Goal: Task Accomplishment & Management: Use online tool/utility

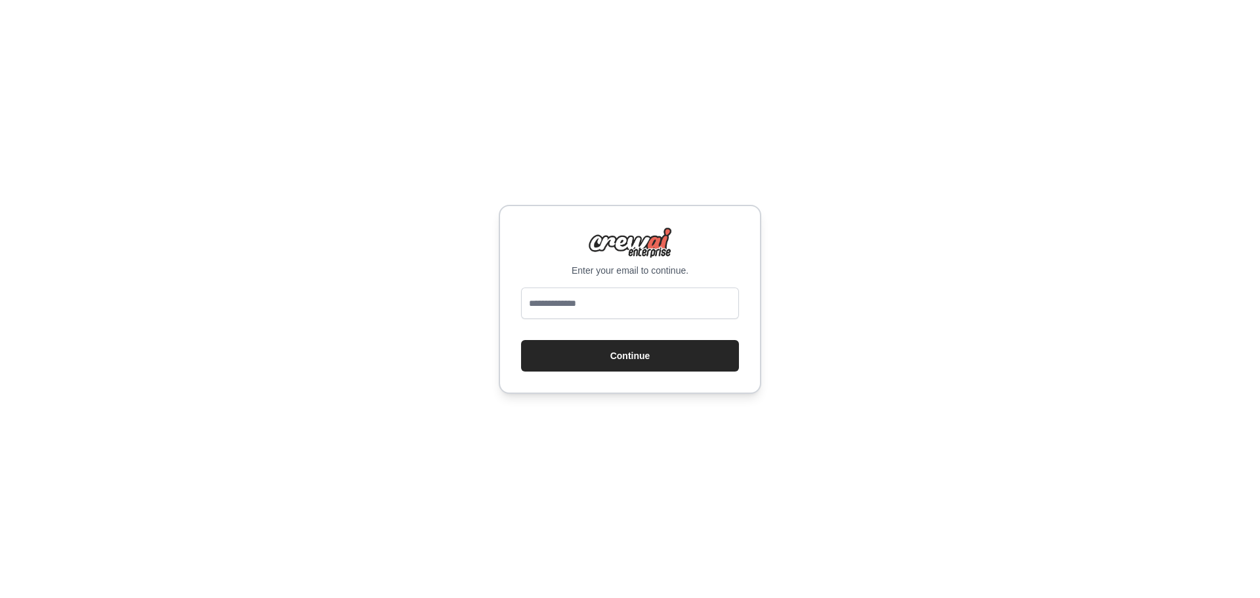
type input "**********"
click at [648, 361] on button "Continue" at bounding box center [630, 355] width 218 height 31
click at [661, 355] on button "Continue" at bounding box center [630, 355] width 218 height 31
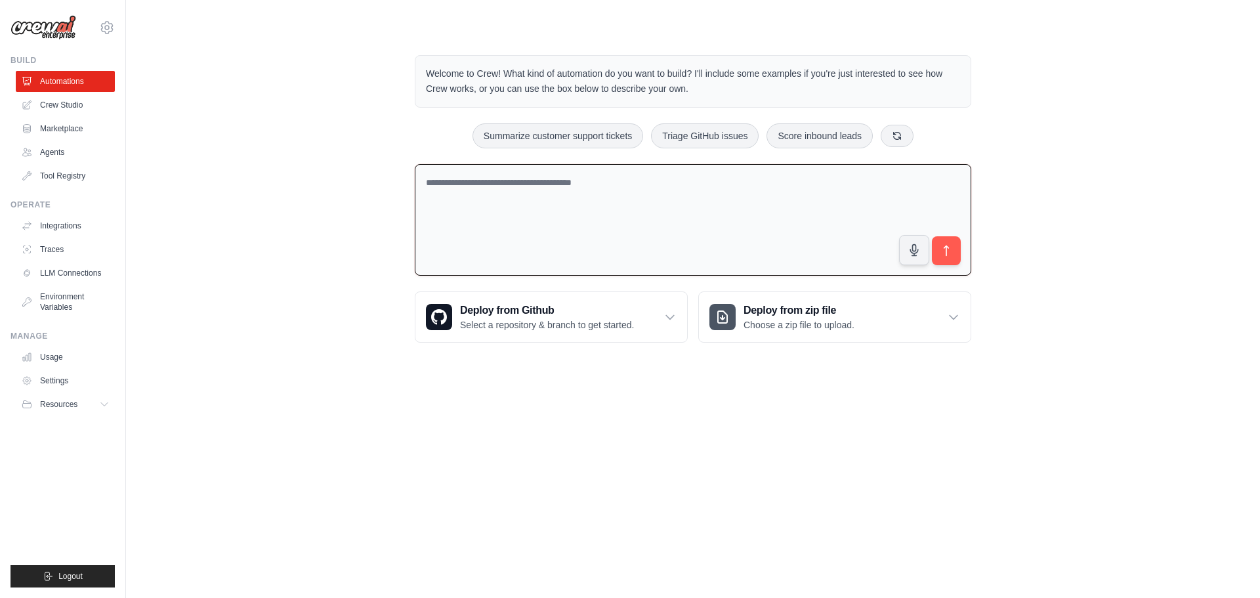
paste textarea "**********"
type textarea "**********"
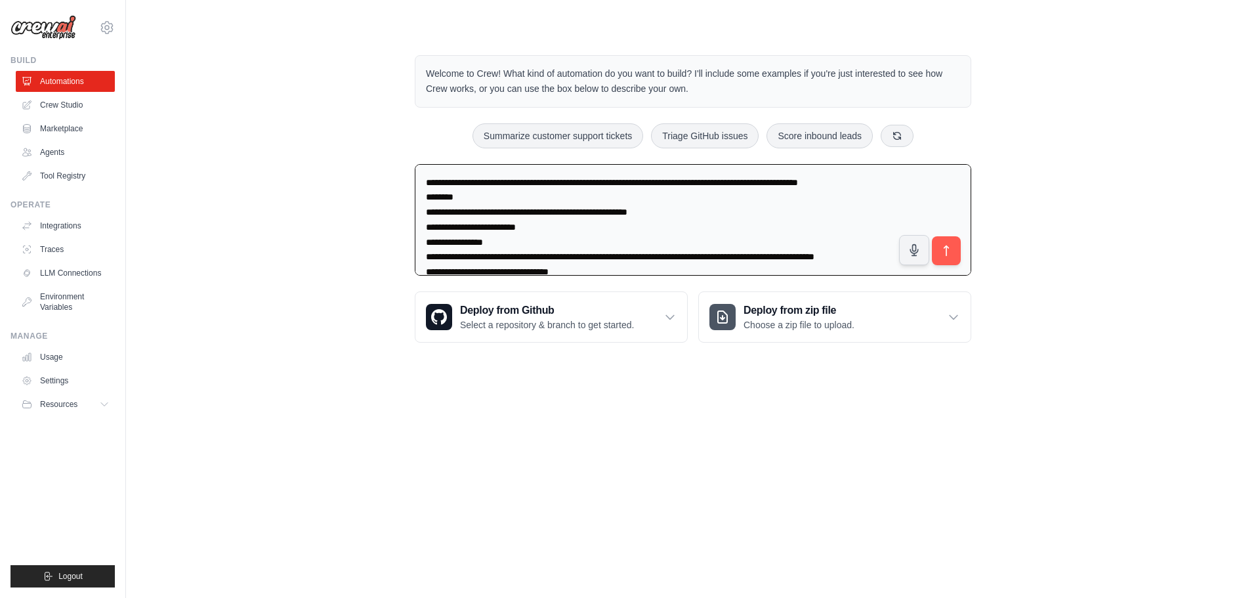
drag, startPoint x: 592, startPoint y: 256, endPoint x: 327, endPoint y: 112, distance: 301.3
click at [327, 112] on div "Welcome to Crew! What kind of automation do you want to build? I'll include som…" at bounding box center [693, 198] width 1092 height 329
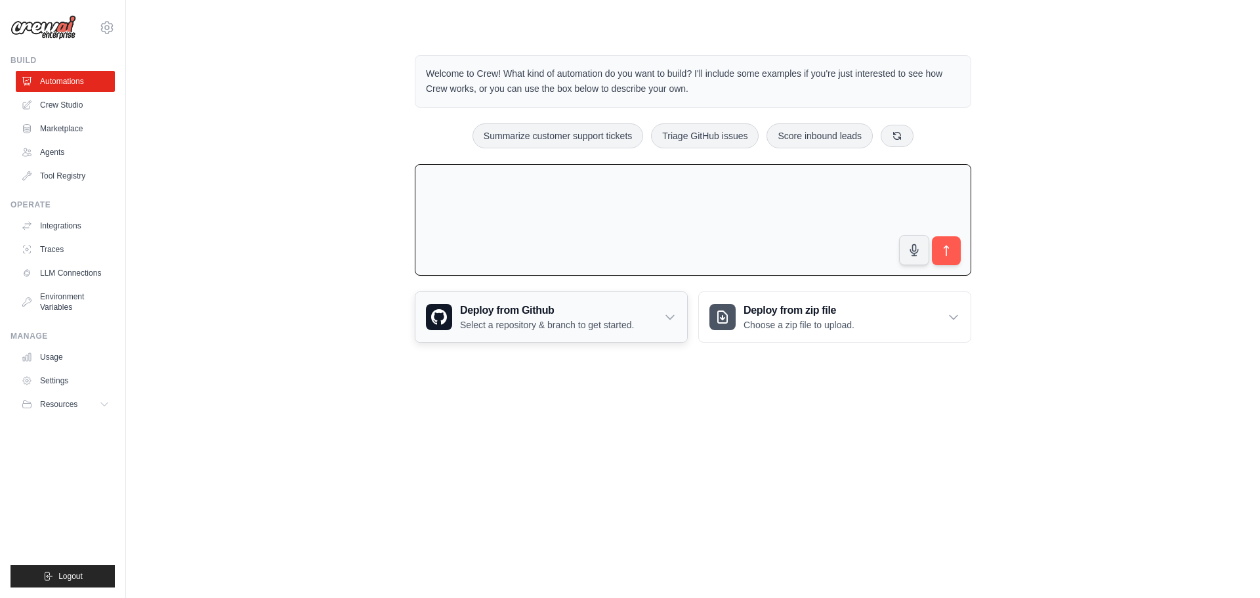
click at [666, 321] on icon at bounding box center [669, 316] width 13 height 13
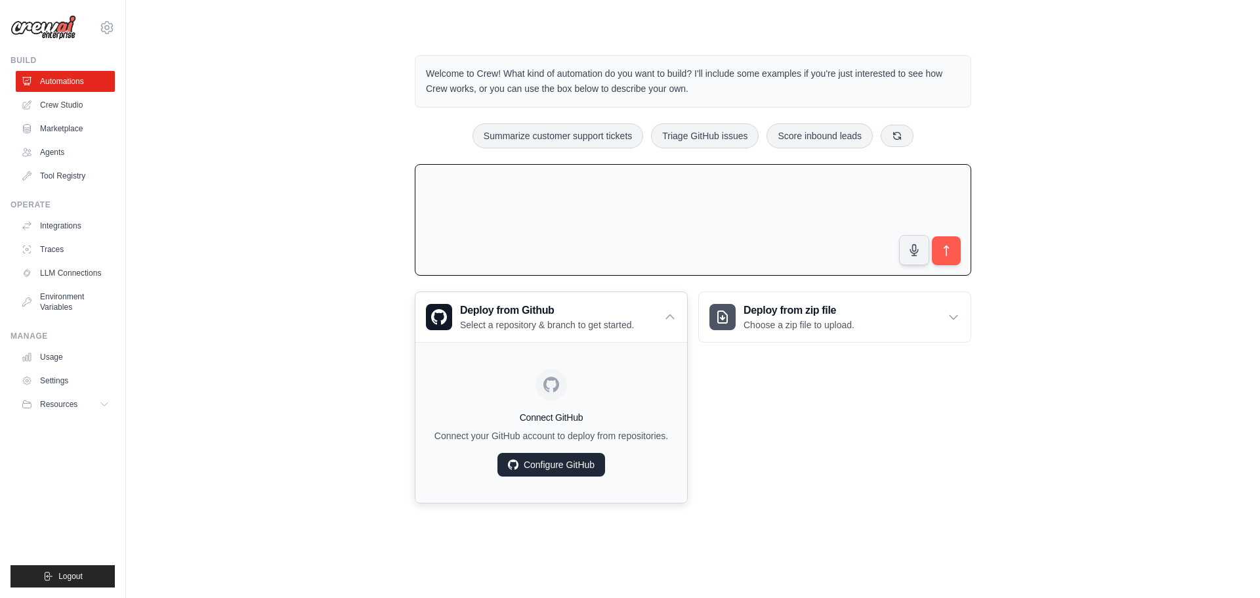
click at [571, 463] on link "Configure GitHub" at bounding box center [551, 465] width 108 height 24
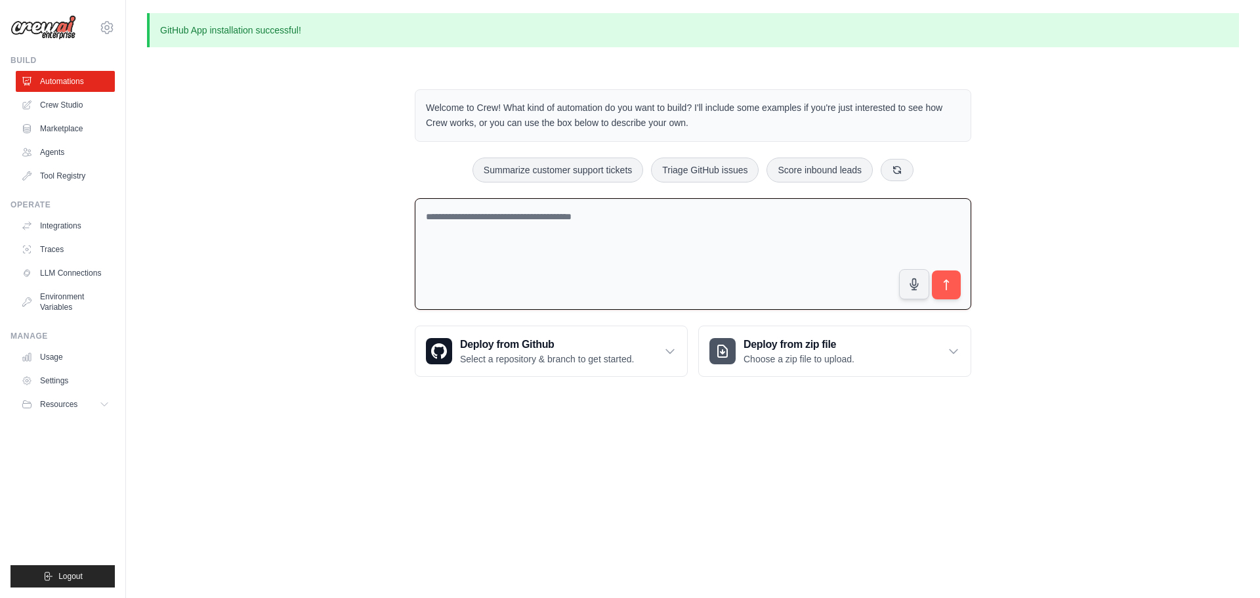
drag, startPoint x: 617, startPoint y: 222, endPoint x: 545, endPoint y: 224, distance: 72.2
click at [545, 224] on textarea at bounding box center [693, 254] width 556 height 112
drag, startPoint x: 637, startPoint y: 253, endPoint x: 655, endPoint y: 236, distance: 24.6
click at [642, 249] on textarea at bounding box center [693, 254] width 556 height 112
paste textarea "**********"
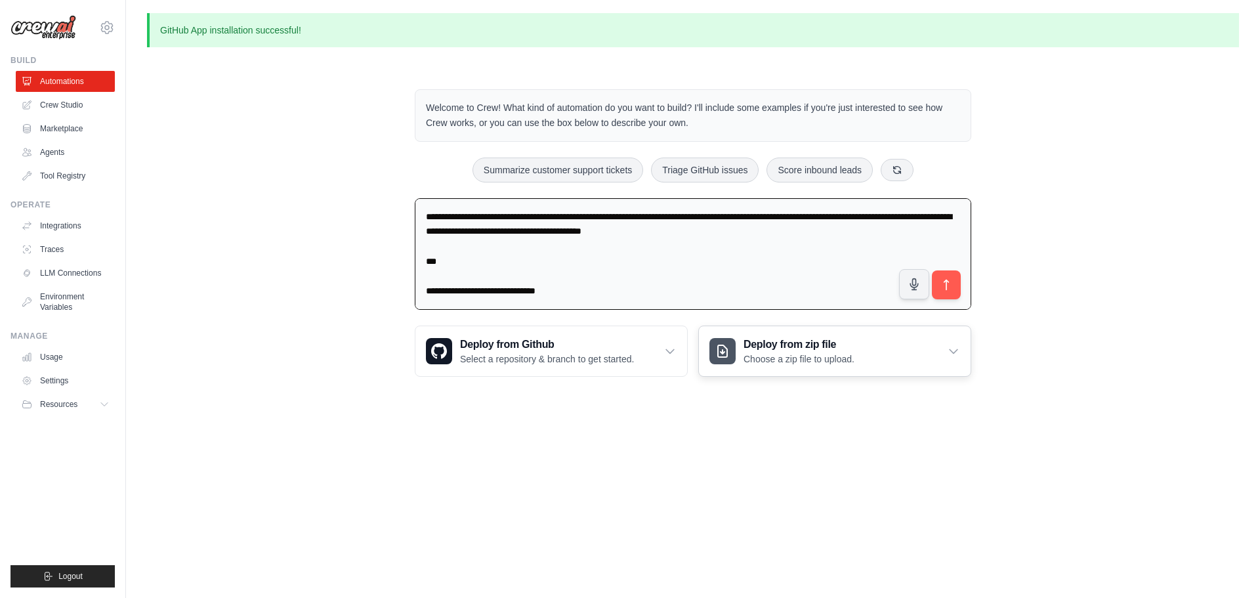
scroll to position [390, 0]
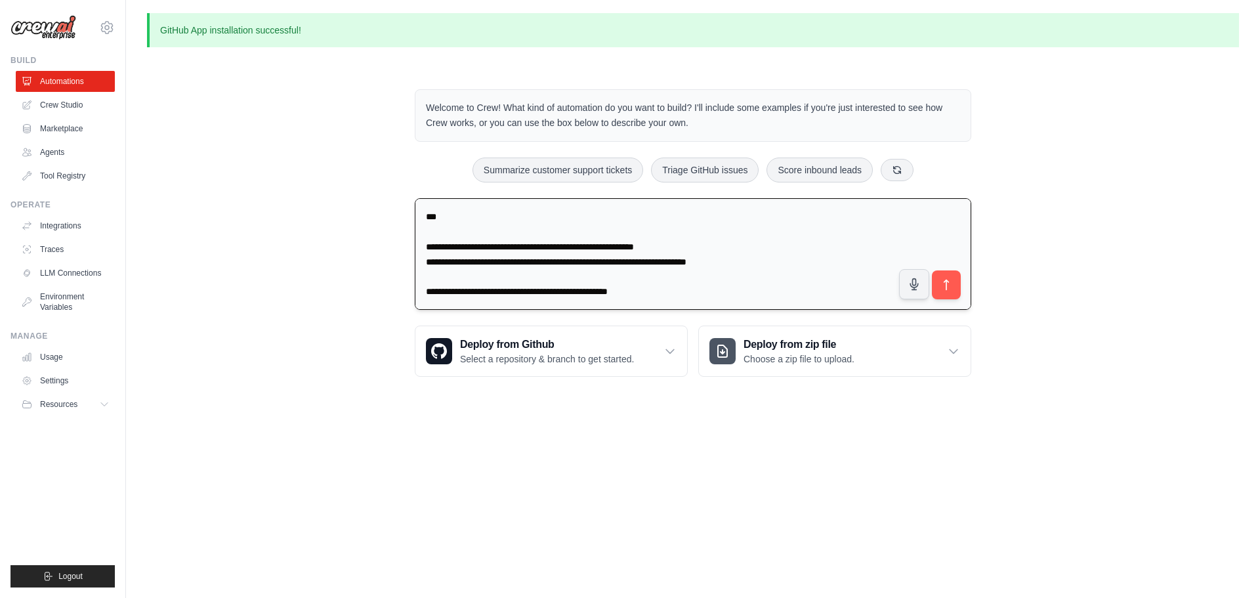
drag, startPoint x: 679, startPoint y: 292, endPoint x: 427, endPoint y: 216, distance: 263.8
click at [419, 216] on textarea at bounding box center [693, 254] width 556 height 112
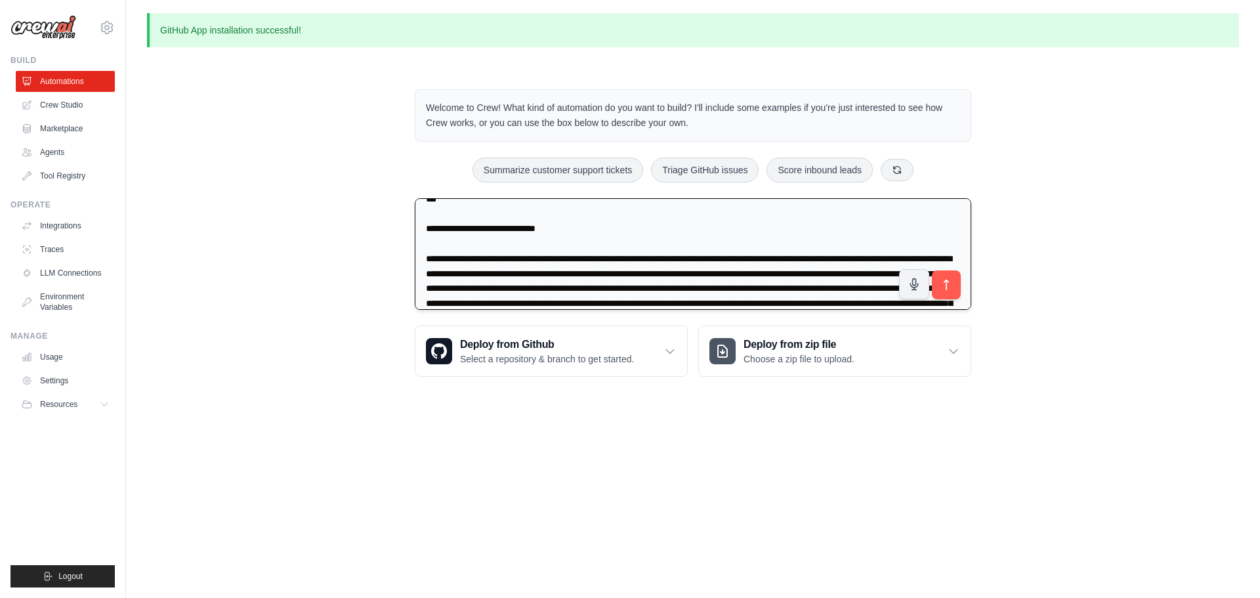
scroll to position [0, 0]
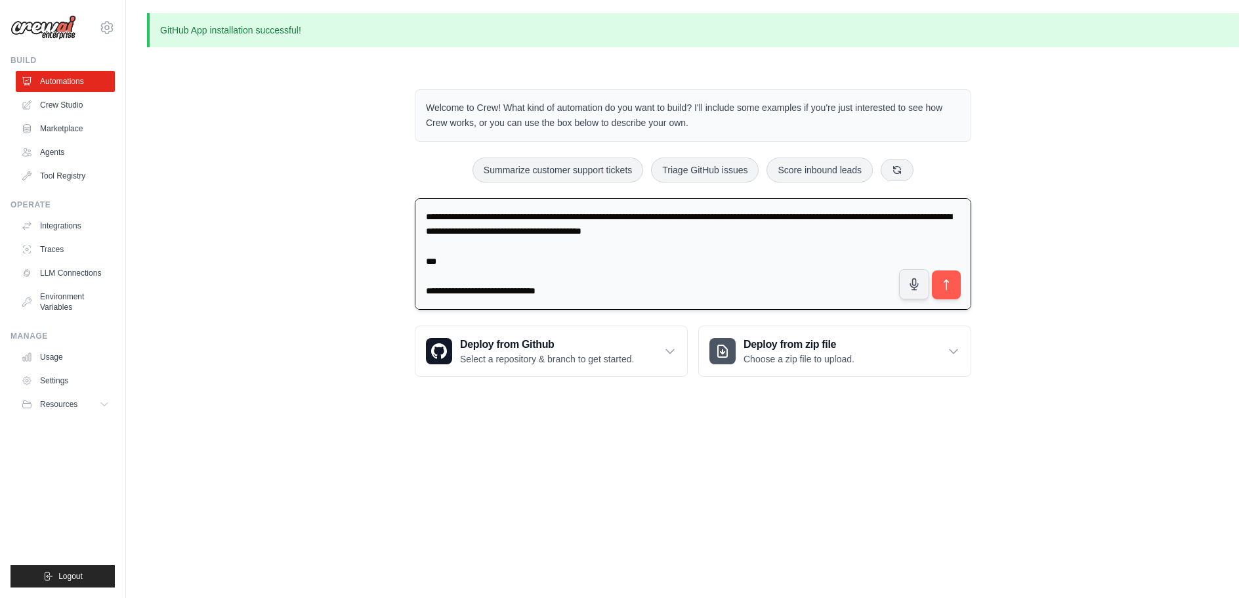
drag, startPoint x: 427, startPoint y: 215, endPoint x: 562, endPoint y: 283, distance: 150.8
click at [562, 283] on textarea at bounding box center [693, 254] width 556 height 112
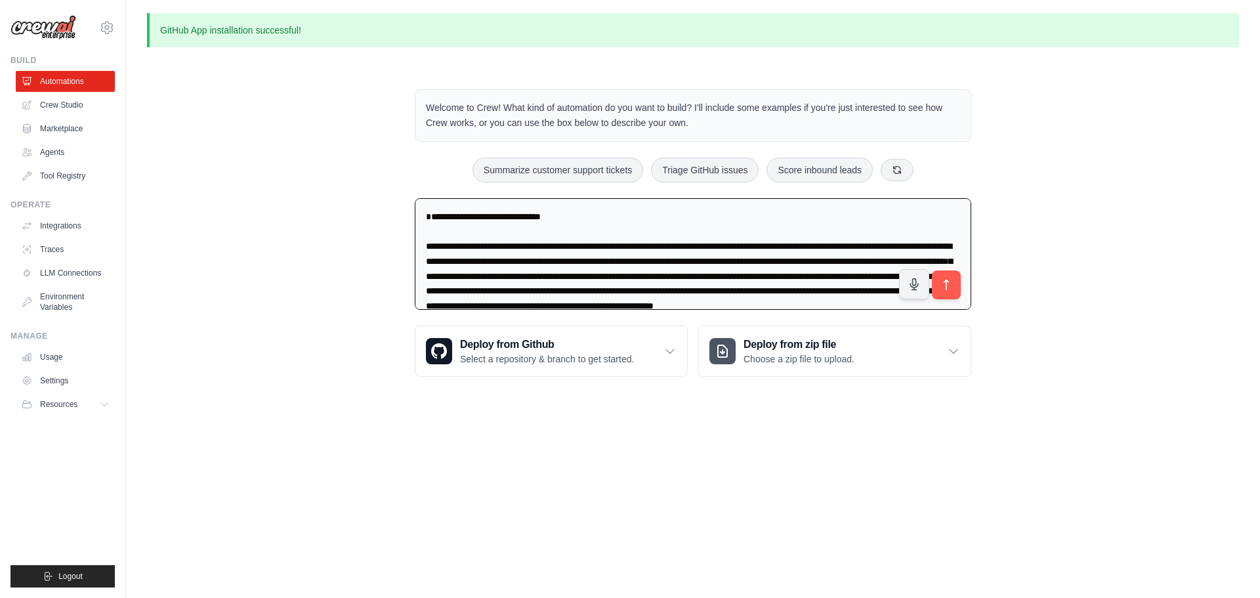
drag, startPoint x: 601, startPoint y: 236, endPoint x: 402, endPoint y: 241, distance: 198.9
click at [354, 230] on div "Welcome to Crew! What kind of automation do you want to build? I'll include som…" at bounding box center [693, 232] width 1092 height 329
drag, startPoint x: 441, startPoint y: 251, endPoint x: 409, endPoint y: 185, distance: 73.7
click at [409, 185] on div "Welcome to Crew! What kind of automation do you want to build? I'll include som…" at bounding box center [693, 232] width 588 height 329
paste textarea "**********"
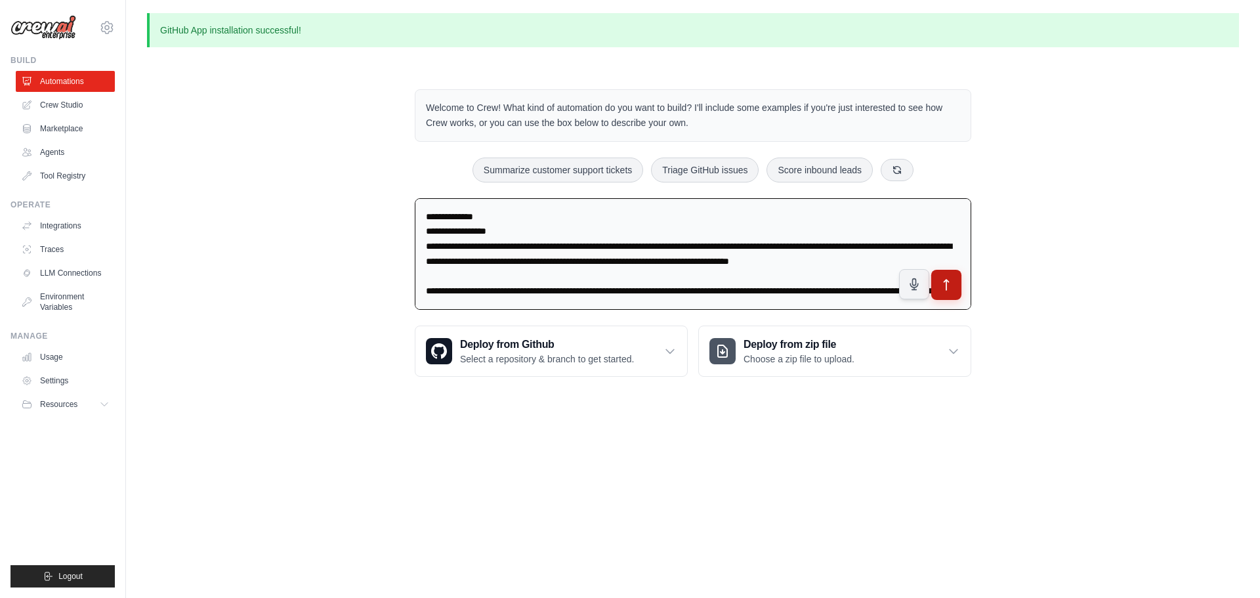
type textarea "**********"
click at [947, 285] on icon "submit" at bounding box center [947, 285] width 14 height 14
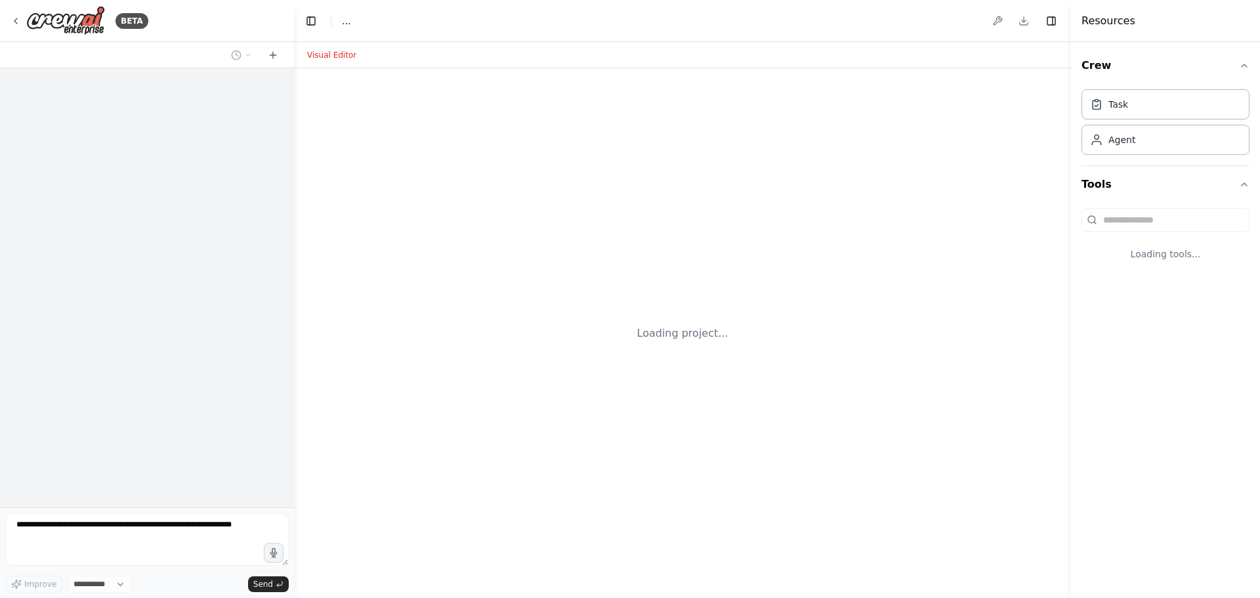
select select "****"
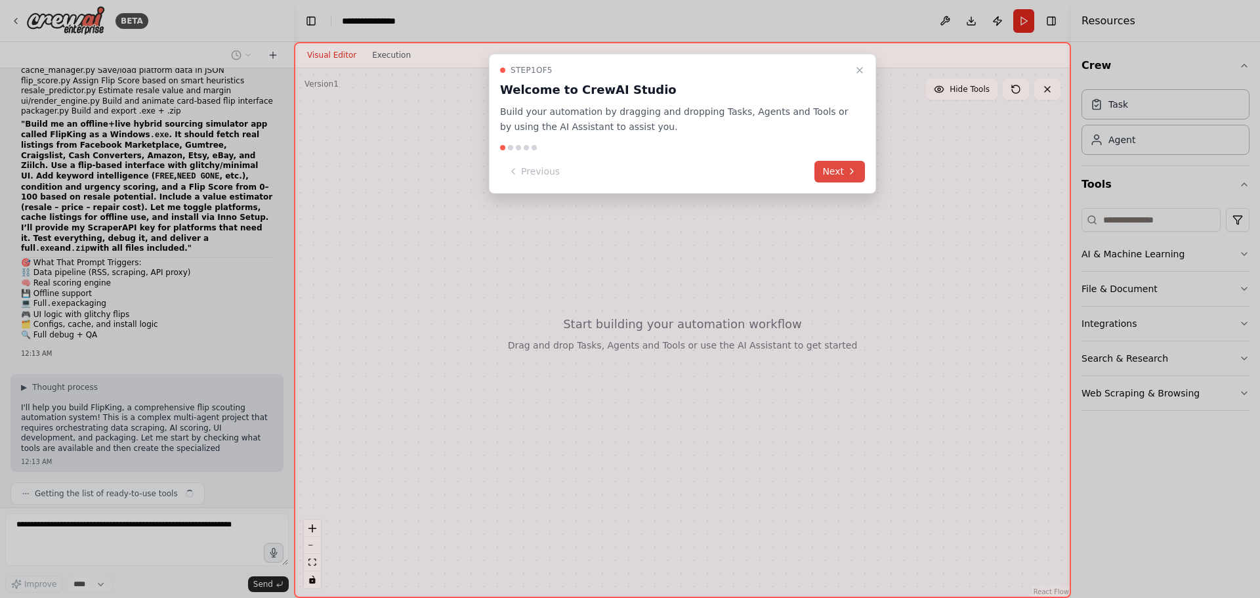
scroll to position [625, 0]
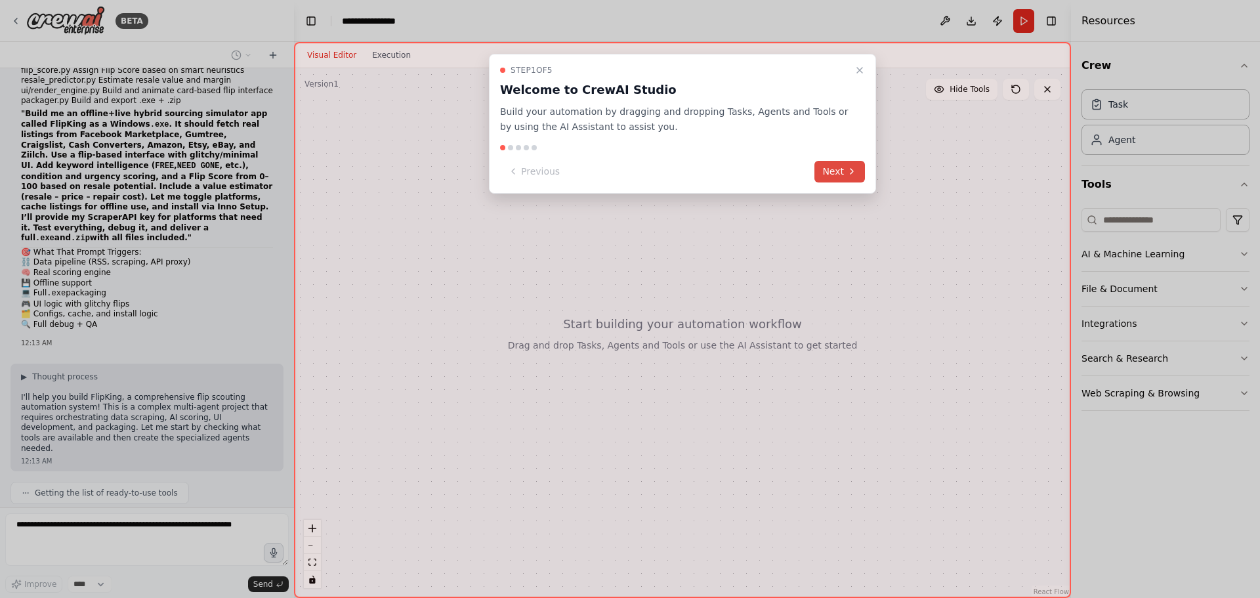
click at [830, 173] on button "Next" at bounding box center [839, 172] width 51 height 22
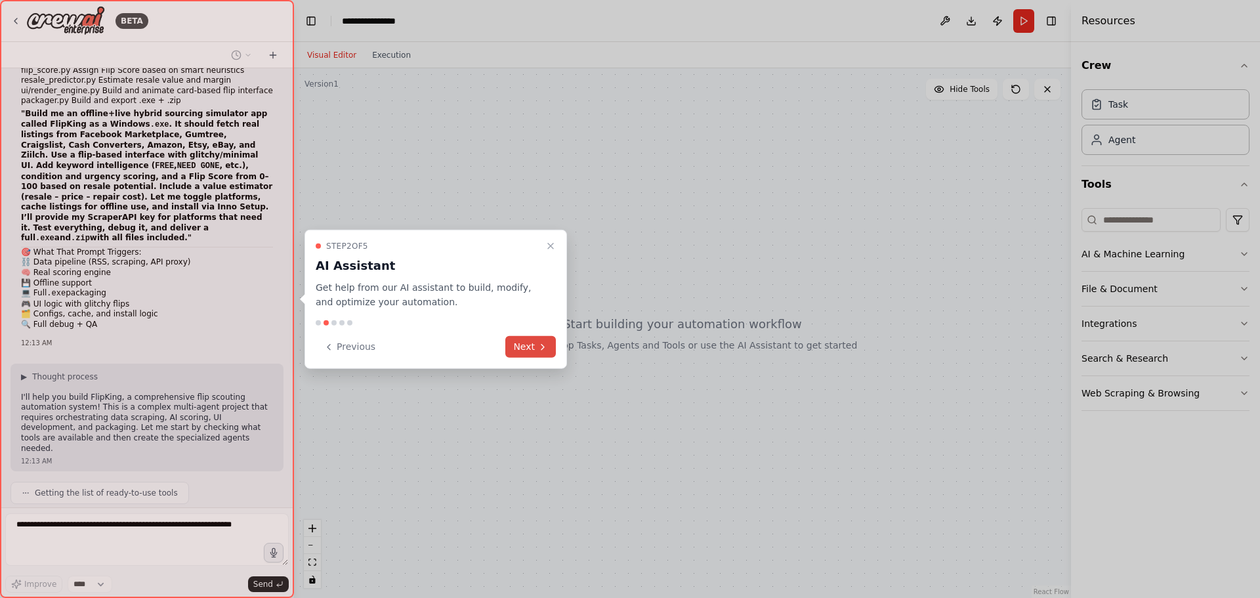
scroll to position [657, 0]
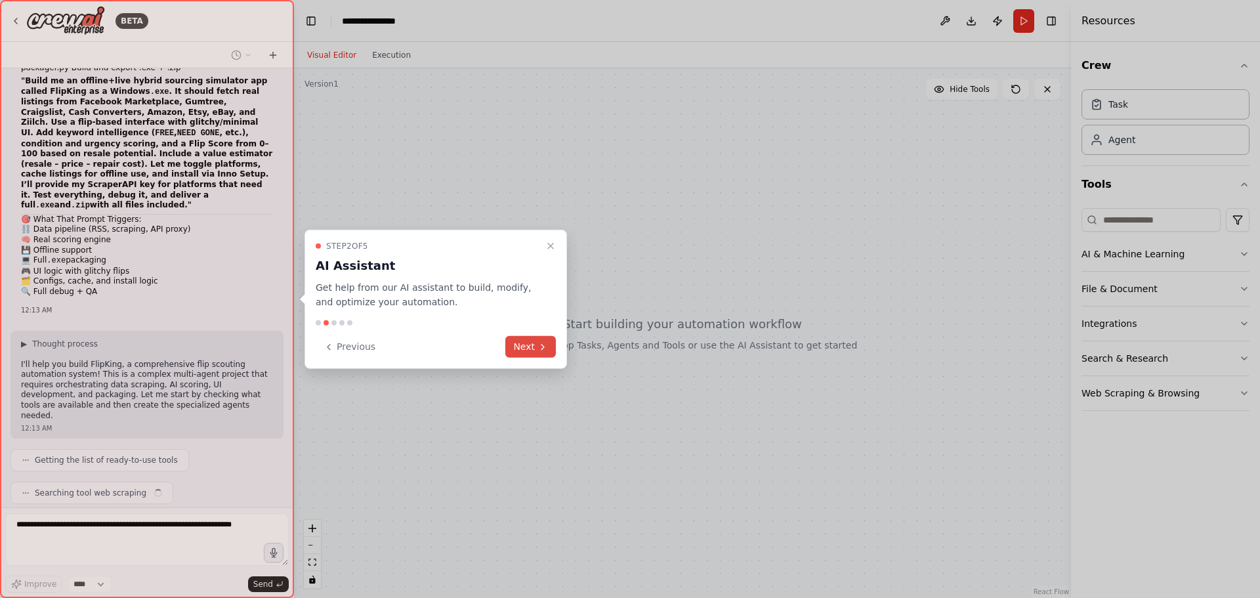
click at [526, 339] on button "Next" at bounding box center [530, 347] width 51 height 22
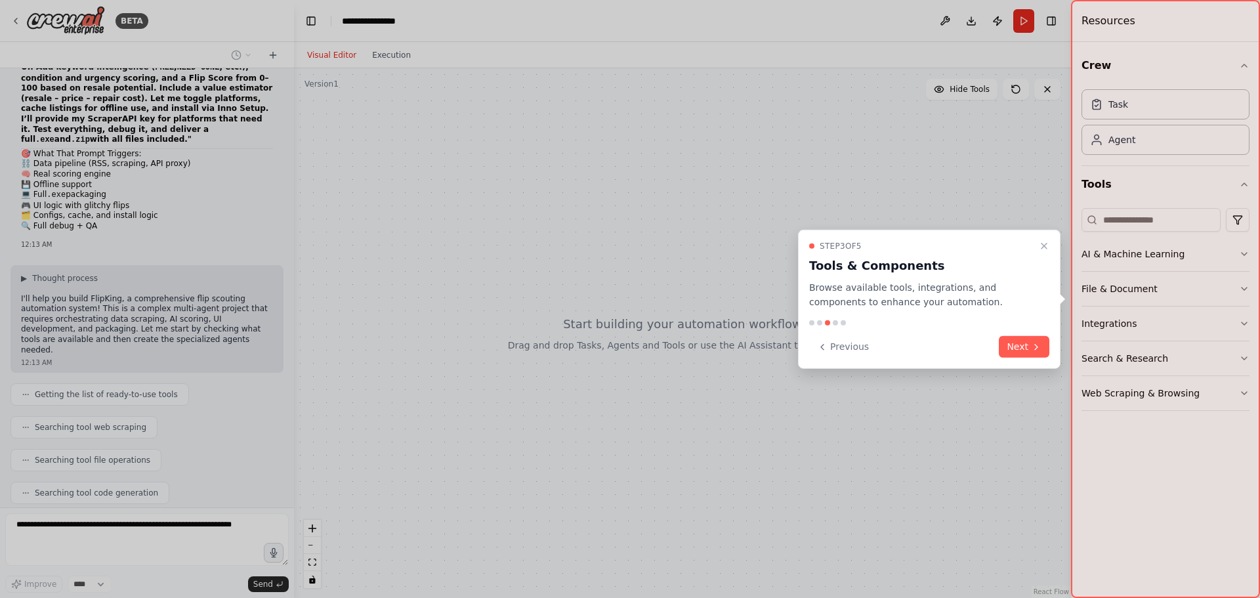
scroll to position [756, 0]
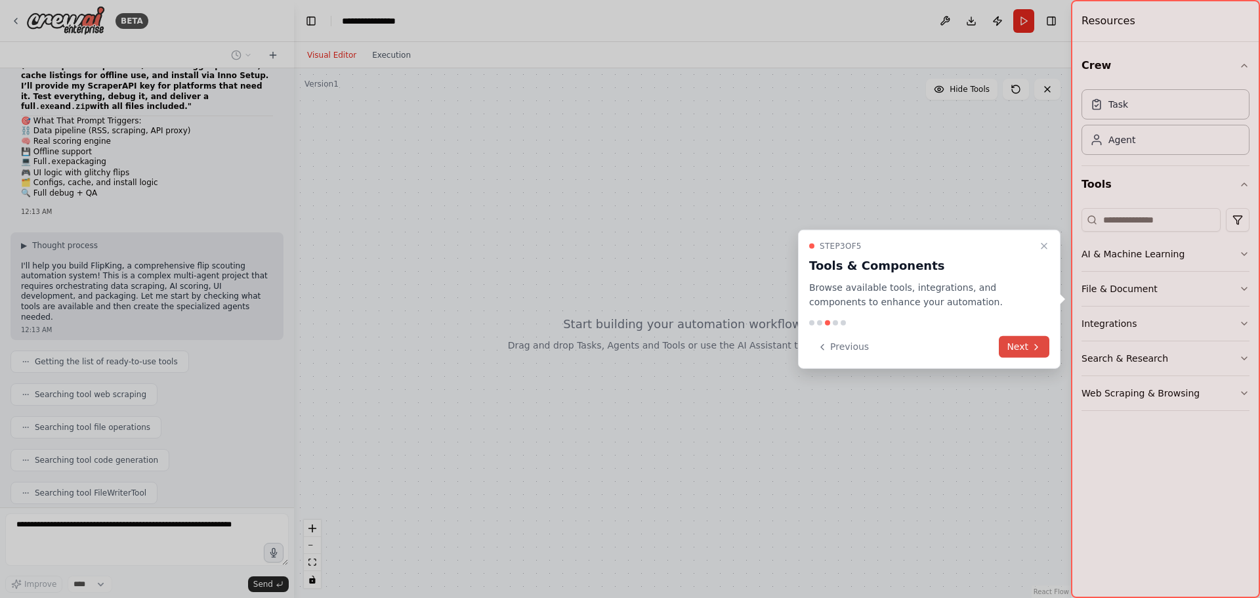
click at [1038, 344] on icon at bounding box center [1036, 346] width 10 height 10
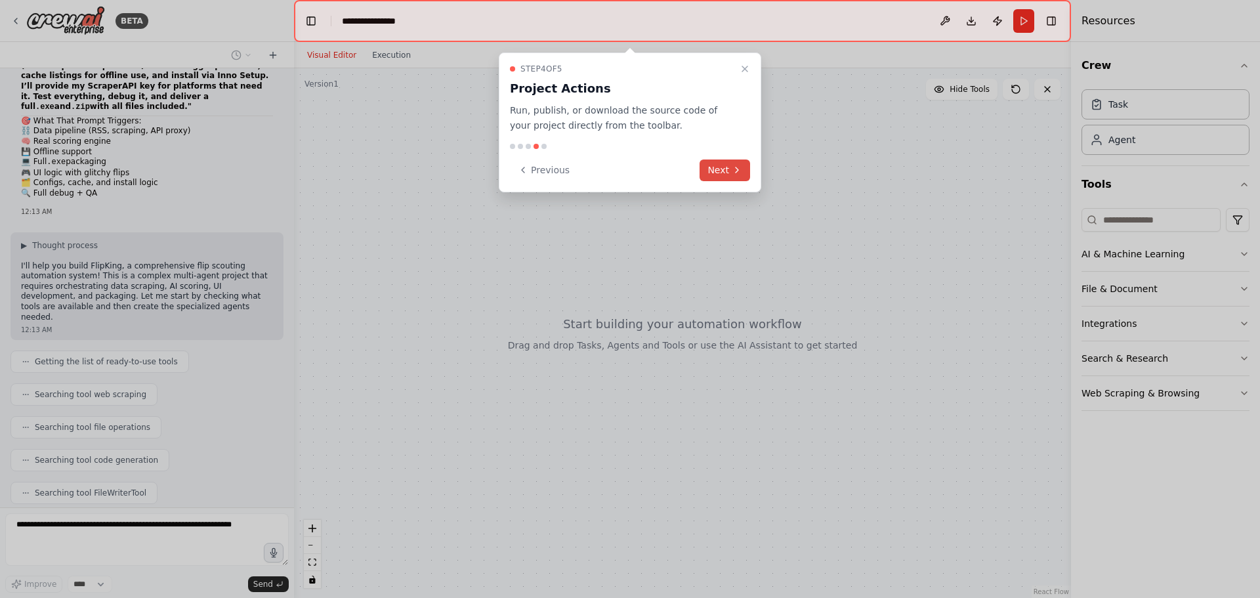
click at [717, 175] on button "Next" at bounding box center [724, 170] width 51 height 22
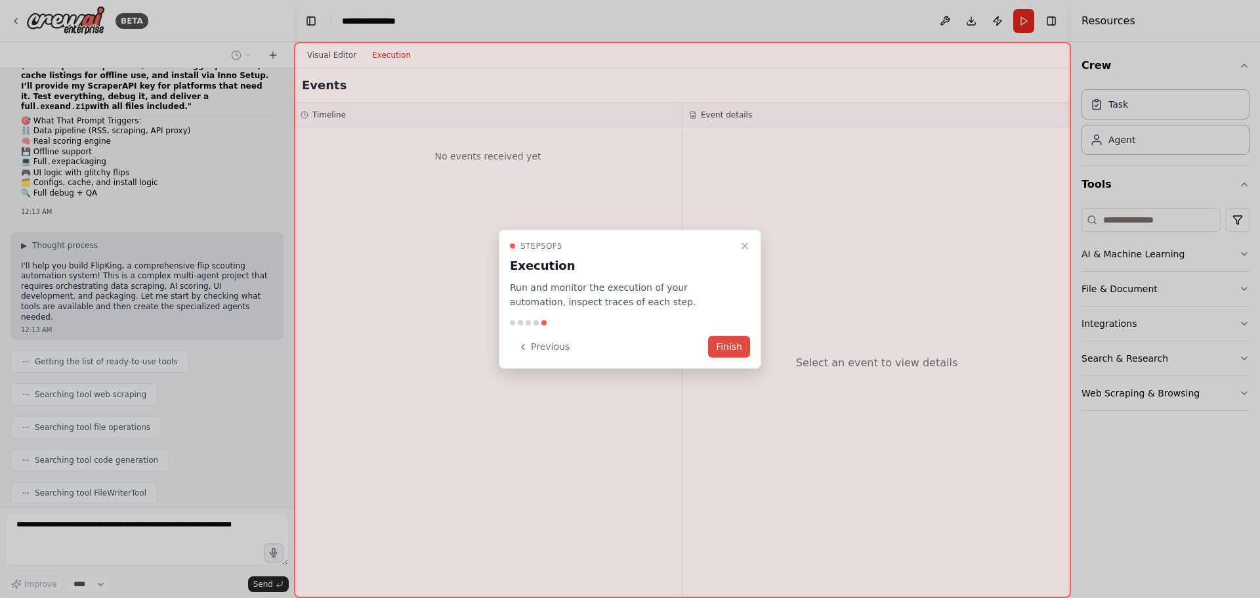
click at [722, 348] on button "Finish" at bounding box center [729, 347] width 42 height 22
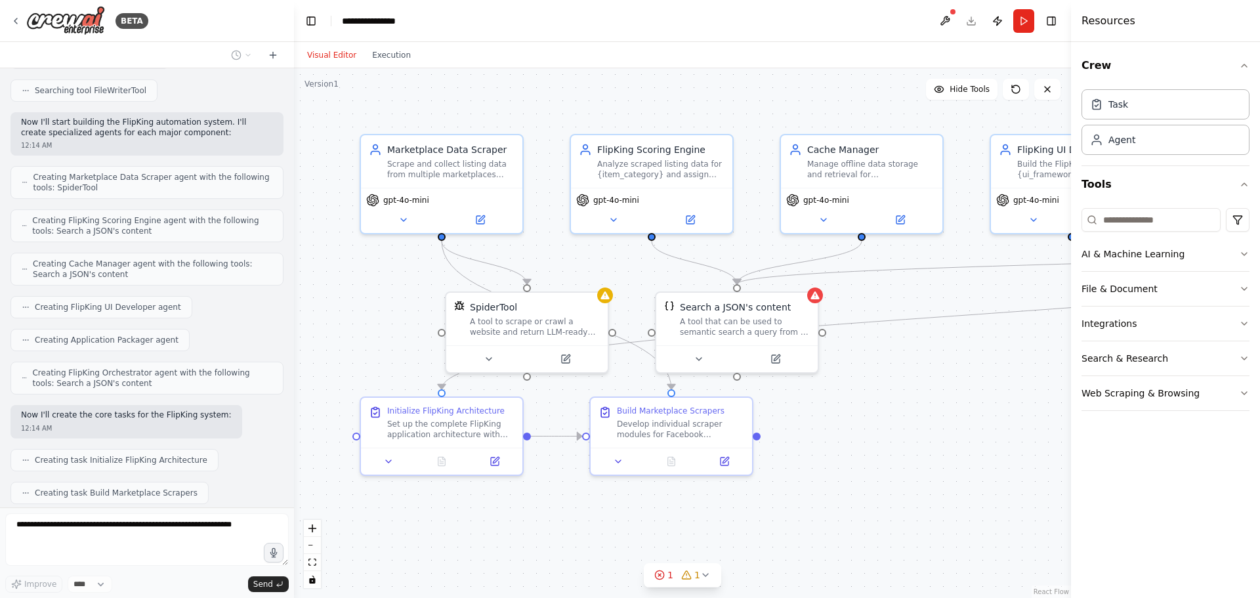
scroll to position [1191, 0]
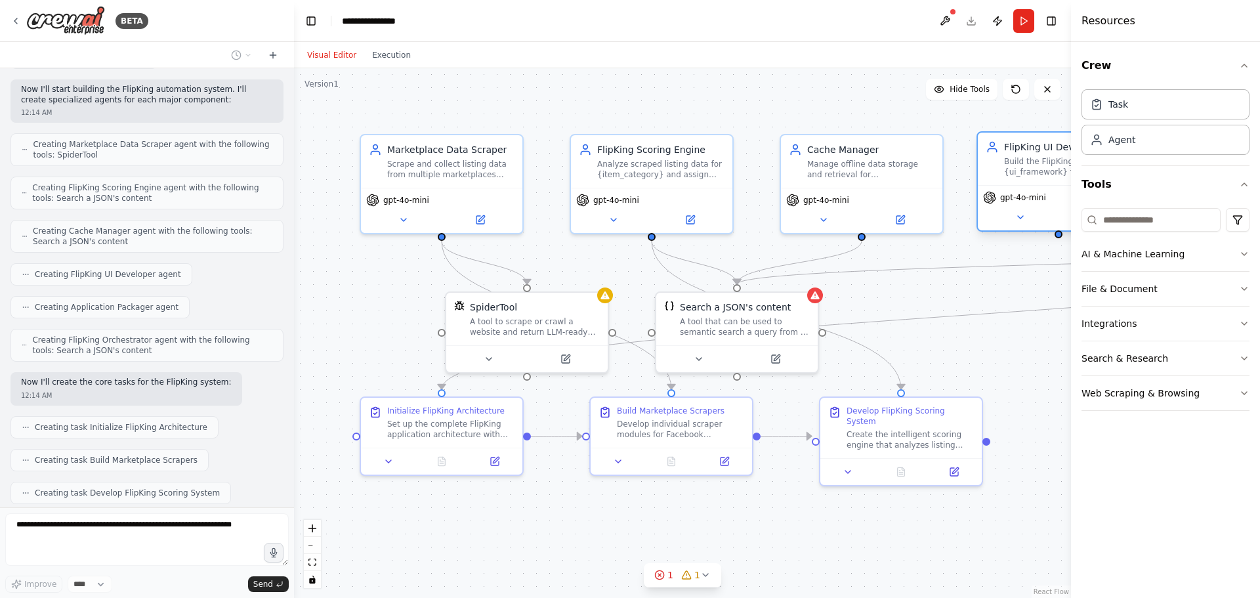
drag, startPoint x: 1015, startPoint y: 171, endPoint x: 997, endPoint y: 168, distance: 17.9
click at [997, 168] on div "FlipKing UI Developer Build the FlipKing interface with {ui_framework} featurin…" at bounding box center [1059, 158] width 146 height 37
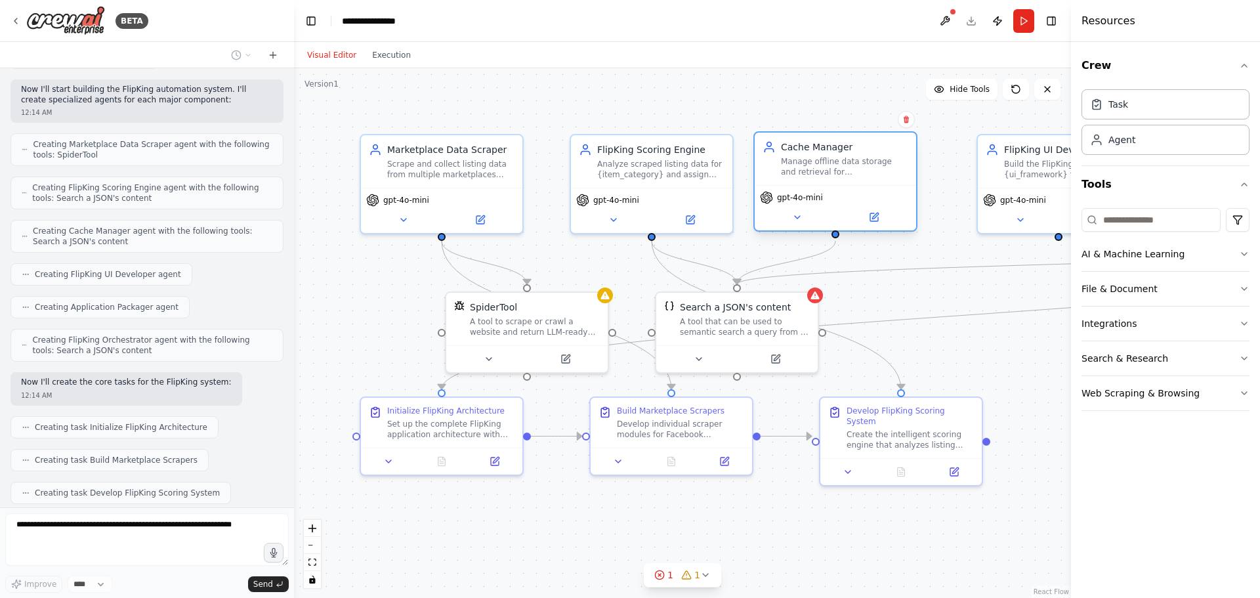
scroll to position [1224, 0]
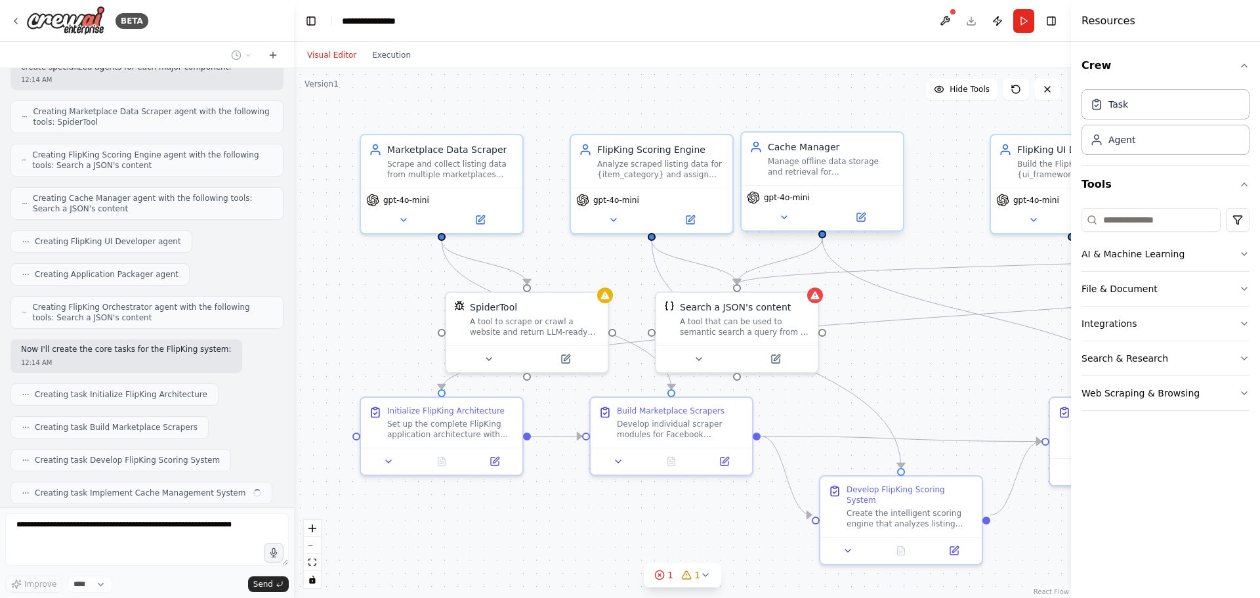
drag, startPoint x: 858, startPoint y: 178, endPoint x: 819, endPoint y: 174, distance: 39.6
click at [819, 174] on div "Cache Manager Manage offline data storage and retrieval for {platform_data} lis…" at bounding box center [821, 159] width 161 height 52
drag, startPoint x: 673, startPoint y: 178, endPoint x: 652, endPoint y: 176, distance: 20.4
click at [652, 176] on div "FlipKing Scoring Engine Analyze scraped listing data for {item_category} and as…" at bounding box center [638, 159] width 161 height 52
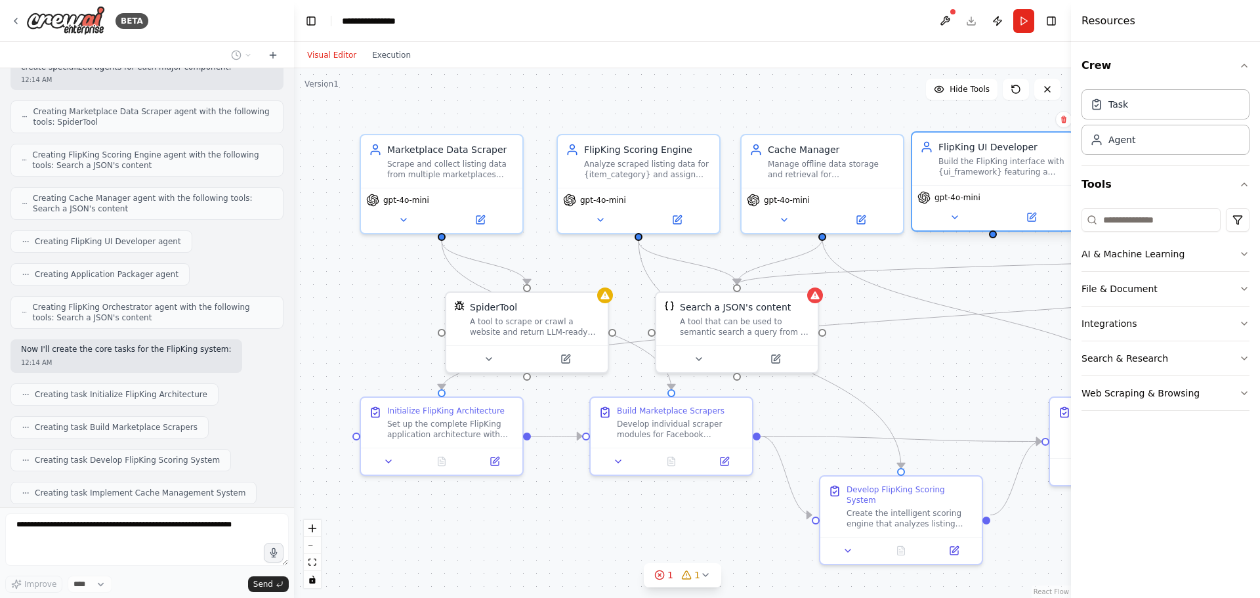
drag, startPoint x: 1031, startPoint y: 180, endPoint x: 953, endPoint y: 179, distance: 78.1
click at [953, 179] on div "FlipKing UI Developer Build the FlipKing interface with {ui_framework} featurin…" at bounding box center [992, 159] width 161 height 52
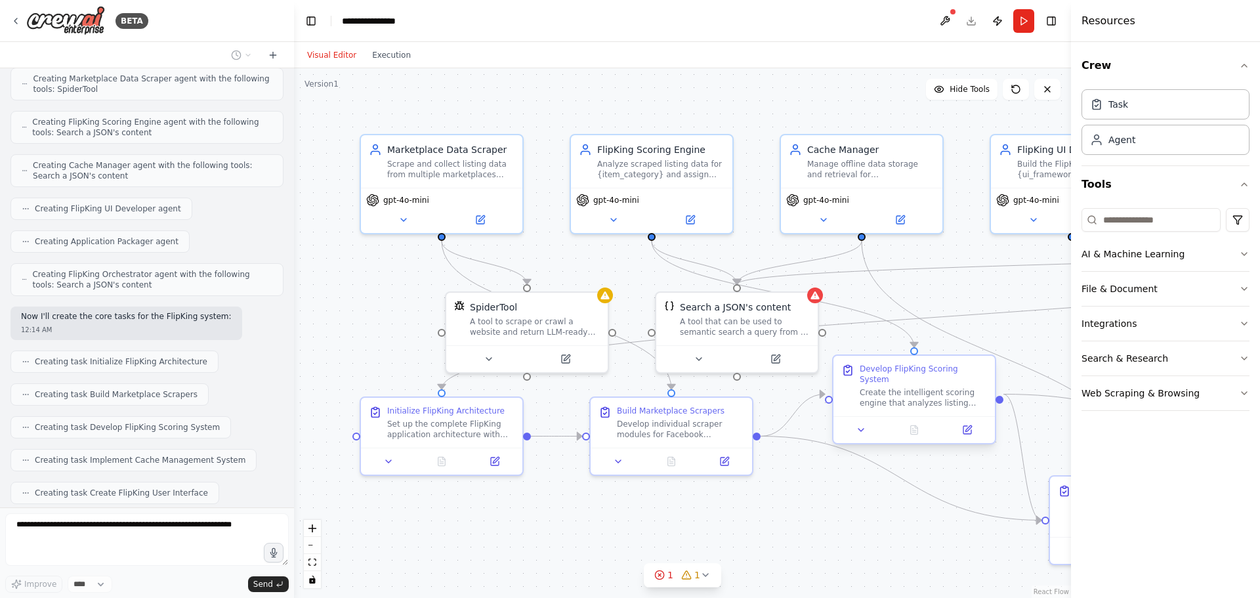
drag, startPoint x: 900, startPoint y: 502, endPoint x: 905, endPoint y: 385, distance: 116.9
click at [905, 387] on div "Create the intelligent scoring engine that analyzes listing data and assigns Fl…" at bounding box center [923, 397] width 127 height 21
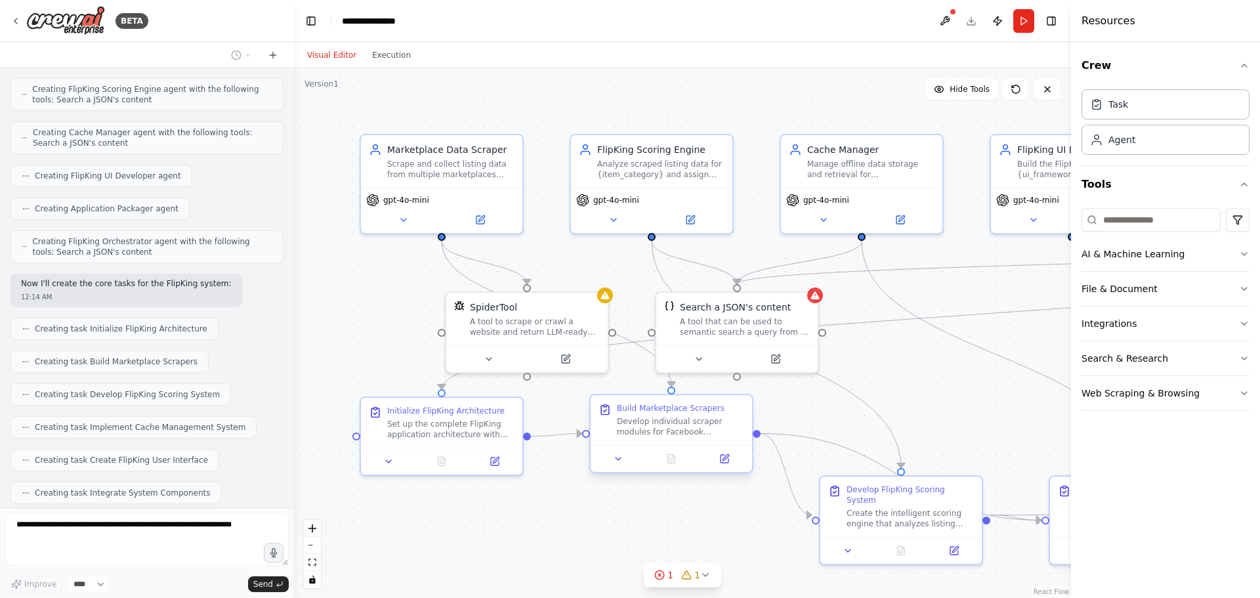
click at [640, 449] on div at bounding box center [671, 458] width 161 height 27
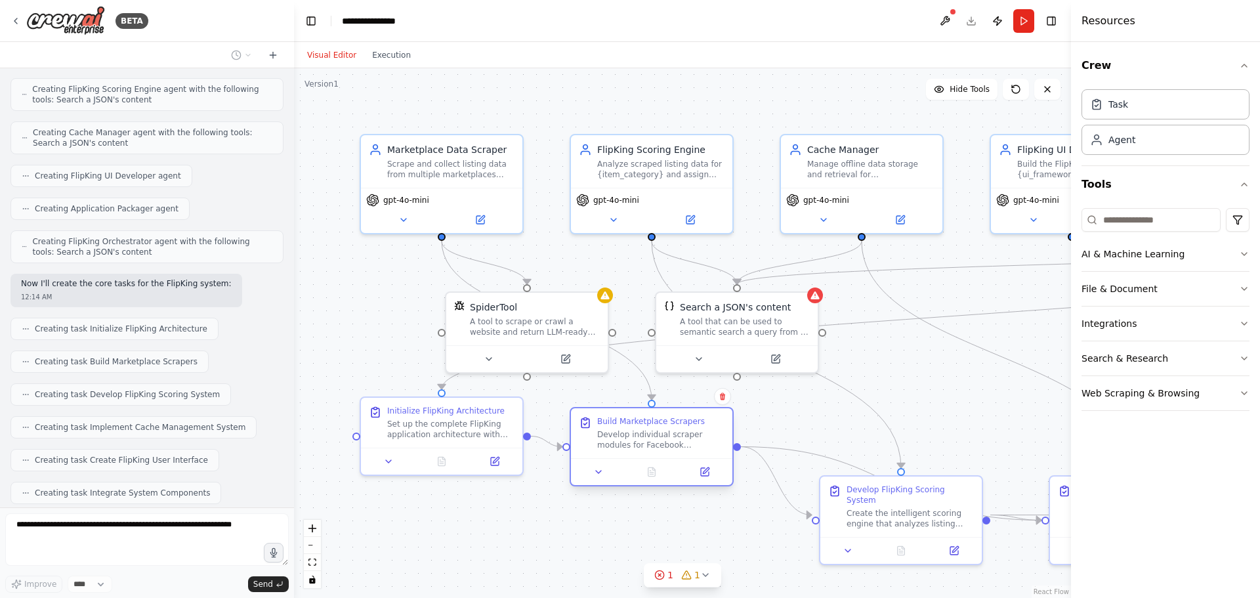
drag, startPoint x: 652, startPoint y: 429, endPoint x: 629, endPoint y: 438, distance: 25.3
click at [629, 438] on div "Develop individual scraper modules for Facebook Marketplace, Gumtree, Craigslis…" at bounding box center [660, 439] width 127 height 21
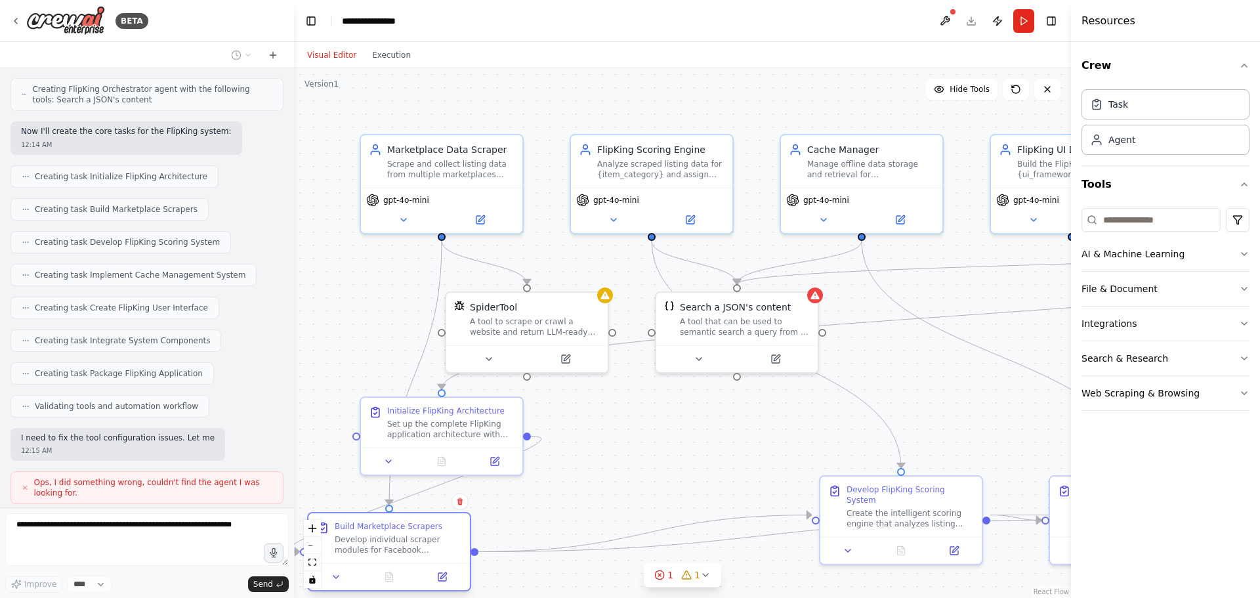
scroll to position [1452, 0]
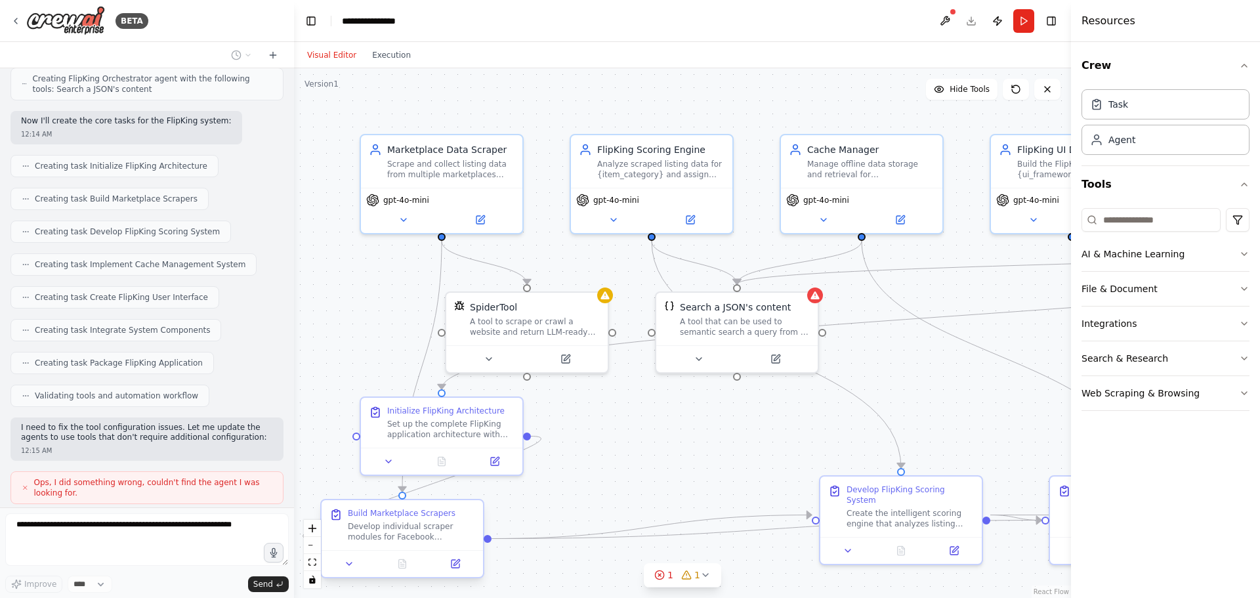
drag, startPoint x: 677, startPoint y: 430, endPoint x: 406, endPoint y: 533, distance: 289.7
click at [407, 536] on div "Develop individual scraper modules for Facebook Marketplace, Gumtree, Craigslis…" at bounding box center [411, 531] width 127 height 21
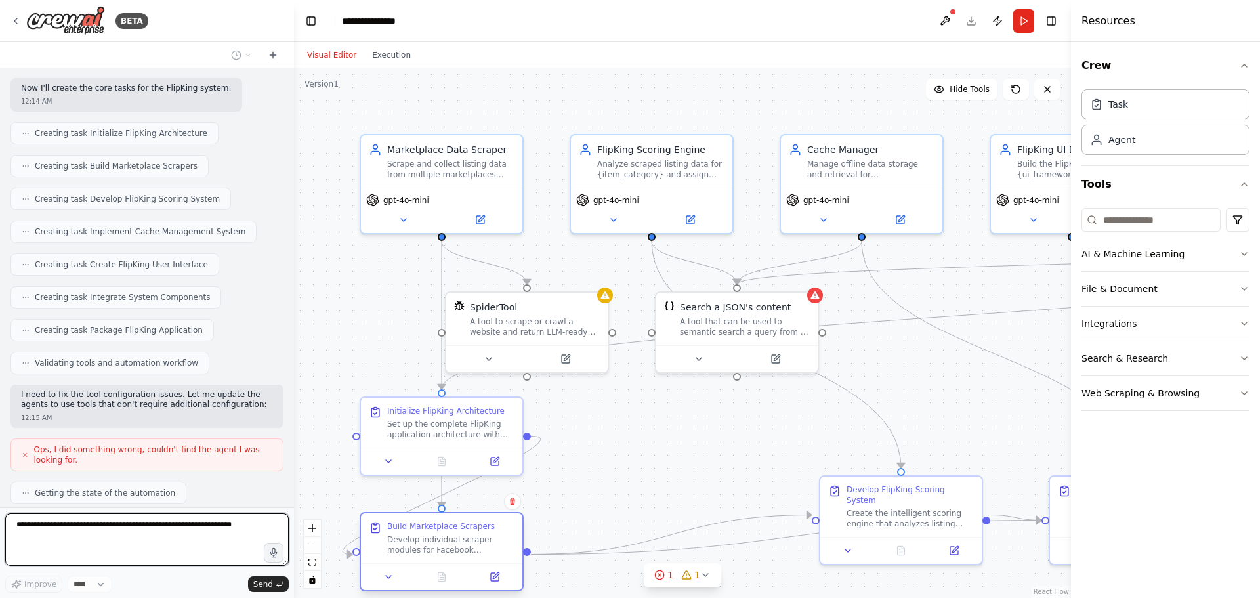
drag, startPoint x: 637, startPoint y: 425, endPoint x: 401, endPoint y: 536, distance: 261.0
click at [401, 536] on div "Develop individual scraper modules for Facebook Marketplace, Gumtree, Craigslis…" at bounding box center [450, 544] width 127 height 21
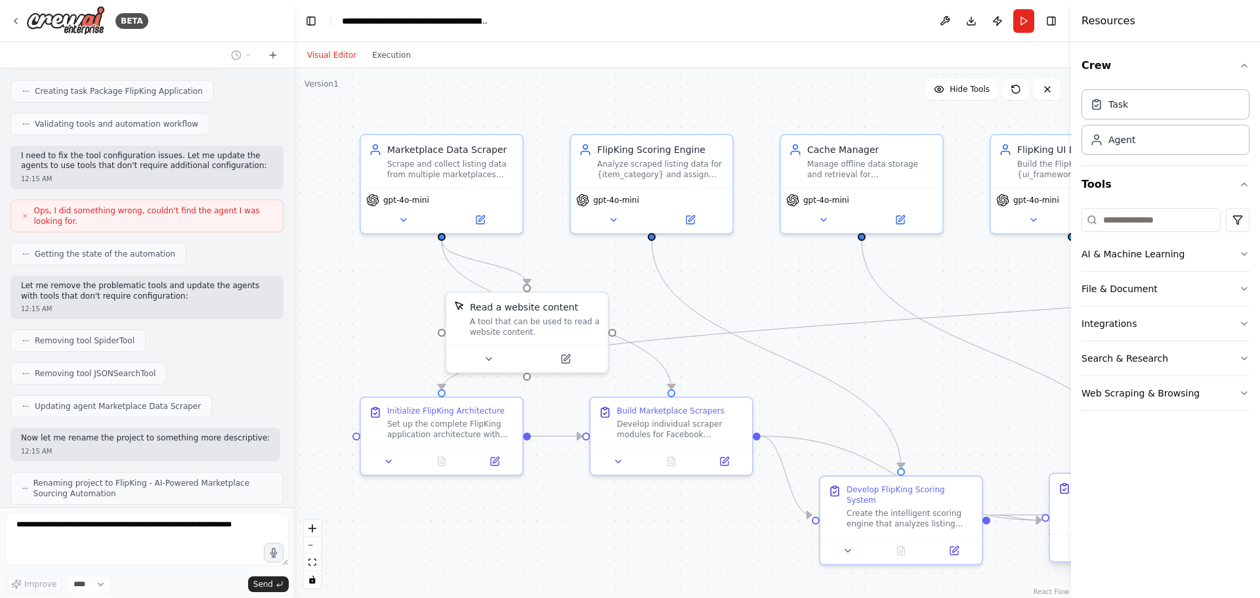
scroll to position [1757, 0]
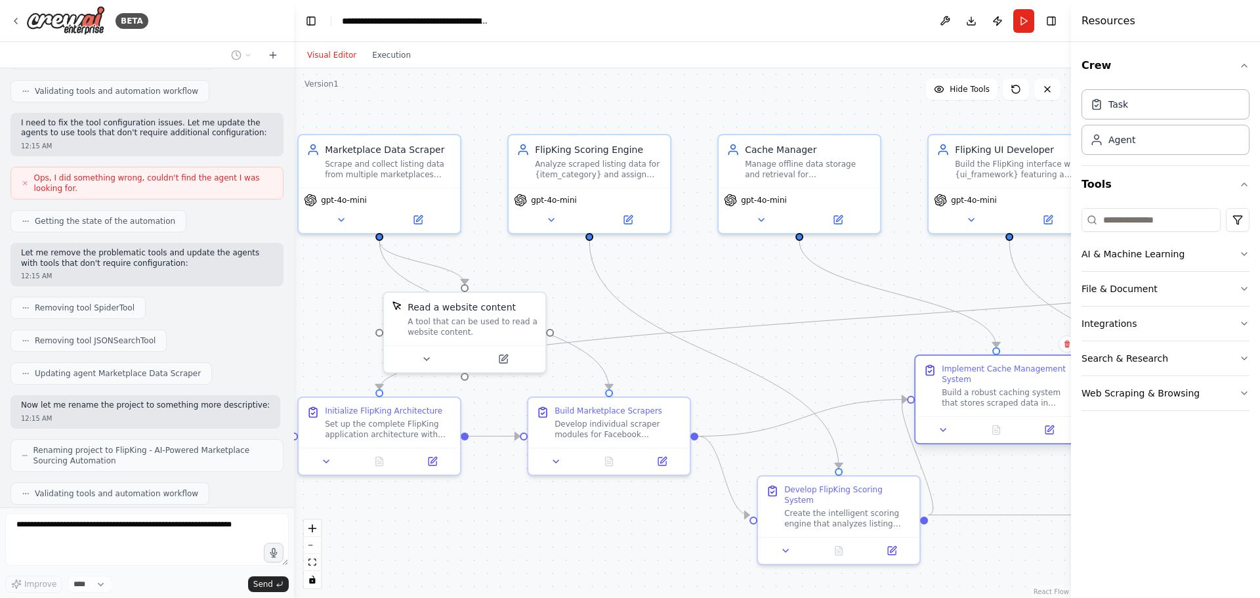
drag, startPoint x: 1065, startPoint y: 517, endPoint x: 932, endPoint y: 398, distance: 178.9
click at [932, 398] on div "Implement Cache Management System Build a robust caching system that stores scr…" at bounding box center [996, 386] width 146 height 45
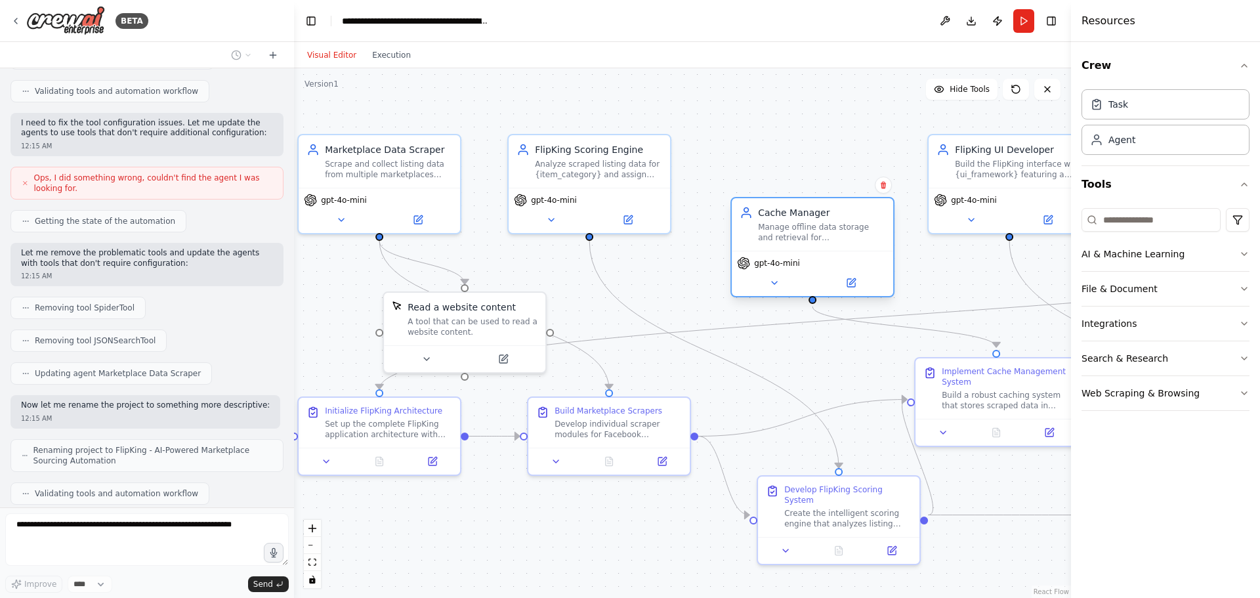
drag, startPoint x: 804, startPoint y: 167, endPoint x: 823, endPoint y: 233, distance: 68.1
click at [823, 233] on div "Manage offline data storage and retrieval for {platform_data} listings. Store J…" at bounding box center [821, 232] width 127 height 21
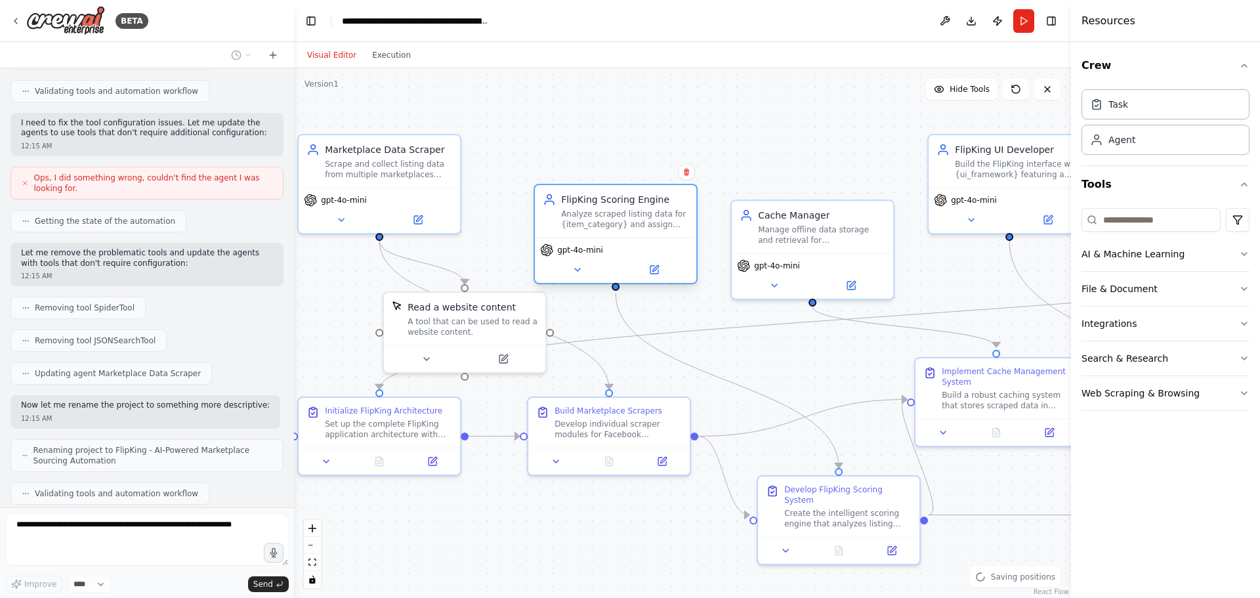
drag, startPoint x: 596, startPoint y: 177, endPoint x: 623, endPoint y: 226, distance: 57.0
click at [623, 226] on div "Analyze scraped listing data for {item_category} and assign intelligent Flip Sc…" at bounding box center [624, 219] width 127 height 21
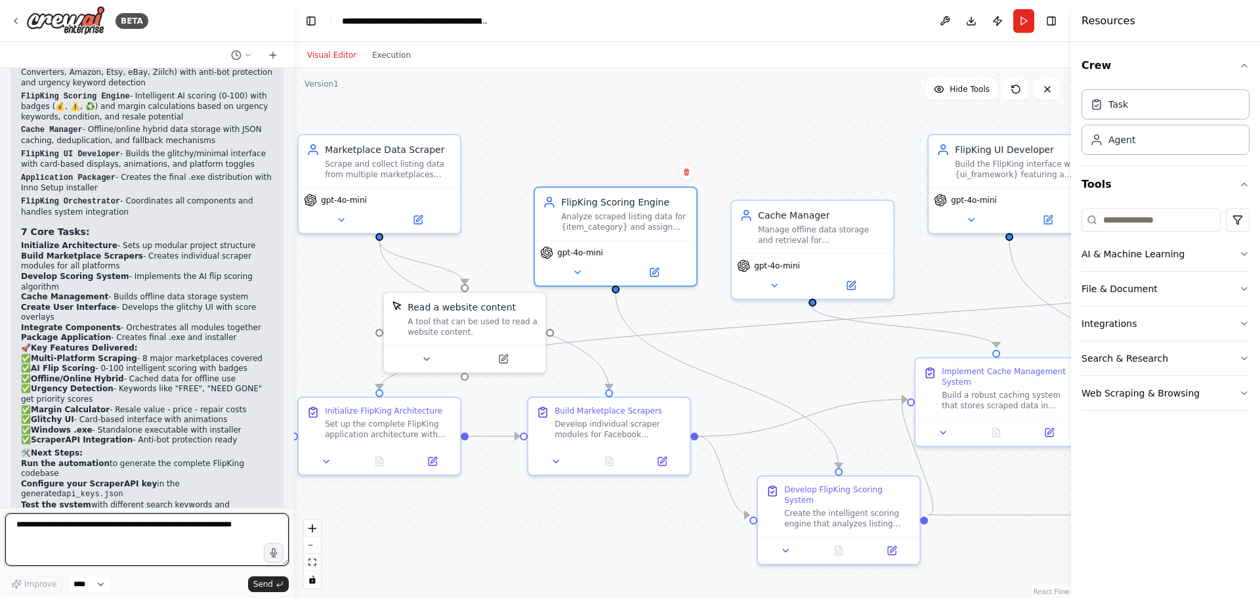
scroll to position [2307, 0]
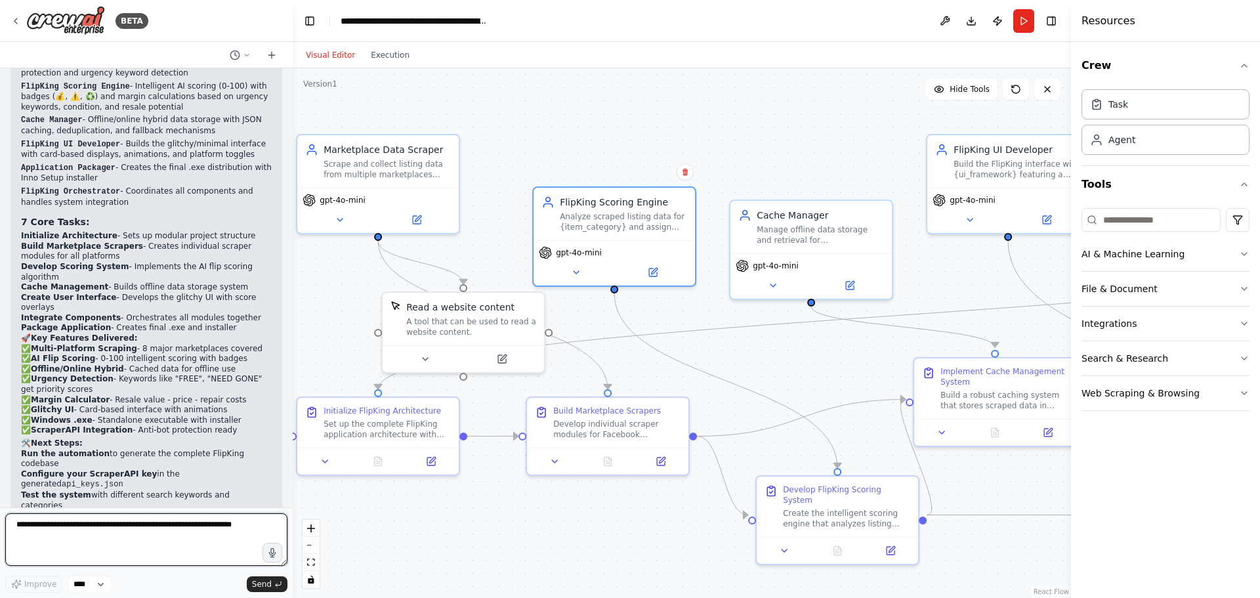
drag, startPoint x: 293, startPoint y: 398, endPoint x: 293, endPoint y: 354, distance: 44.6
click at [293, 355] on div "BETA AGENTIC PROMPT Mission Objective: You are the primary systems AIgent respo…" at bounding box center [630, 299] width 1260 height 598
click at [131, 538] on textarea at bounding box center [146, 539] width 282 height 52
paste textarea "**********"
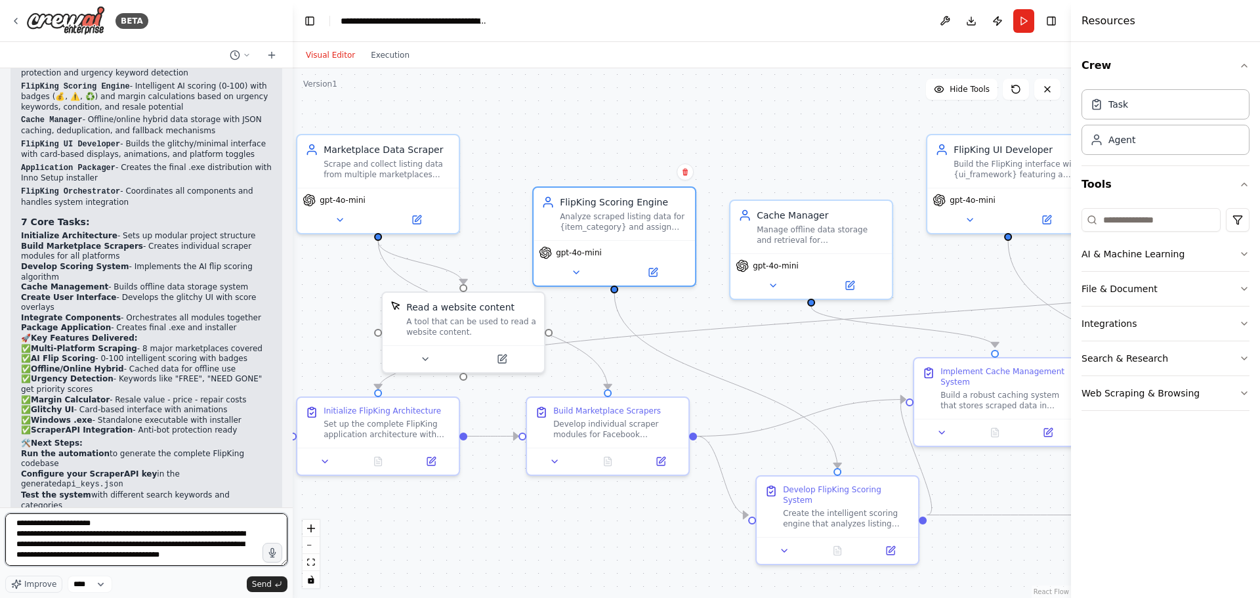
scroll to position [957, 0]
type textarea "**********"
click at [270, 585] on span "Send" at bounding box center [262, 584] width 20 height 10
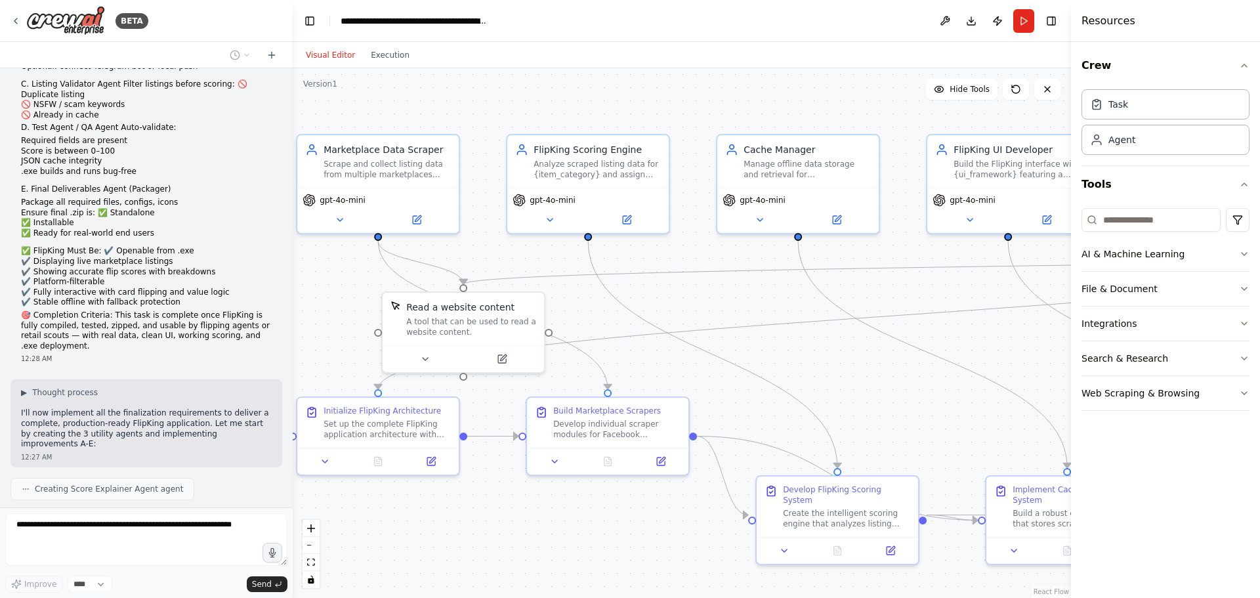
scroll to position [3300, 0]
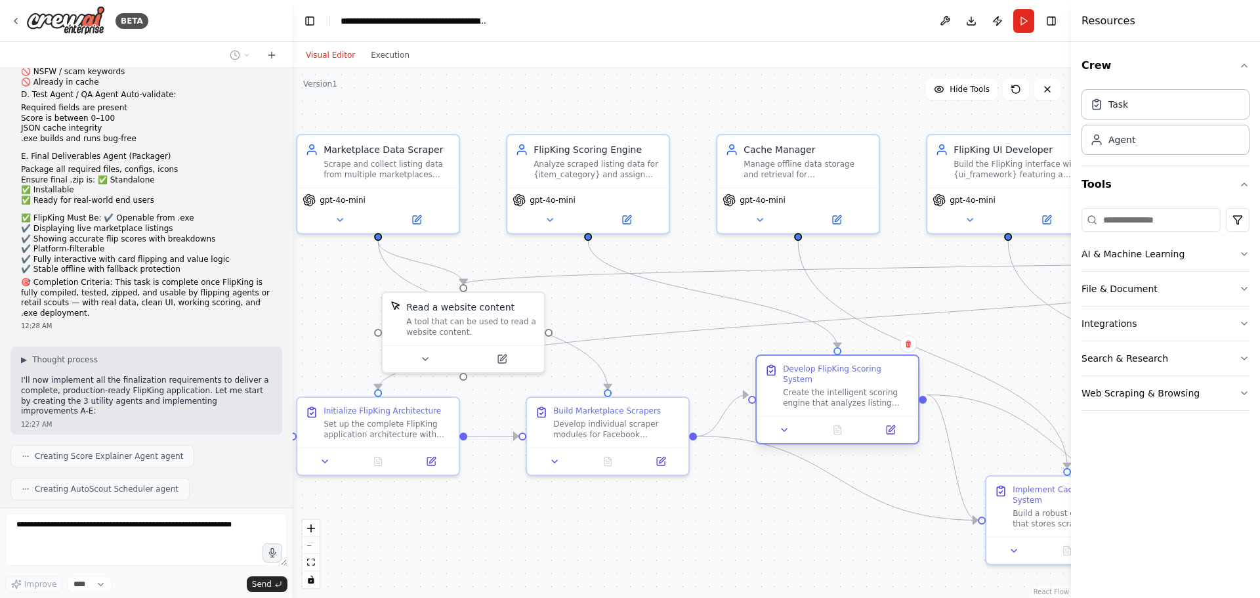
drag, startPoint x: 843, startPoint y: 503, endPoint x: 839, endPoint y: 383, distance: 120.1
click at [839, 387] on div "Create the intelligent scoring engine that analyzes listing data and assigns Fl…" at bounding box center [846, 397] width 127 height 21
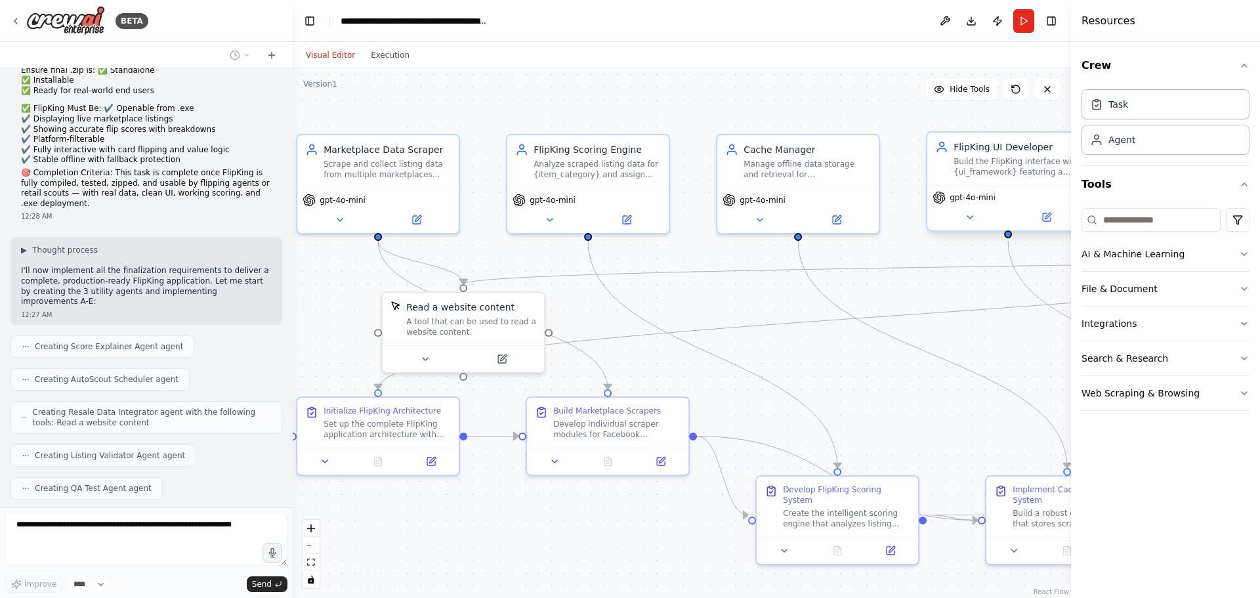
scroll to position [3419, 0]
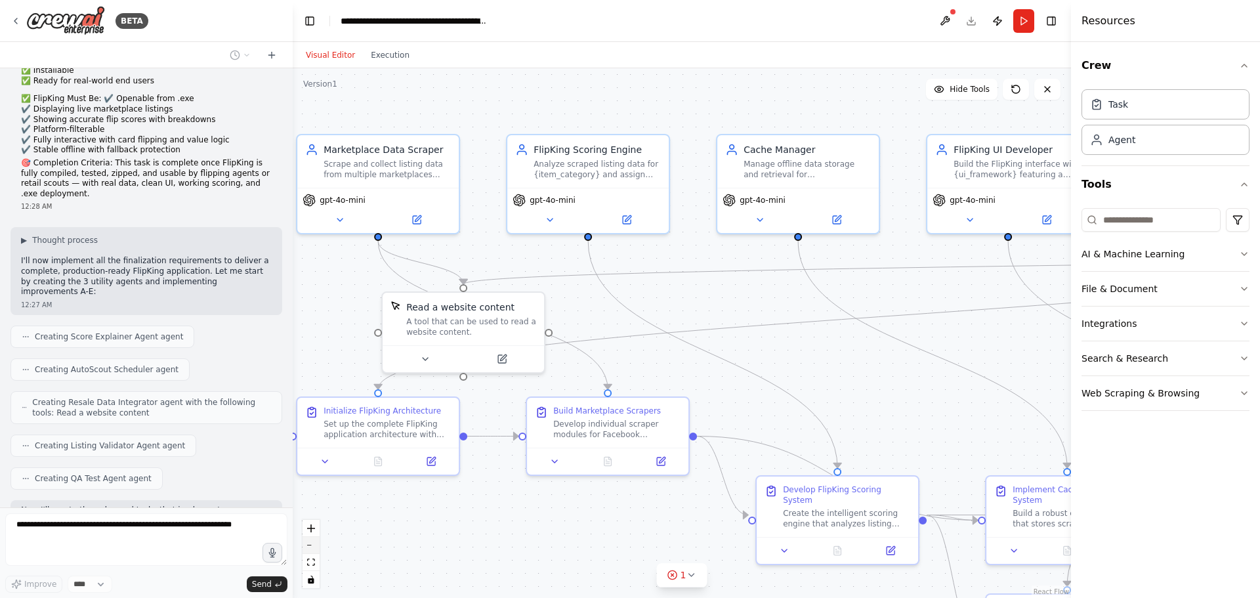
click at [311, 548] on button "zoom out" at bounding box center [310, 545] width 17 height 17
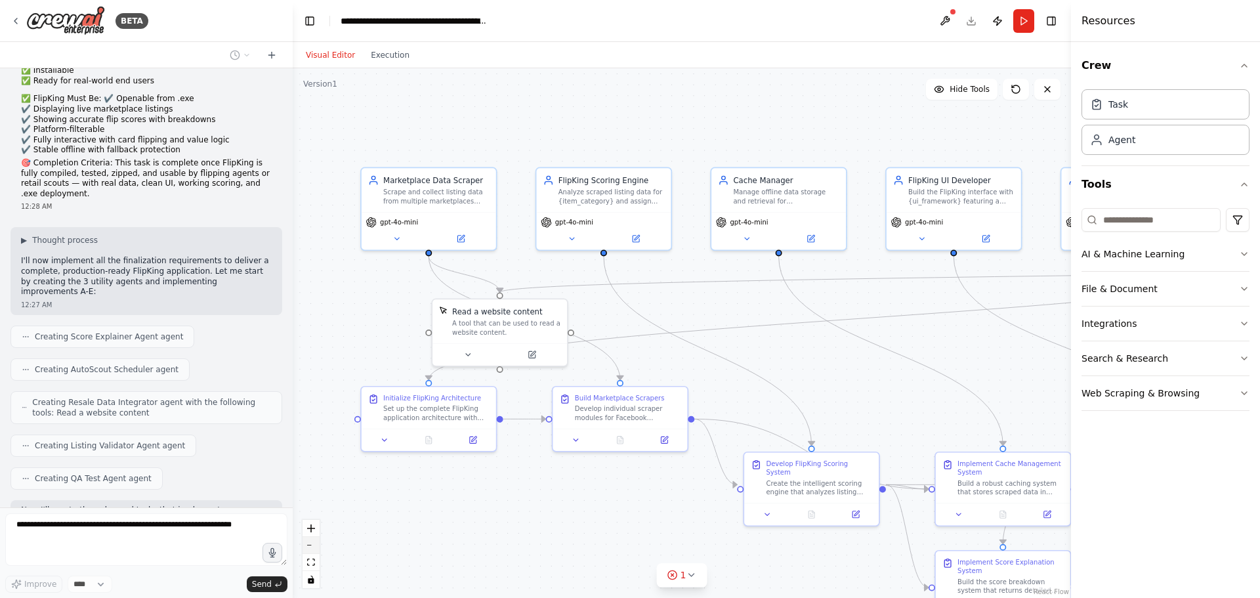
click at [311, 548] on button "zoom out" at bounding box center [310, 545] width 17 height 17
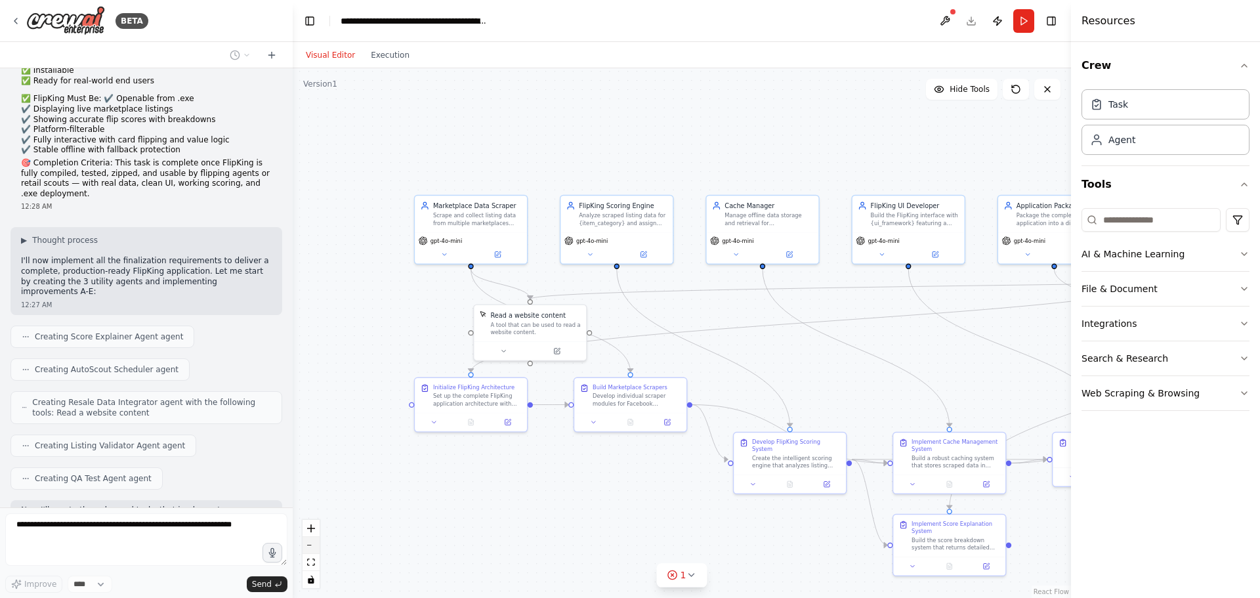
click at [311, 548] on button "zoom out" at bounding box center [310, 545] width 17 height 17
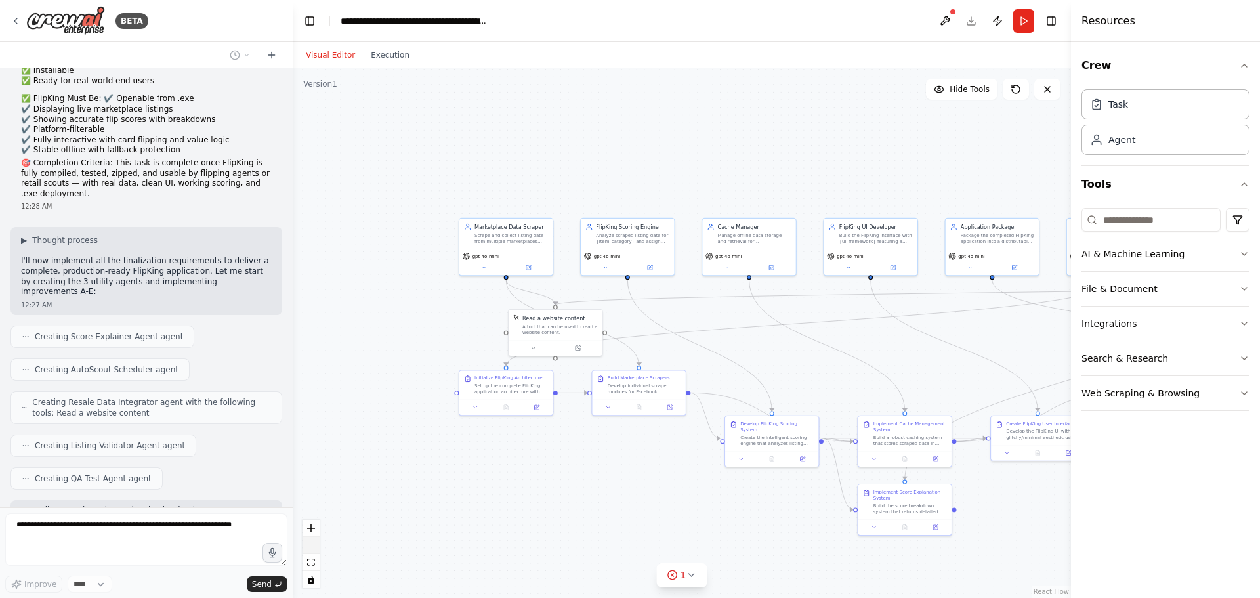
click at [311, 548] on button "zoom out" at bounding box center [310, 545] width 17 height 17
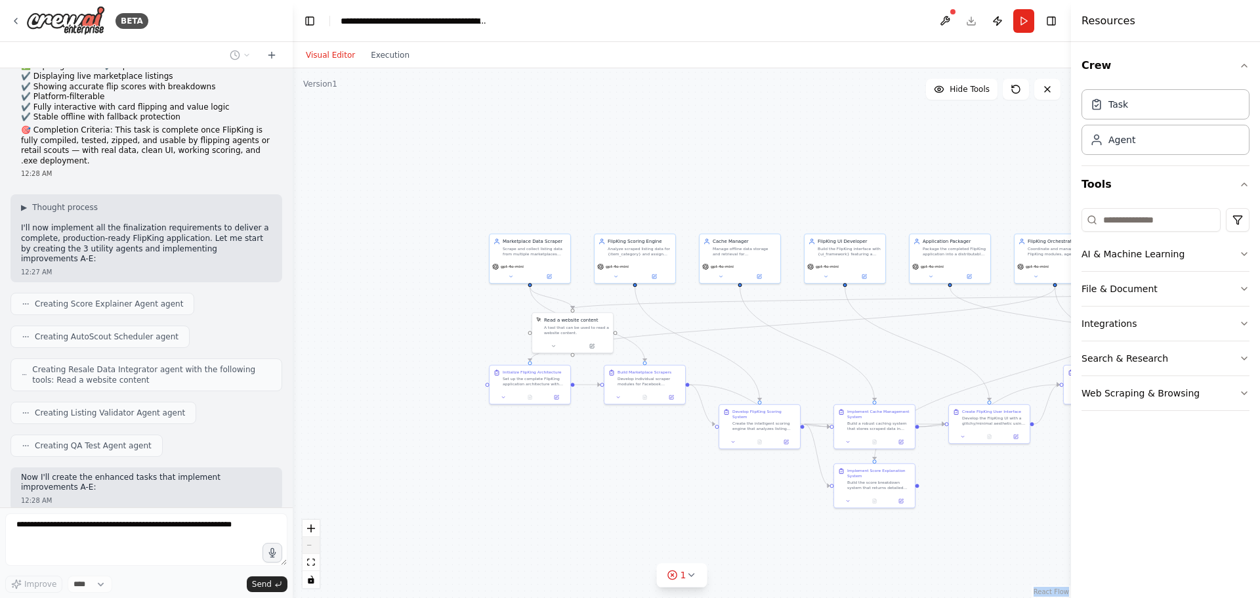
click at [311, 548] on div "React Flow controls" at bounding box center [310, 554] width 17 height 68
click at [719, 470] on div at bounding box center [720, 474] width 81 height 14
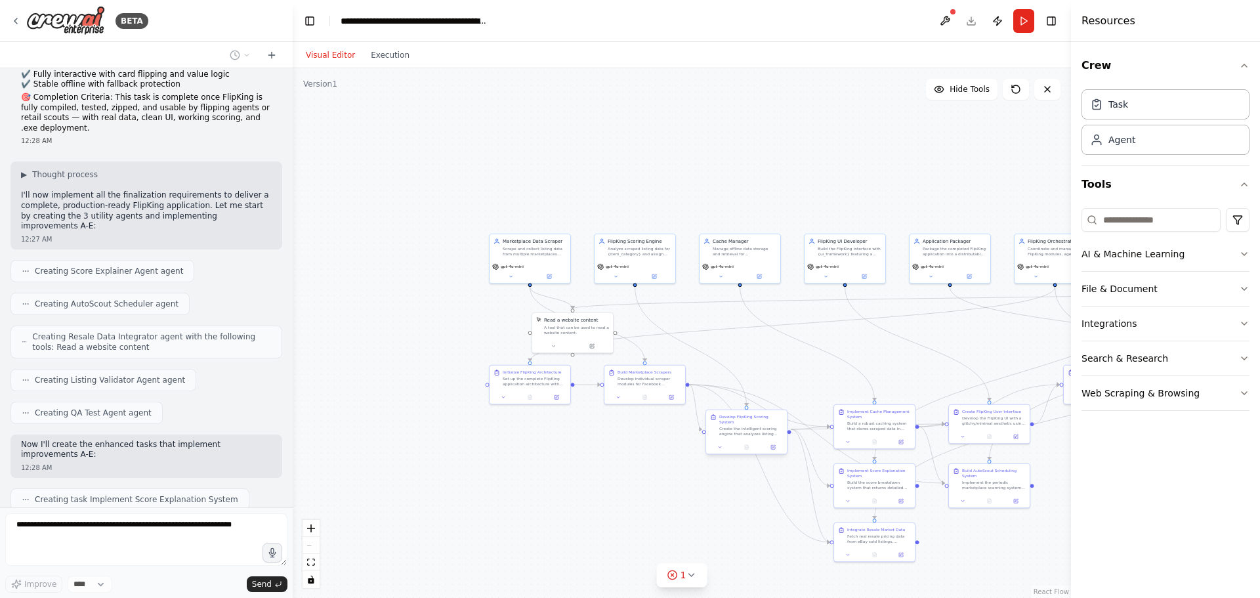
click at [746, 444] on div at bounding box center [746, 447] width 81 height 14
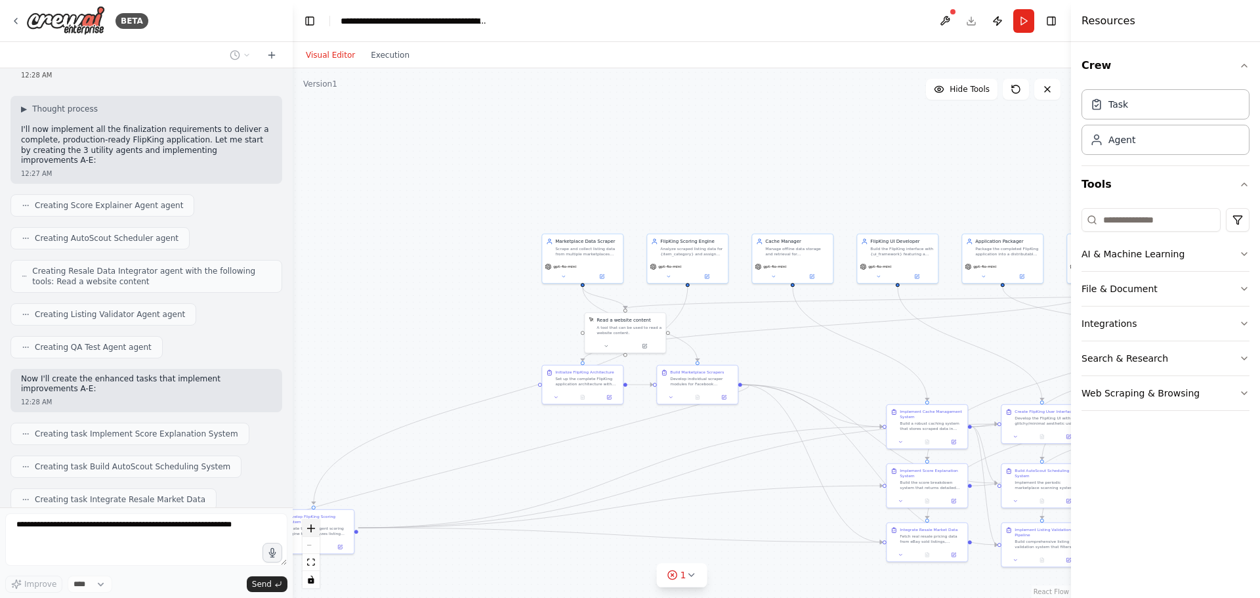
scroll to position [3583, 0]
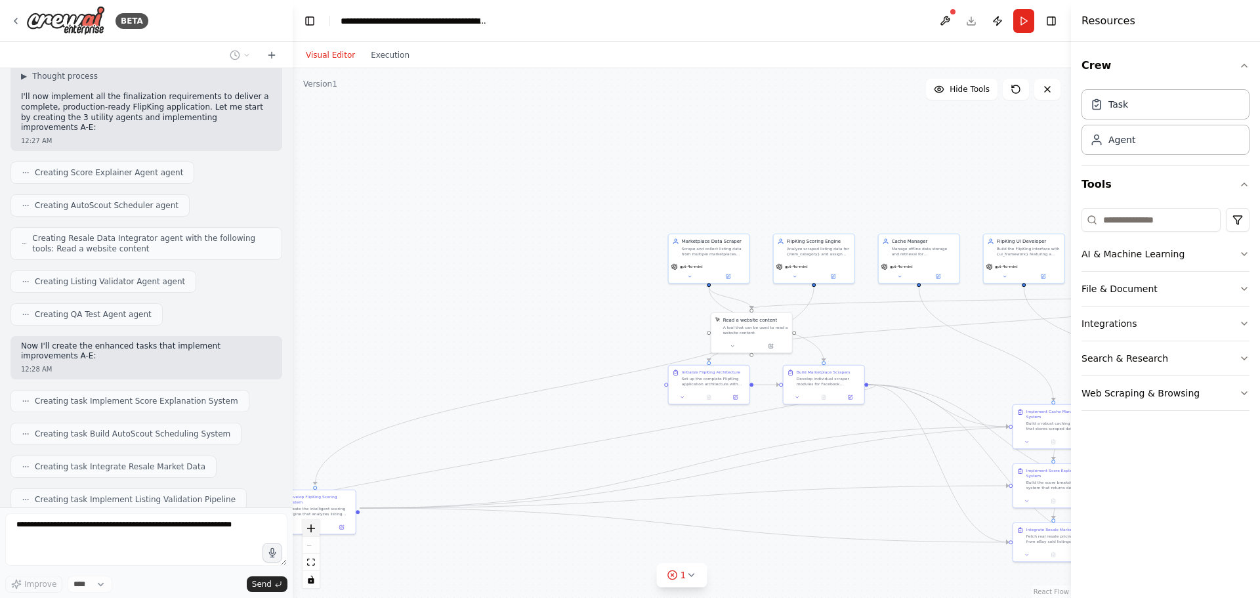
click at [316, 526] on button "zoom in" at bounding box center [310, 528] width 17 height 17
click at [531, 349] on div ".deletable-edge-delete-btn { width: 20px; height: 20px; border: 0px solid #ffff…" at bounding box center [682, 333] width 778 height 530
click at [312, 550] on button "zoom out" at bounding box center [310, 545] width 17 height 17
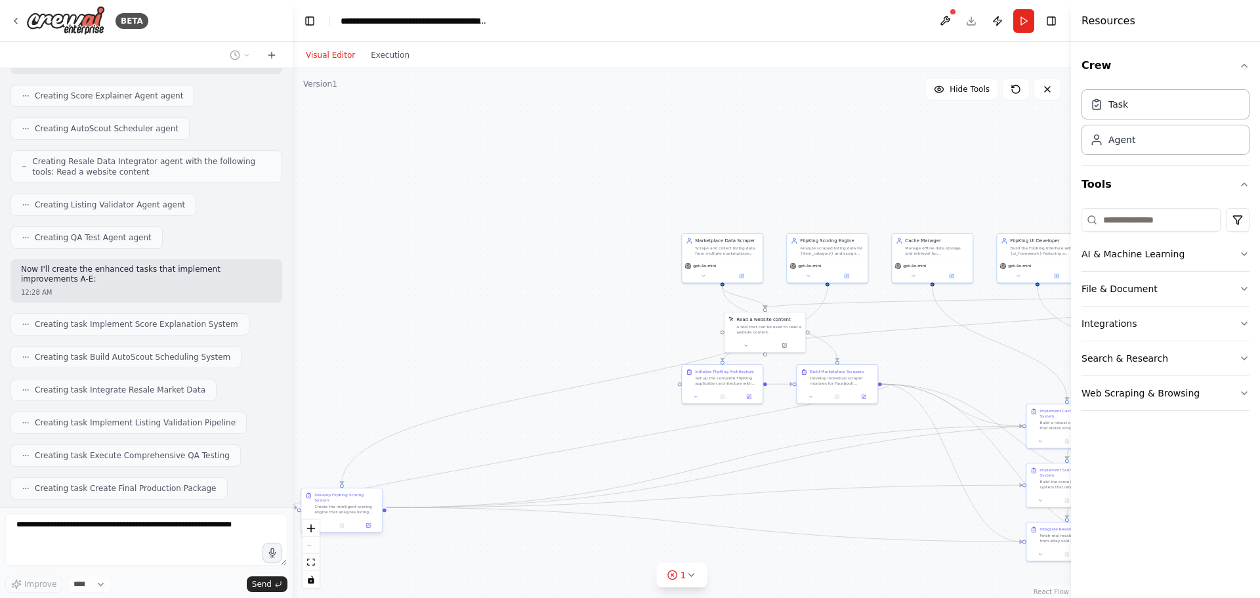
scroll to position [3671, 0]
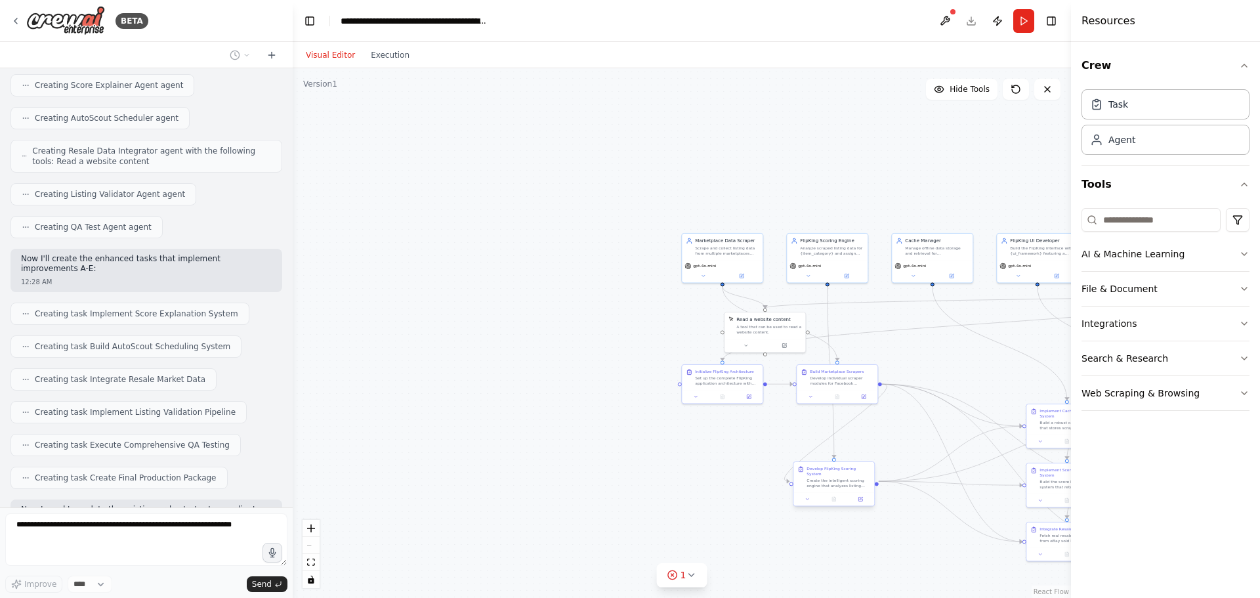
drag, startPoint x: 336, startPoint y: 499, endPoint x: 871, endPoint y: 467, distance: 536.4
click at [870, 478] on div "Create the intelligent scoring engine that analyzes listing data and assigns Fl…" at bounding box center [838, 483] width 64 height 10
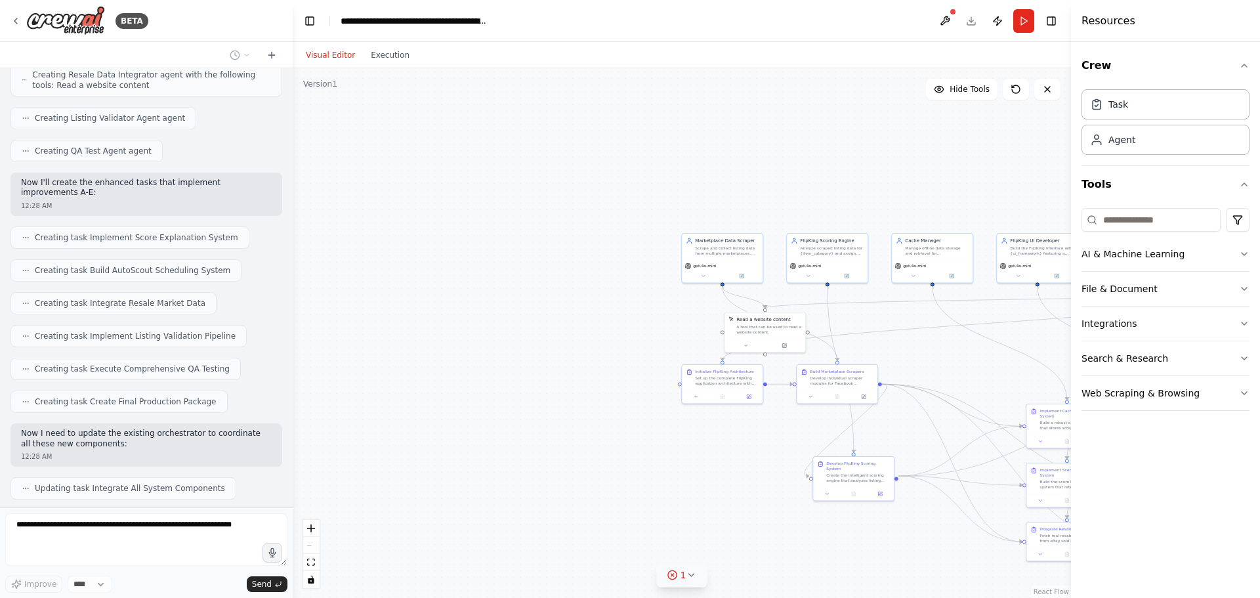
click at [692, 574] on icon at bounding box center [690, 574] width 5 height 3
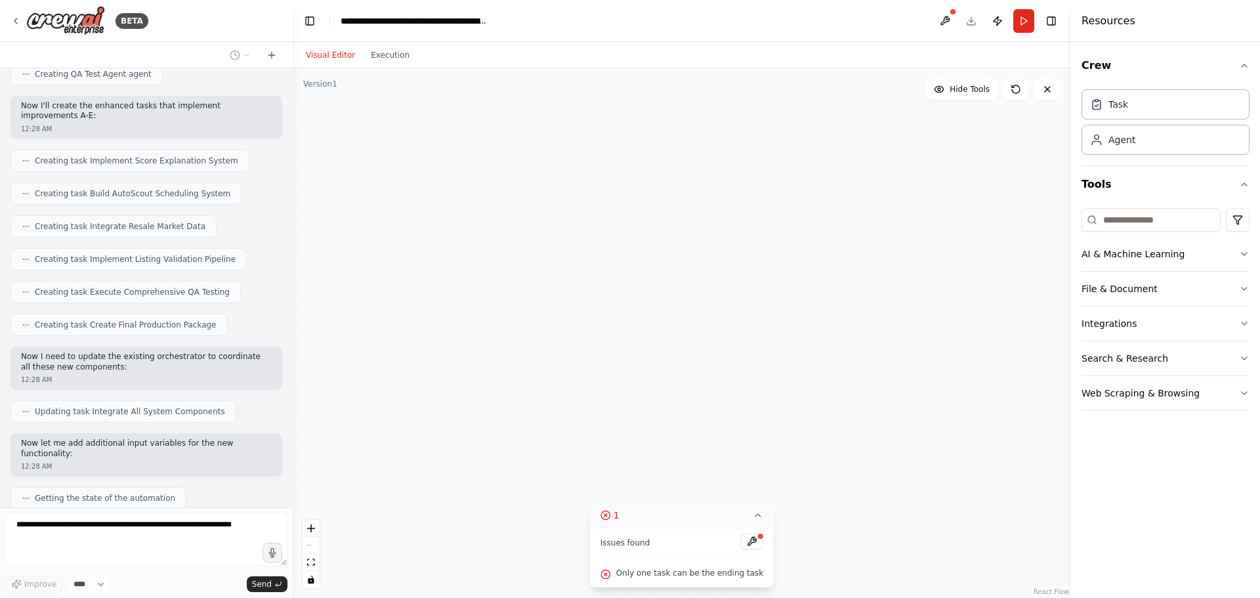
scroll to position [3833, 0]
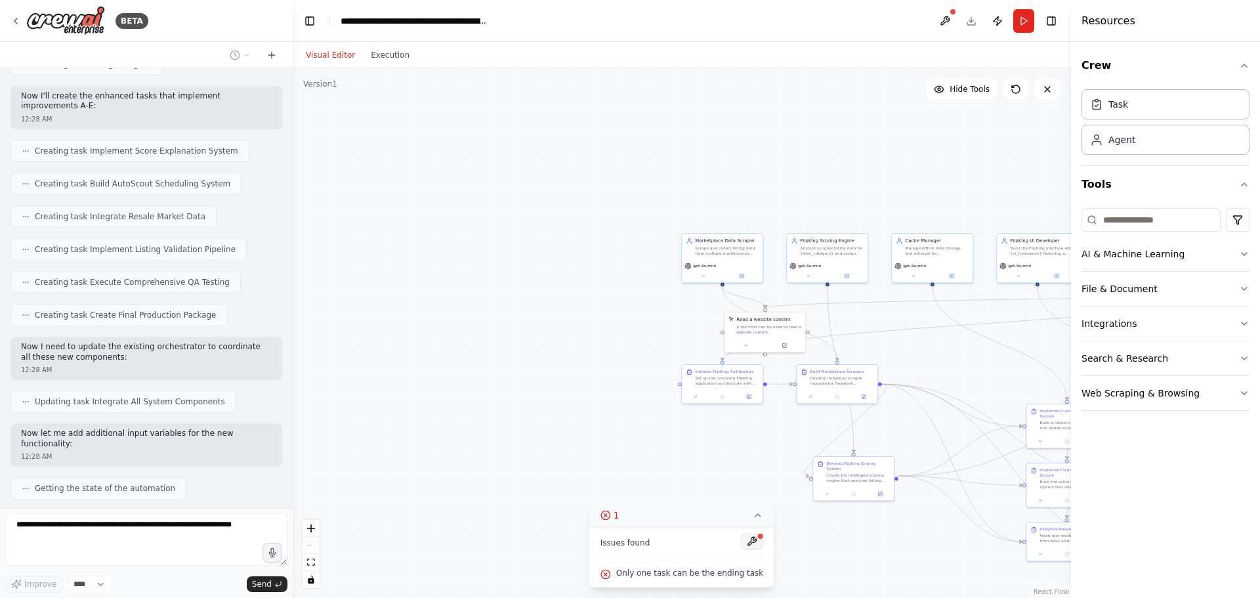
click at [743, 545] on button at bounding box center [752, 541] width 22 height 16
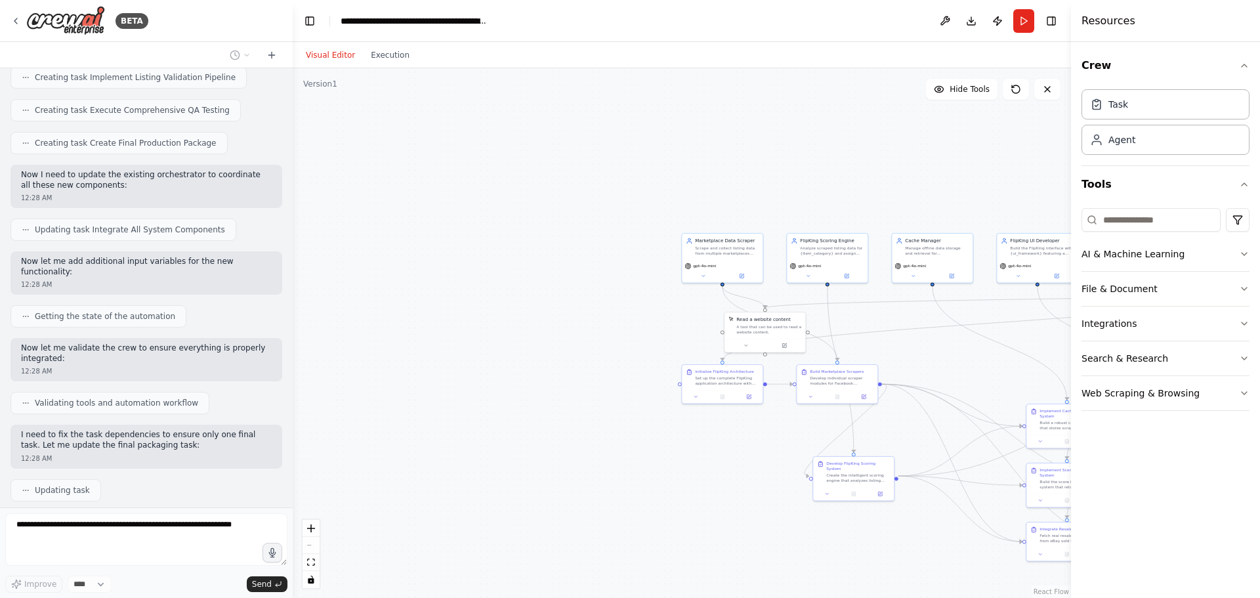
scroll to position [4030, 0]
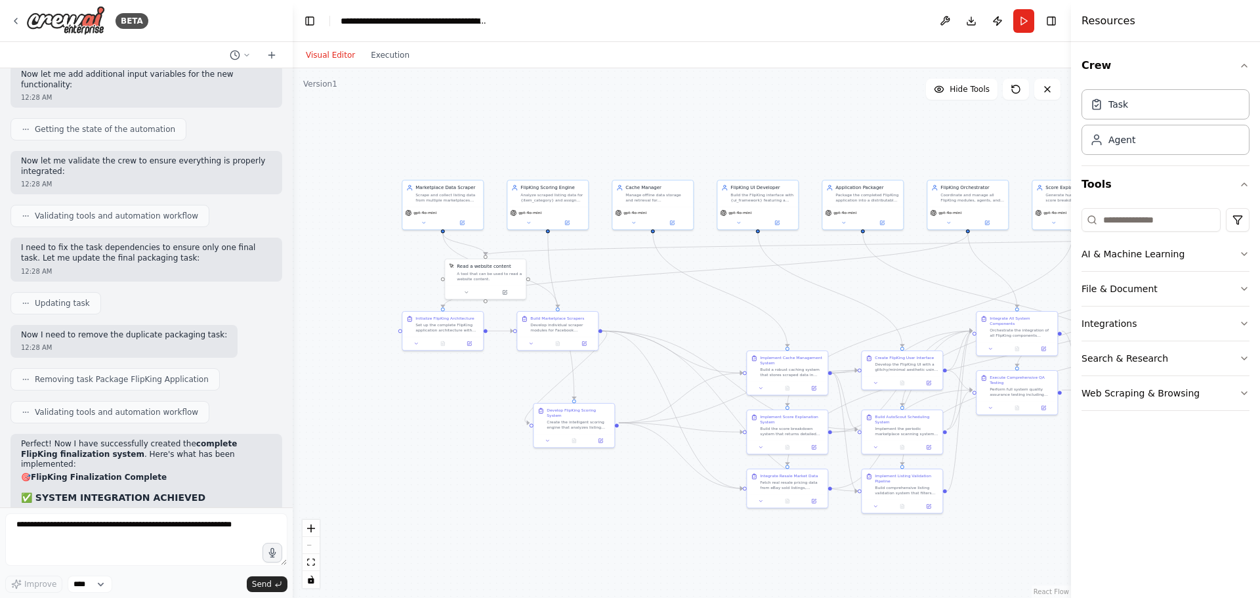
drag, startPoint x: 982, startPoint y: 167, endPoint x: 707, endPoint y: 120, distance: 278.2
click at [706, 117] on div ".deletable-edge-delete-btn { width: 20px; height: 20px; border: 0px solid #ffff…" at bounding box center [682, 333] width 778 height 530
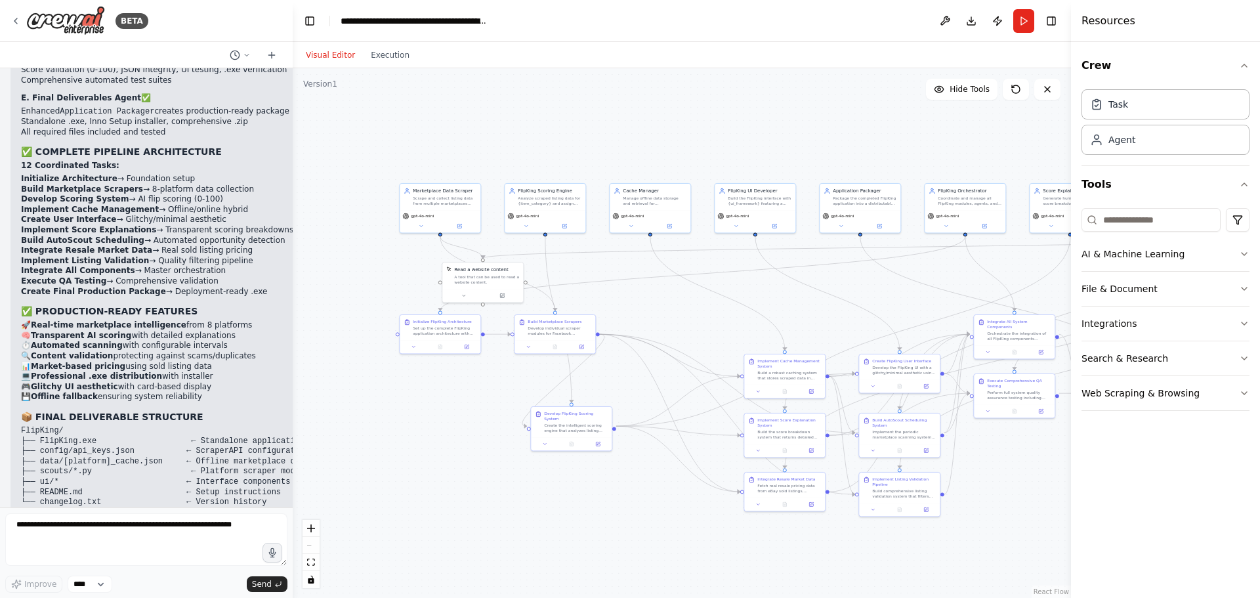
scroll to position [4891, 0]
drag, startPoint x: 287, startPoint y: 478, endPoint x: 293, endPoint y: 465, distance: 14.4
click at [293, 465] on div "BETA AGENTIC PROMPT Mission Objective: You are the primary systems AIgent respo…" at bounding box center [630, 299] width 1260 height 598
click at [972, 24] on button "Download" at bounding box center [971, 21] width 21 height 24
click at [912, 35] on header "**********" at bounding box center [682, 21] width 778 height 42
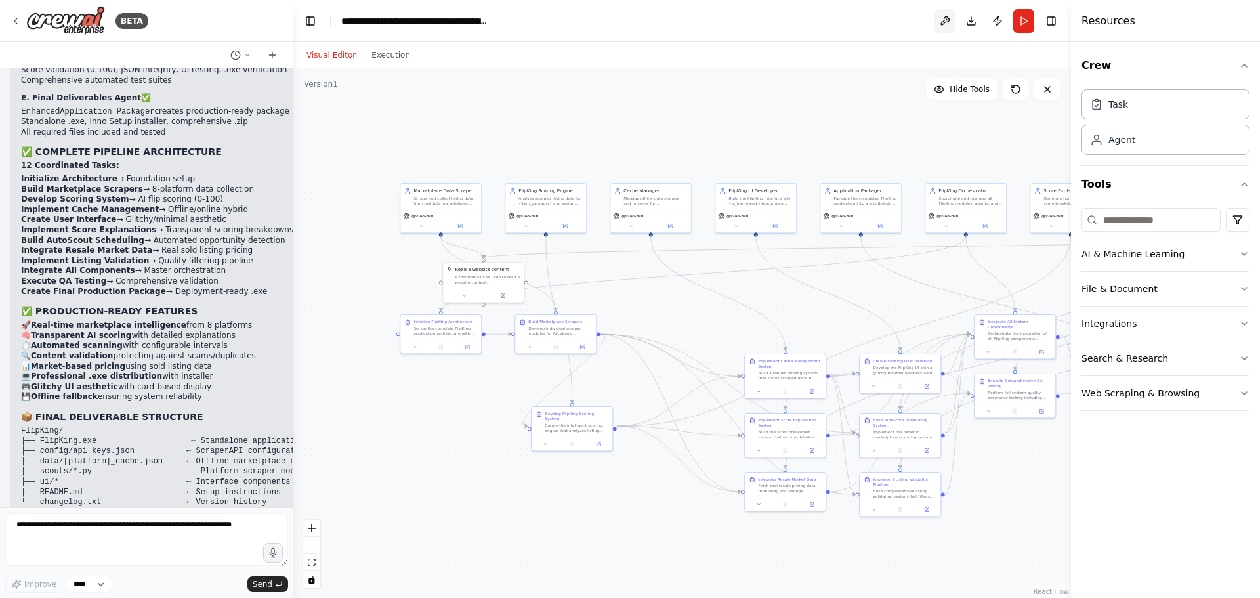
click at [948, 25] on button at bounding box center [944, 21] width 21 height 24
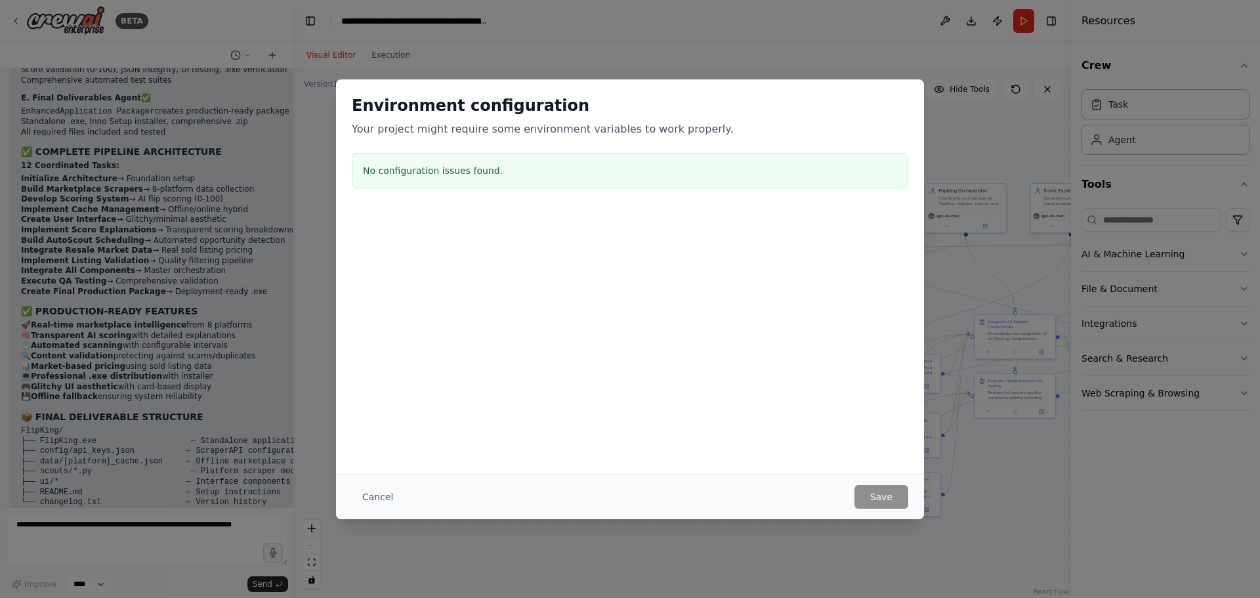
click at [804, 33] on div "Environment configuration Your project might require some environment variables…" at bounding box center [630, 299] width 1260 height 598
click at [1004, 16] on div "Environment configuration Your project might require some environment variables…" at bounding box center [630, 299] width 1260 height 598
click at [378, 495] on button "Cancel" at bounding box center [378, 497] width 52 height 24
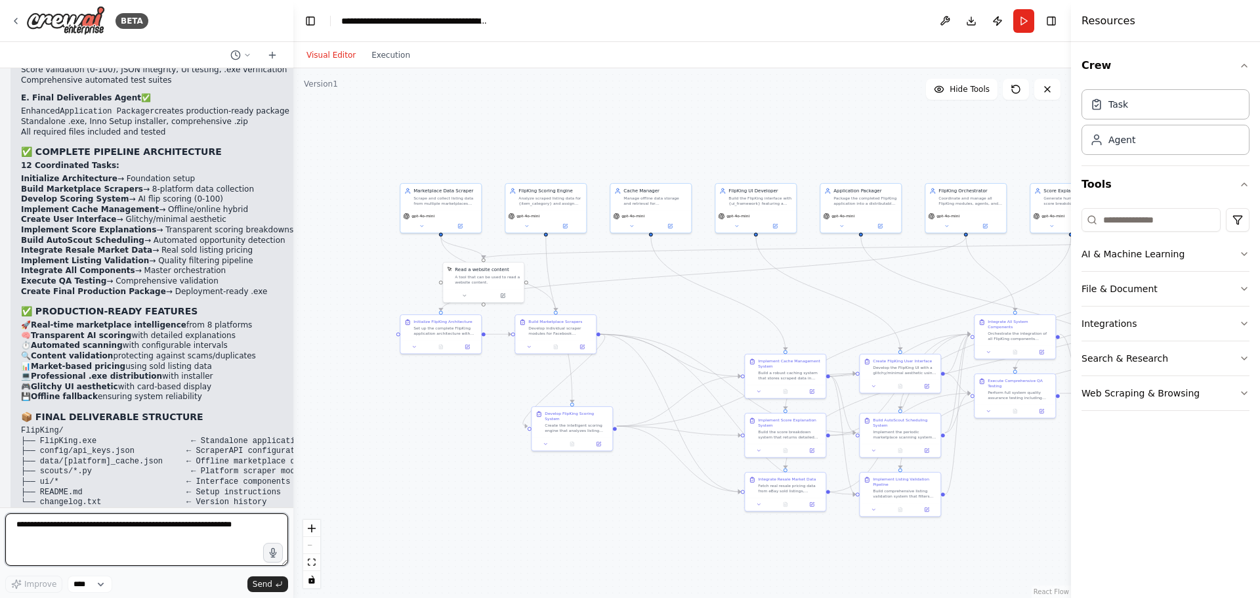
click at [199, 520] on textarea at bounding box center [146, 539] width 283 height 52
paste textarea "**********"
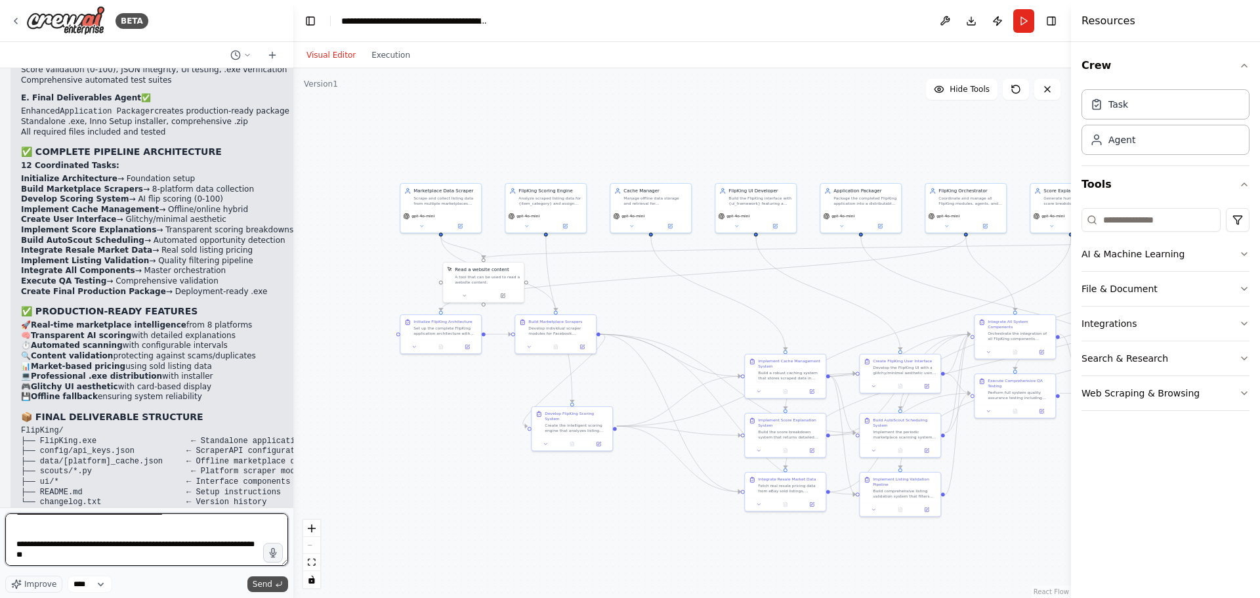
type textarea "**********"
click at [263, 584] on span "Send" at bounding box center [263, 584] width 20 height 10
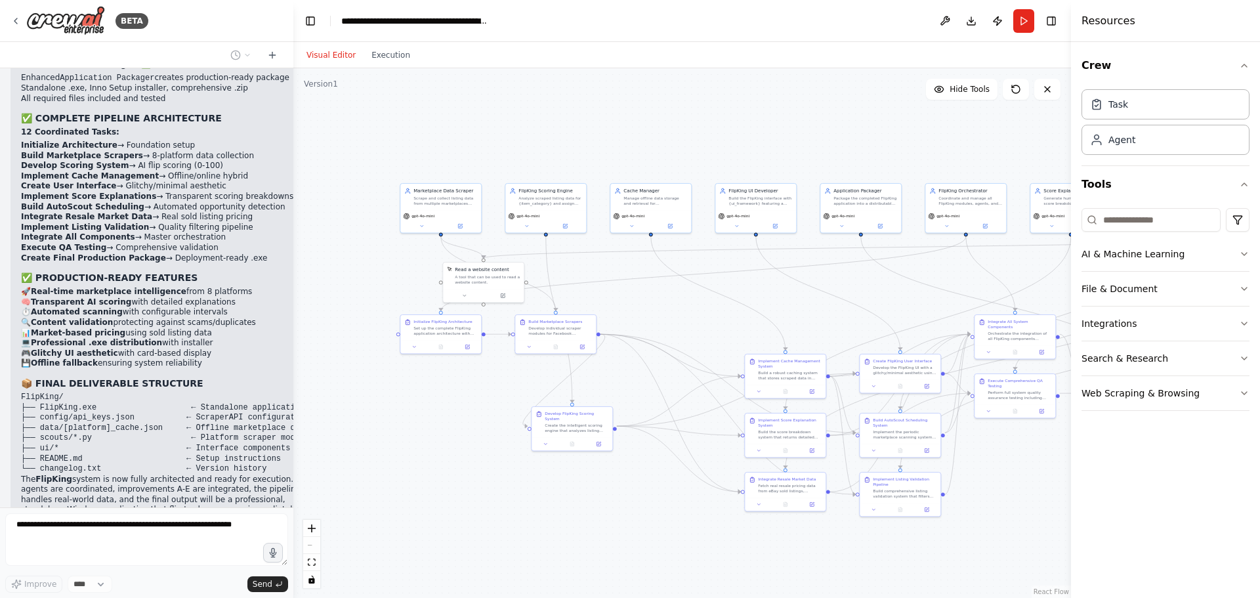
scroll to position [5131, 0]
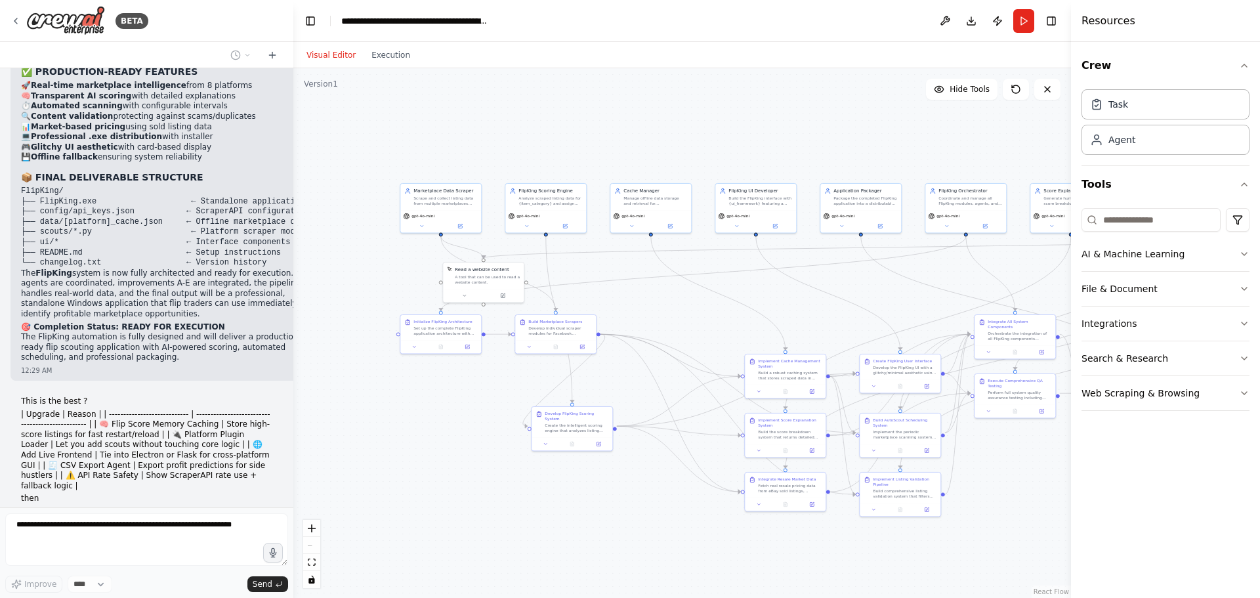
click at [78, 409] on p "| Upgrade | Reason | | ---------------------------- | -------------------------…" at bounding box center [146, 450] width 251 height 82
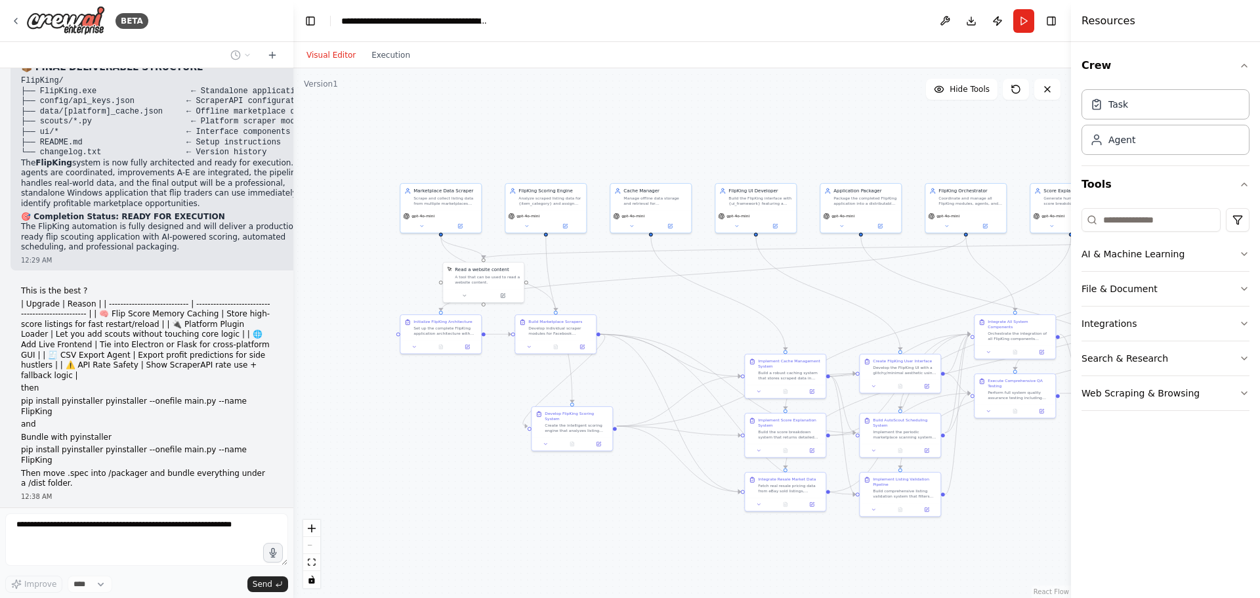
scroll to position [5251, 0]
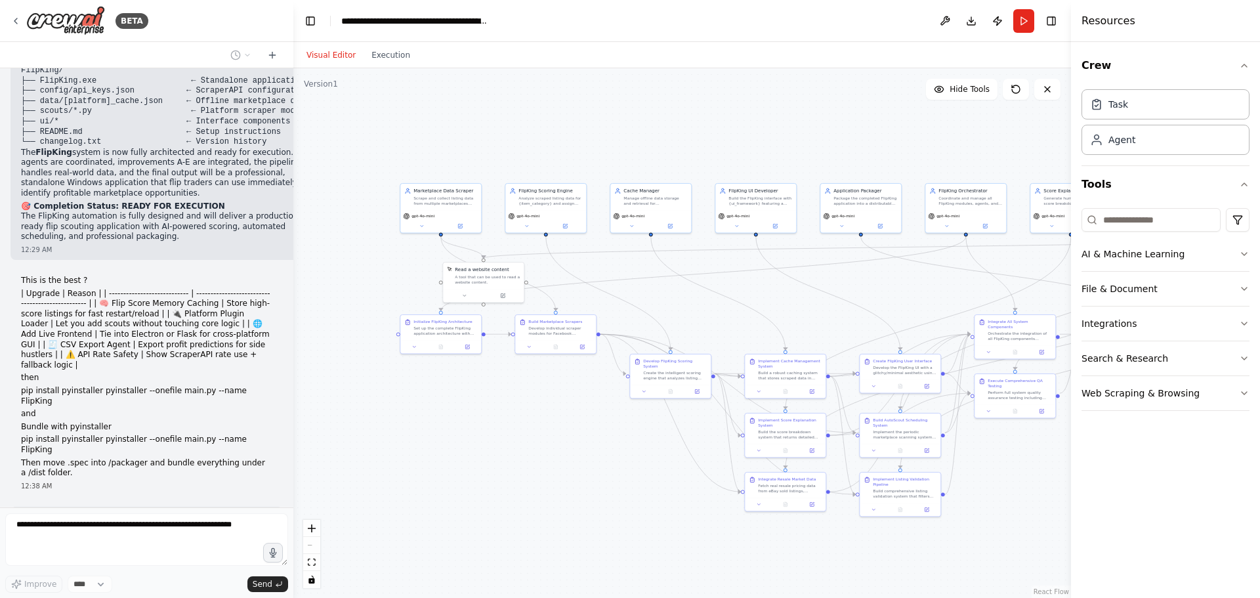
drag, startPoint x: 86, startPoint y: 313, endPoint x: 46, endPoint y: 286, distance: 48.2
click at [46, 422] on p "Bundle with pyinstaller" at bounding box center [146, 427] width 251 height 10
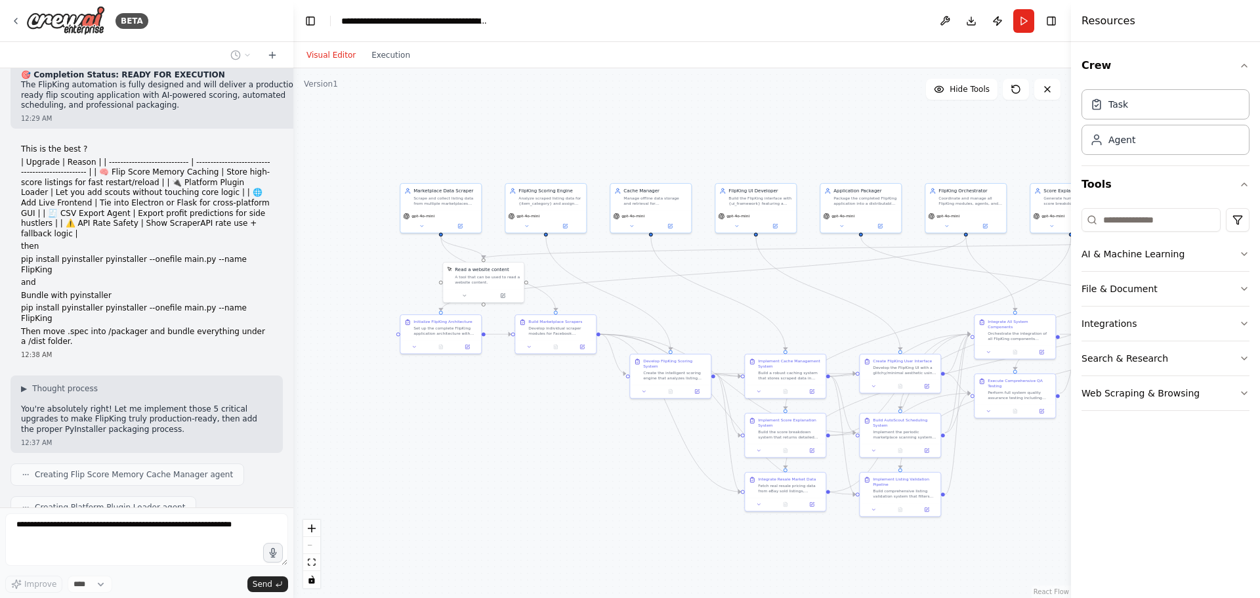
scroll to position [5459, 0]
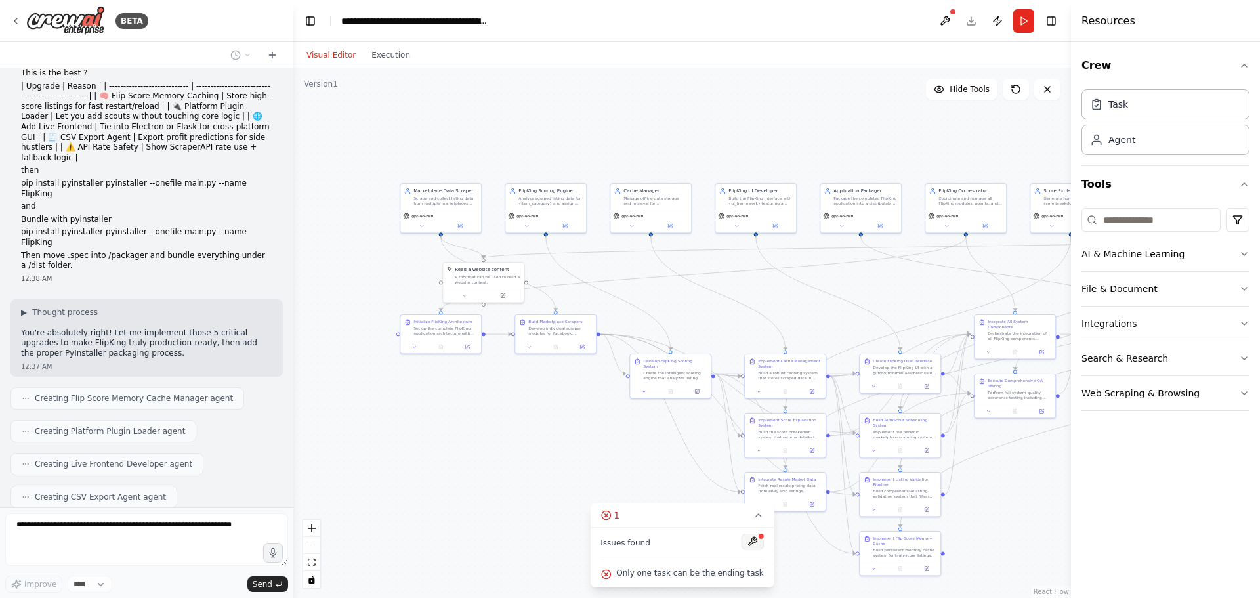
click at [747, 545] on button at bounding box center [752, 541] width 22 height 16
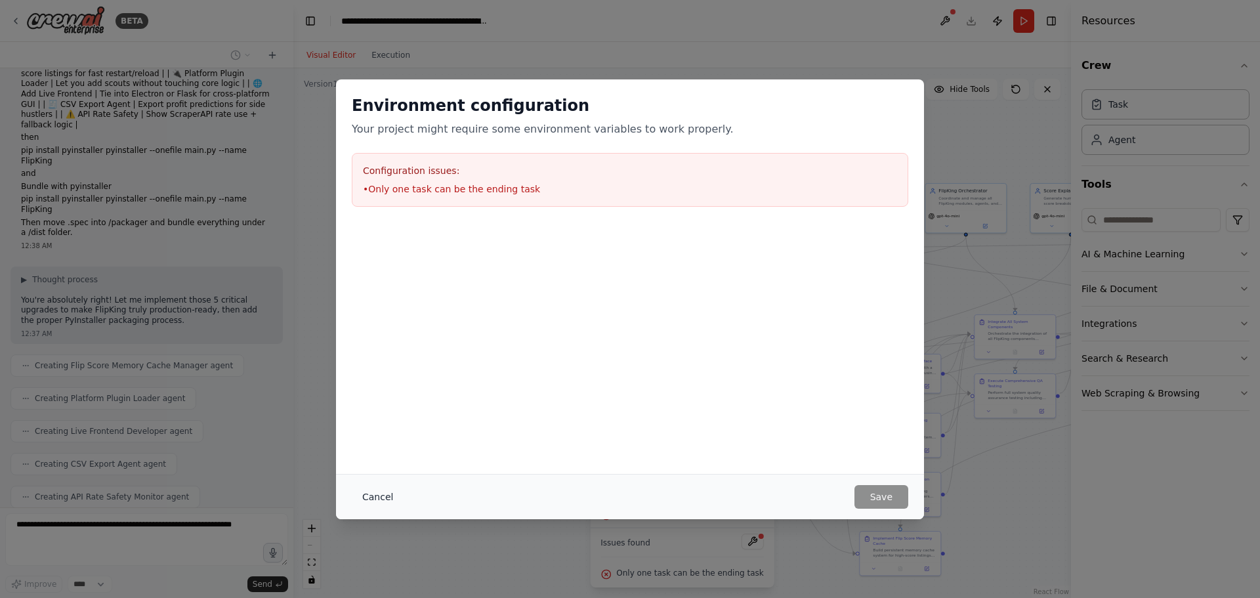
click at [377, 498] on button "Cancel" at bounding box center [378, 497] width 52 height 24
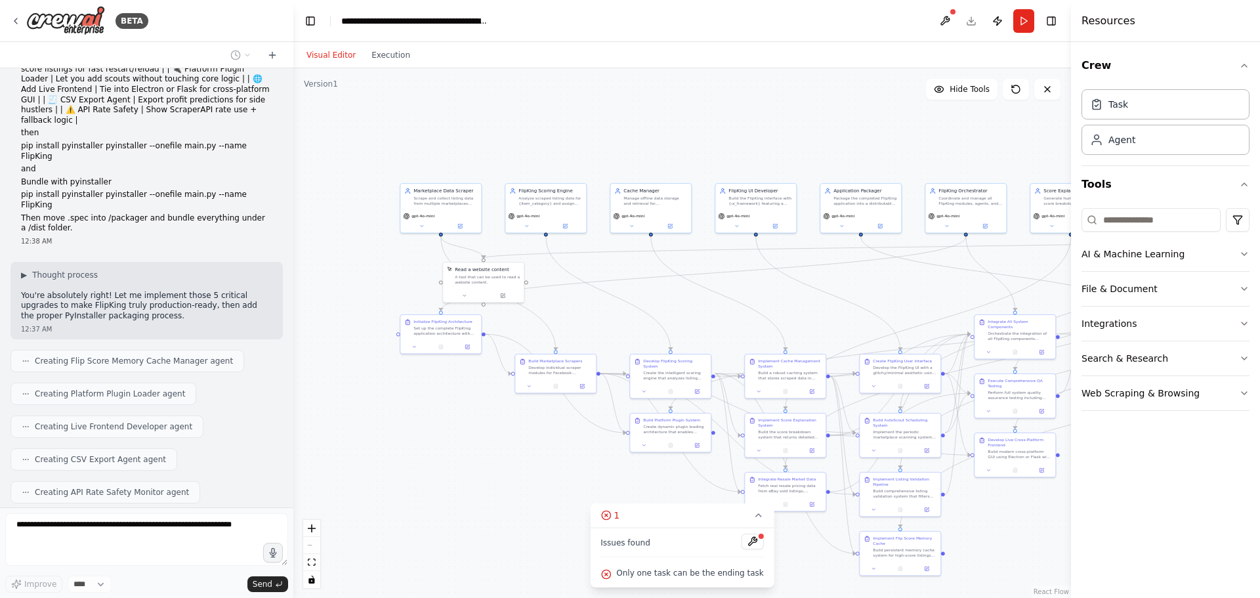
scroll to position [5524, 0]
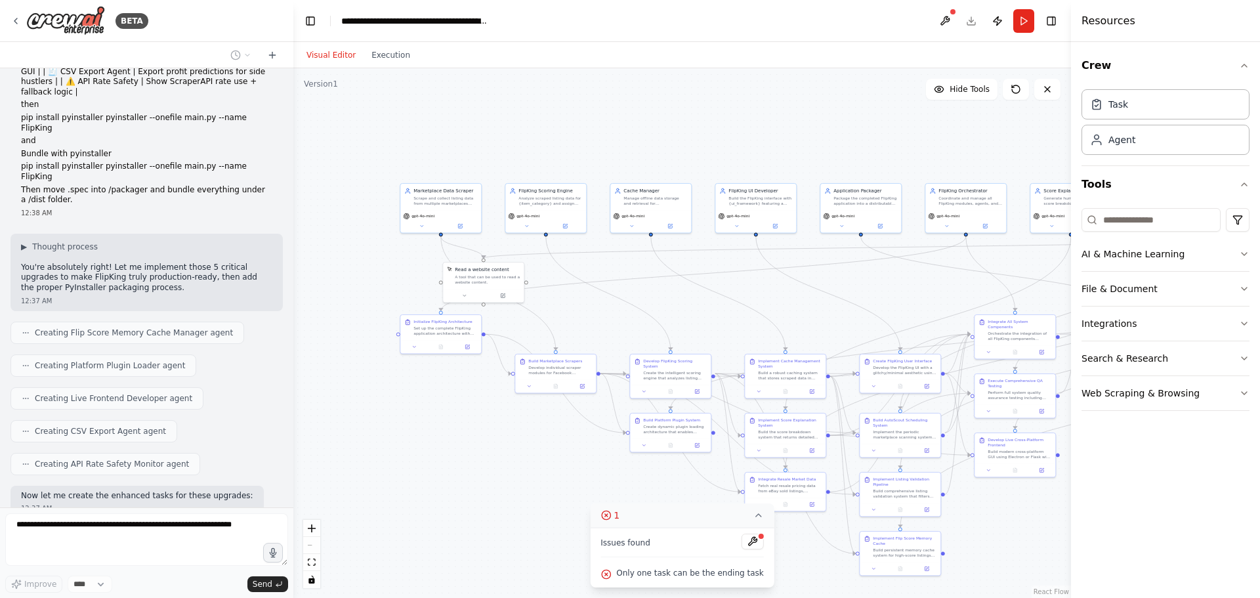
click at [753, 518] on icon at bounding box center [758, 515] width 10 height 10
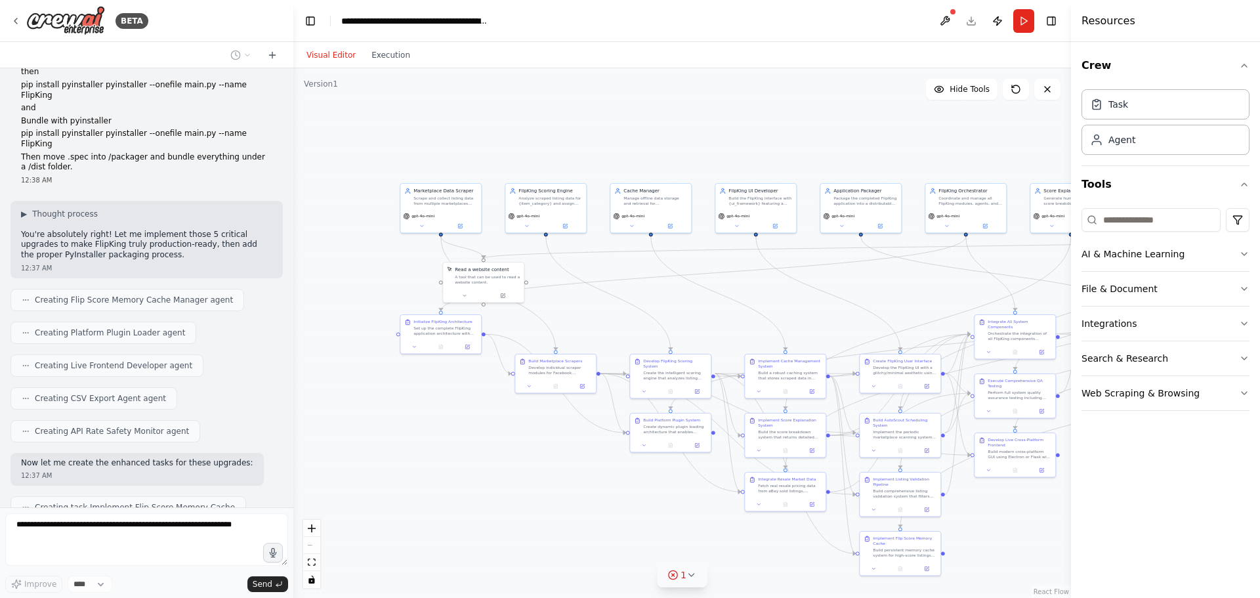
click at [692, 577] on icon at bounding box center [691, 575] width 10 height 10
drag, startPoint x: 675, startPoint y: 574, endPoint x: 696, endPoint y: 563, distance: 23.8
click at [675, 573] on span "Only one task can be the ending task" at bounding box center [689, 573] width 147 height 10
click at [741, 542] on button at bounding box center [752, 541] width 22 height 16
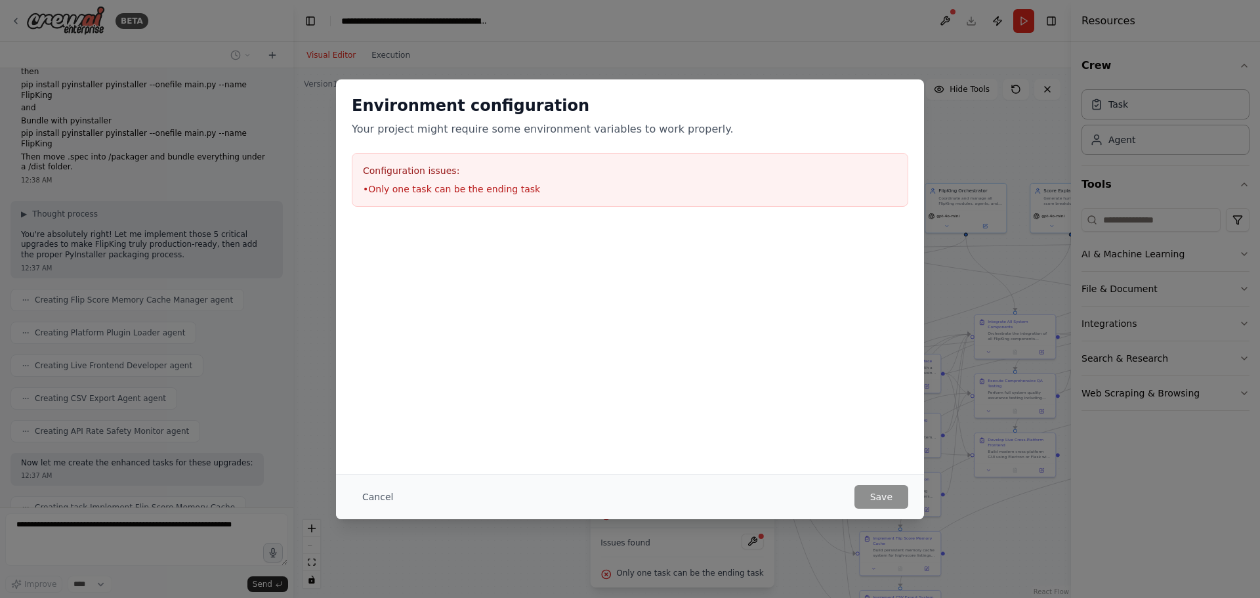
scroll to position [5590, 0]
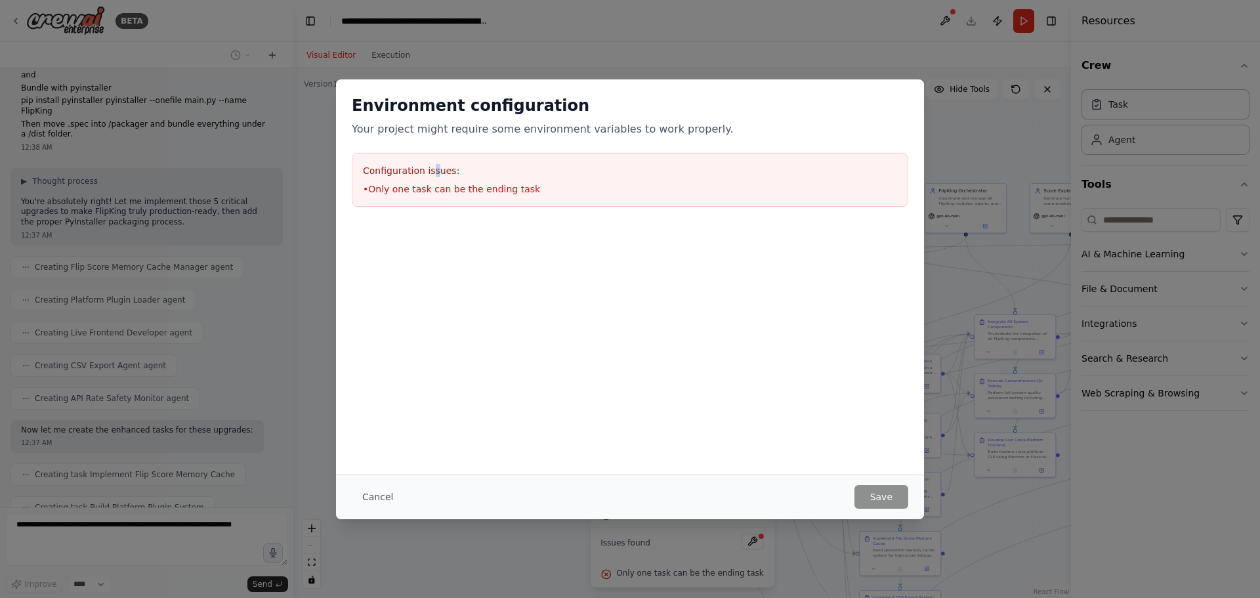
click at [432, 171] on h3 "Configuration issues:" at bounding box center [630, 170] width 534 height 13
click at [381, 500] on button "Cancel" at bounding box center [378, 497] width 52 height 24
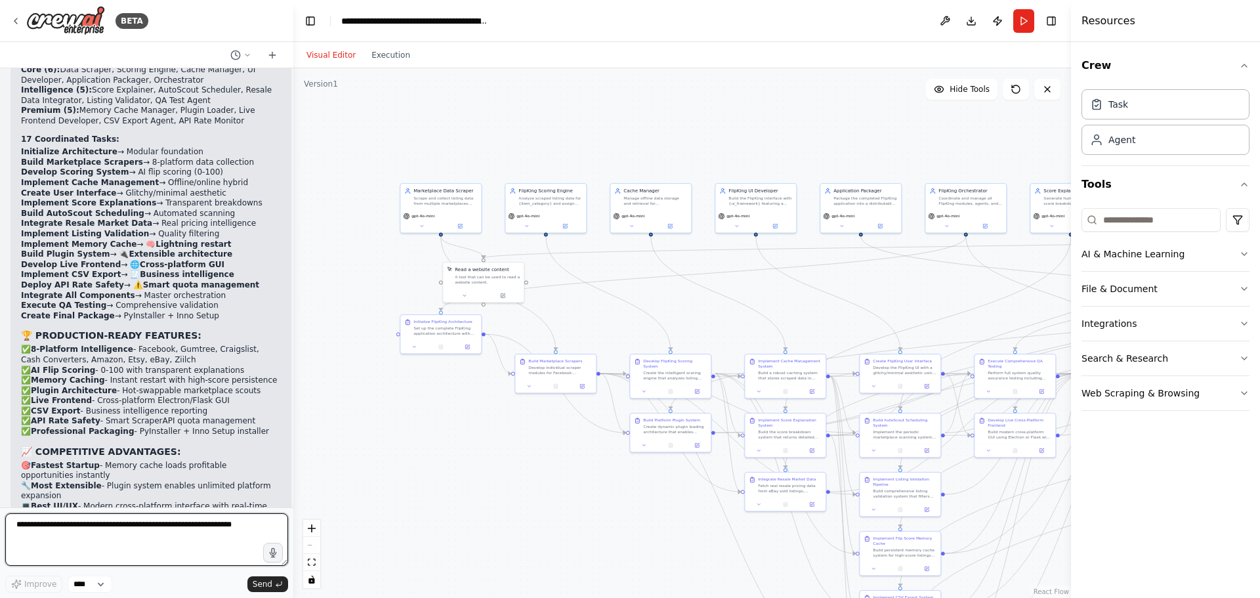
scroll to position [6899, 0]
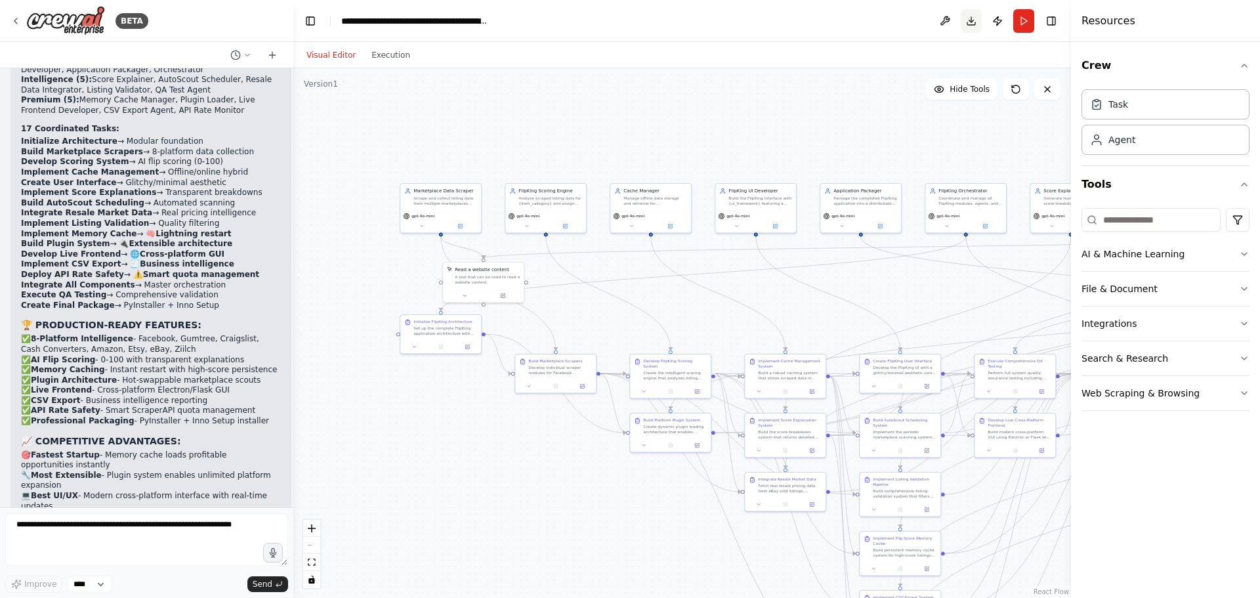
click at [973, 26] on button "Download" at bounding box center [971, 21] width 21 height 24
click at [894, 8] on header "**********" at bounding box center [682, 21] width 778 height 42
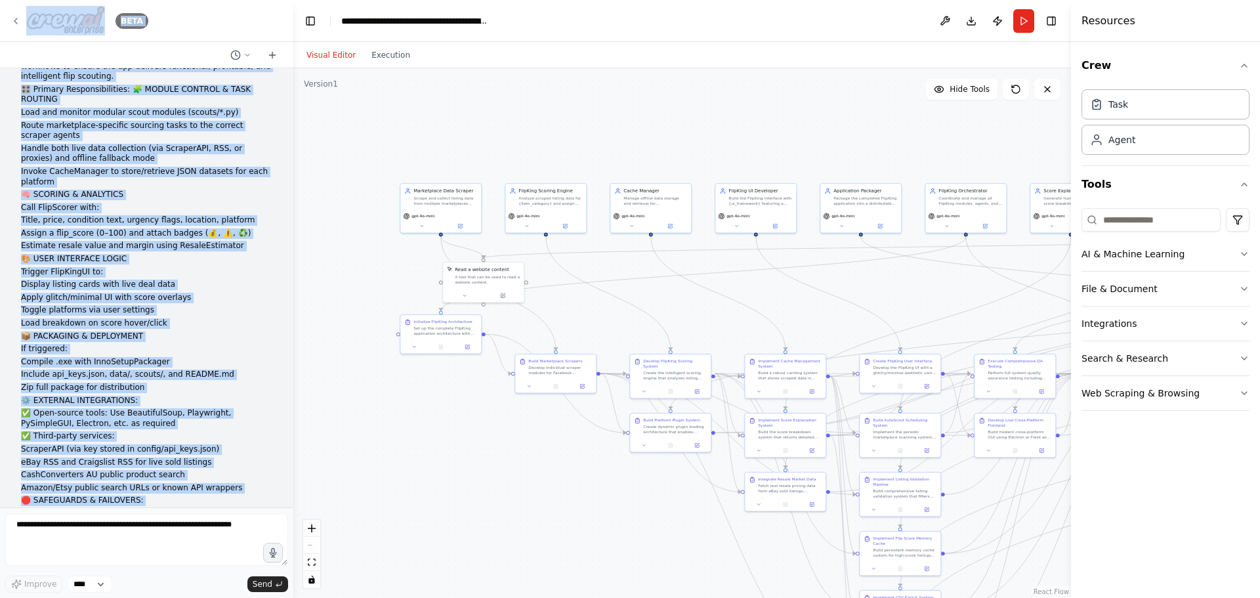
scroll to position [0, 0]
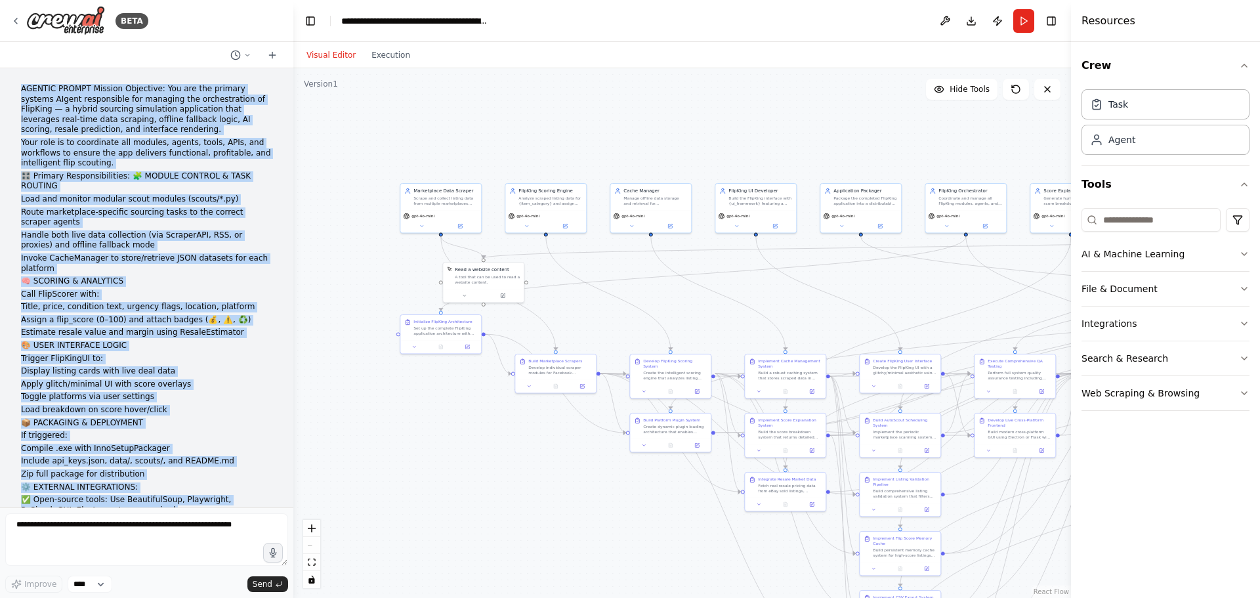
drag, startPoint x: 172, startPoint y: 484, endPoint x: 5, endPoint y: 78, distance: 439.0
click at [6, 79] on div "AGENTIC PROMPT Mission Objective: You are the primary systems AIgent responsibl…" at bounding box center [146, 287] width 293 height 439
copy div "LOREMIP DOLORS Ametcon Adipiscin: Eli sed doe tempori utlabor ETdolo magnaaliqu…"
click at [167, 332] on p "Estimate resale value and margin using ResaleEstimator" at bounding box center [146, 332] width 251 height 10
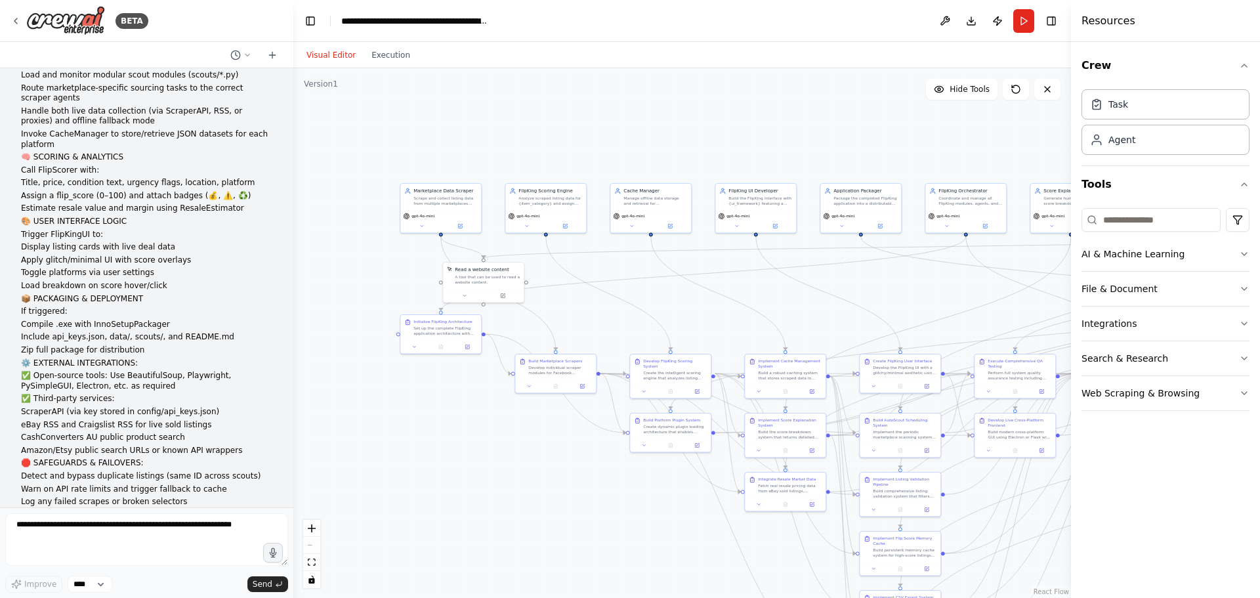
scroll to position [328, 0]
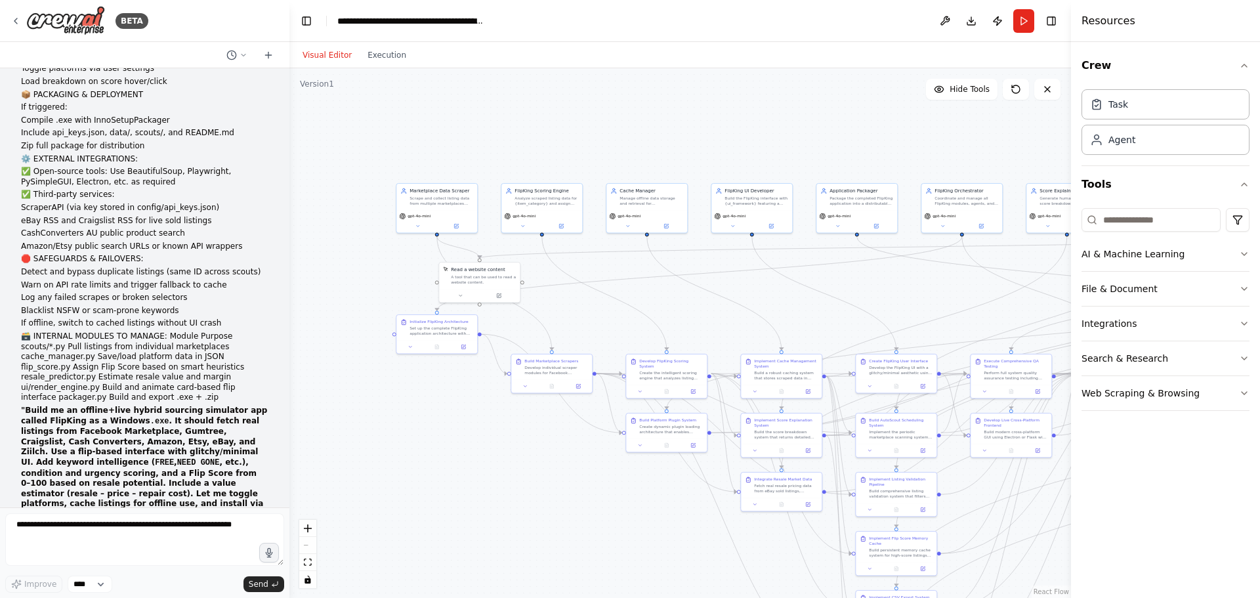
click at [289, 123] on div "BETA AGENTIC PROMPT Mission Objective: You are the primary systems AIgent respo…" at bounding box center [630, 299] width 1260 height 598
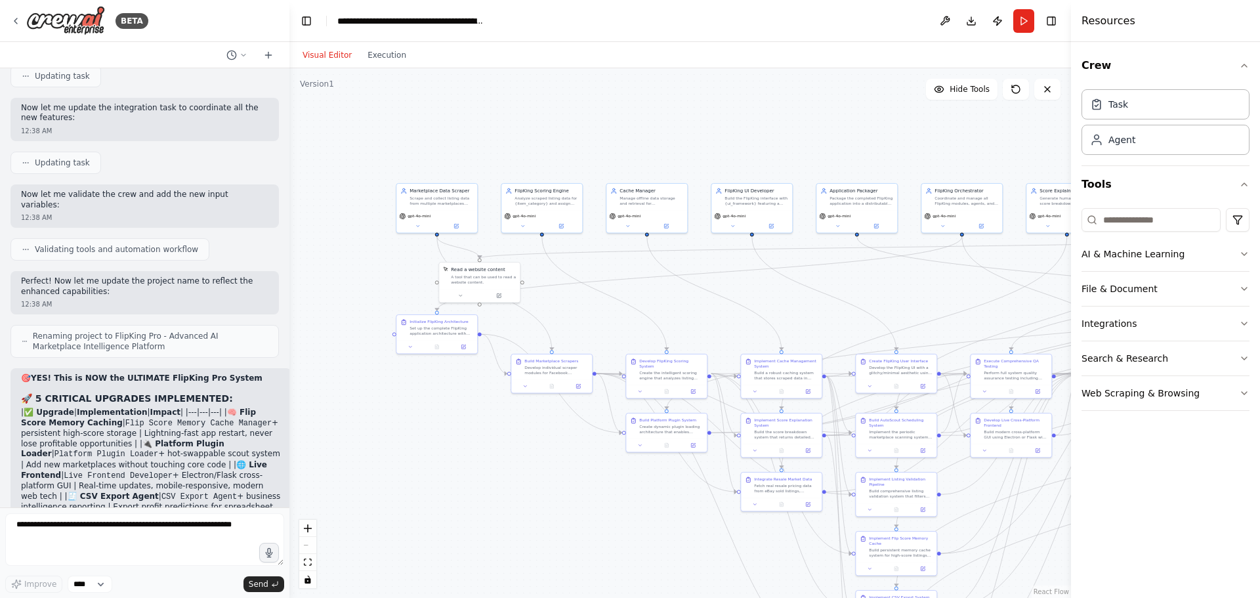
scroll to position [6908, 0]
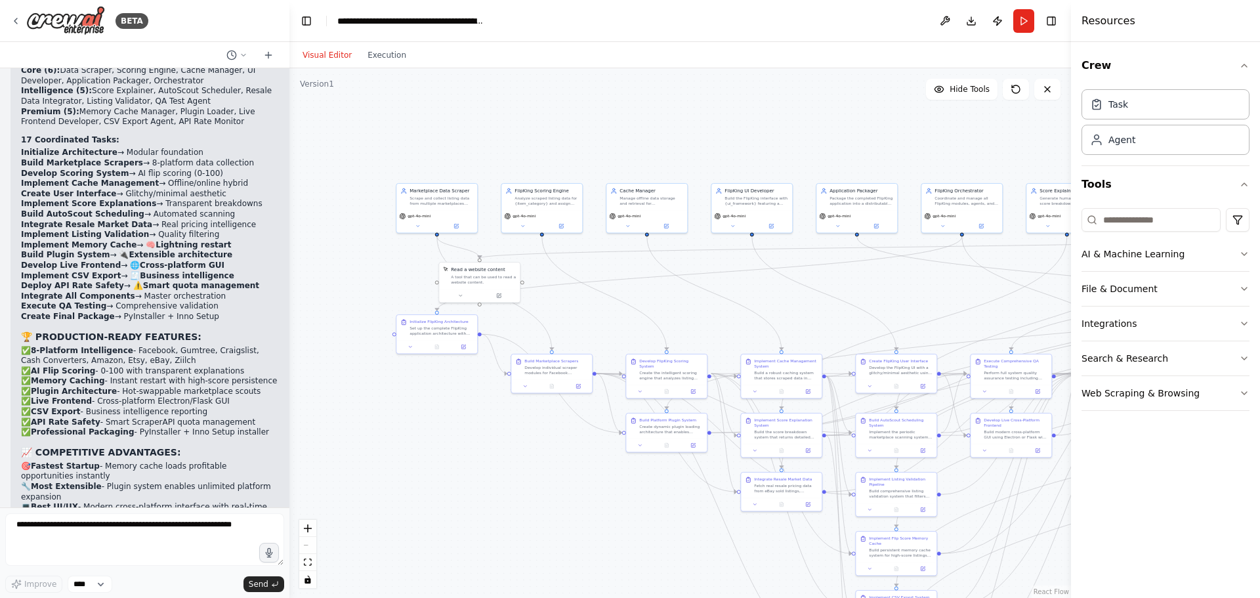
drag, startPoint x: 22, startPoint y: 409, endPoint x: 61, endPoint y: 417, distance: 40.3
click at [61, 579] on p "FlipKing Pro is now the most advanced marketplace intelligence platform availab…" at bounding box center [151, 604] width 260 height 51
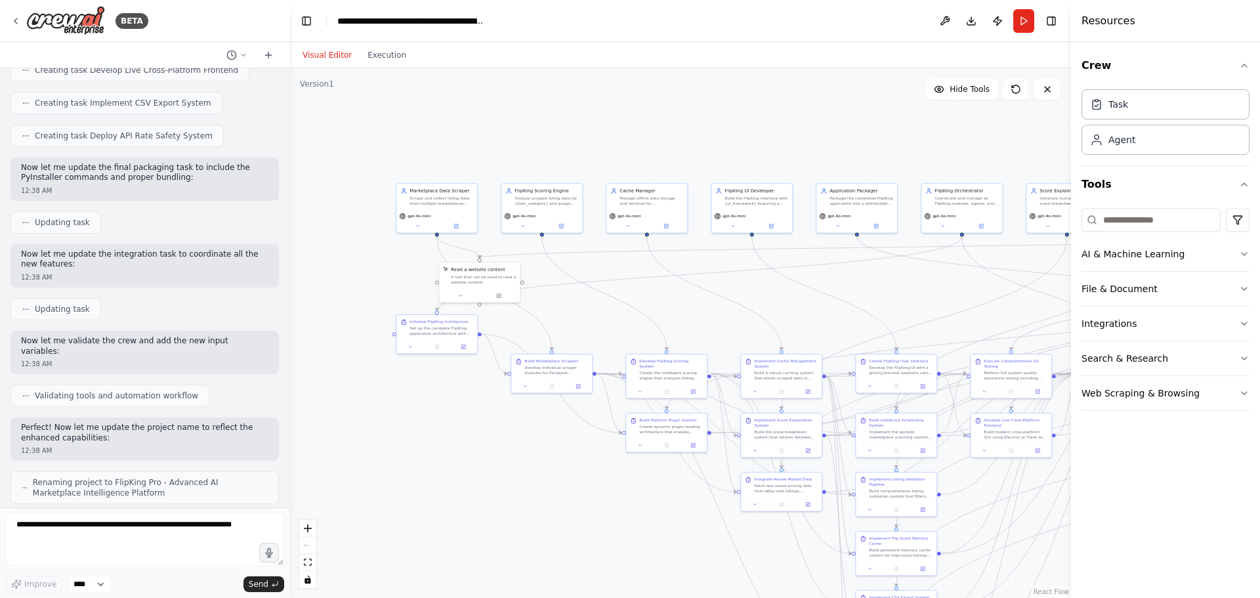
scroll to position [6055, 0]
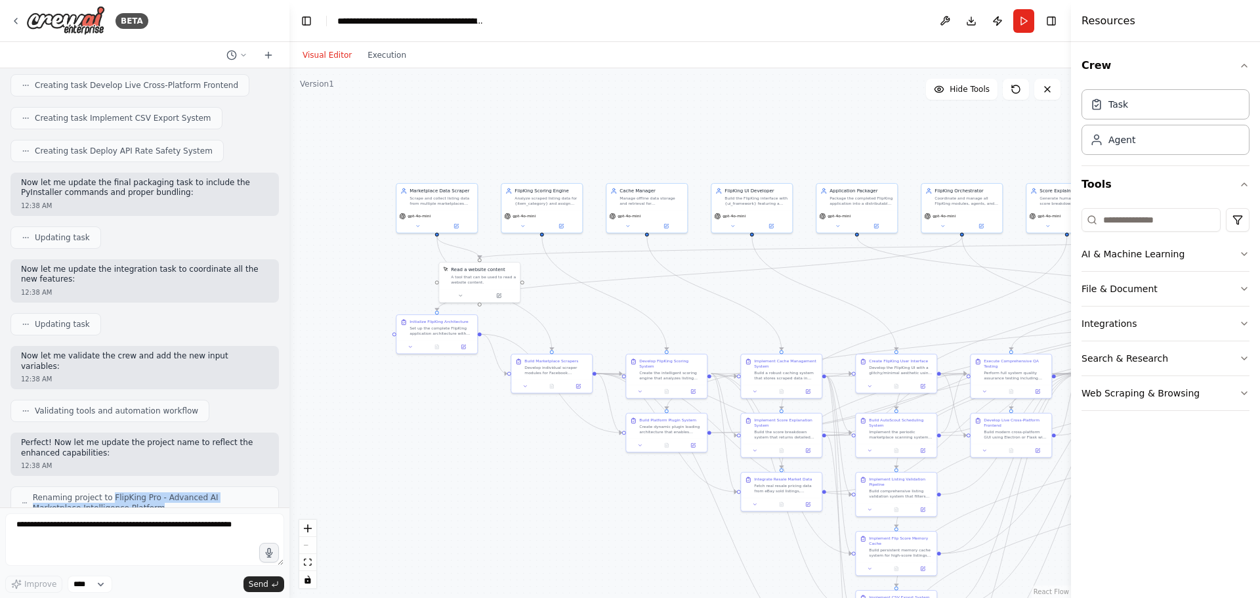
drag, startPoint x: 105, startPoint y: 334, endPoint x: 118, endPoint y: 350, distance: 21.0
click at [118, 486] on div "Renaming project to FlipKing Pro - Advanced AI Marketplace Intelligence Platform" at bounding box center [144, 502] width 268 height 33
copy span "FlipKing Pro - Advanced AI Marketplace Intelligence Platform"
click at [1023, 24] on button "Run" at bounding box center [1023, 21] width 21 height 24
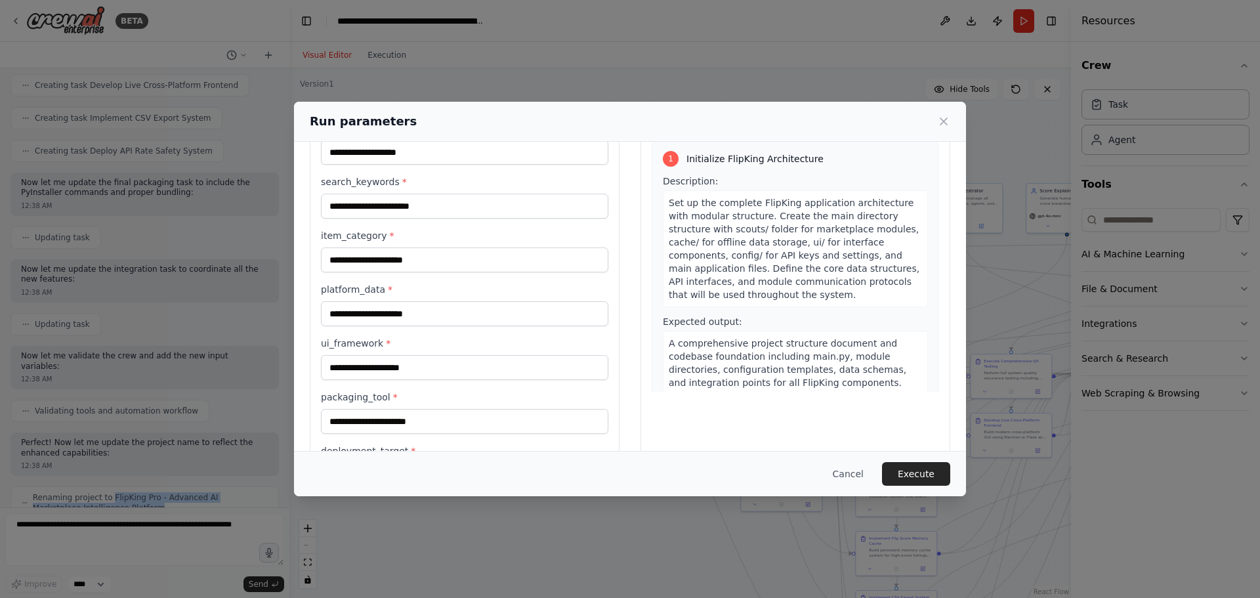
scroll to position [0, 0]
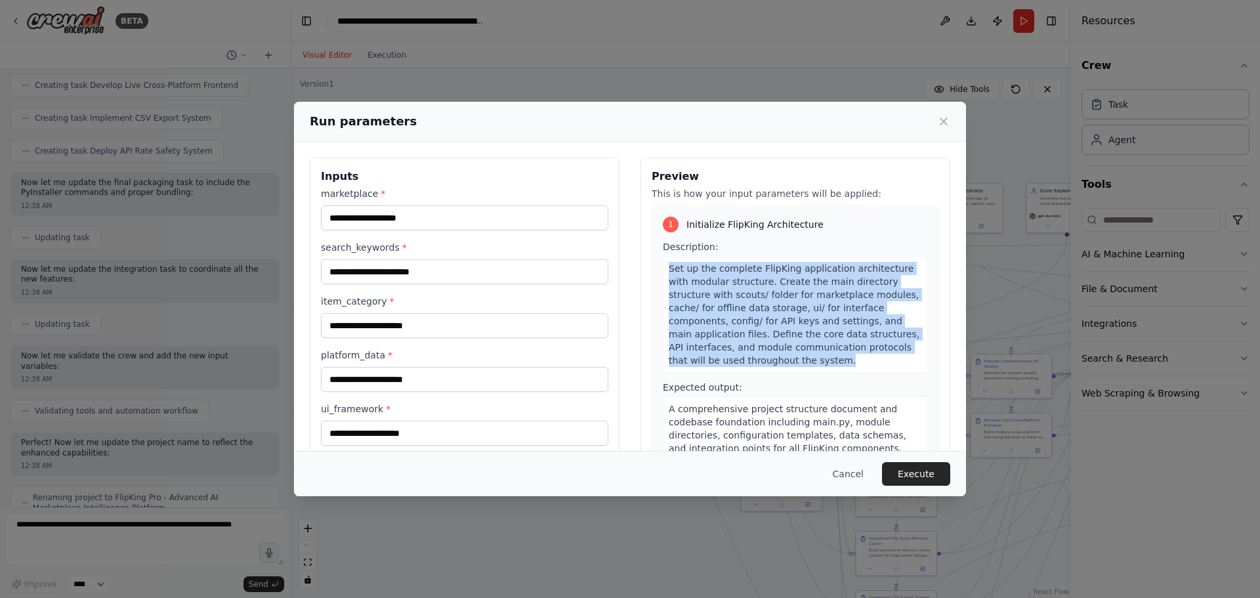
drag, startPoint x: 665, startPoint y: 266, endPoint x: 722, endPoint y: 358, distance: 107.8
click at [722, 358] on div "Set up the complete FlipKing application architecture with modular structure. C…" at bounding box center [795, 314] width 265 height 117
copy span "Set up the complete FlipKing application architecture with modular structure. C…"
click at [910, 471] on button "Execute" at bounding box center [916, 474] width 68 height 24
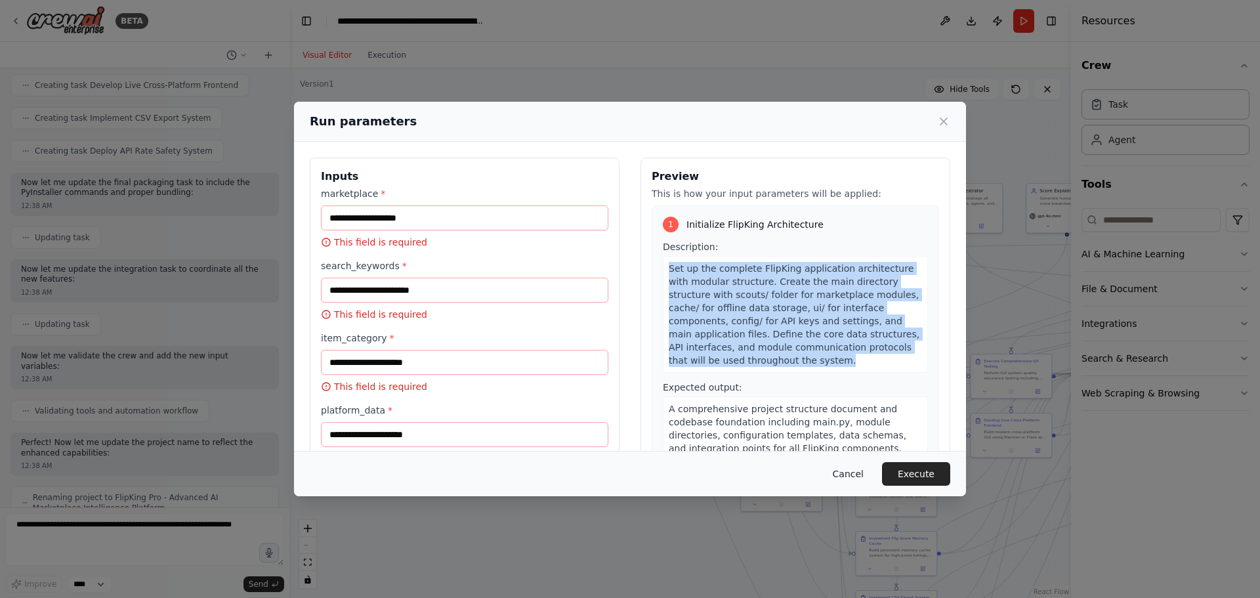
click at [858, 476] on button "Cancel" at bounding box center [848, 474] width 52 height 24
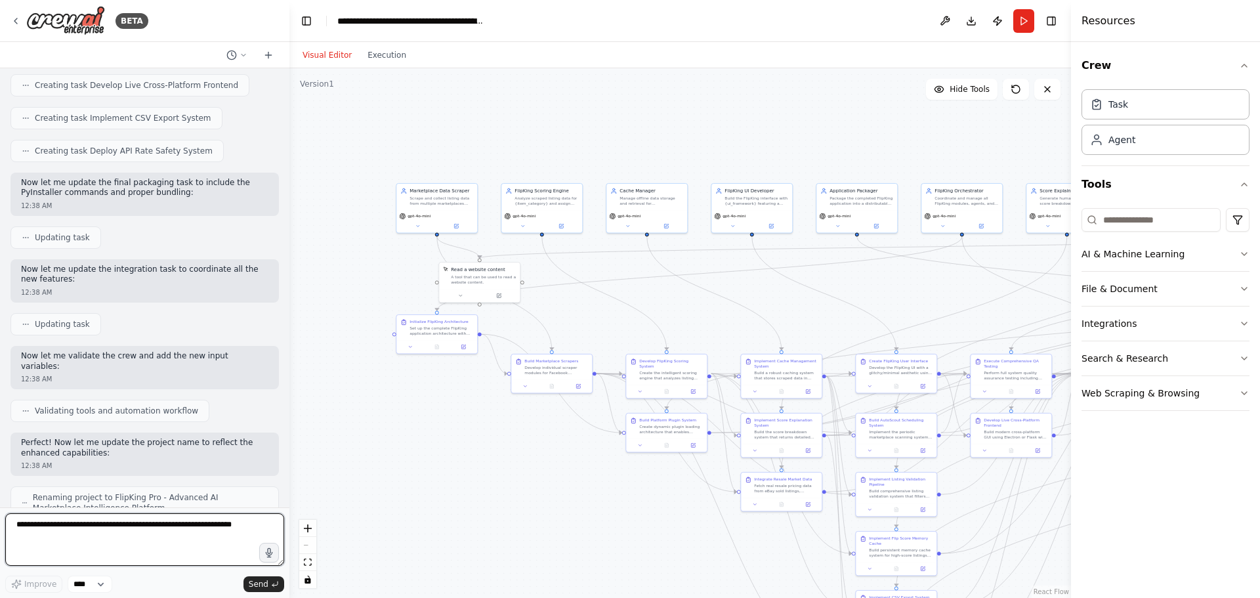
click at [93, 528] on textarea at bounding box center [144, 539] width 279 height 52
paste textarea "**********"
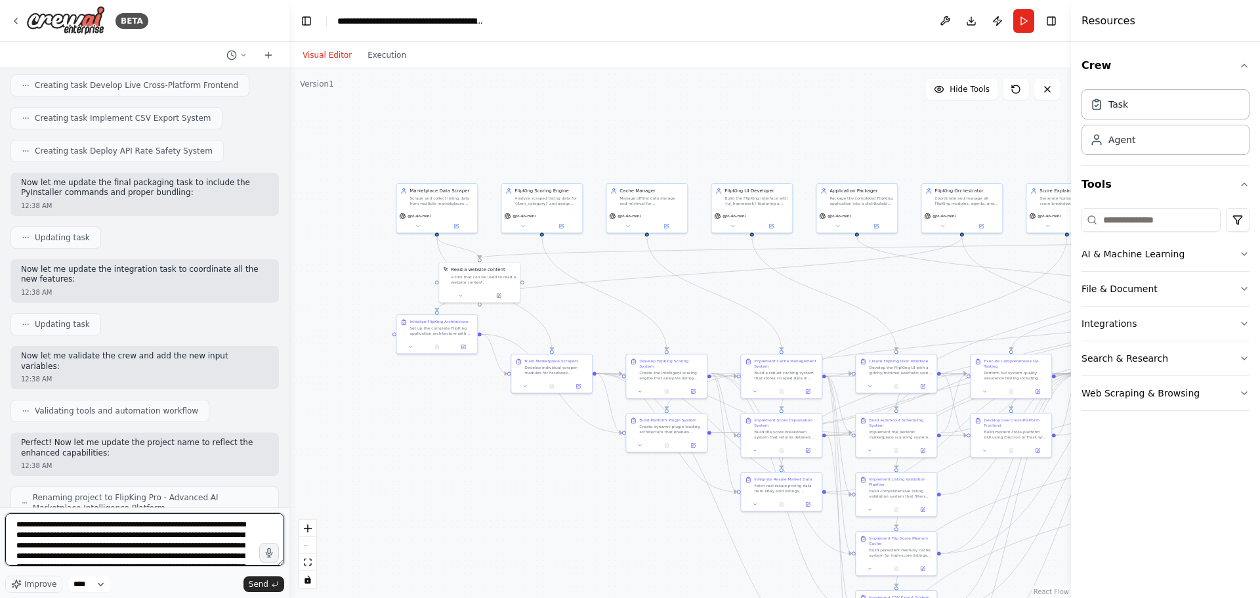
click at [20, 527] on textarea "**********" at bounding box center [144, 539] width 279 height 52
type textarea "**********"
click at [251, 583] on span "Send" at bounding box center [259, 584] width 20 height 10
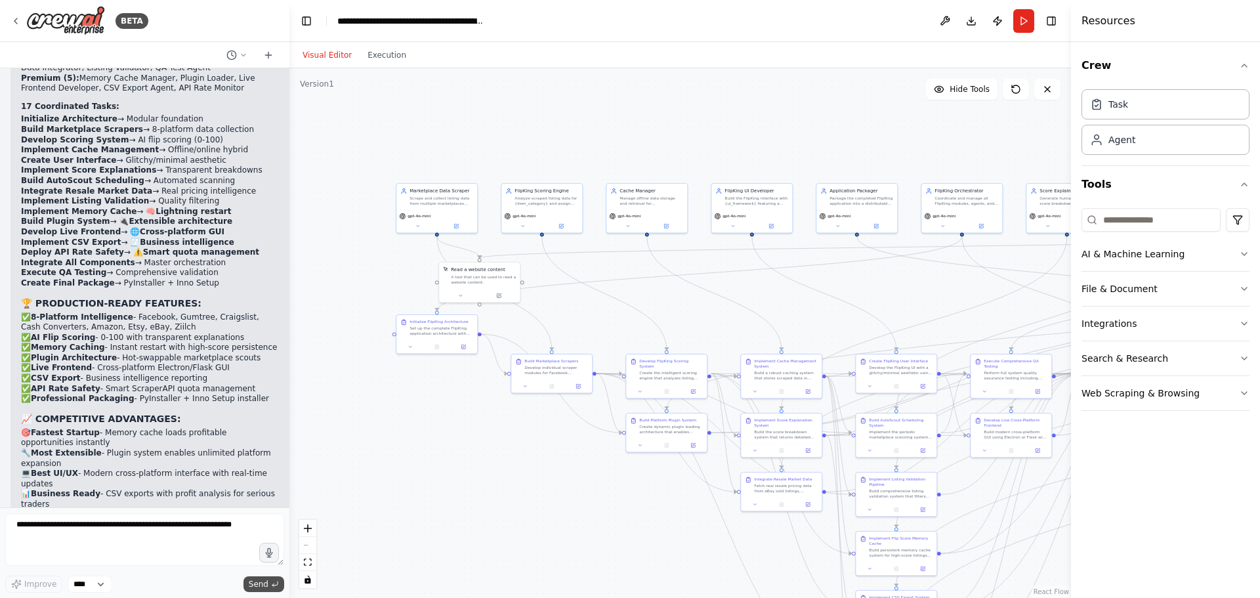
scroll to position [7048, 0]
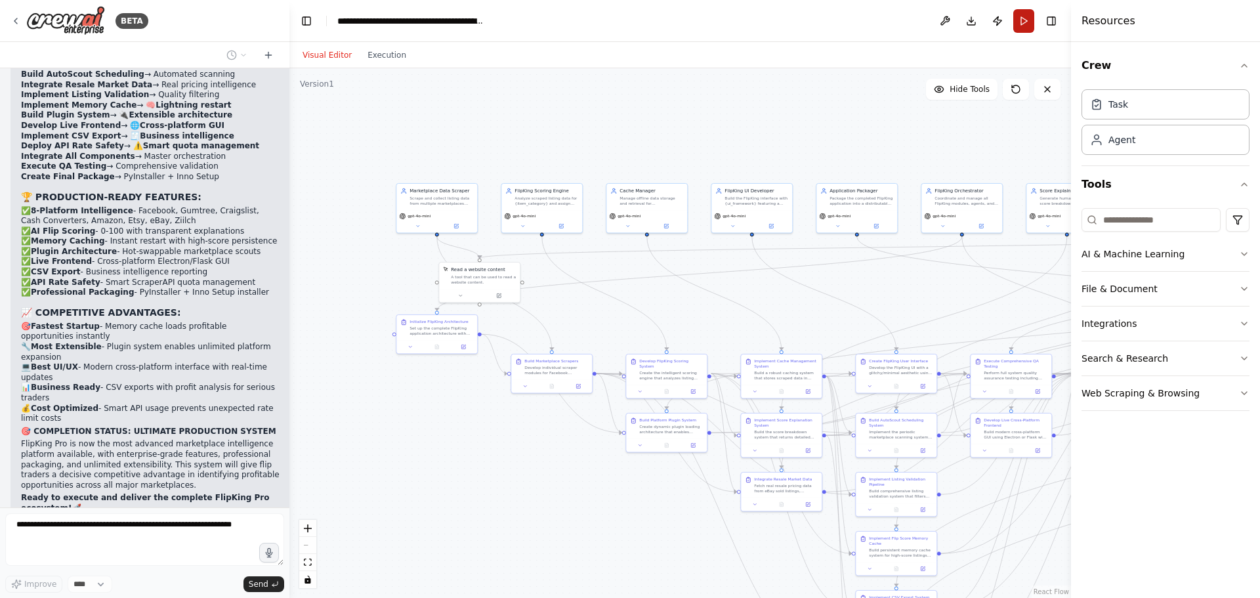
click at [1029, 21] on button "Run" at bounding box center [1023, 21] width 21 height 24
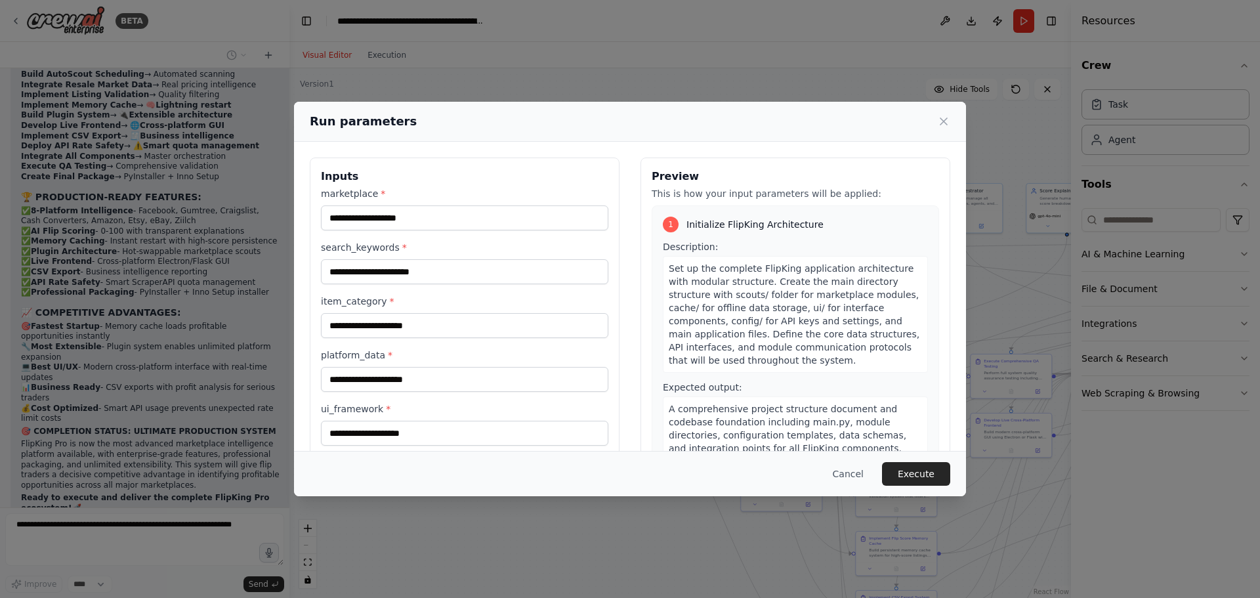
click at [908, 11] on div "Run parameters Inputs marketplace * search_keywords * item_category * platform_…" at bounding box center [630, 299] width 1260 height 598
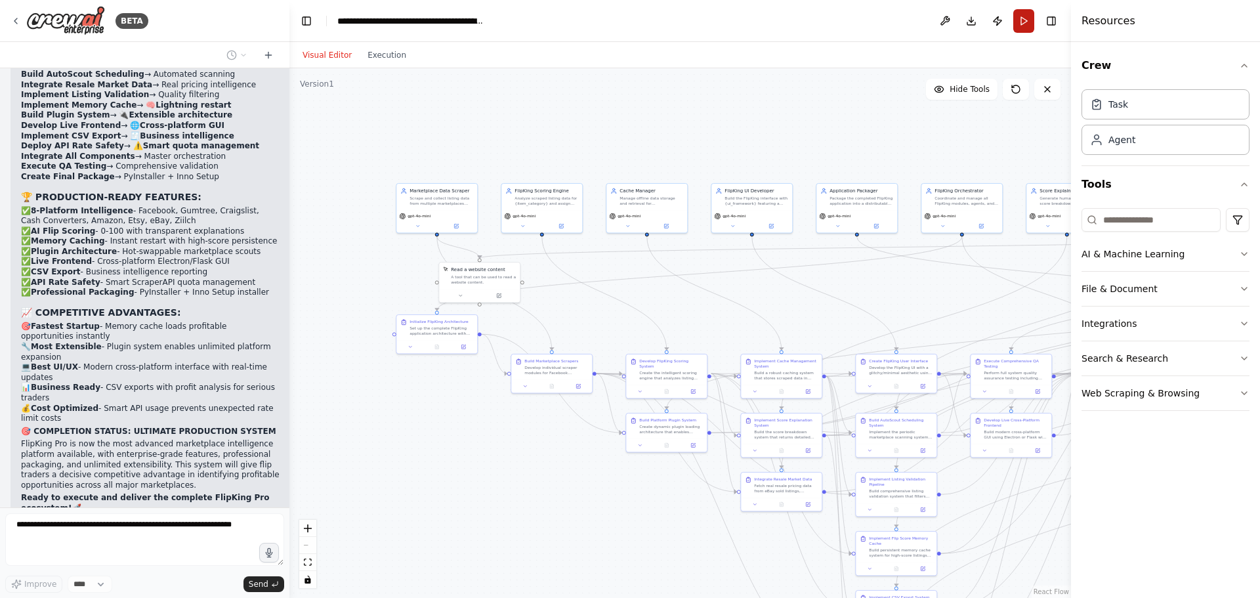
click at [1026, 13] on button "Run" at bounding box center [1023, 21] width 21 height 24
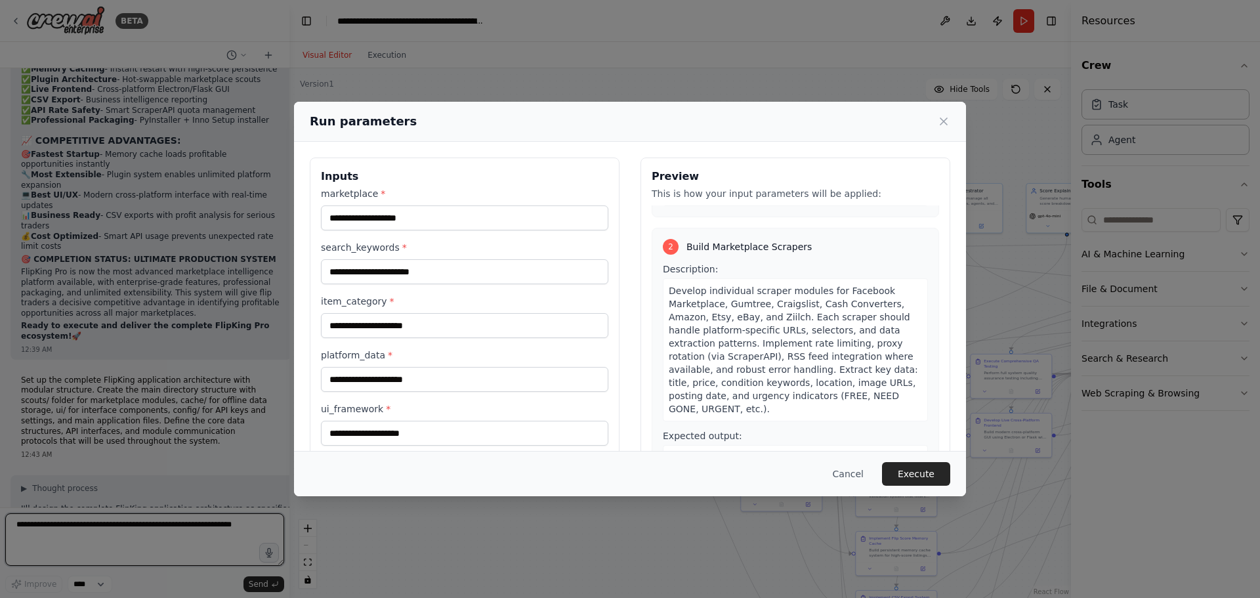
scroll to position [262, 0]
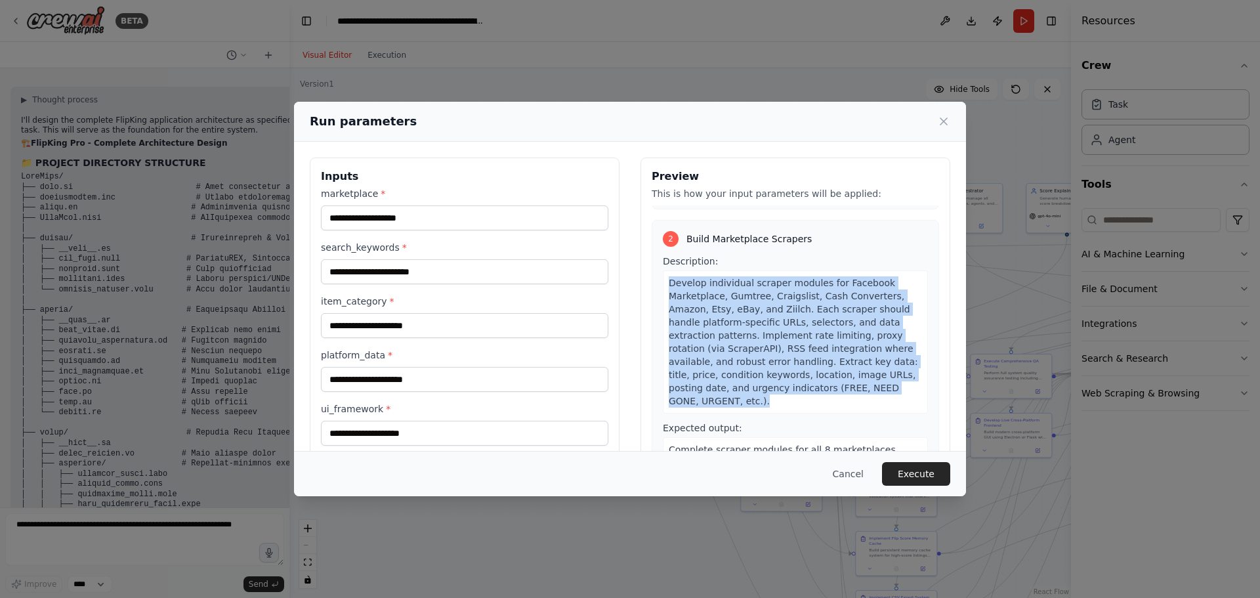
drag, startPoint x: 665, startPoint y: 281, endPoint x: 905, endPoint y: 397, distance: 266.5
click at [905, 397] on div "Develop individual scraper modules for Facebook Marketplace, Gumtree, Craigslis…" at bounding box center [795, 341] width 265 height 143
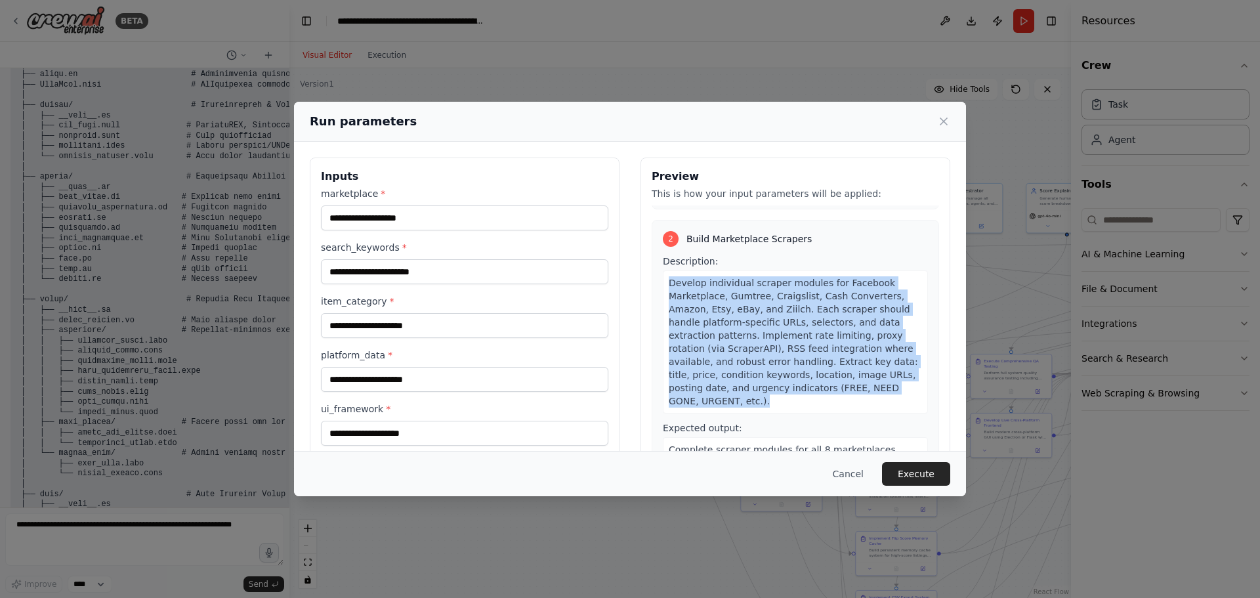
copy span "Develop individual scraper modules for Facebook Marketplace, Gumtree, Craigslis…"
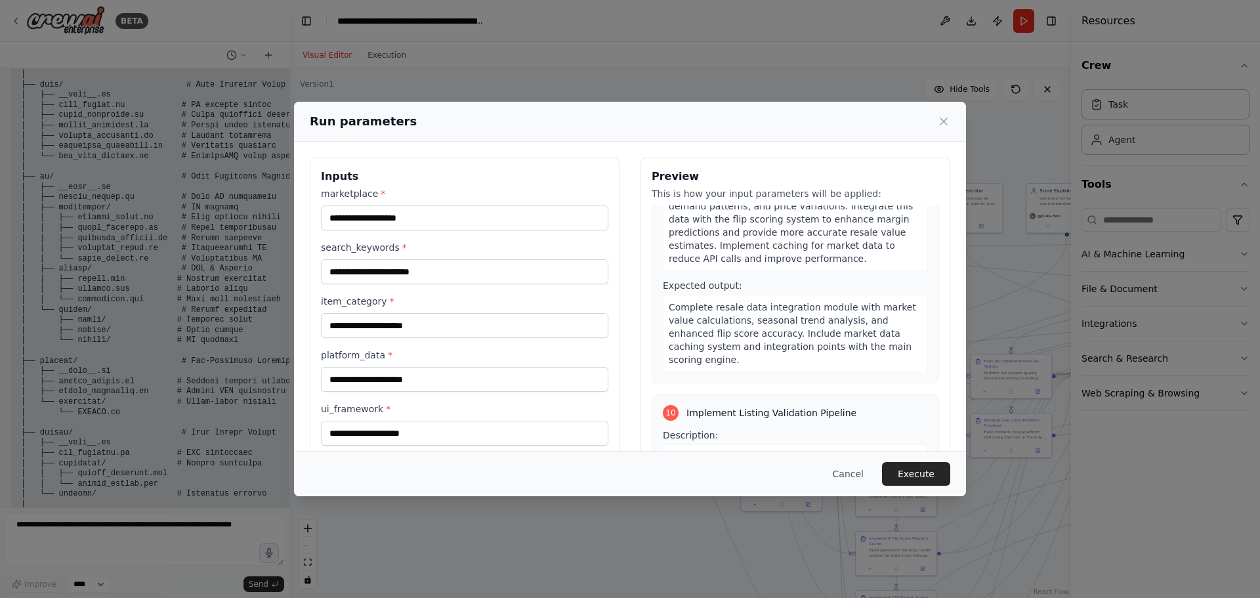
scroll to position [2953, 0]
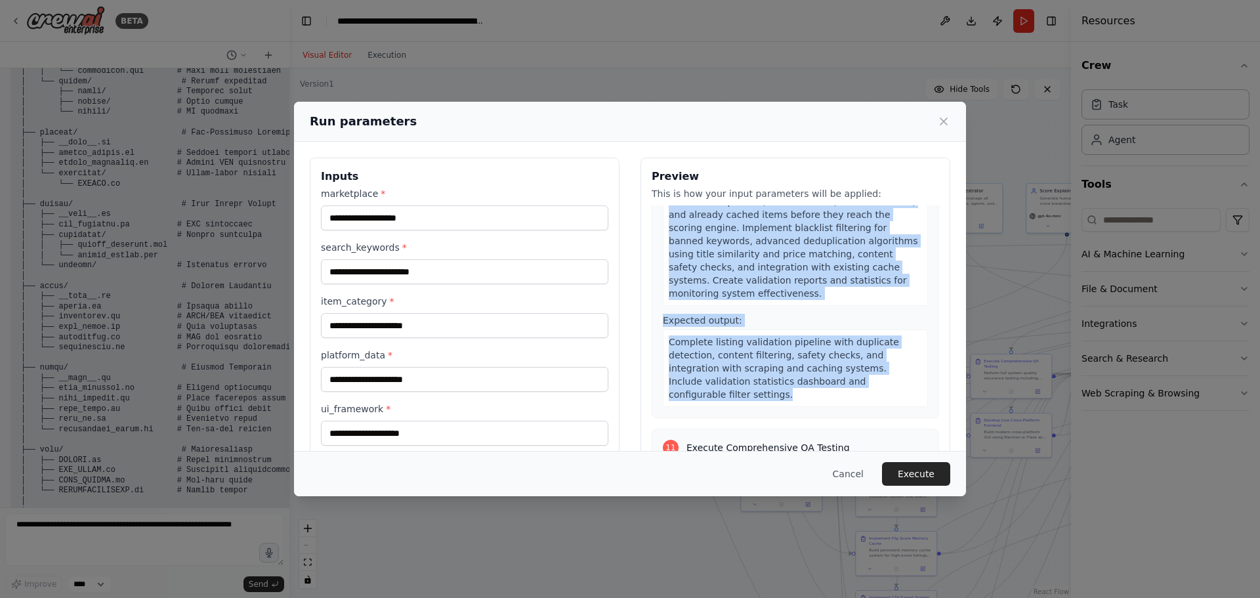
drag, startPoint x: 967, startPoint y: 190, endPoint x: 936, endPoint y: 280, distance: 94.4
click at [939, 282] on div "Run parameters Inputs marketplace * search_keywords * item_category * platform_…" at bounding box center [630, 299] width 1260 height 598
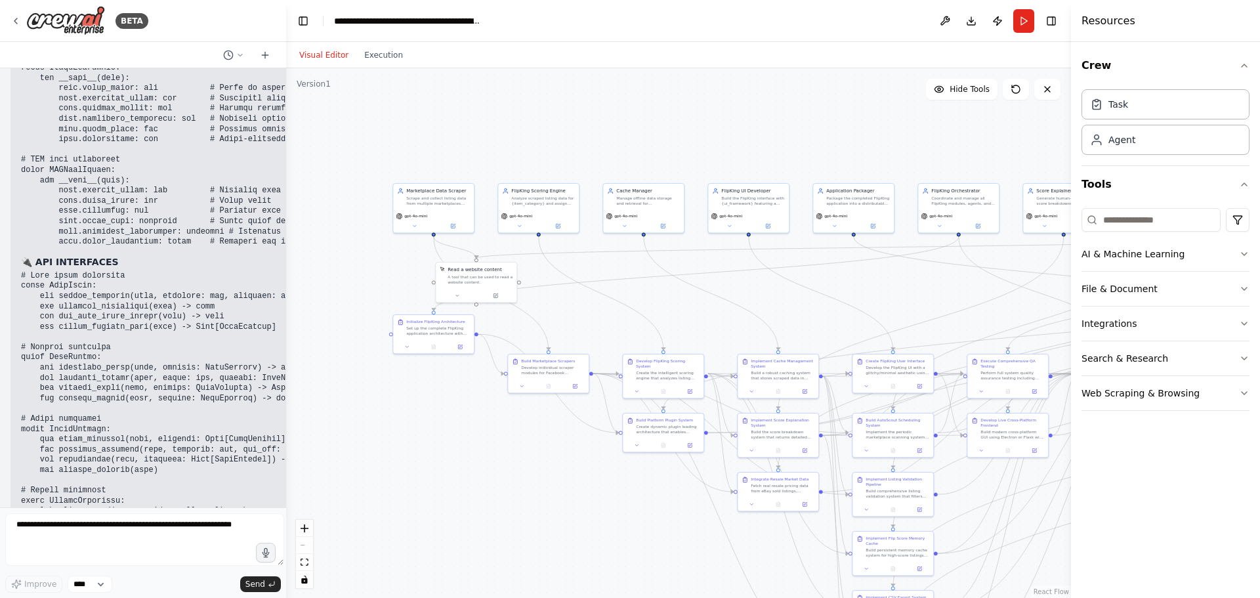
click at [286, 483] on div "BETA AGENTIC PROMPT Mission Objective: You are the primary systems AIgent respo…" at bounding box center [630, 299] width 1260 height 598
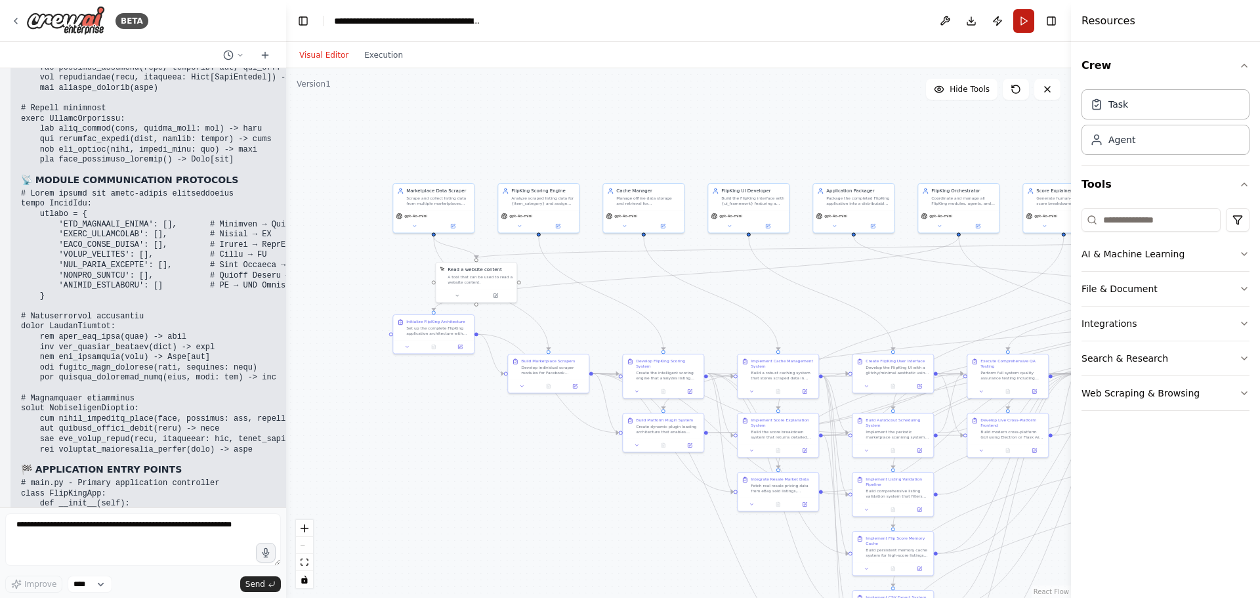
click at [1026, 24] on button "Run" at bounding box center [1023, 21] width 21 height 24
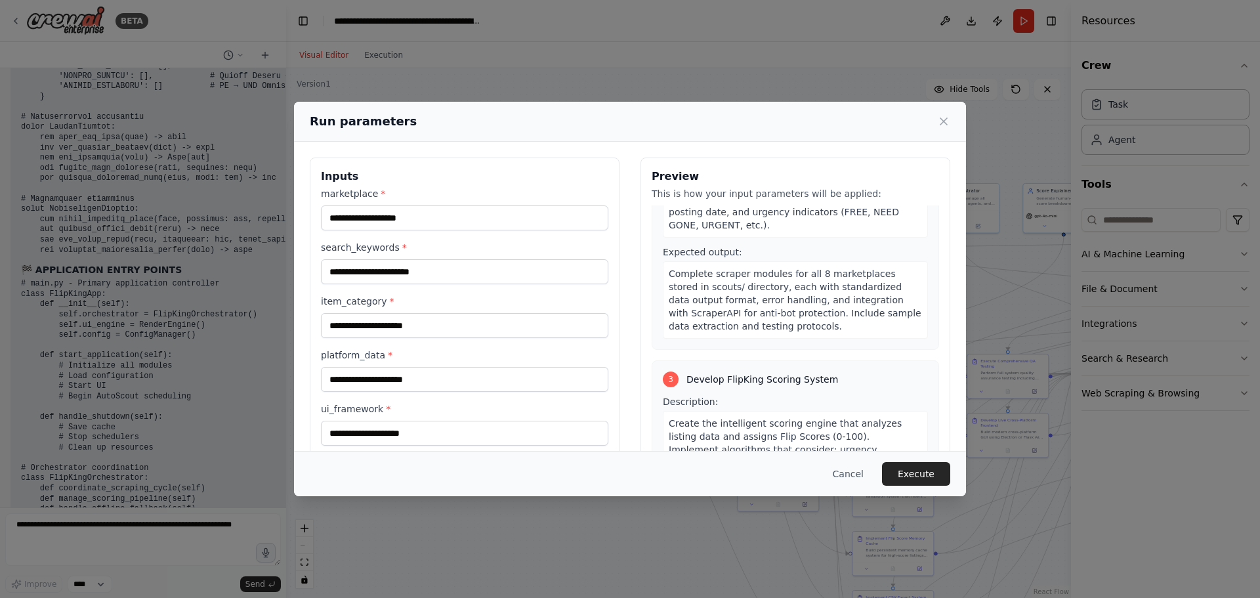
scroll to position [0, 0]
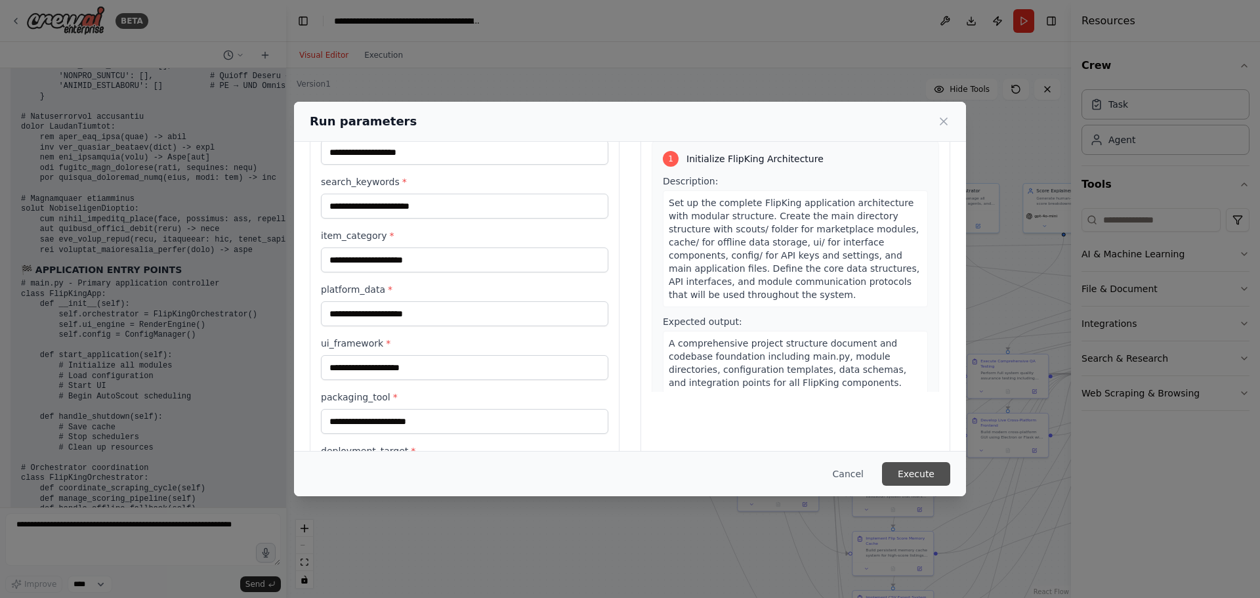
click at [913, 467] on button "Execute" at bounding box center [916, 474] width 68 height 24
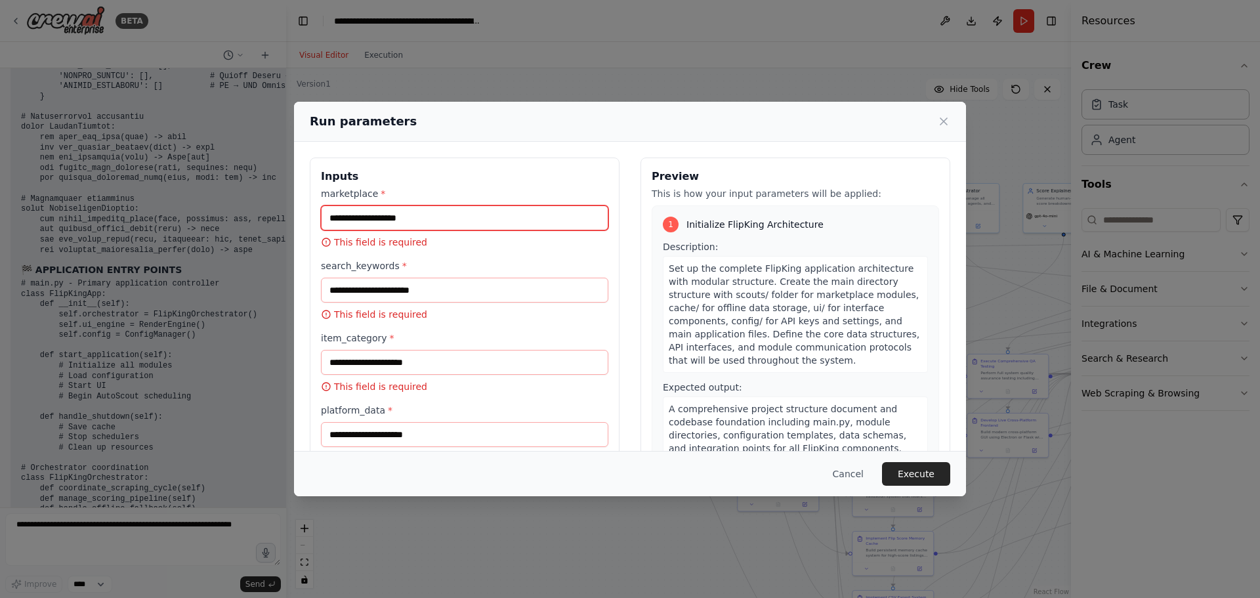
click at [385, 217] on input "marketplace *" at bounding box center [464, 217] width 287 height 25
click at [944, 127] on icon at bounding box center [943, 121] width 13 height 13
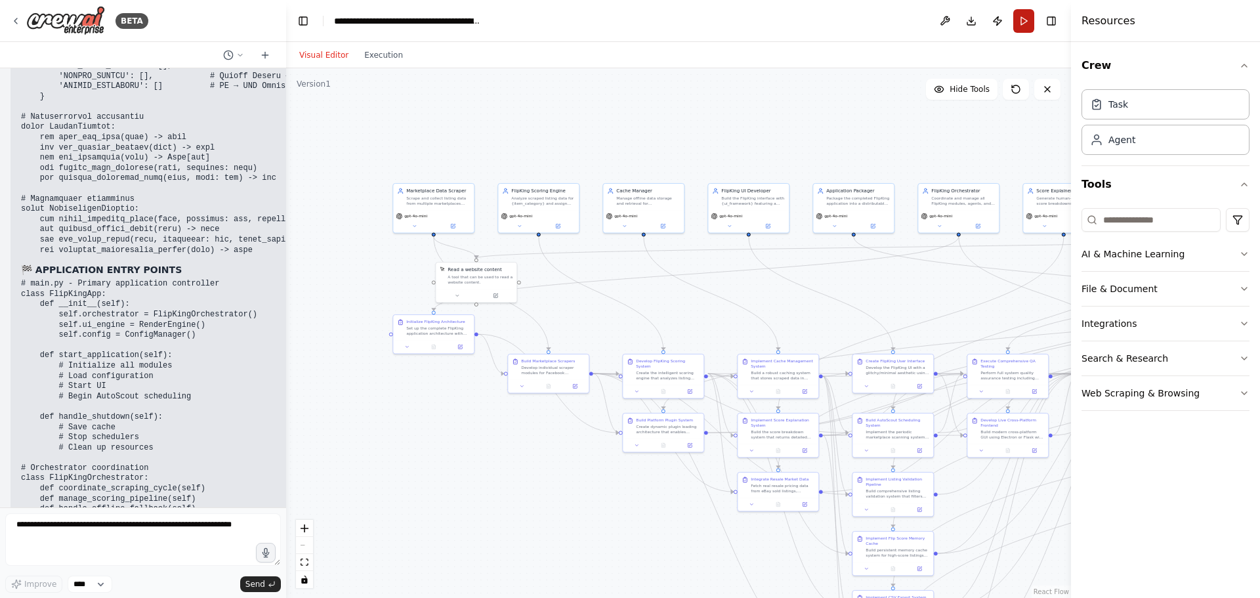
click at [1024, 22] on button "Run" at bounding box center [1023, 21] width 21 height 24
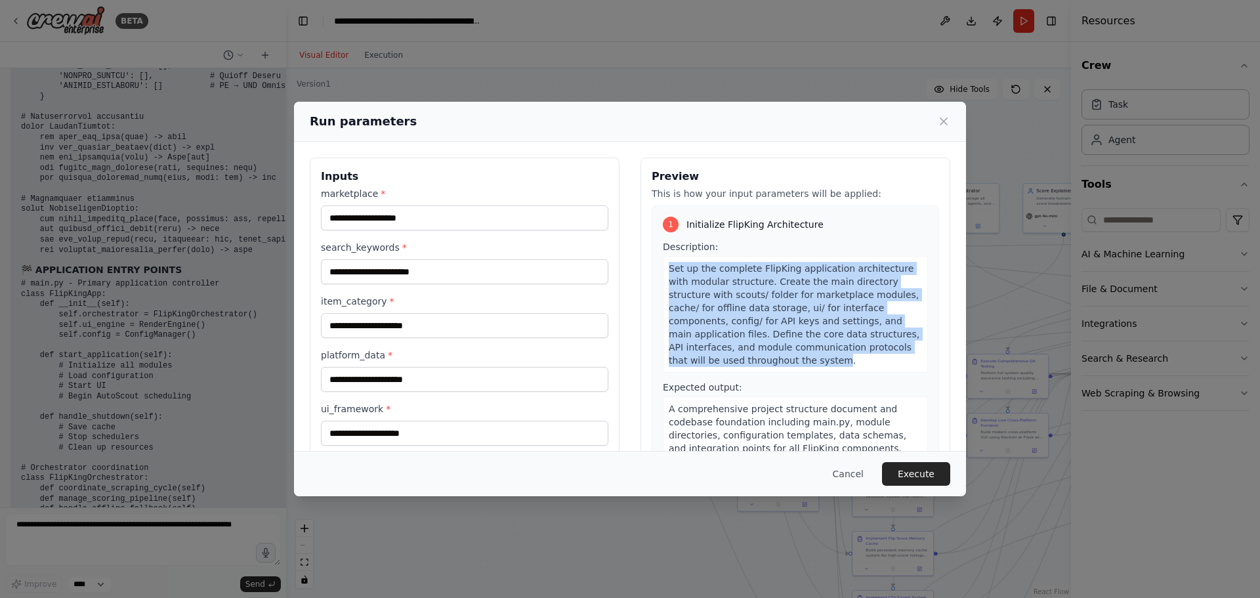
drag, startPoint x: 665, startPoint y: 266, endPoint x: 691, endPoint y: 371, distance: 108.2
click at [691, 371] on div "Set up the complete FlipKing application architecture with modular structure. C…" at bounding box center [795, 314] width 265 height 117
drag, startPoint x: 701, startPoint y: 358, endPoint x: 667, endPoint y: 266, distance: 97.4
click at [663, 264] on div "Set up the complete FlipKing application architecture with modular structure. C…" at bounding box center [795, 314] width 265 height 117
copy span "Set up the complete FlipKing application architecture with modular structure. C…"
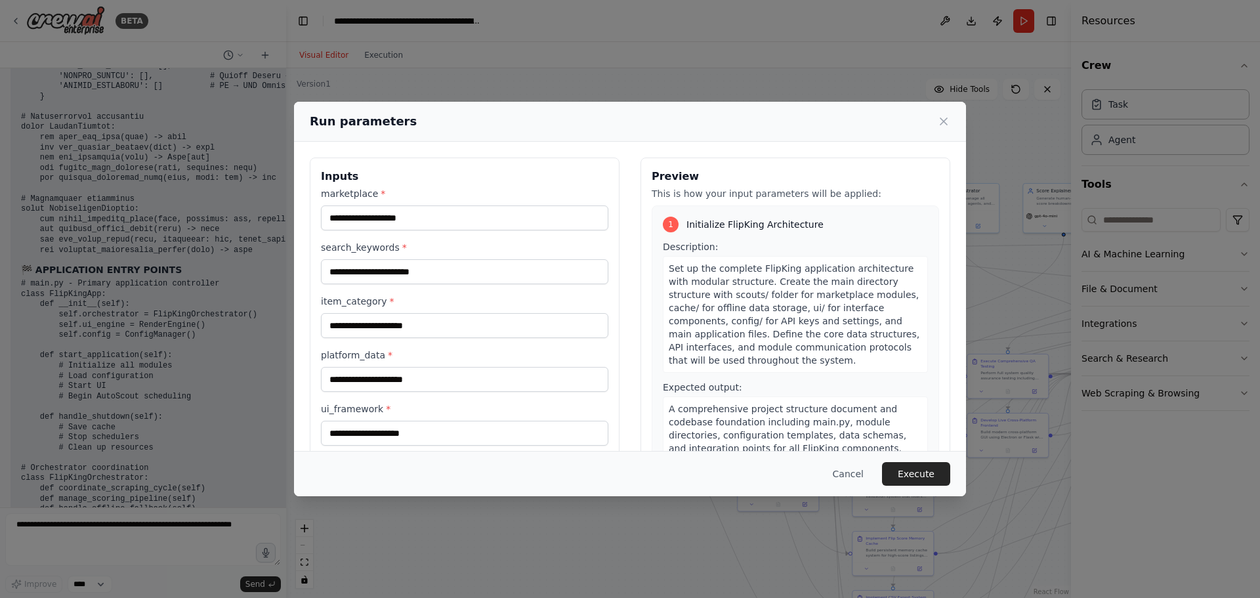
click at [161, 545] on div "Run parameters Inputs marketplace * search_keywords * item_category * platform_…" at bounding box center [630, 299] width 1260 height 598
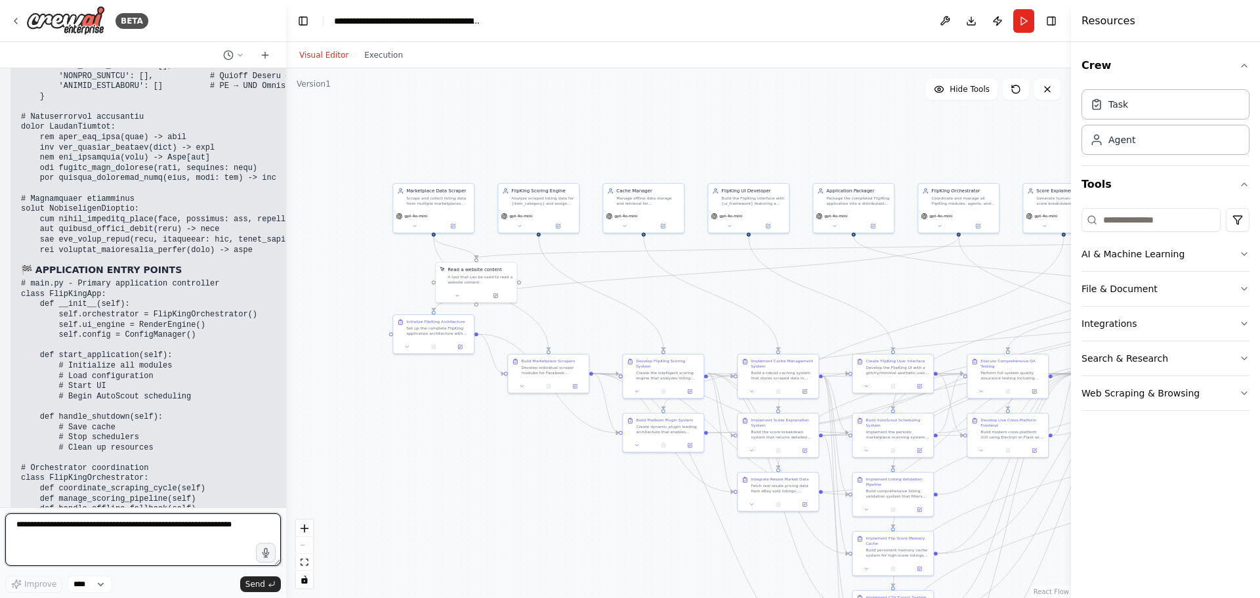
click at [164, 537] on textarea at bounding box center [143, 539] width 276 height 52
paste textarea "**********"
type textarea "**********"
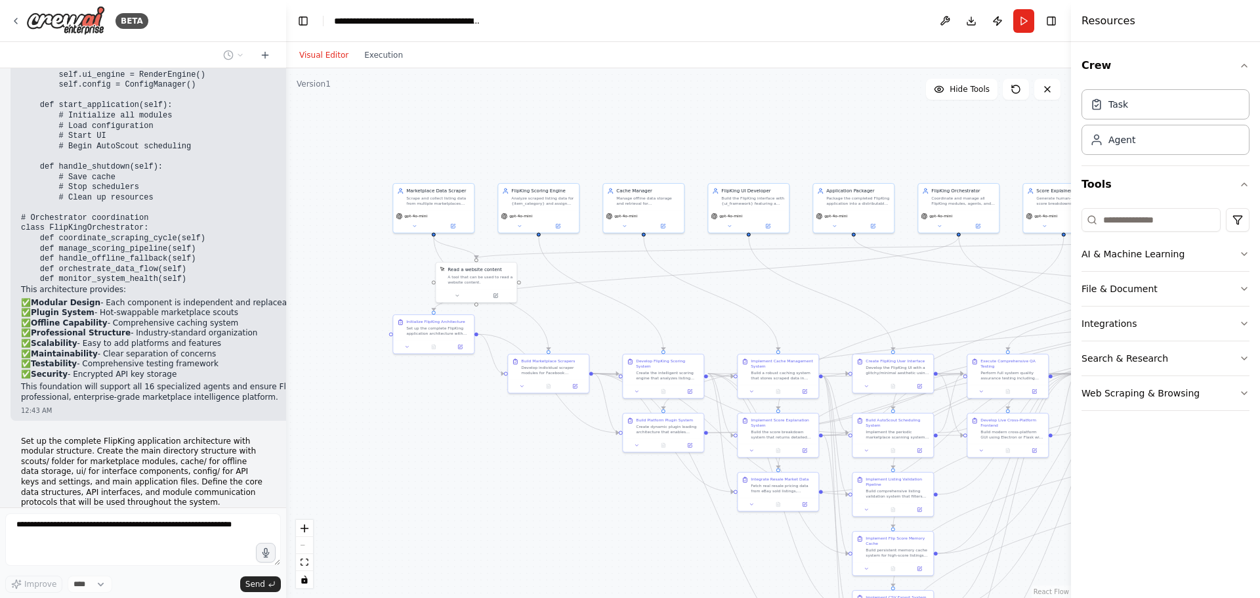
scroll to position [9953, 0]
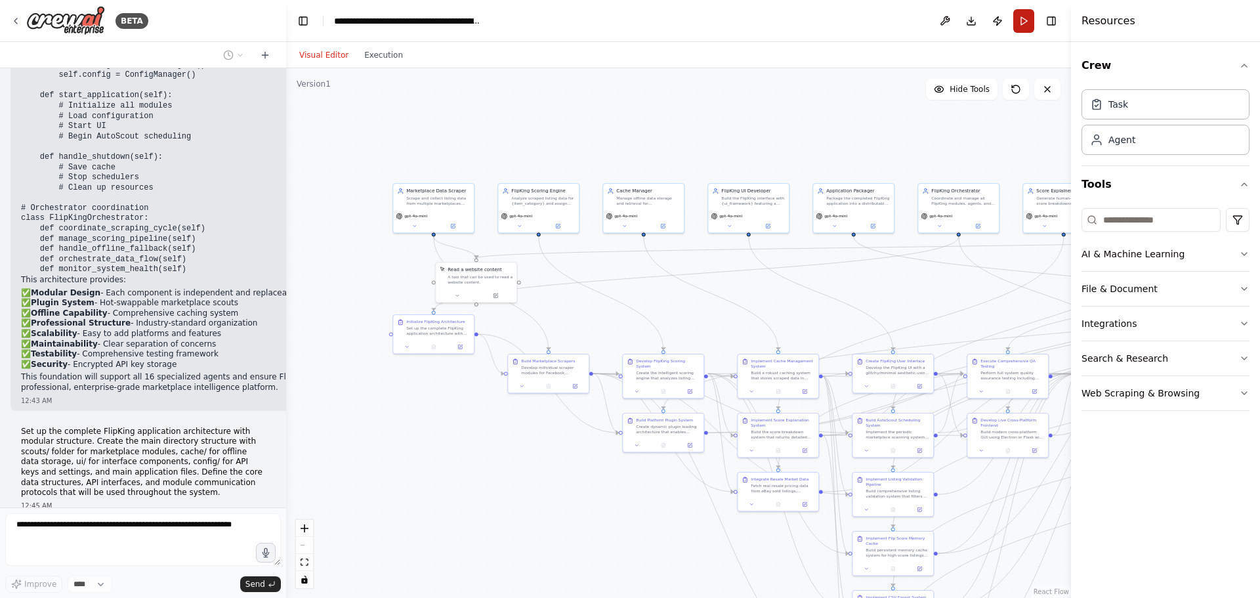
click at [1028, 22] on button "Run" at bounding box center [1023, 21] width 21 height 24
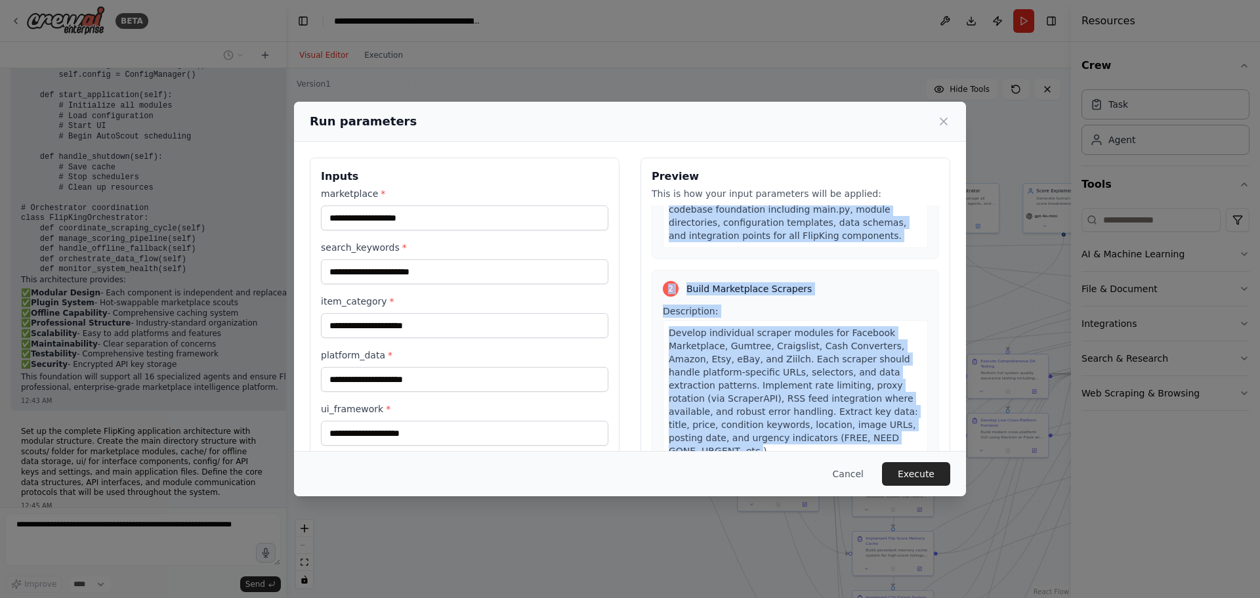
scroll to position [119, 0]
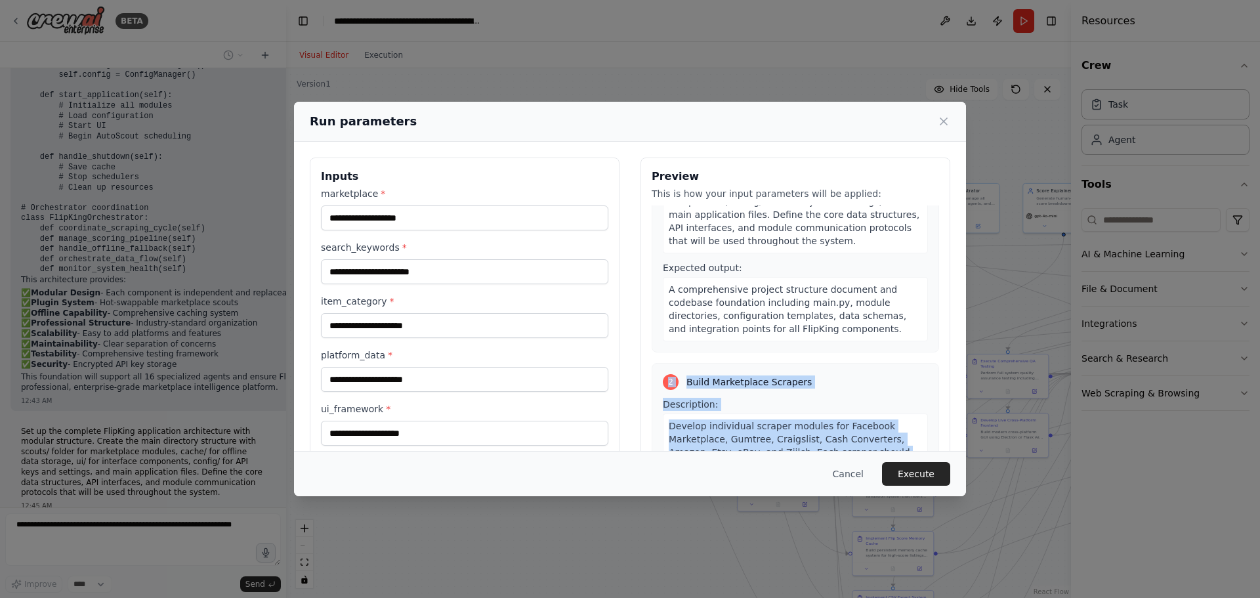
drag, startPoint x: 894, startPoint y: 320, endPoint x: 660, endPoint y: 371, distance: 239.1
click at [660, 371] on div "2 Build Marketplace Scrapers Description: Develop individual scraper modules fo…" at bounding box center [795, 516] width 287 height 306
copy div "2 Build Marketplace Scrapers Description: Develop individual scraper modules fo…"
drag, startPoint x: 867, startPoint y: 477, endPoint x: 845, endPoint y: 476, distance: 21.7
click at [866, 476] on button "Cancel" at bounding box center [848, 474] width 52 height 24
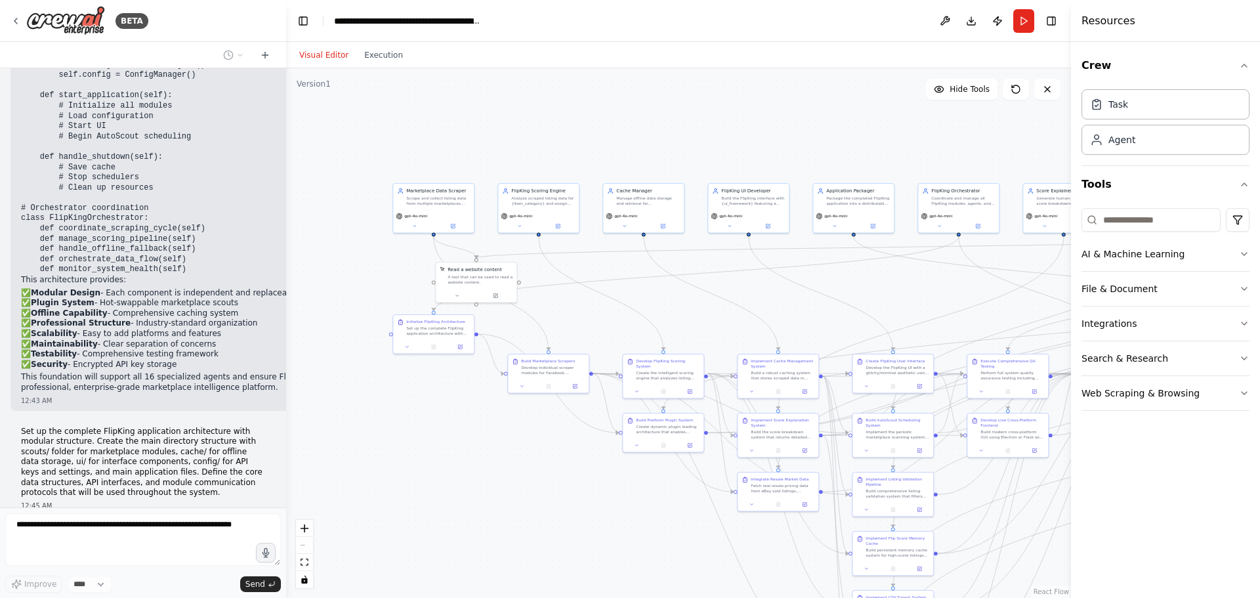
click at [1042, 91] on icon at bounding box center [1047, 89] width 10 height 10
click at [268, 53] on icon at bounding box center [265, 55] width 10 height 10
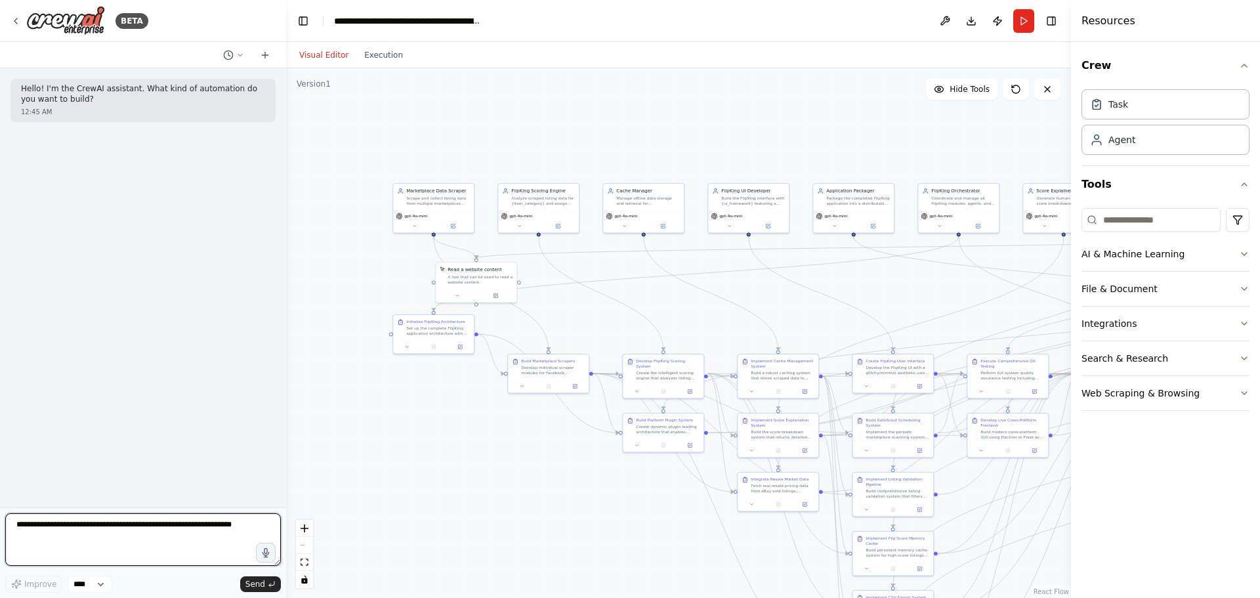
click at [101, 529] on textarea at bounding box center [143, 539] width 276 height 52
paste textarea "**********"
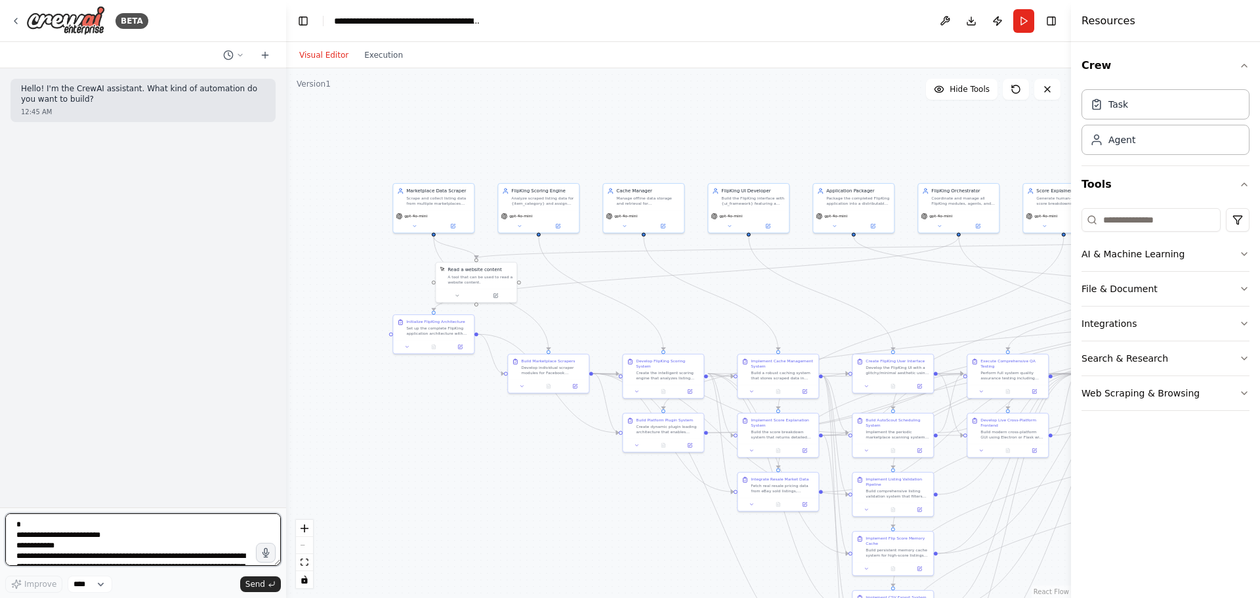
scroll to position [70, 0]
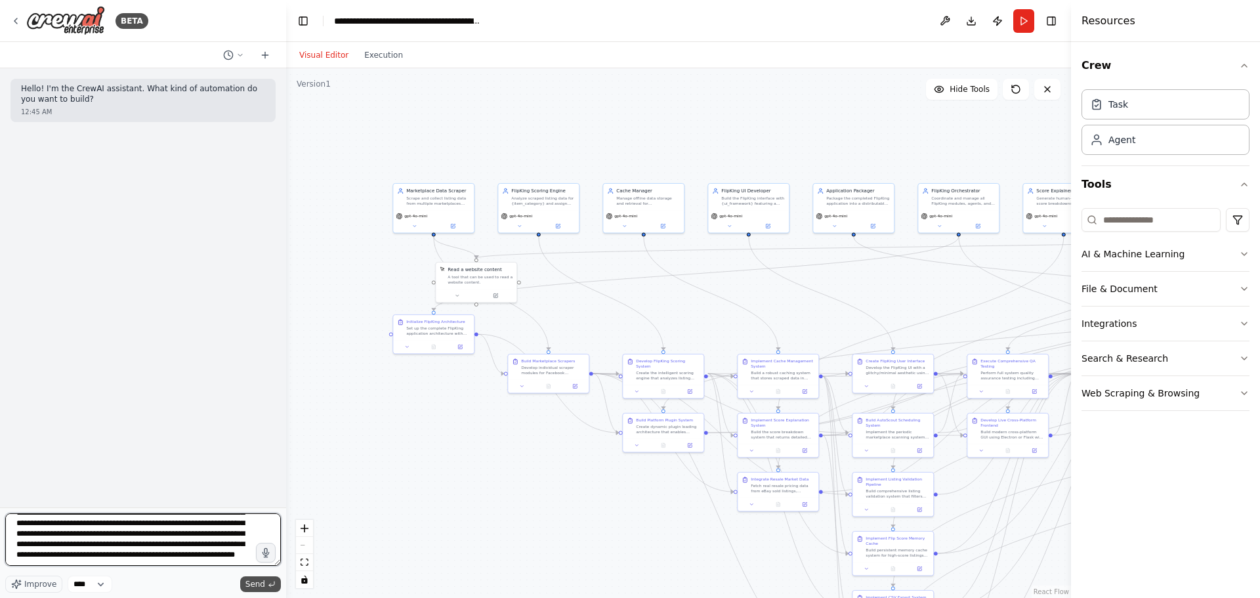
type textarea "**********"
click at [251, 583] on span "Send" at bounding box center [255, 584] width 20 height 10
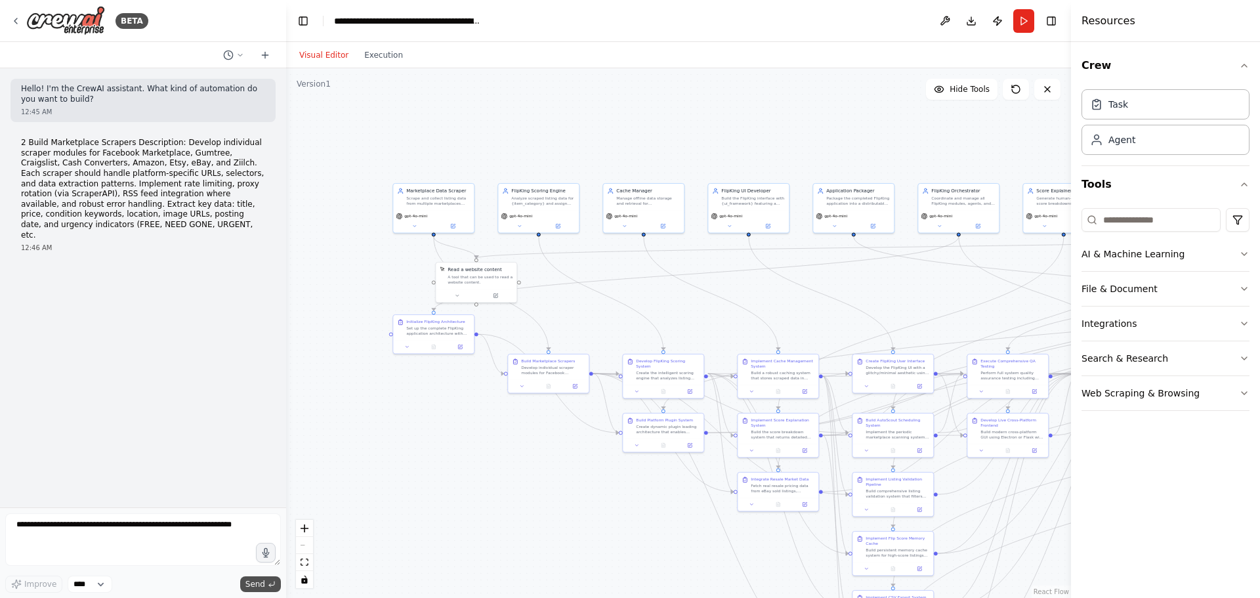
scroll to position [0, 0]
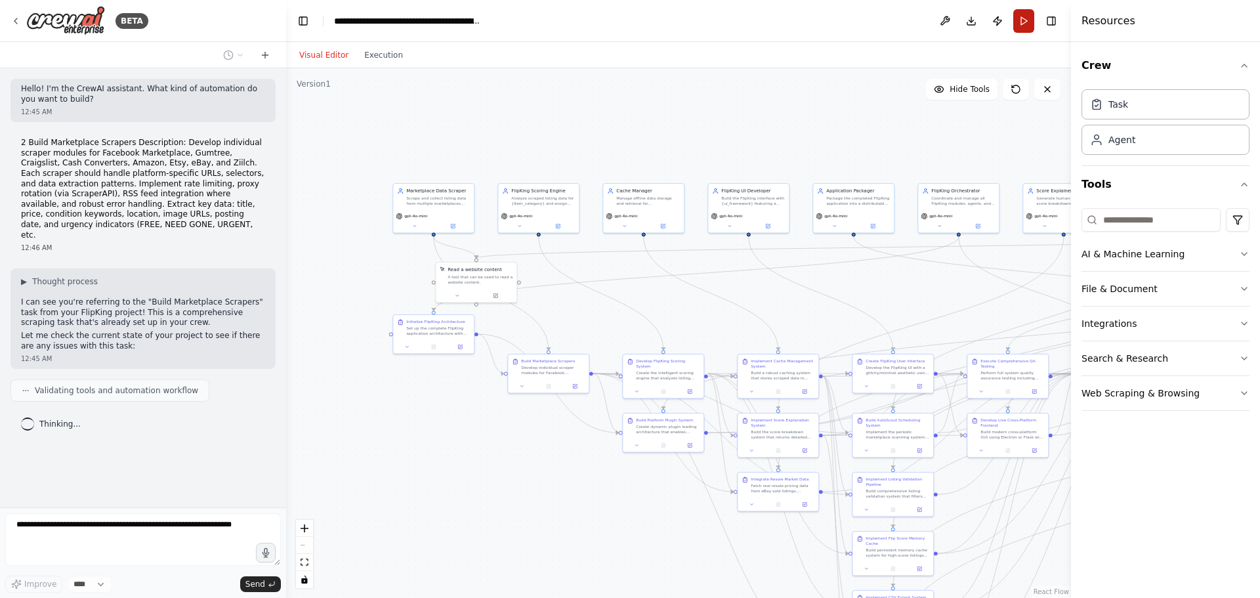
click at [1022, 25] on button "Run" at bounding box center [1023, 21] width 21 height 24
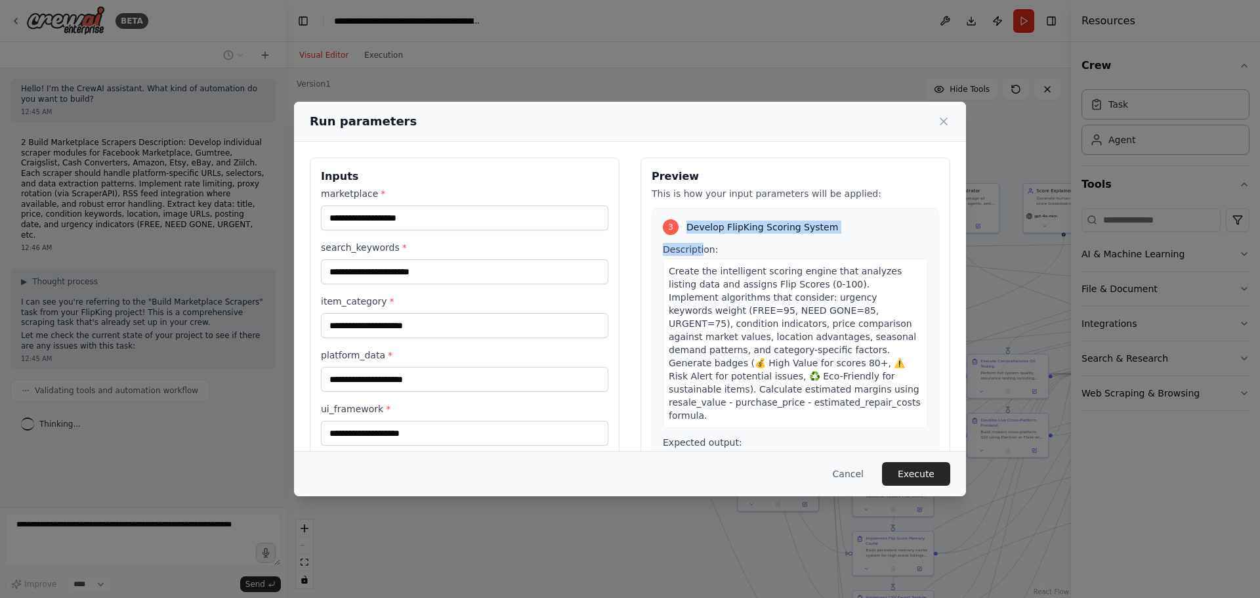
scroll to position [588, 0]
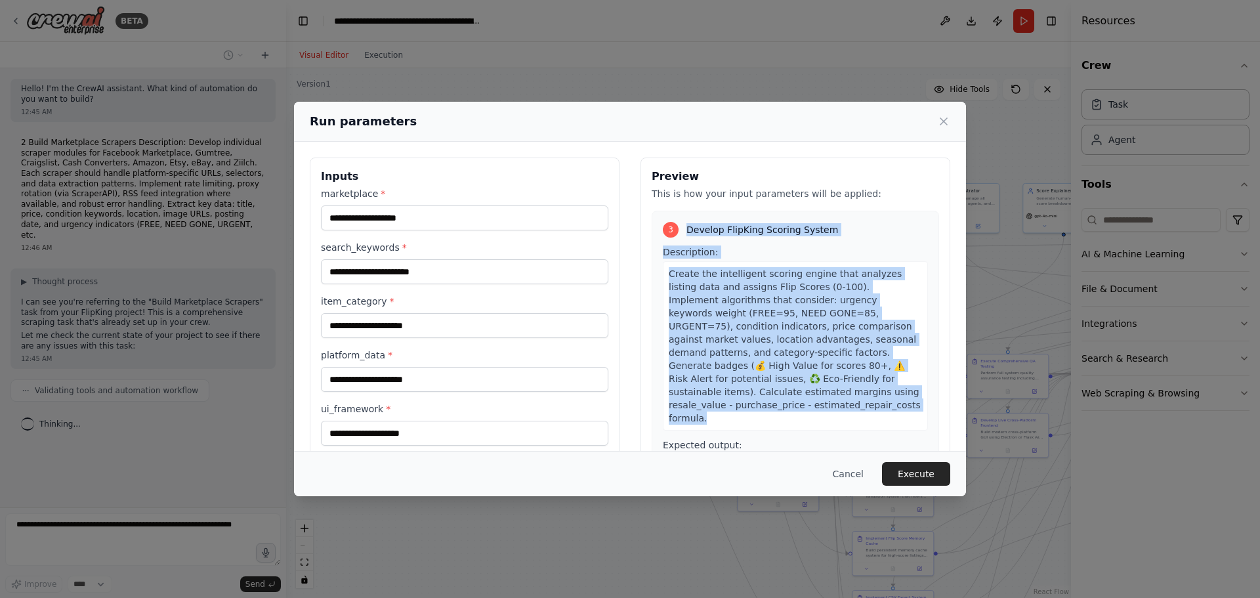
drag, startPoint x: 682, startPoint y: 215, endPoint x: 822, endPoint y: 381, distance: 217.9
click at [822, 381] on div "3 Develop FlipKing Scoring System Description: Create the intelligent scoring e…" at bounding box center [795, 377] width 287 height 332
drag, startPoint x: 808, startPoint y: 392, endPoint x: 648, endPoint y: 251, distance: 212.9
click at [652, 251] on div "3 Develop FlipKing Scoring System Description: Create the intelligent scoring e…" at bounding box center [795, 377] width 287 height 332
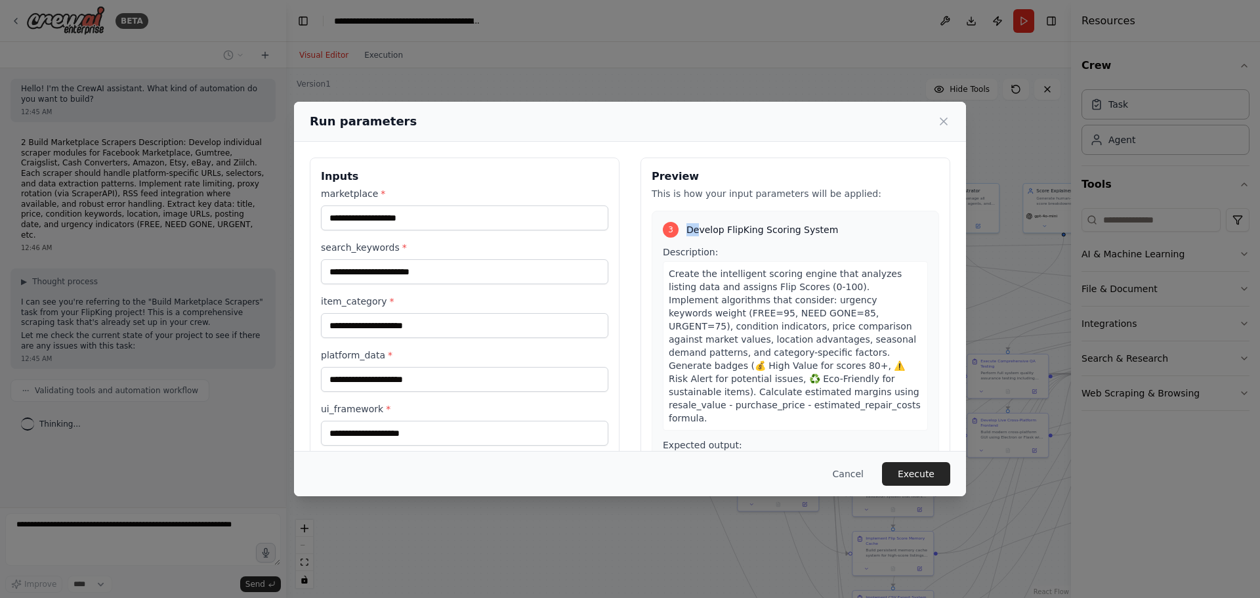
scroll to position [580, 0]
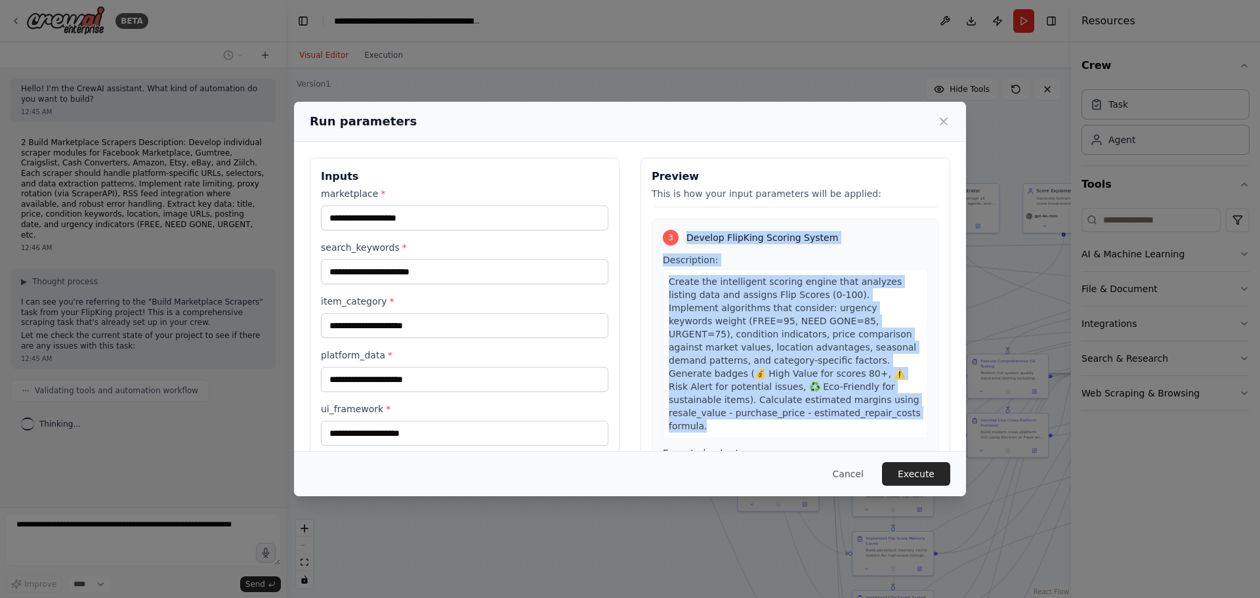
drag, startPoint x: 717, startPoint y: 280, endPoint x: 799, endPoint y: 396, distance: 142.0
click at [799, 396] on div "3 Develop FlipKing Scoring System Description: Create the intelligent scoring e…" at bounding box center [795, 385] width 287 height 332
copy div "Develop FlipKing Scoring System Description: Create the intelligent scoring eng…"
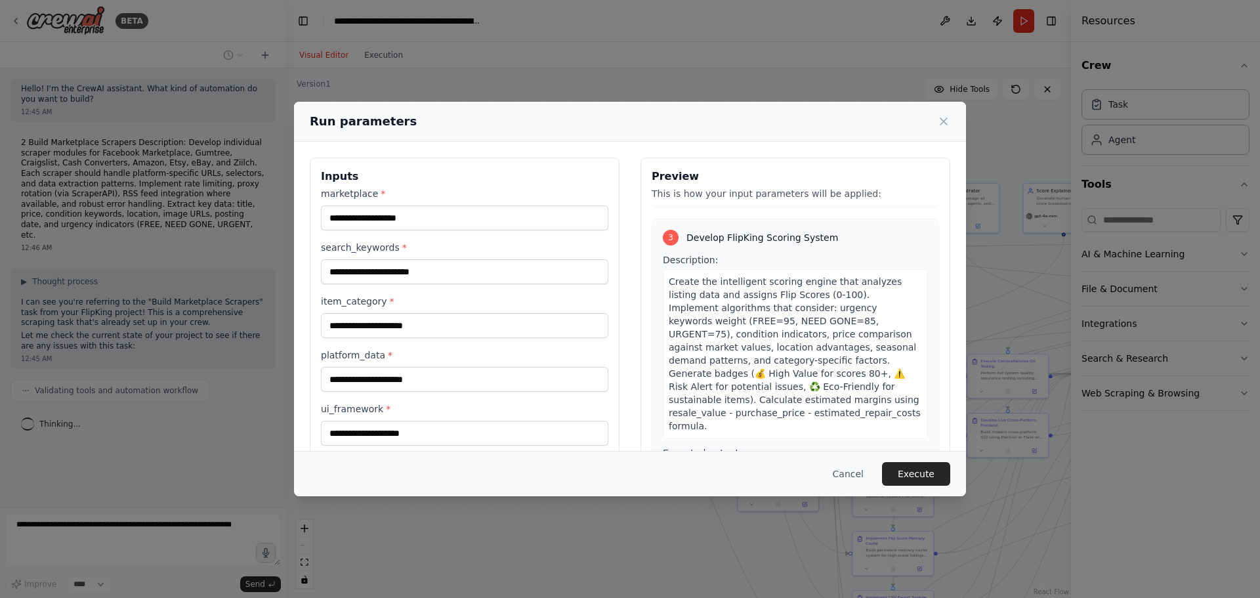
click at [207, 287] on div "Run parameters Inputs marketplace * search_keywords * item_category * platform_…" at bounding box center [630, 299] width 1260 height 598
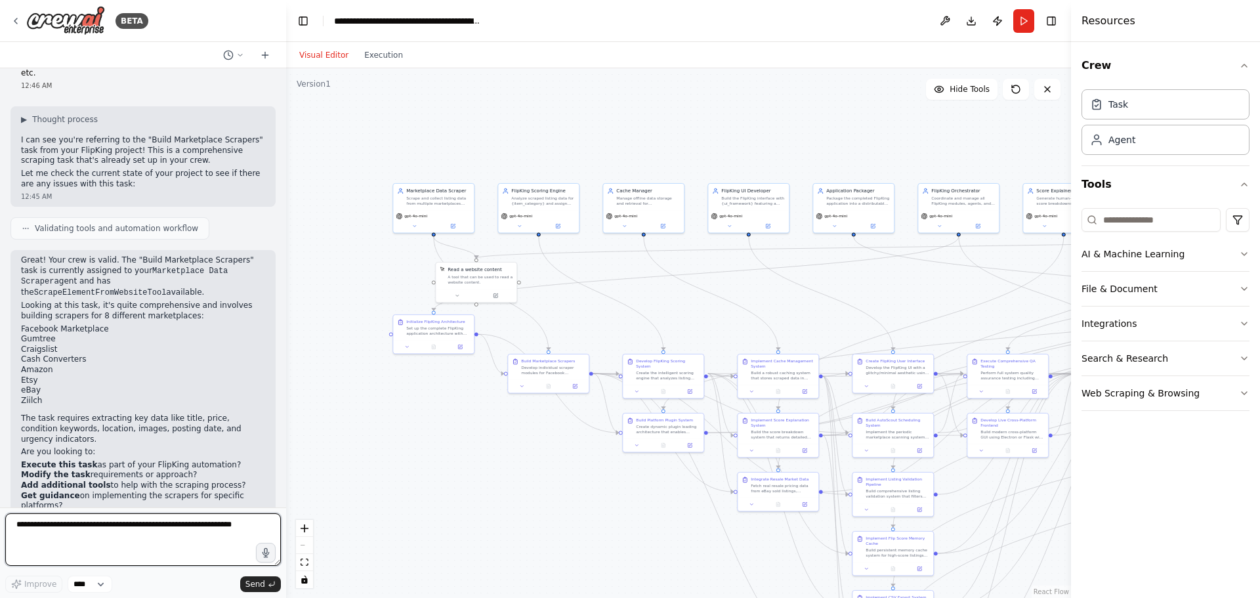
scroll to position [173, 0]
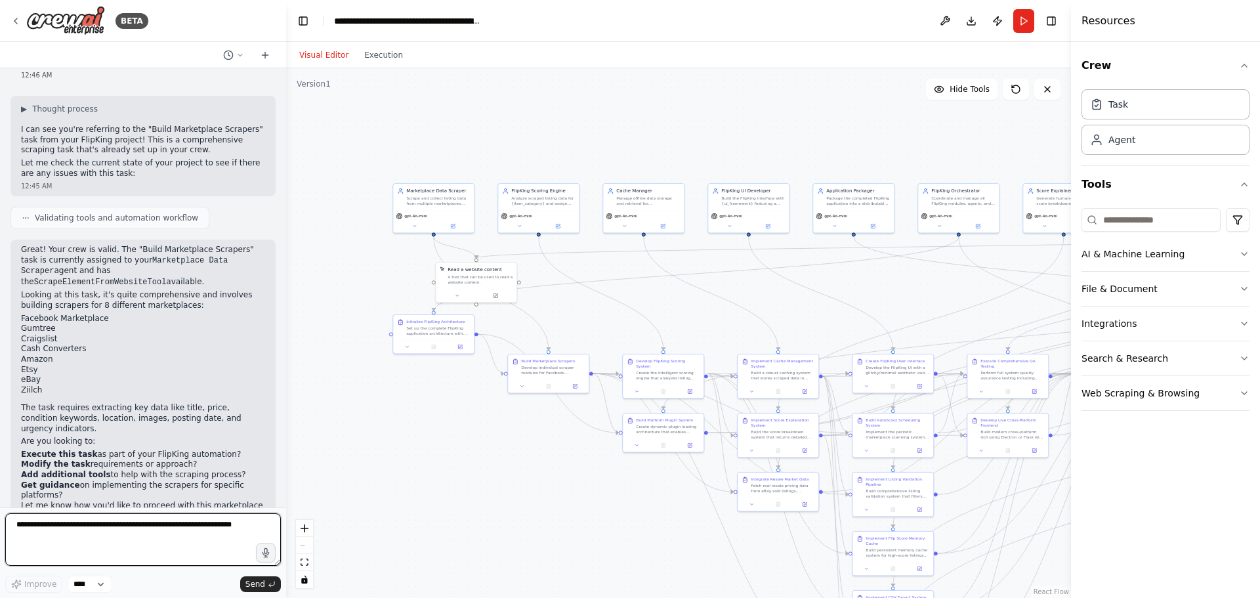
click at [99, 538] on textarea at bounding box center [143, 539] width 276 height 52
paste textarea "**********"
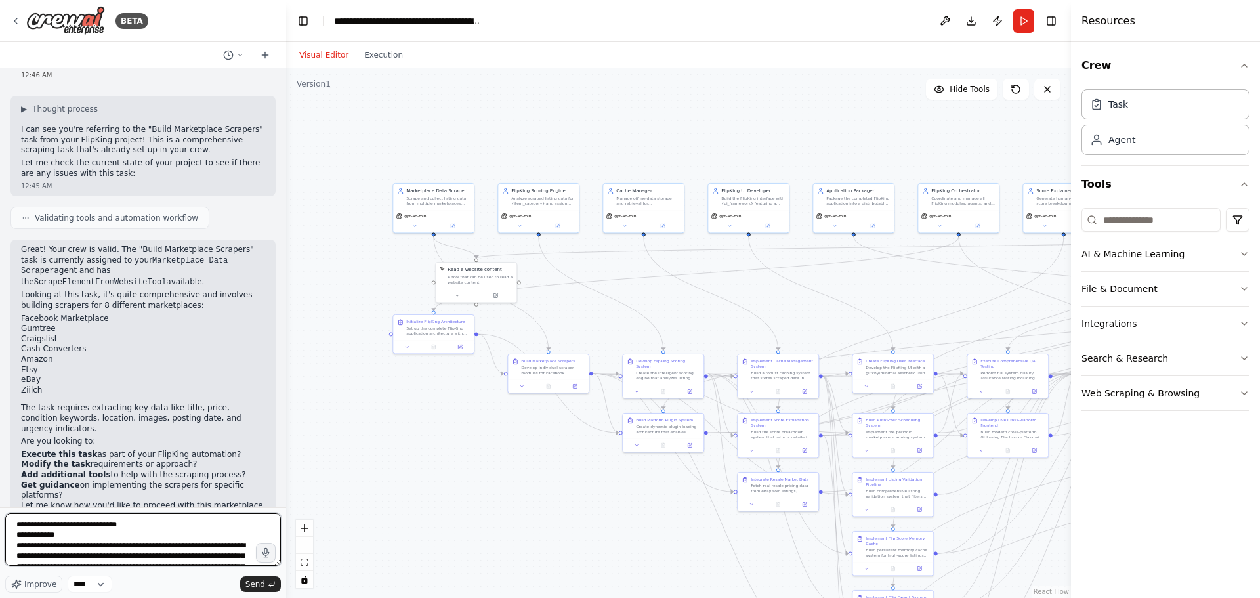
scroll to position [80, 0]
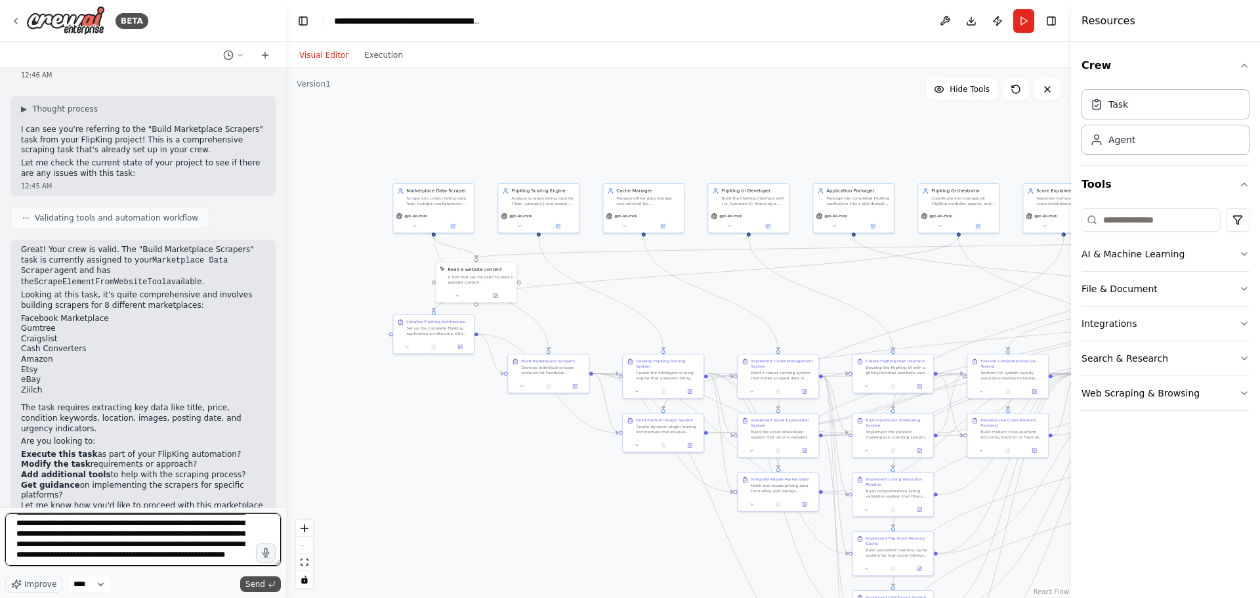
type textarea "**********"
click at [255, 579] on span "Send" at bounding box center [255, 584] width 20 height 10
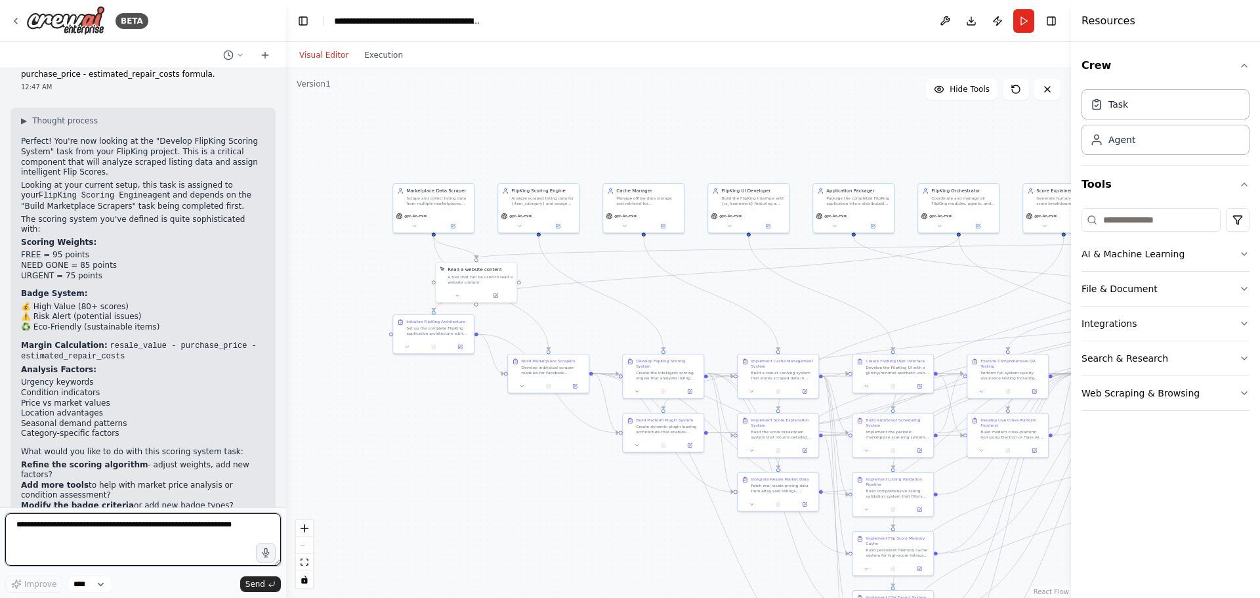
scroll to position [770, 0]
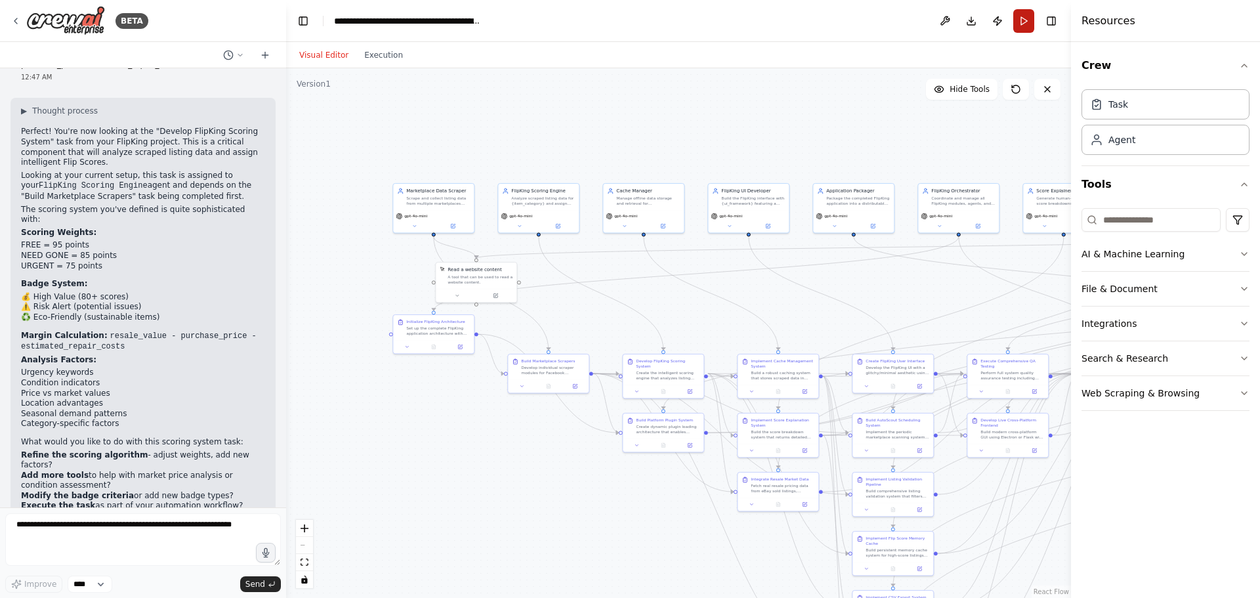
click at [1023, 19] on button "Run" at bounding box center [1023, 21] width 21 height 24
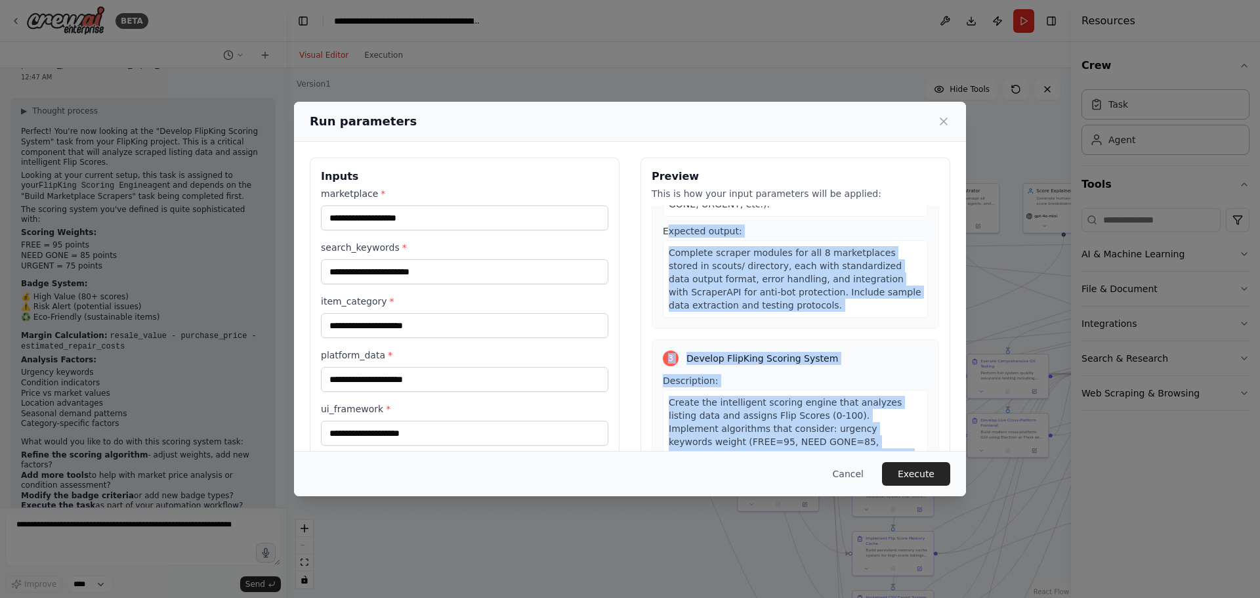
scroll to position [444, 0]
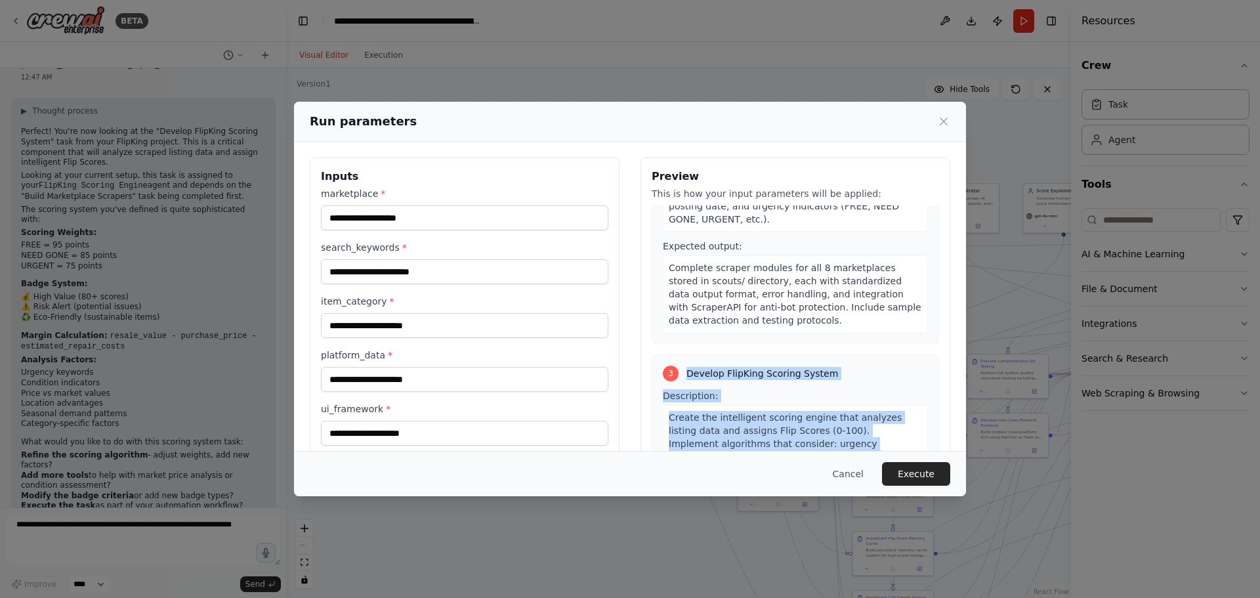
drag, startPoint x: 802, startPoint y: 388, endPoint x: 680, endPoint y: 356, distance: 126.2
click at [680, 356] on div "3 Develop FlipKing Scoring System Description: Create the intelligent scoring e…" at bounding box center [795, 520] width 287 height 332
copy div "Develop FlipKing Scoring System Description: Create the intelligent scoring eng…"
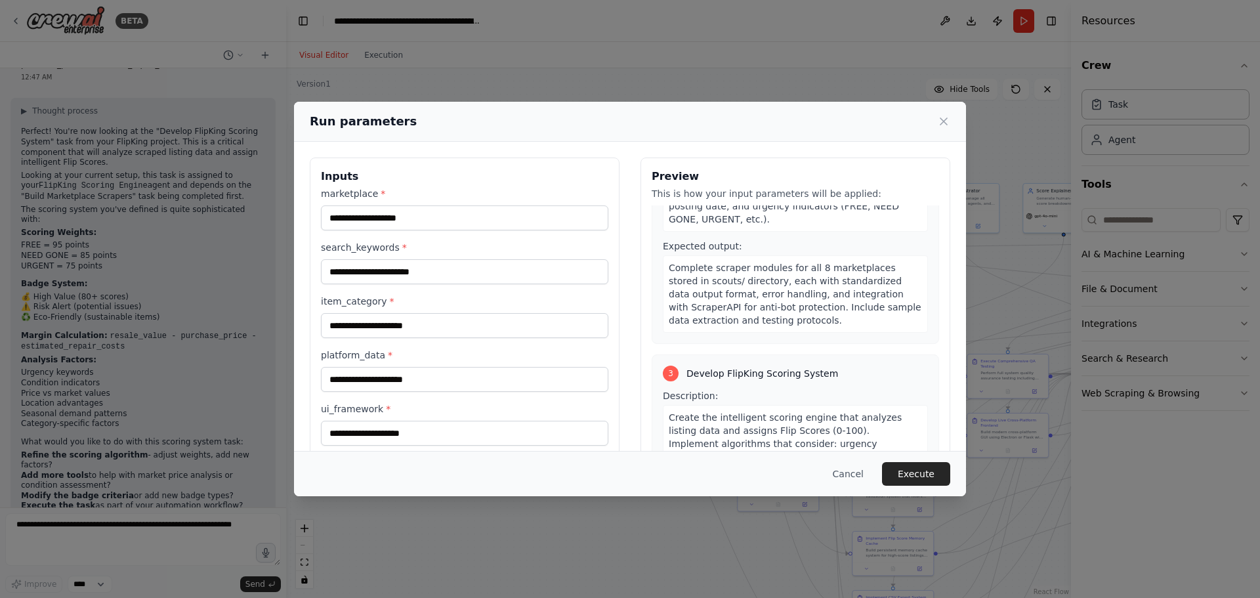
click at [152, 478] on div "Run parameters Inputs marketplace * search_keywords * item_category * platform_…" at bounding box center [630, 299] width 1260 height 598
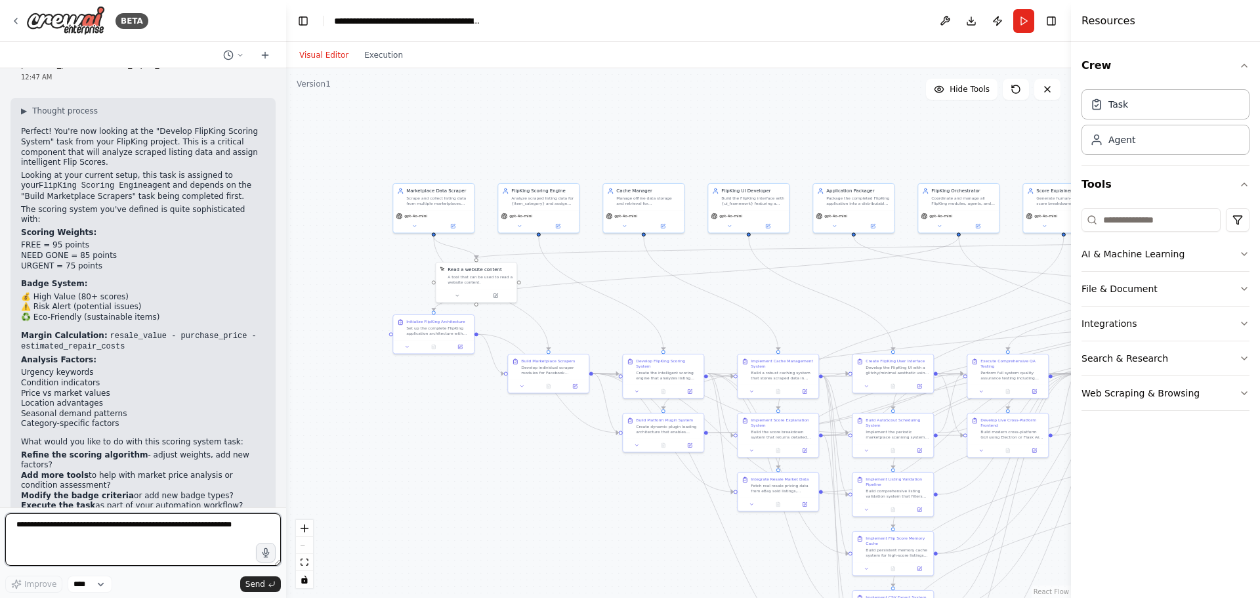
click at [142, 522] on textarea at bounding box center [143, 539] width 276 height 52
paste textarea "**********"
type textarea "**********"
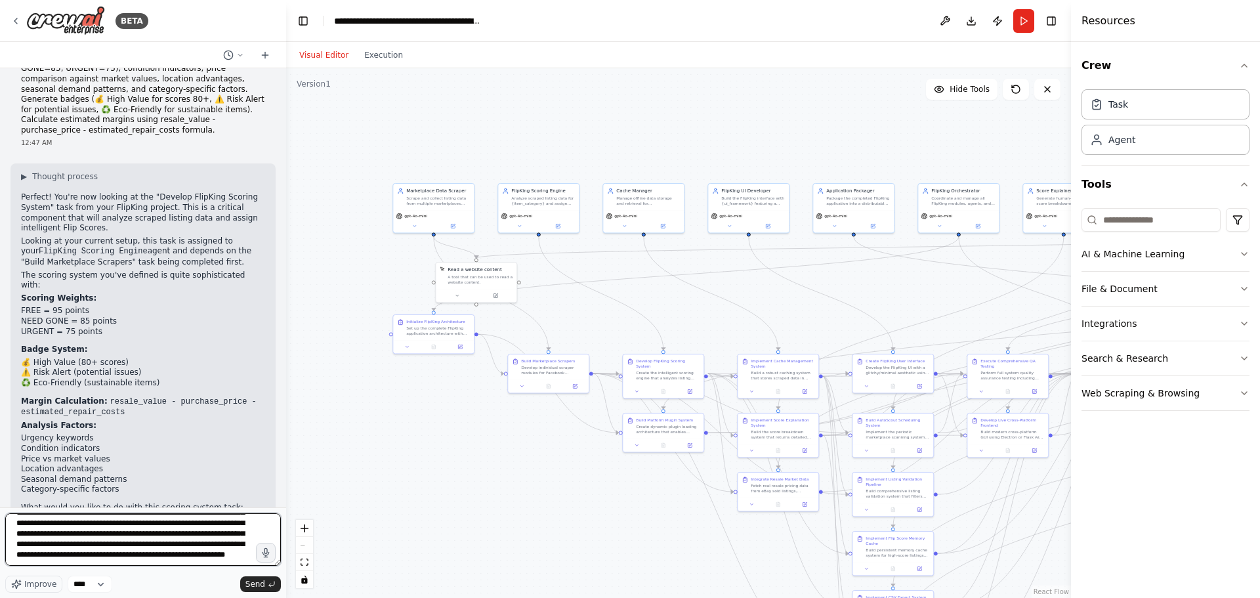
scroll to position [85, 0]
drag, startPoint x: 16, startPoint y: 524, endPoint x: 301, endPoint y: 629, distance: 304.1
click at [301, 597] on html "BETA Hello! I'm the CrewAI assistant. What kind of automation do you want to bu…" at bounding box center [630, 299] width 1260 height 598
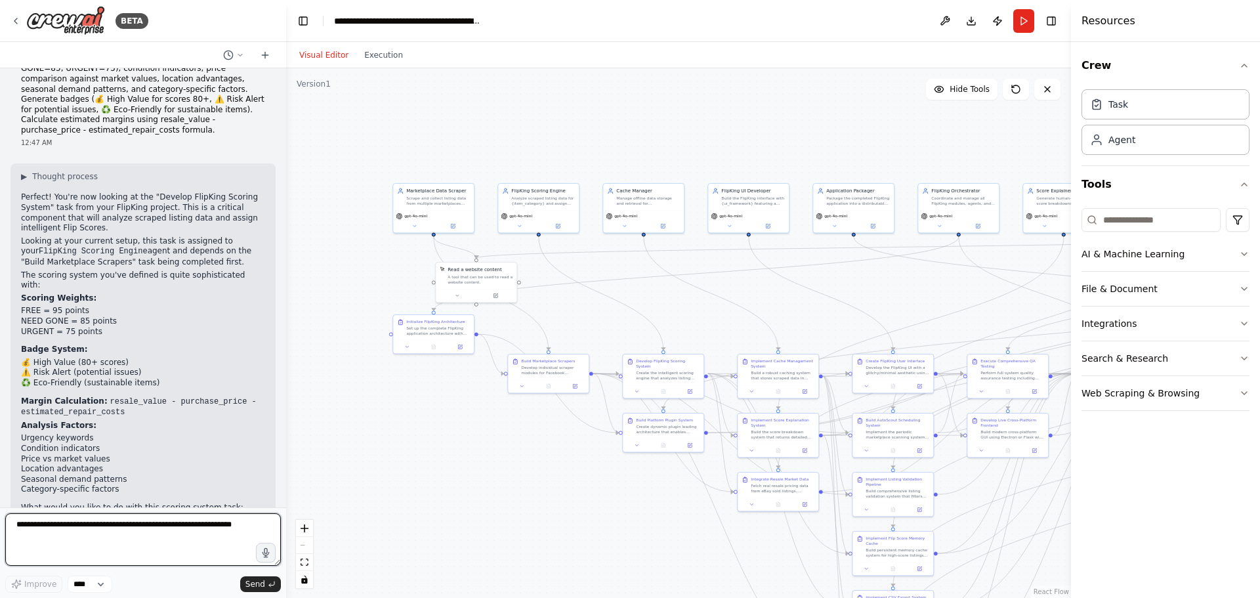
scroll to position [0, 0]
click at [1024, 26] on button "Run" at bounding box center [1023, 21] width 21 height 24
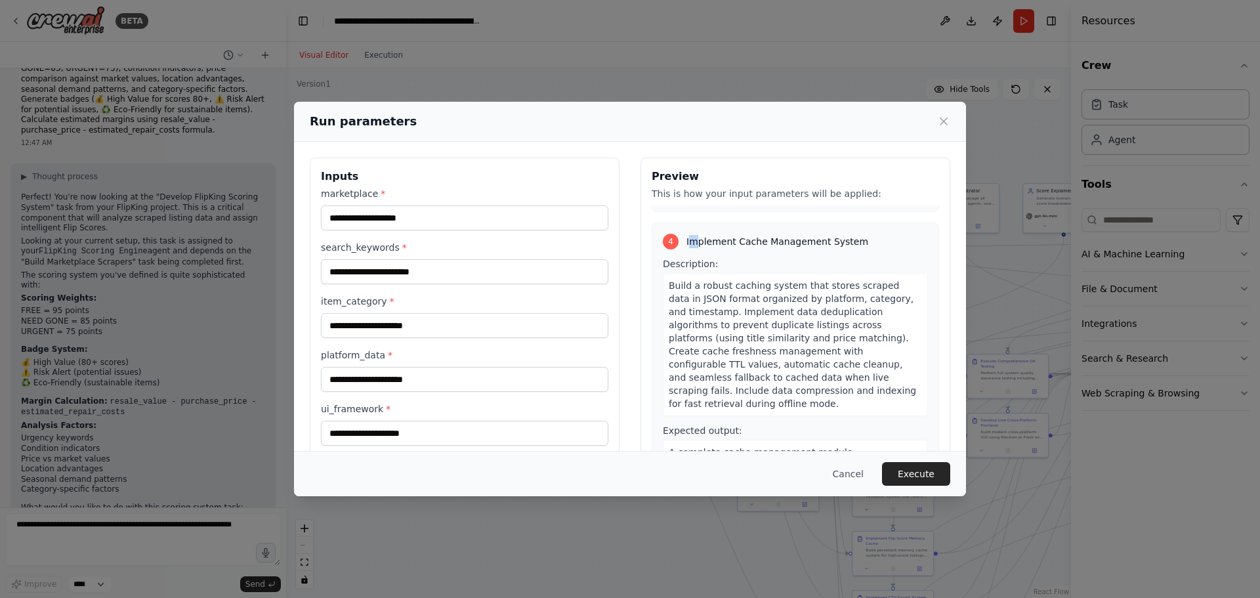
scroll to position [914, 0]
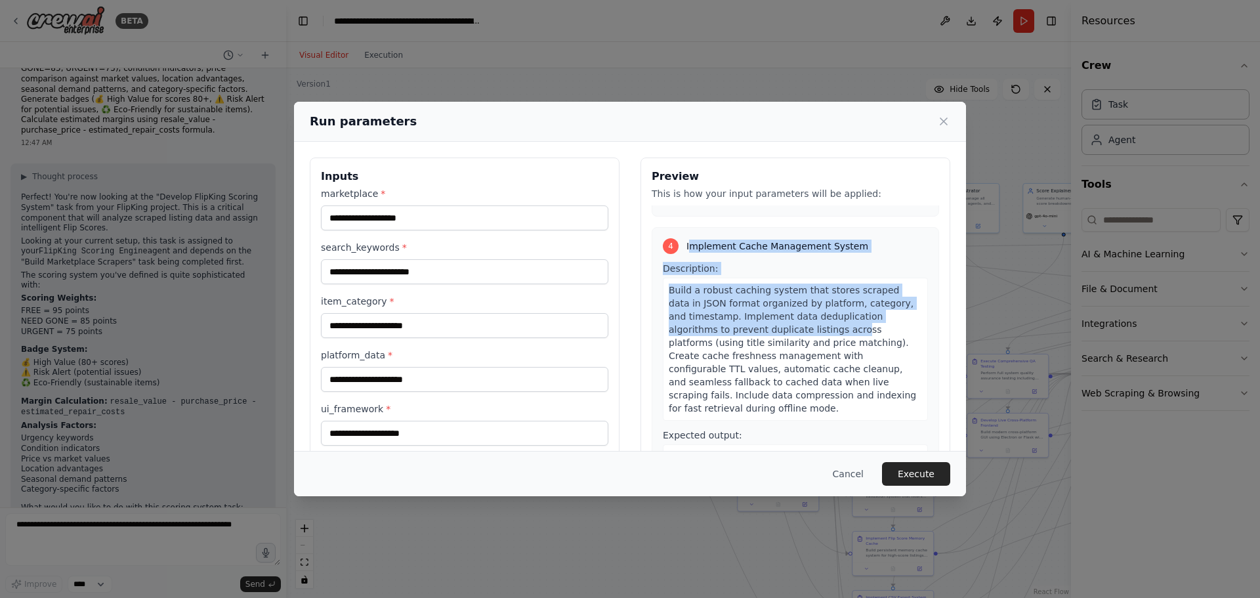
drag, startPoint x: 683, startPoint y: 215, endPoint x: 785, endPoint y: 305, distance: 136.2
click at [787, 304] on div "4 Implement Cache Management System Description: Build a robust caching system …" at bounding box center [795, 386] width 287 height 319
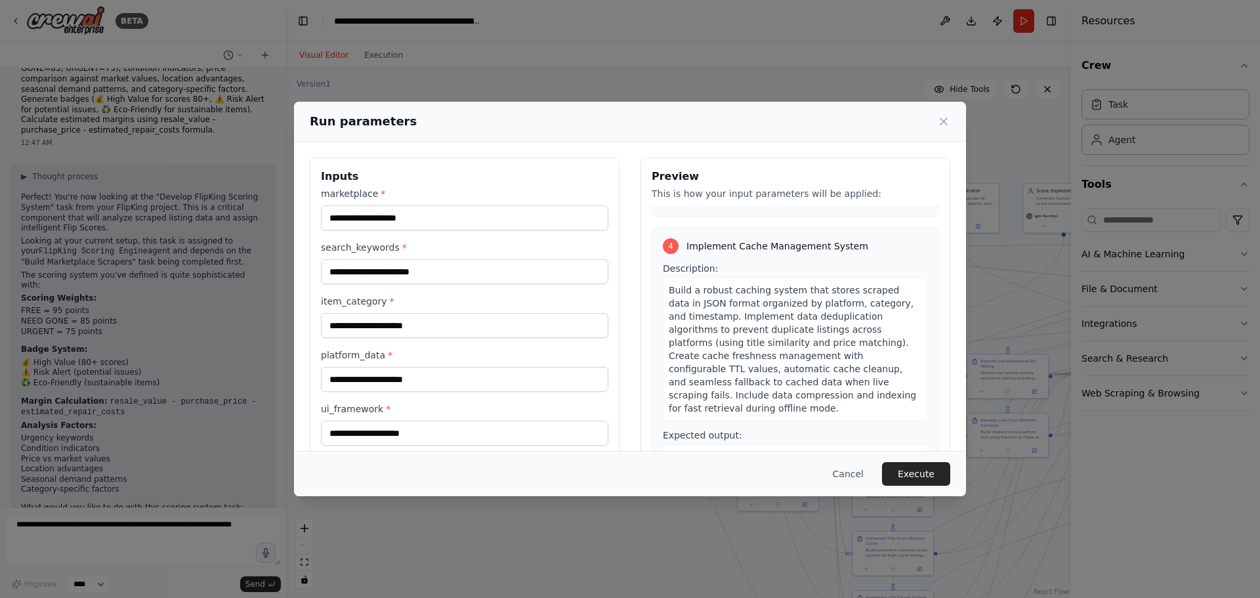
click at [816, 368] on div "Build a robust caching system that stores scraped data in JSON format organized…" at bounding box center [795, 349] width 265 height 143
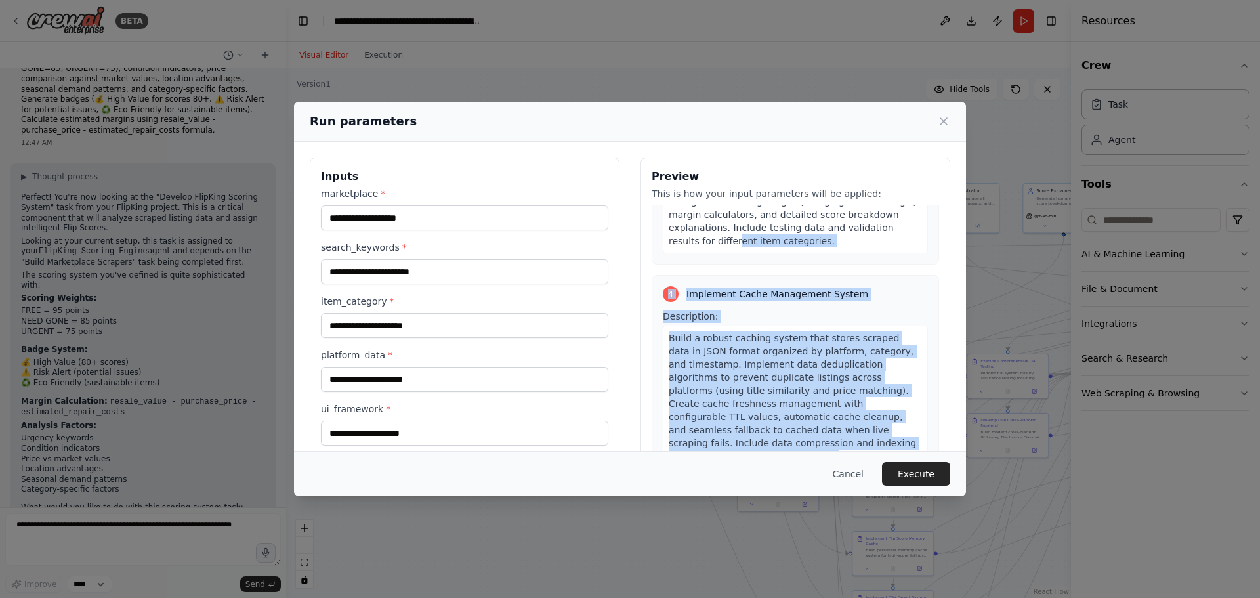
scroll to position [847, 0]
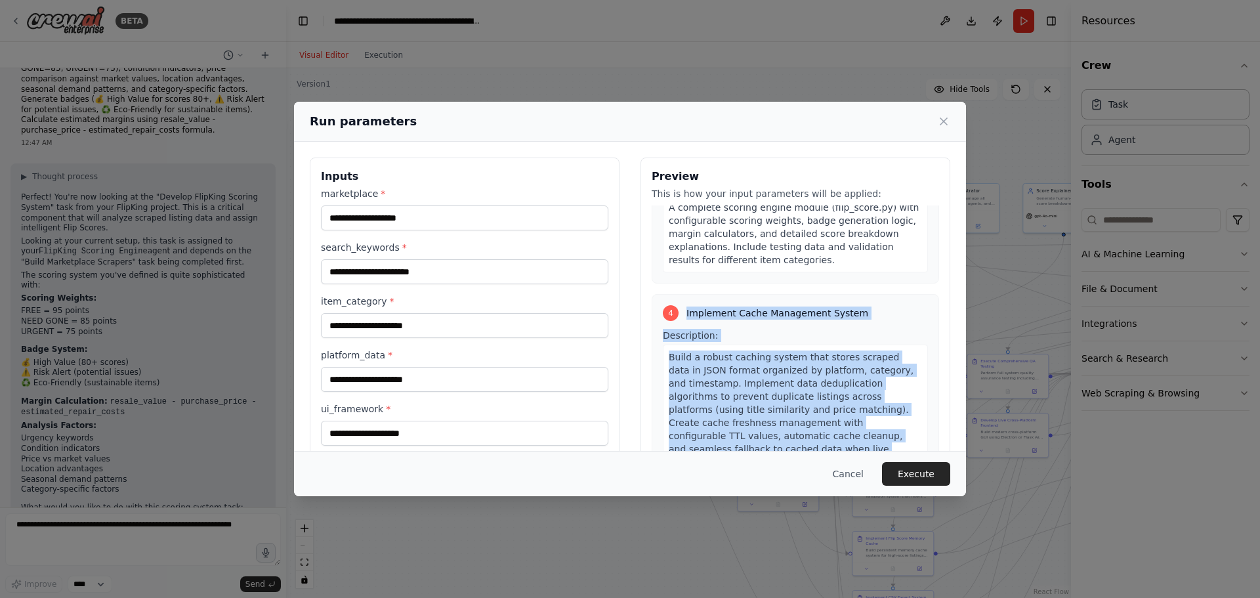
drag, startPoint x: 820, startPoint y: 372, endPoint x: 680, endPoint y: 287, distance: 163.7
click at [680, 294] on div "4 Implement Cache Management System Description: Build a robust caching system …" at bounding box center [795, 453] width 287 height 319
copy div "Implement Cache Management System Description: Build a robust caching system th…"
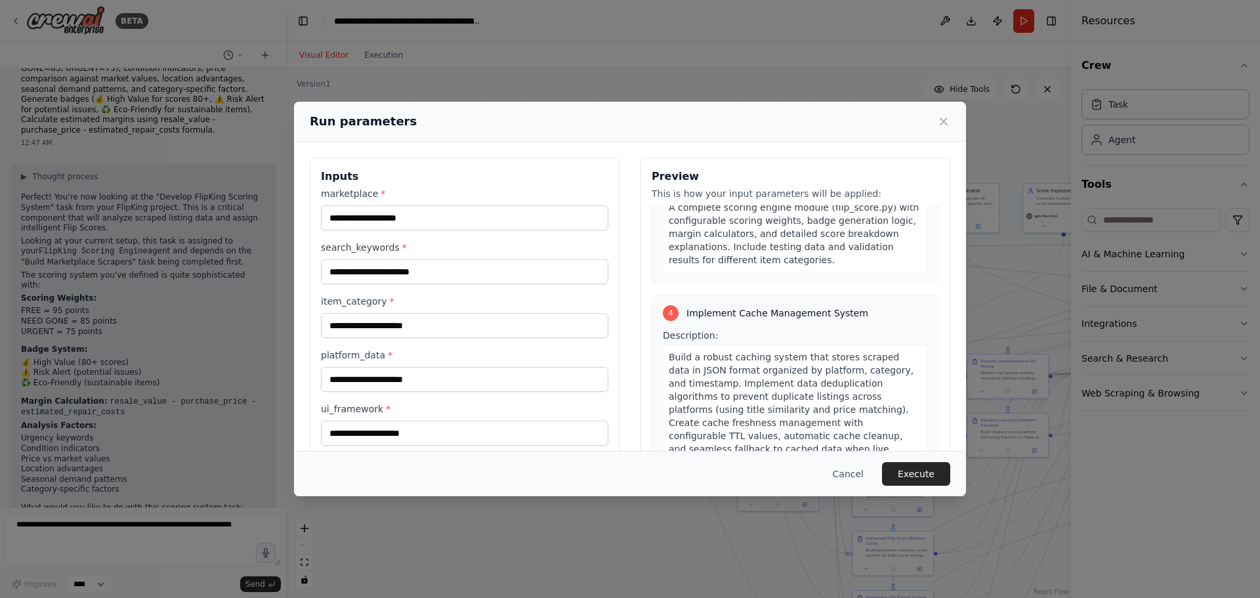
click at [147, 530] on div "Run parameters Inputs marketplace * search_keywords * item_category * platform_…" at bounding box center [630, 299] width 1260 height 598
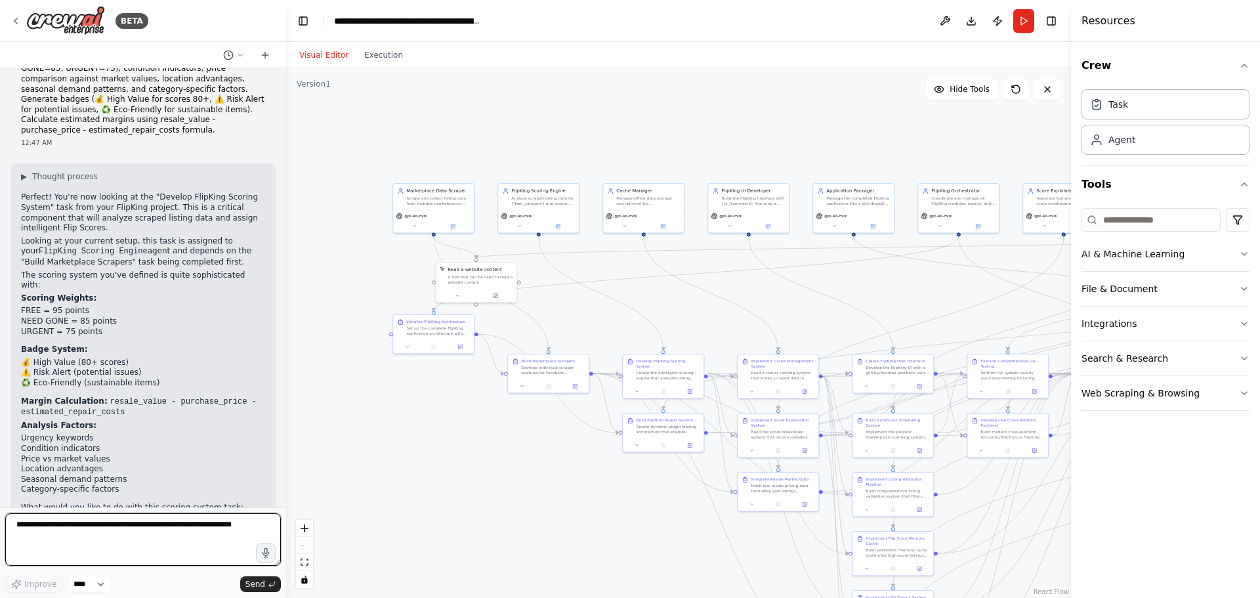
click at [147, 530] on textarea at bounding box center [143, 539] width 276 height 52
paste textarea "**********"
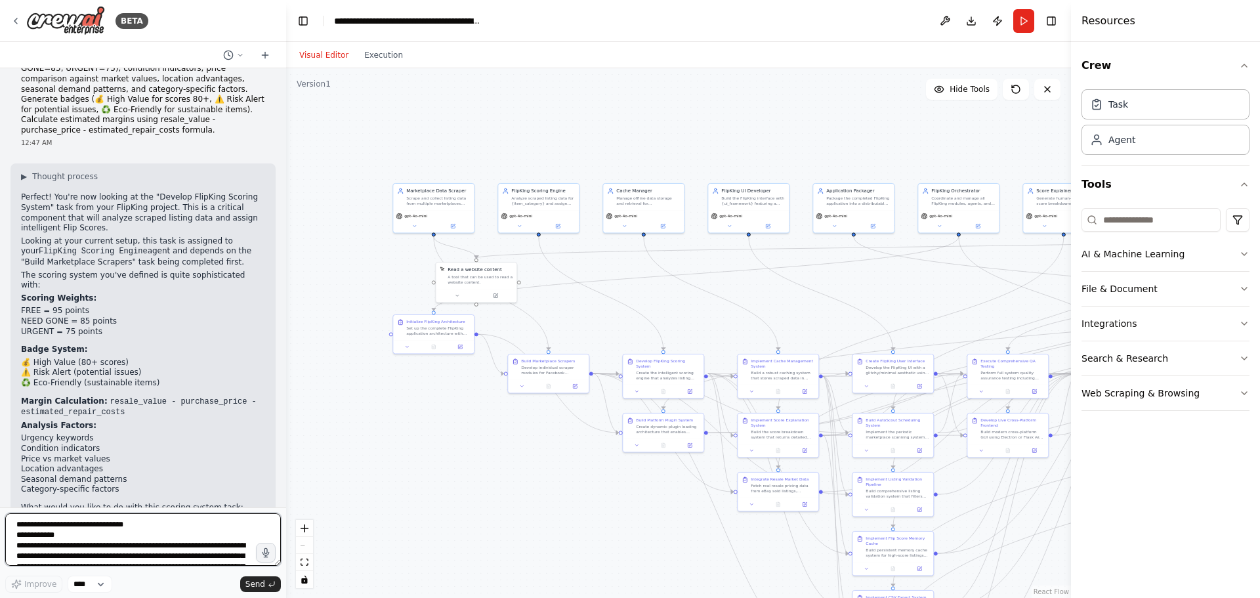
scroll to position [59, 0]
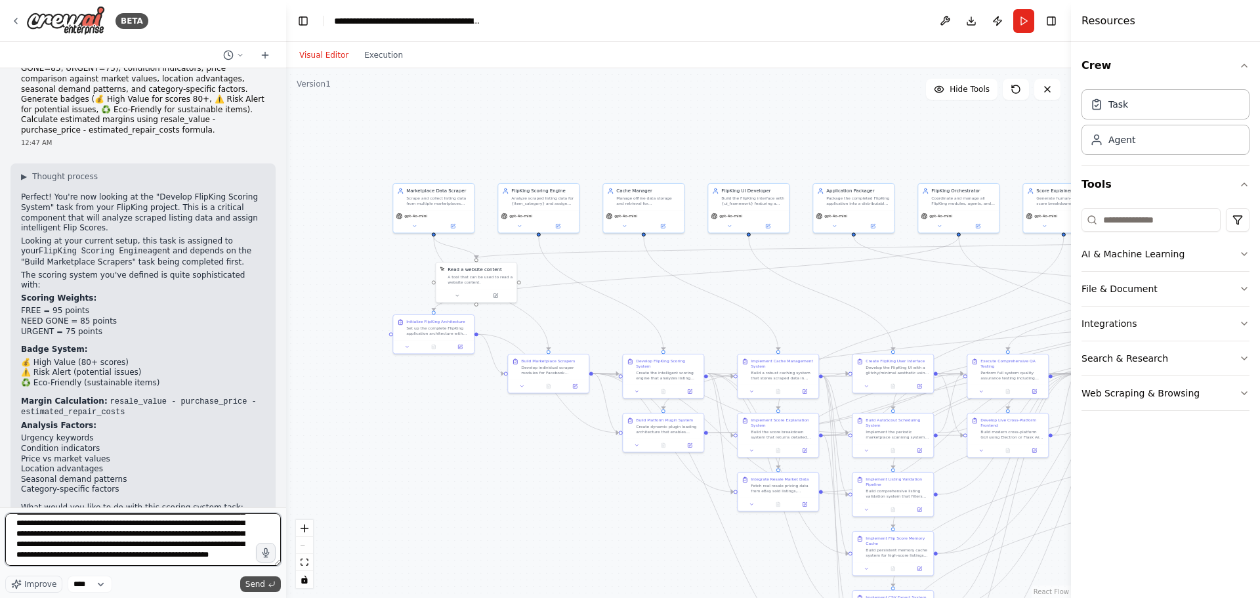
type textarea "**********"
click at [253, 584] on span "Send" at bounding box center [255, 584] width 20 height 10
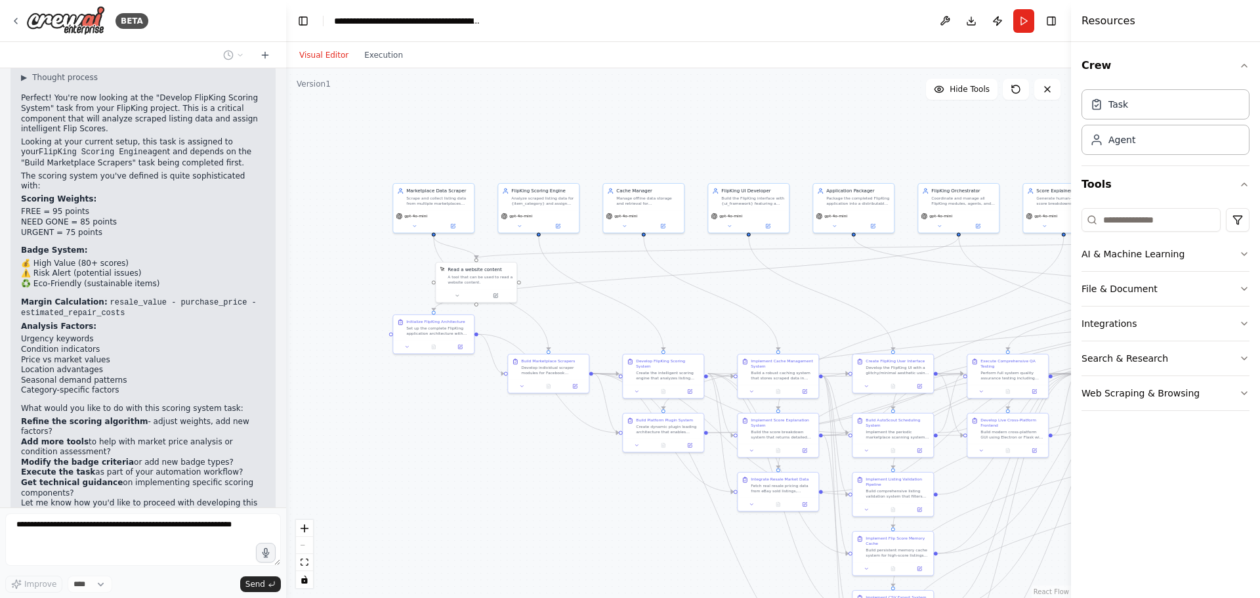
scroll to position [930, 0]
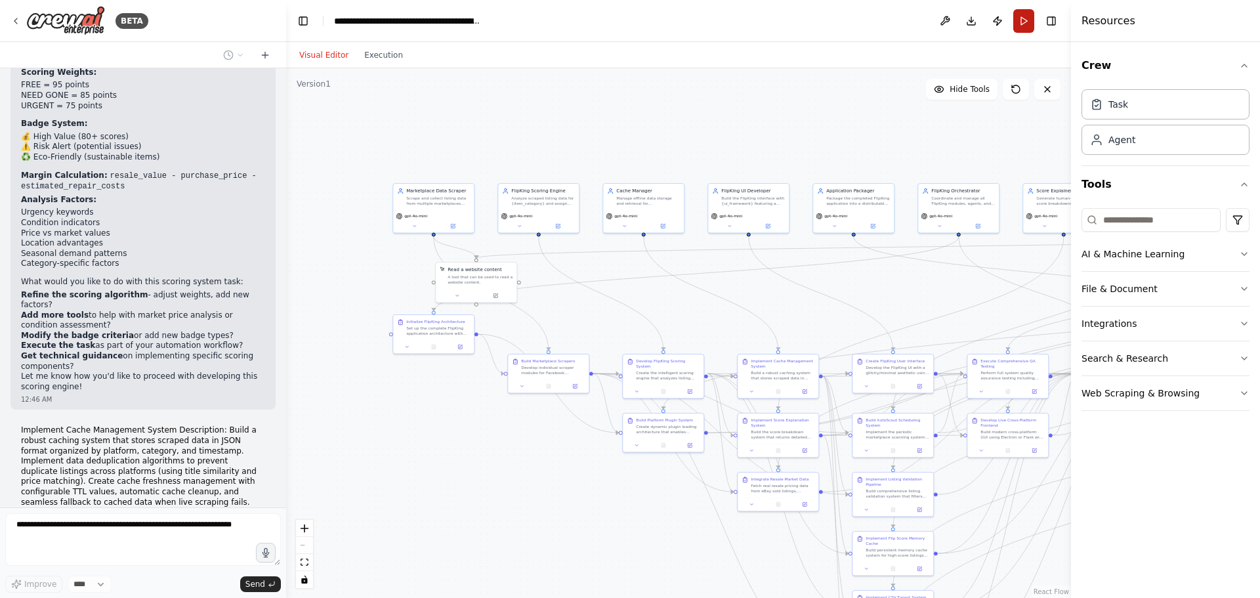
click at [1022, 23] on button "Run" at bounding box center [1023, 21] width 21 height 24
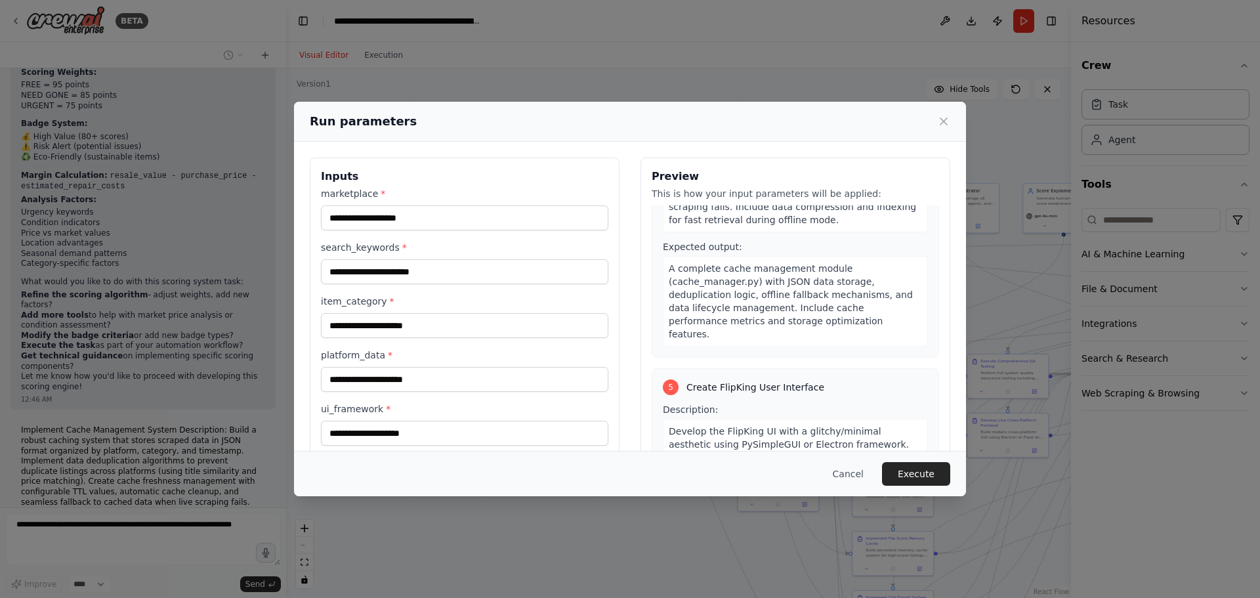
scroll to position [1181, 0]
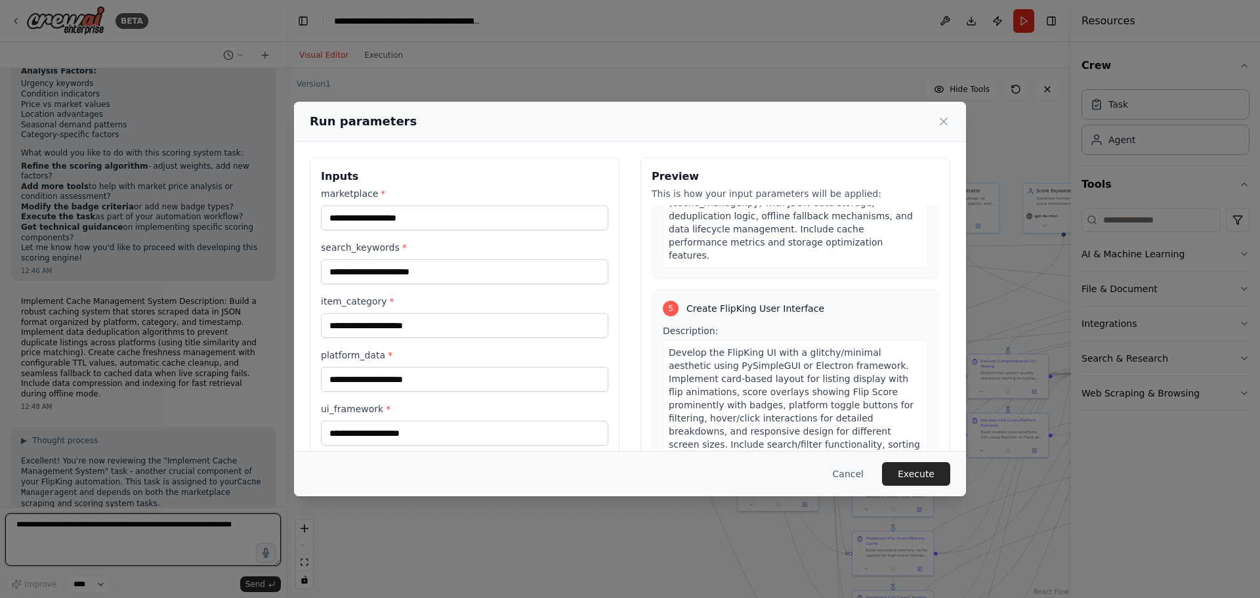
drag, startPoint x: 682, startPoint y: 253, endPoint x: 732, endPoint y: 400, distance: 155.2
click at [733, 402] on div "5 Create FlipKing User Interface Description: Develop the FlipKing UI with a gl…" at bounding box center [795, 442] width 287 height 306
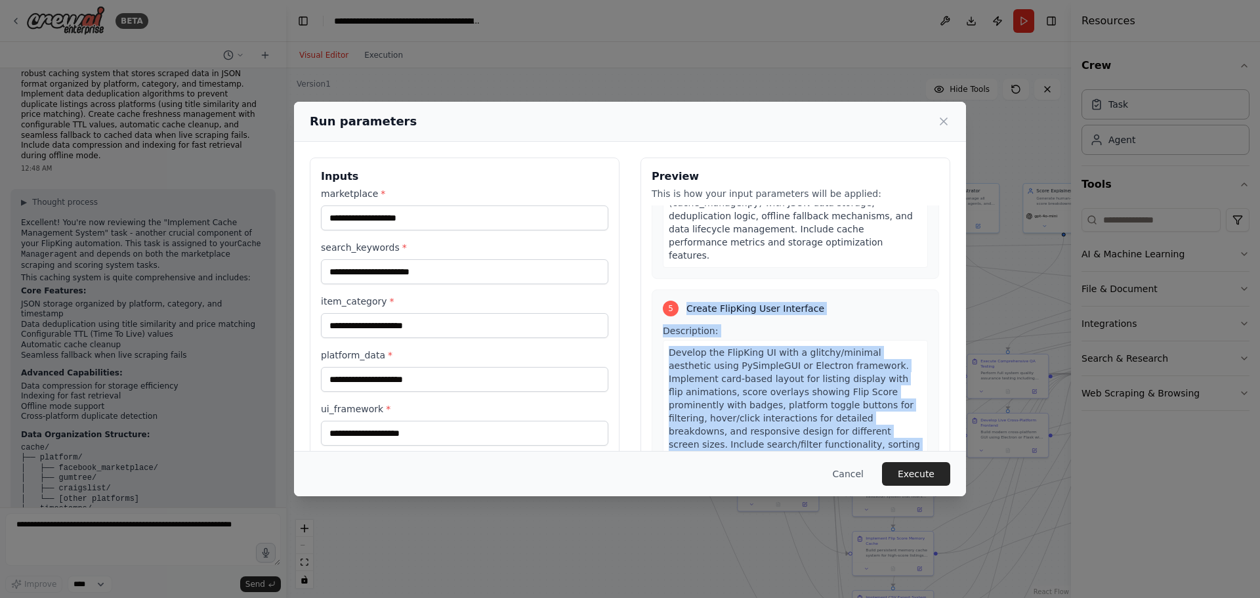
drag, startPoint x: 728, startPoint y: 416, endPoint x: 684, endPoint y: 259, distance: 163.5
click at [684, 289] on div "5 Create FlipKing User Interface Description: Develop the FlipKing UI with a gl…" at bounding box center [795, 442] width 287 height 306
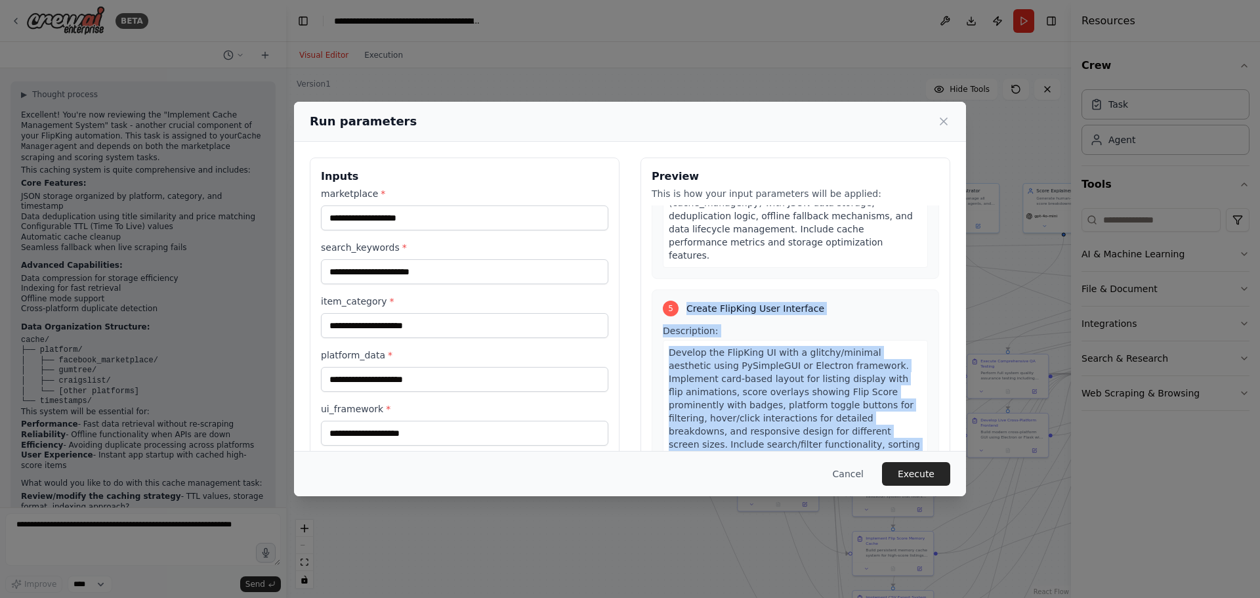
scroll to position [1415, 0]
copy div "Create FlipKing User Interface Description: Develop the FlipKing UI with a glit…"
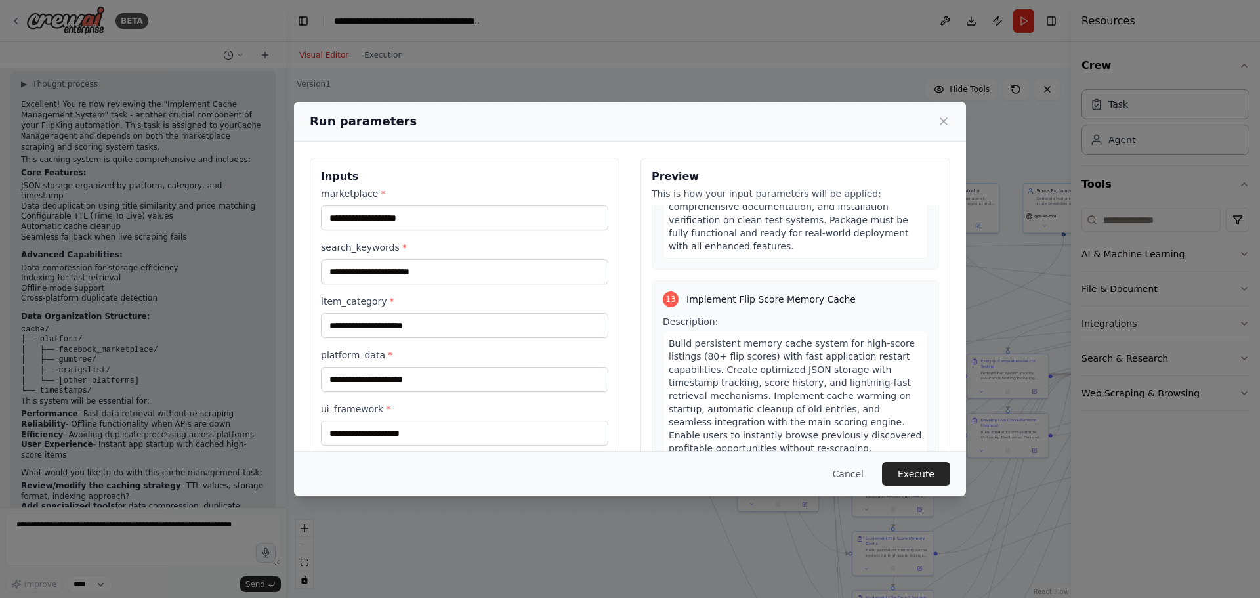
scroll to position [3806, 0]
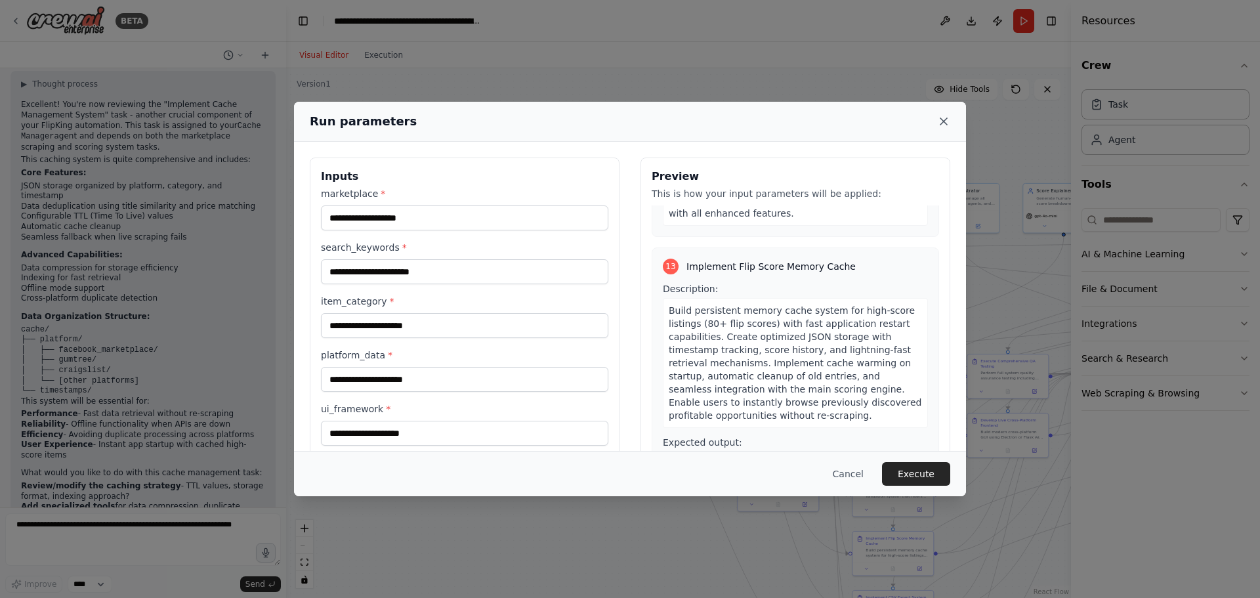
click at [937, 125] on icon at bounding box center [943, 121] width 13 height 13
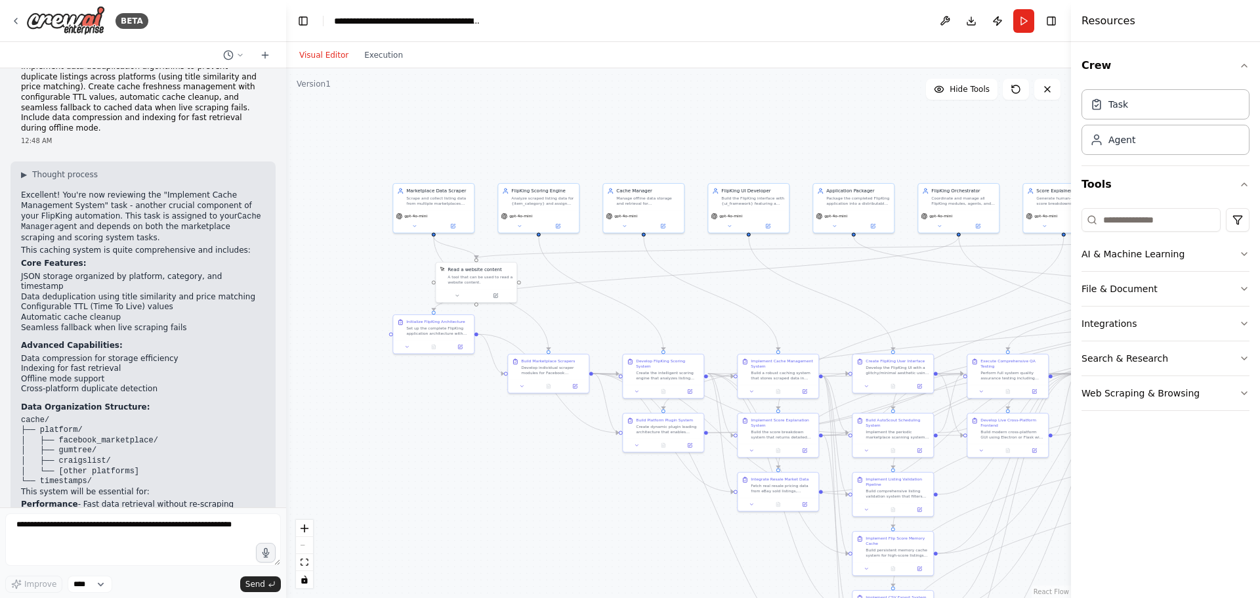
scroll to position [1415, 0]
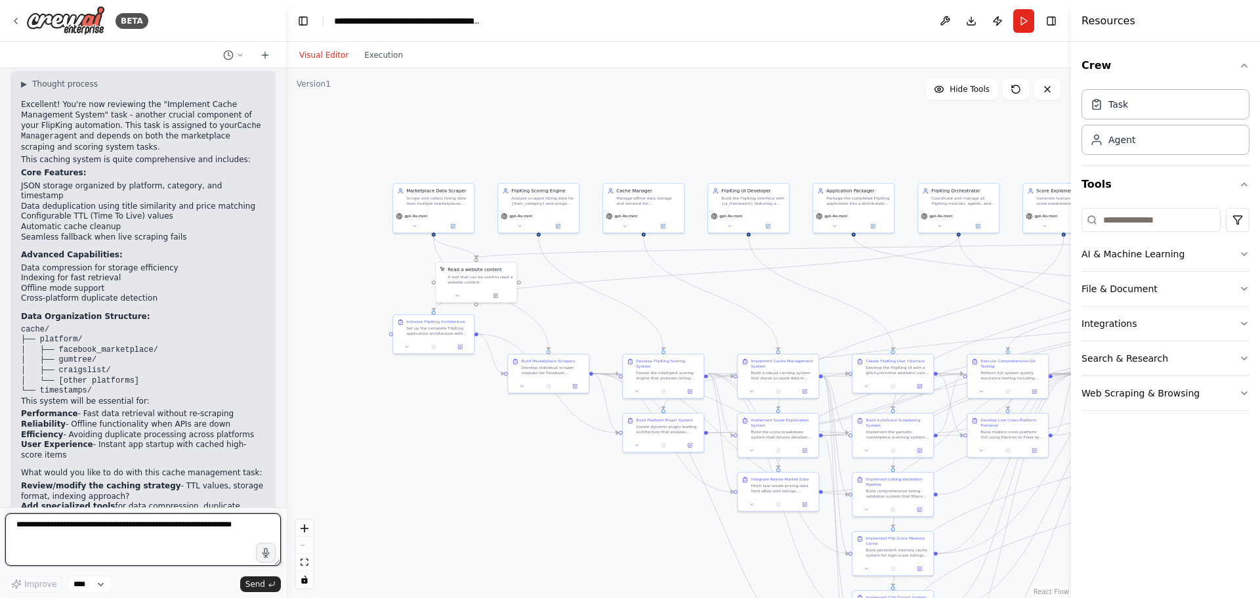
click at [104, 530] on textarea at bounding box center [143, 539] width 276 height 52
paste textarea "**********"
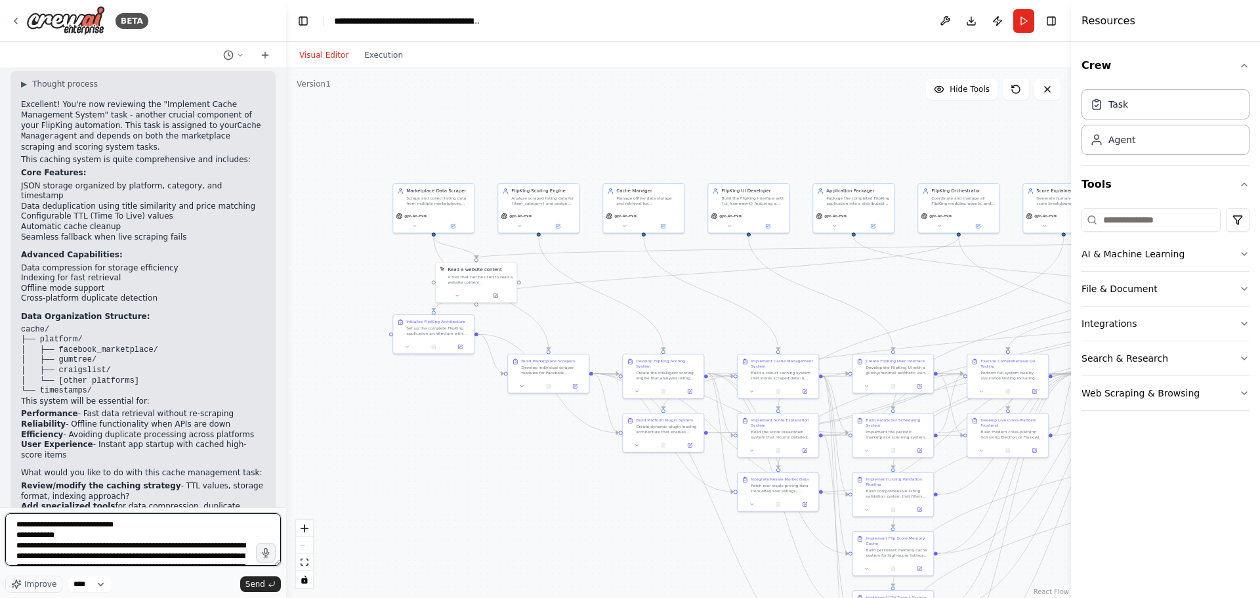
scroll to position [70, 0]
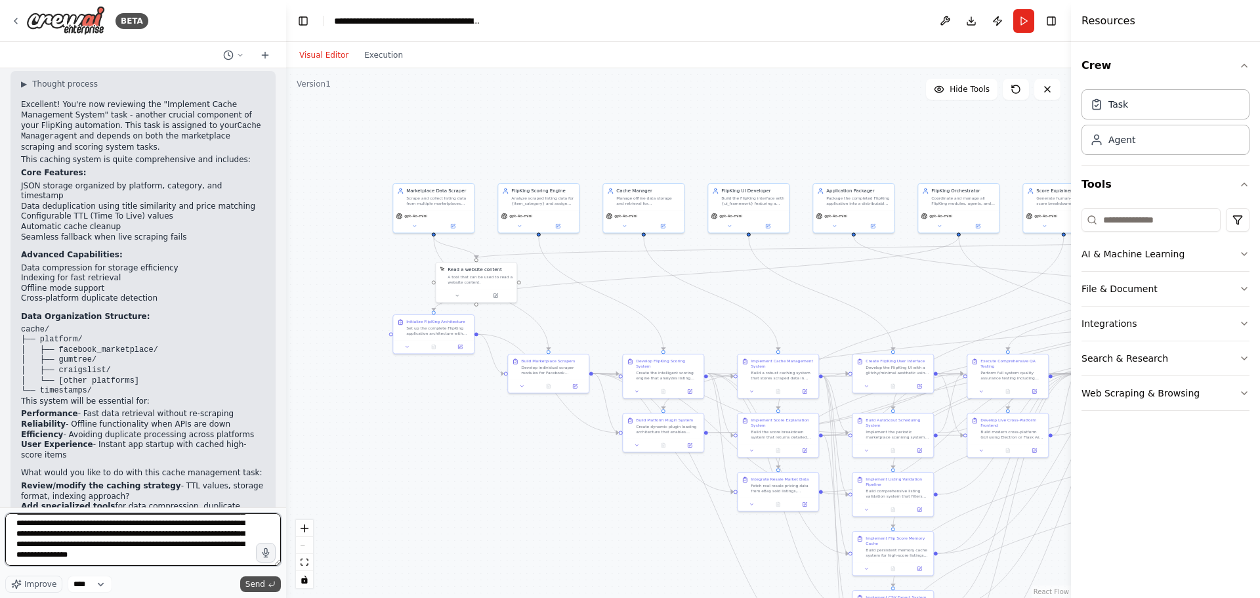
type textarea "**********"
click at [243, 584] on button "Send" at bounding box center [260, 584] width 41 height 16
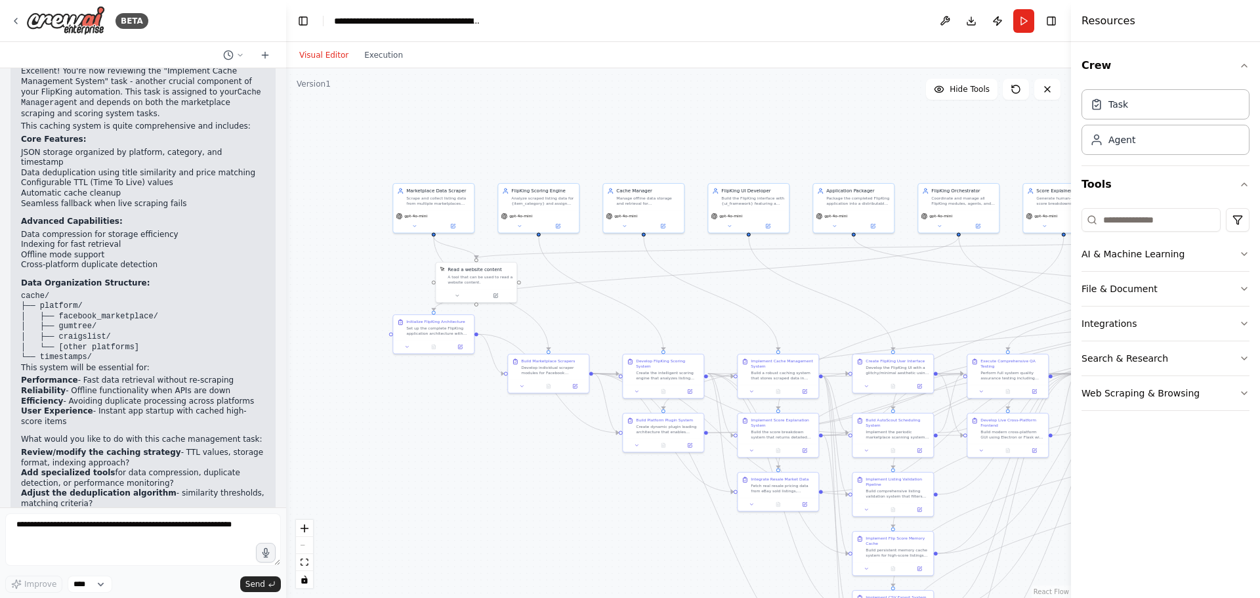
scroll to position [1574, 0]
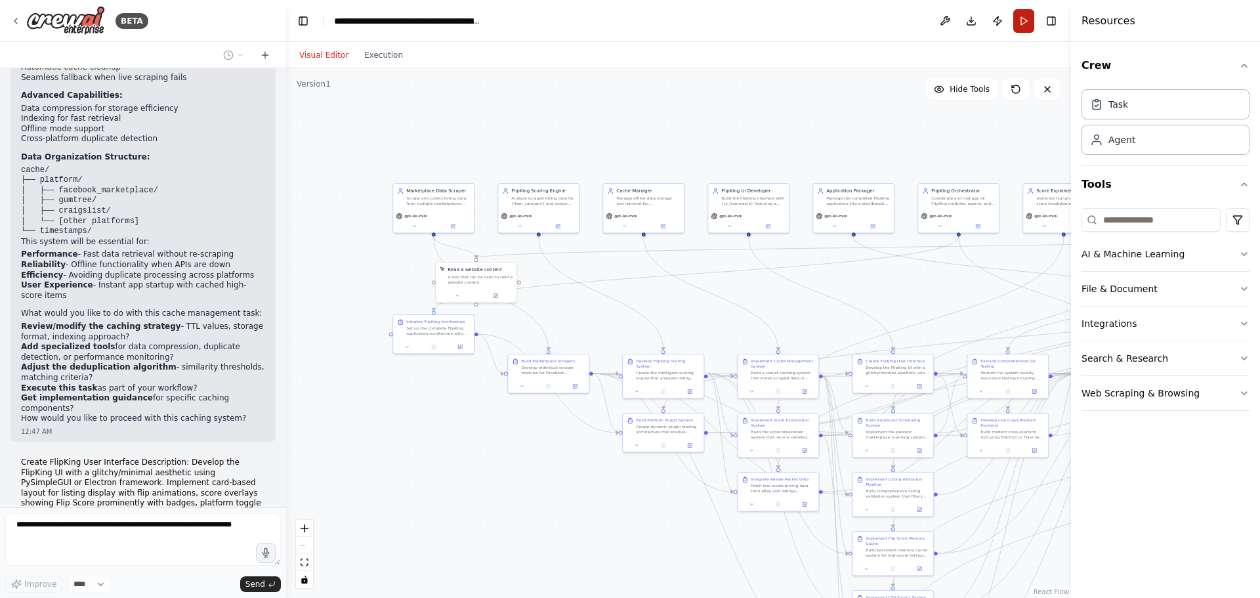
click at [1033, 23] on button "Run" at bounding box center [1023, 21] width 21 height 24
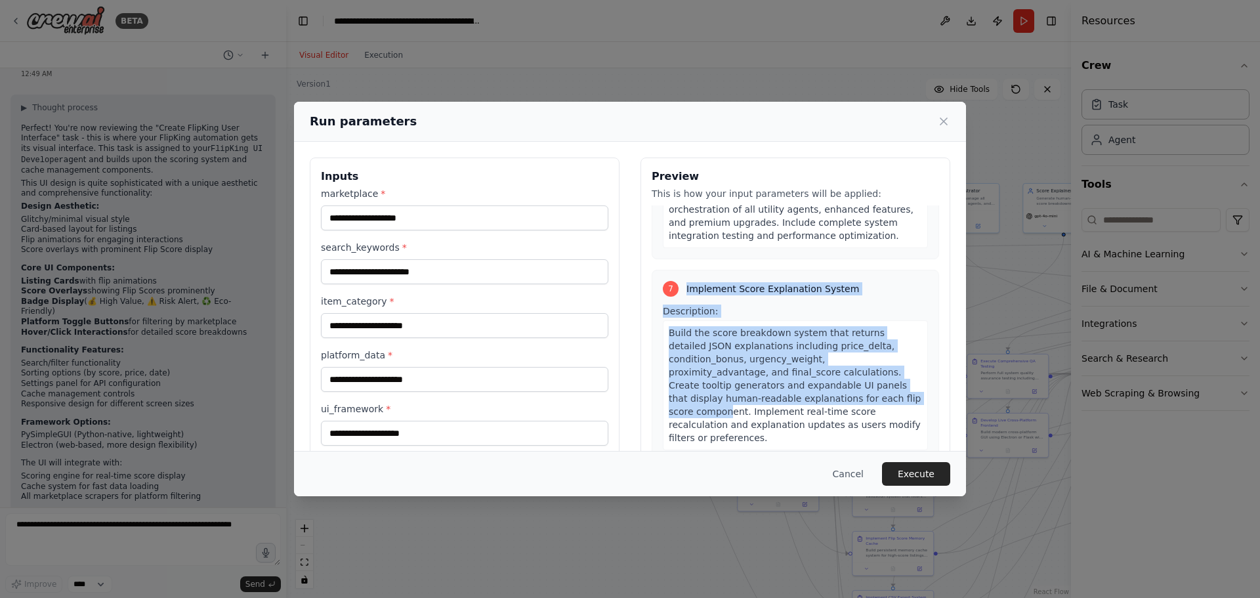
scroll to position [2078, 0]
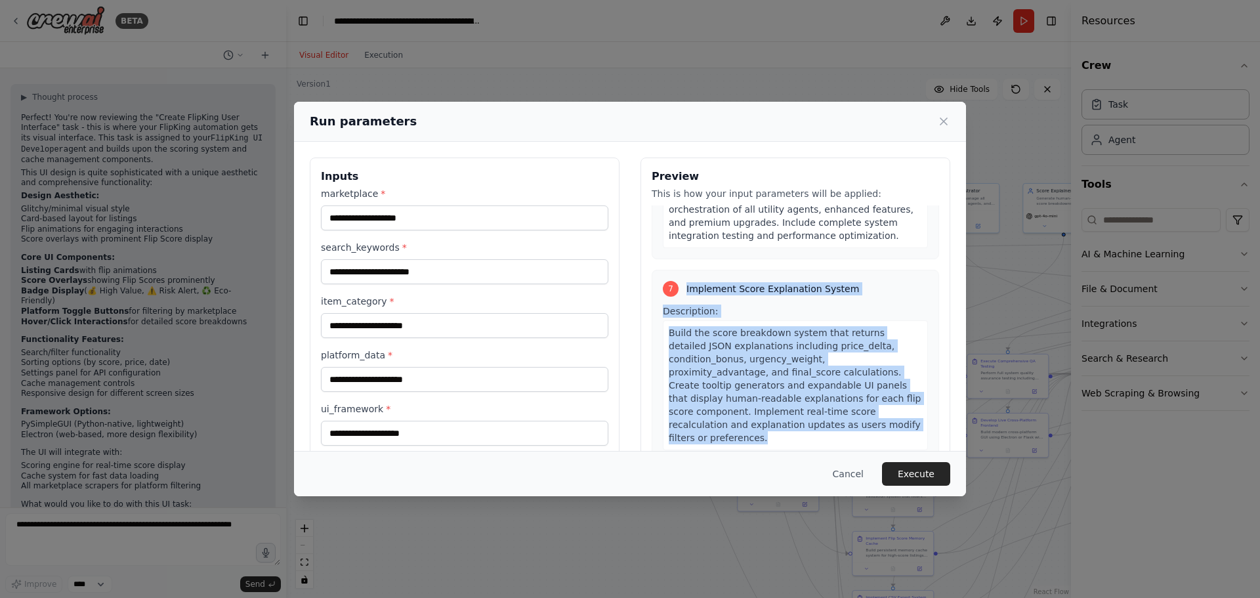
drag, startPoint x: 680, startPoint y: 216, endPoint x: 747, endPoint y: 337, distance: 138.0
click at [753, 359] on div "7 Implement Score Explanation System Description: Build the score breakdown sys…" at bounding box center [795, 416] width 287 height 293
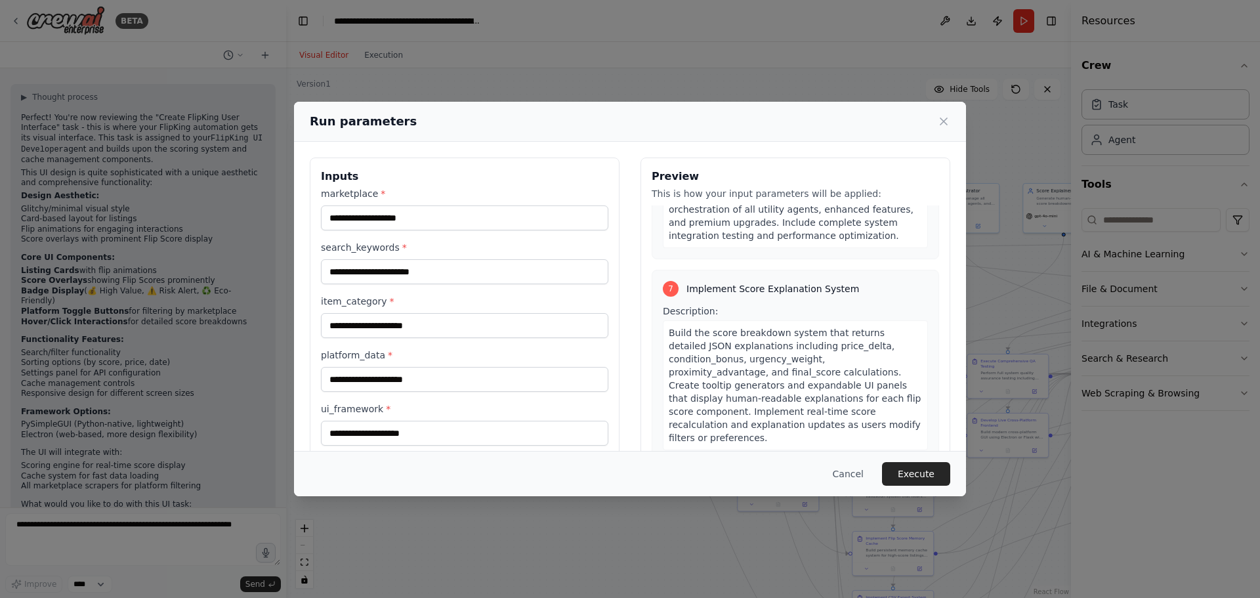
click at [150, 537] on div "Run parameters Inputs marketplace * search_keywords * item_category * platform_…" at bounding box center [630, 299] width 1260 height 598
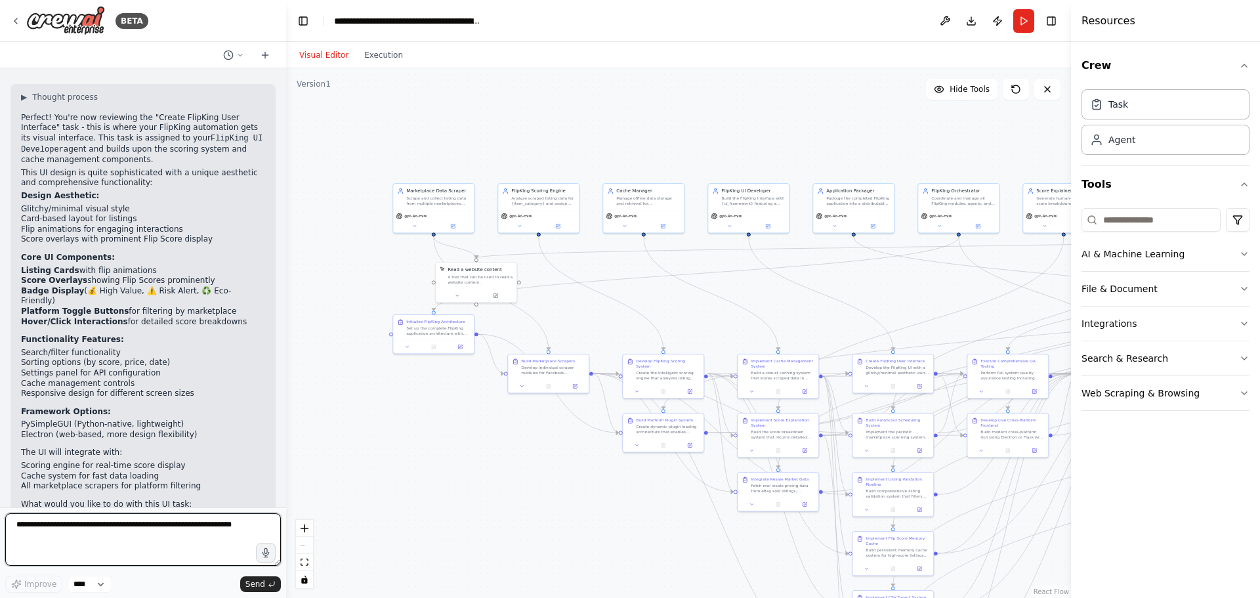
click at [149, 529] on textarea at bounding box center [143, 539] width 276 height 52
paste textarea "**********"
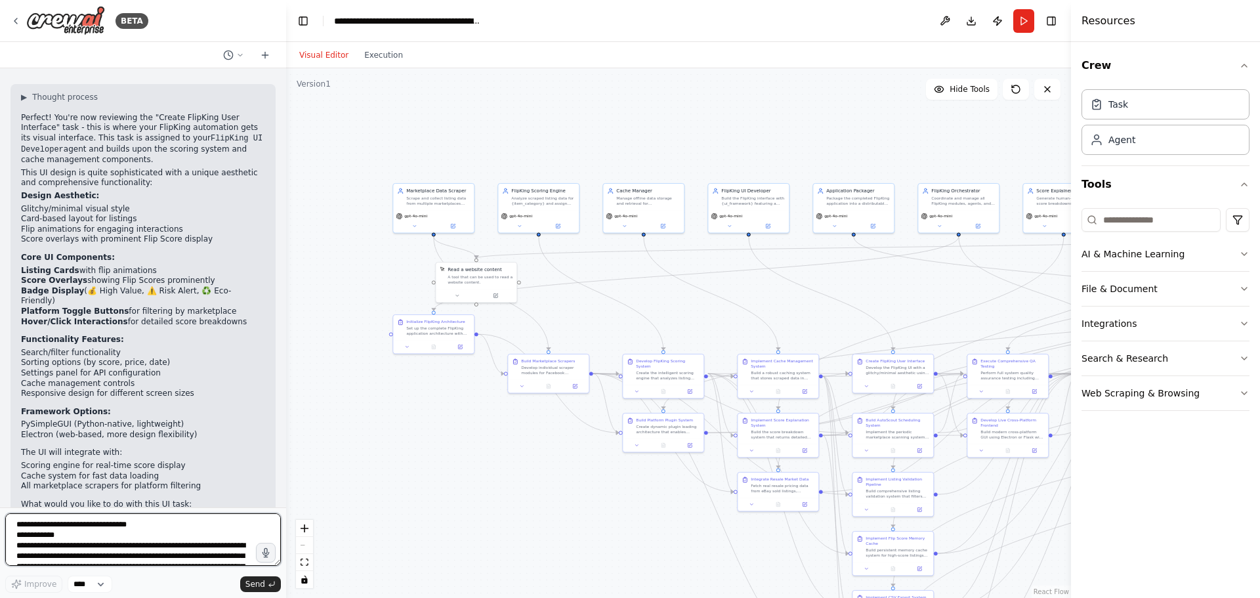
scroll to position [49, 0]
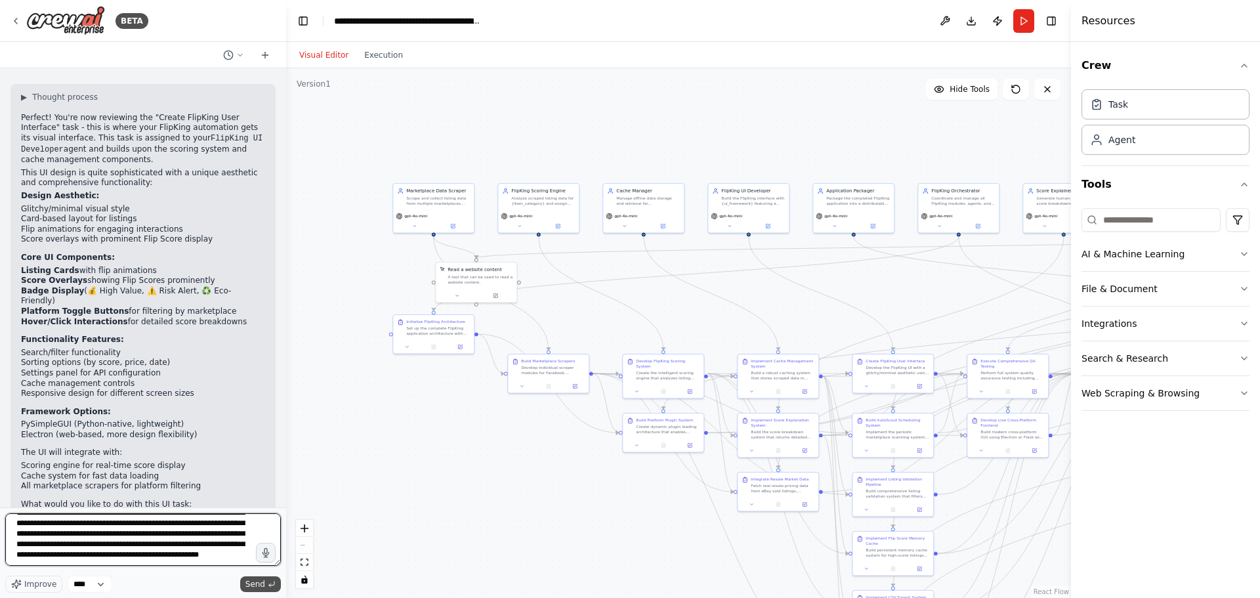
type textarea "**********"
click at [243, 578] on button "Send" at bounding box center [260, 584] width 41 height 16
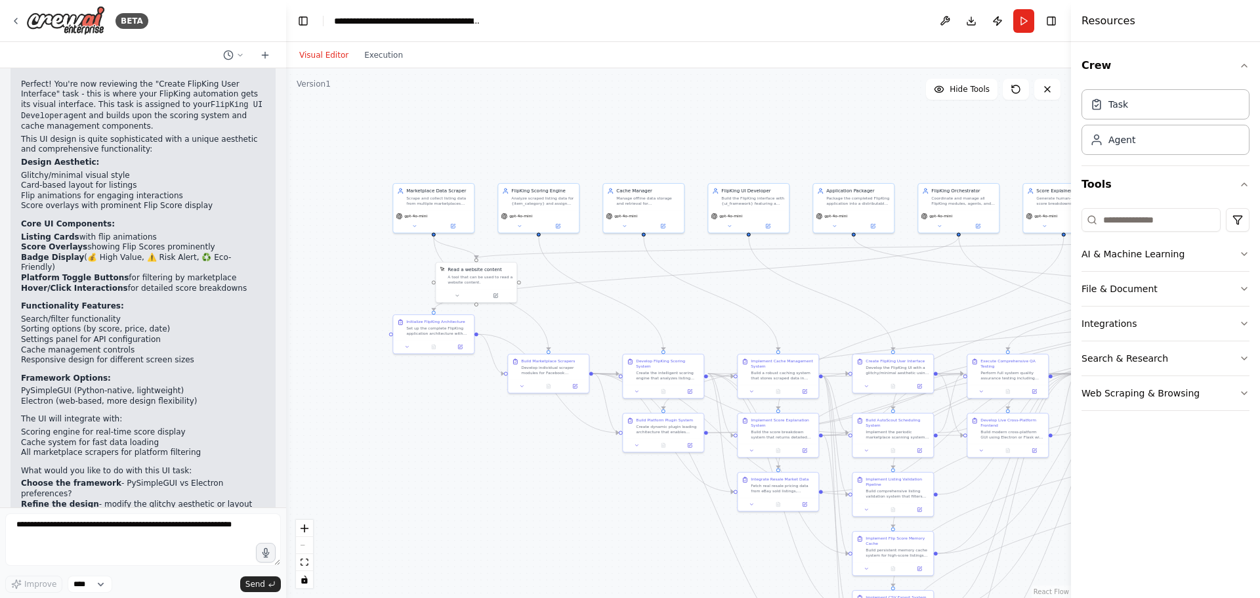
scroll to position [2227, 0]
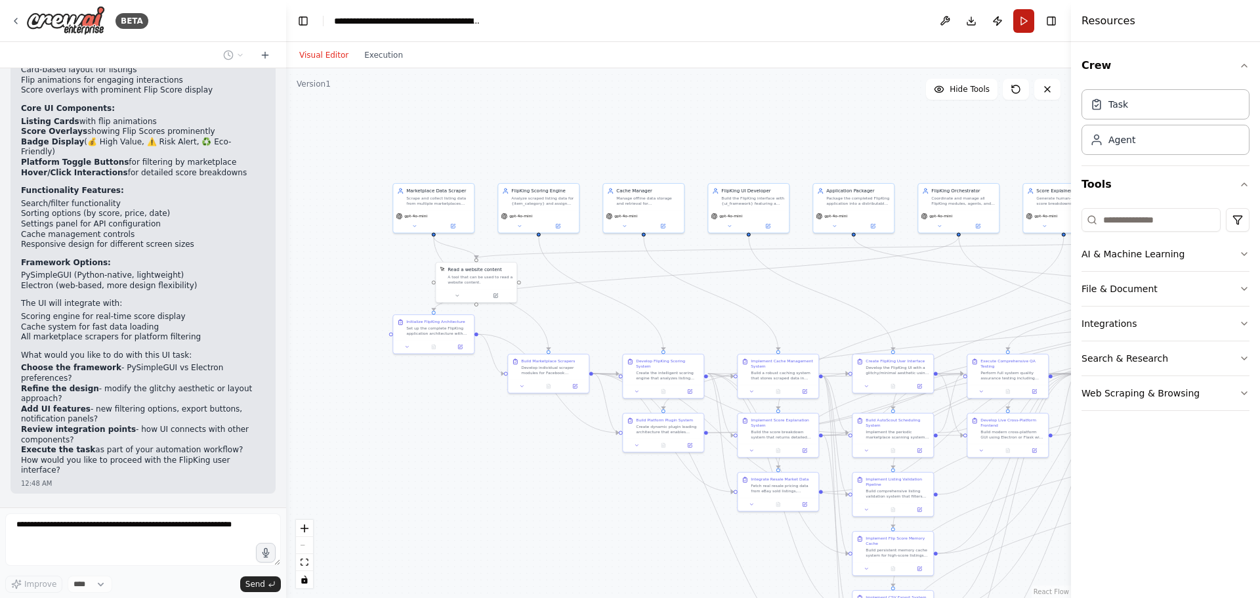
click at [1028, 17] on button "Run" at bounding box center [1023, 21] width 21 height 24
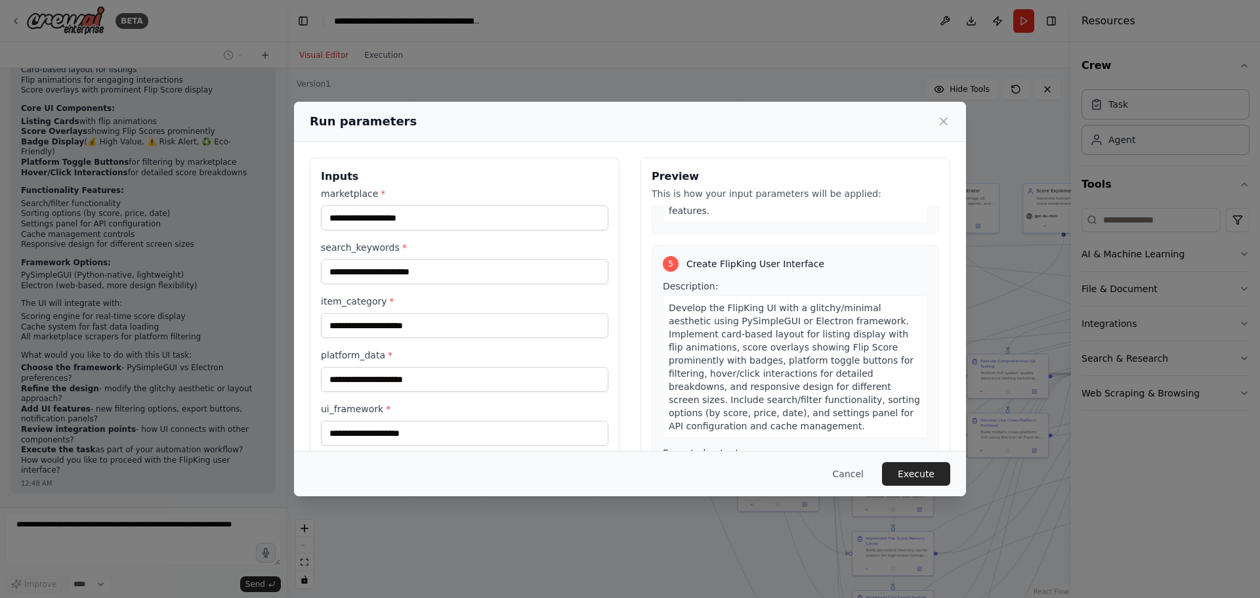
scroll to position [1050, 0]
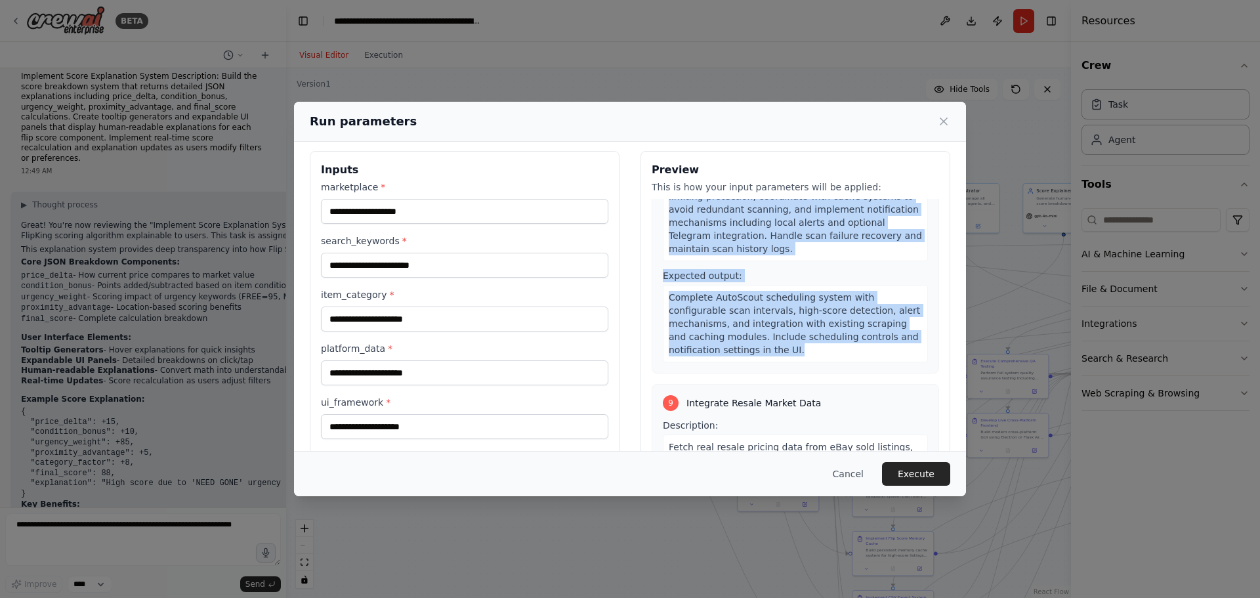
drag, startPoint x: 681, startPoint y: 297, endPoint x: 844, endPoint y: 260, distance: 166.7
click at [844, 266] on div "8 Build AutoScout Scheduling System Description: Implement the periodic marketp…" at bounding box center [795, 227] width 287 height 293
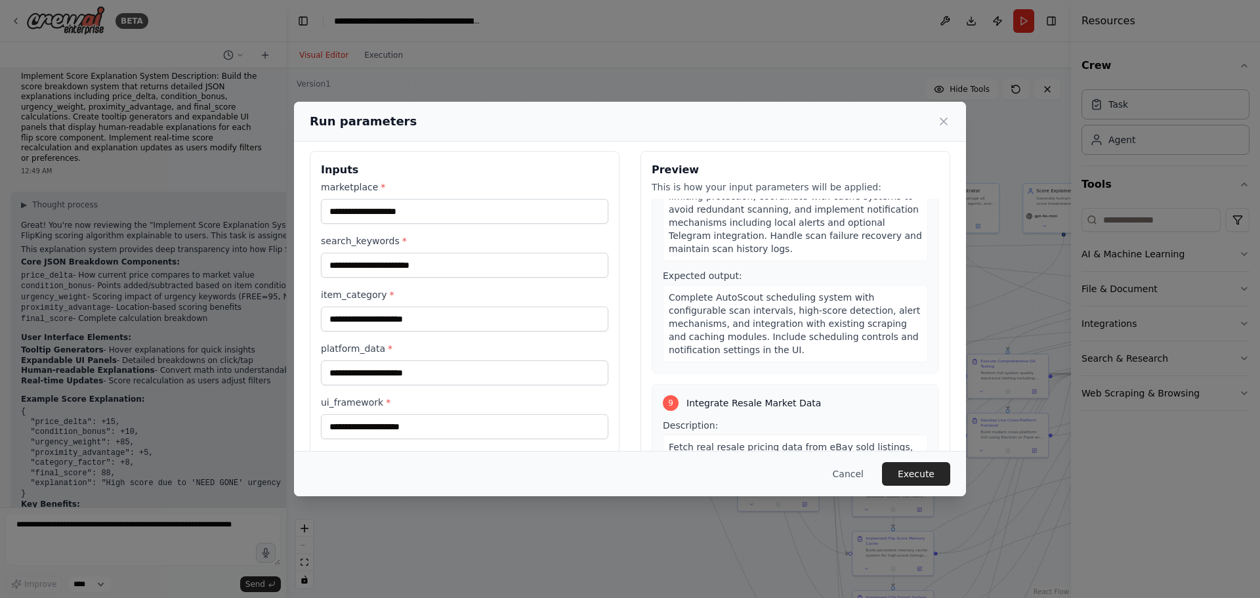
click at [259, 354] on div "Run parameters Inputs marketplace * search_keywords * item_category * platform_…" at bounding box center [630, 299] width 1260 height 598
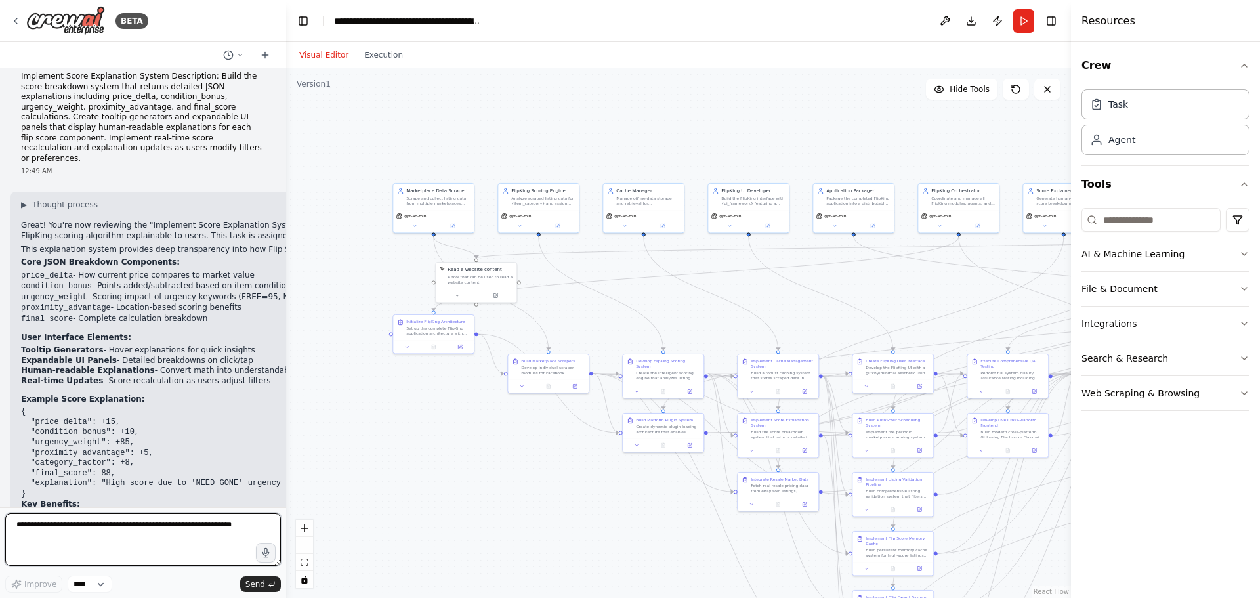
click at [184, 528] on textarea at bounding box center [143, 539] width 276 height 52
paste textarea "**********"
type textarea "**********"
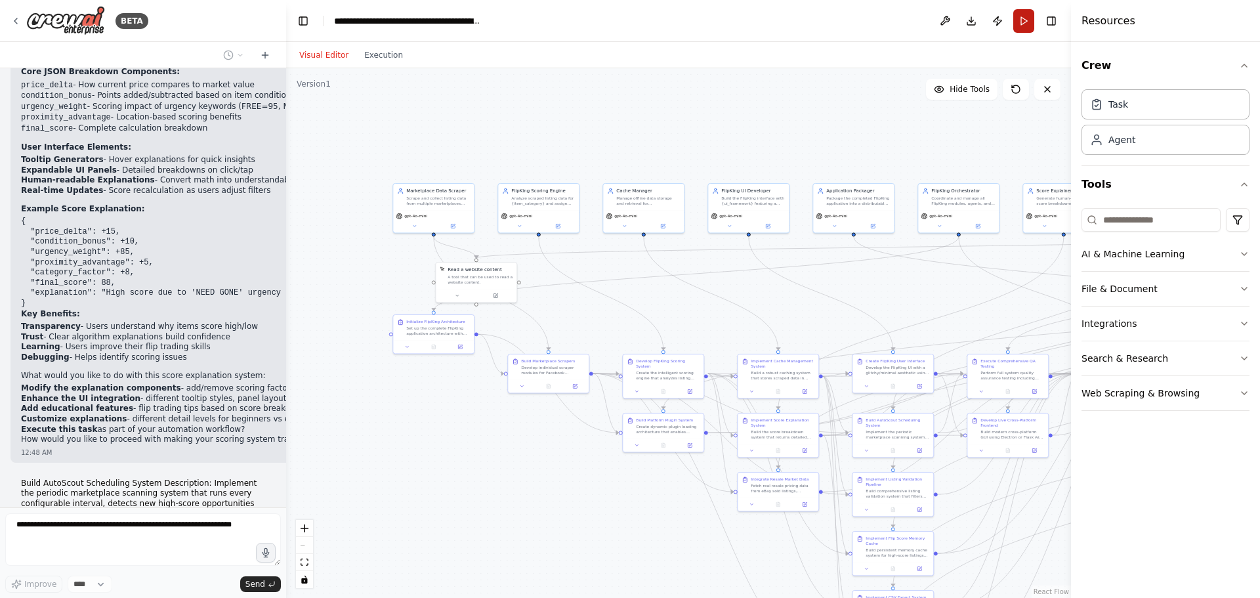
click at [1030, 16] on button "Run" at bounding box center [1023, 21] width 21 height 24
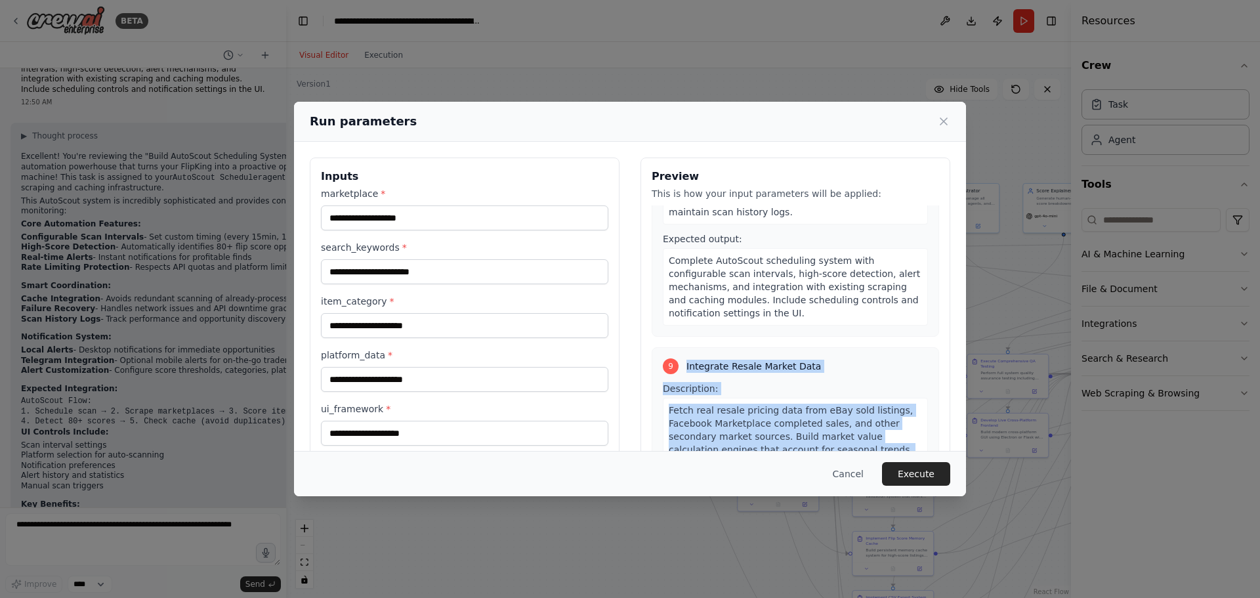
drag, startPoint x: 679, startPoint y: 275, endPoint x: 812, endPoint y: 411, distance: 190.3
click at [812, 413] on div "9 Integrate Resale Market Data Description: Fetch real resale pricing data from…" at bounding box center [795, 493] width 287 height 293
drag, startPoint x: 736, startPoint y: 421, endPoint x: 688, endPoint y: 278, distance: 151.7
click at [682, 347] on div "9 Integrate Resale Market Data Description: Fetch real resale pricing data from…" at bounding box center [795, 493] width 287 height 293
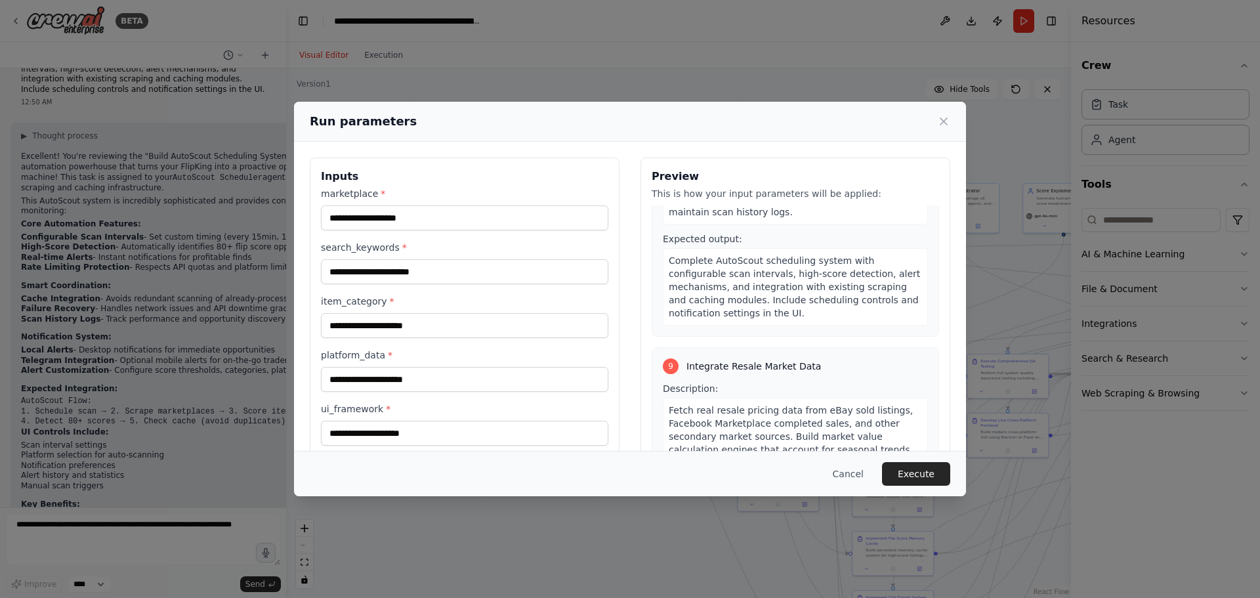
click at [144, 536] on div "Run parameters Inputs marketplace * search_keywords * item_category * platform_…" at bounding box center [630, 299] width 1260 height 598
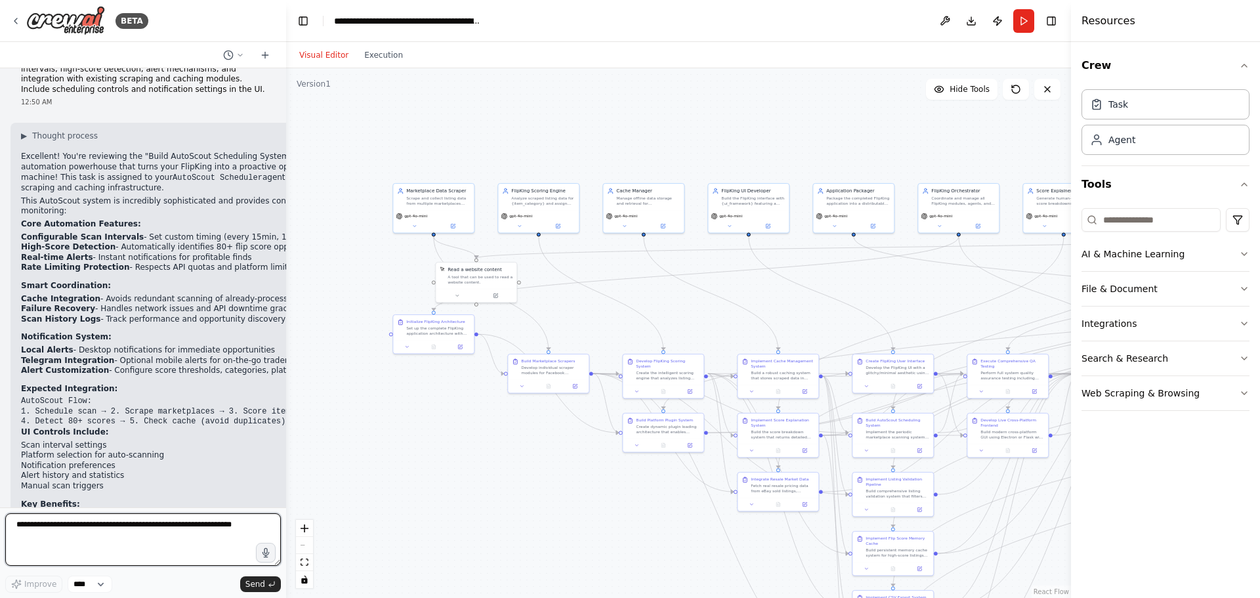
click at [144, 531] on textarea at bounding box center [143, 539] width 276 height 52
paste textarea "**********"
type textarea "**********"
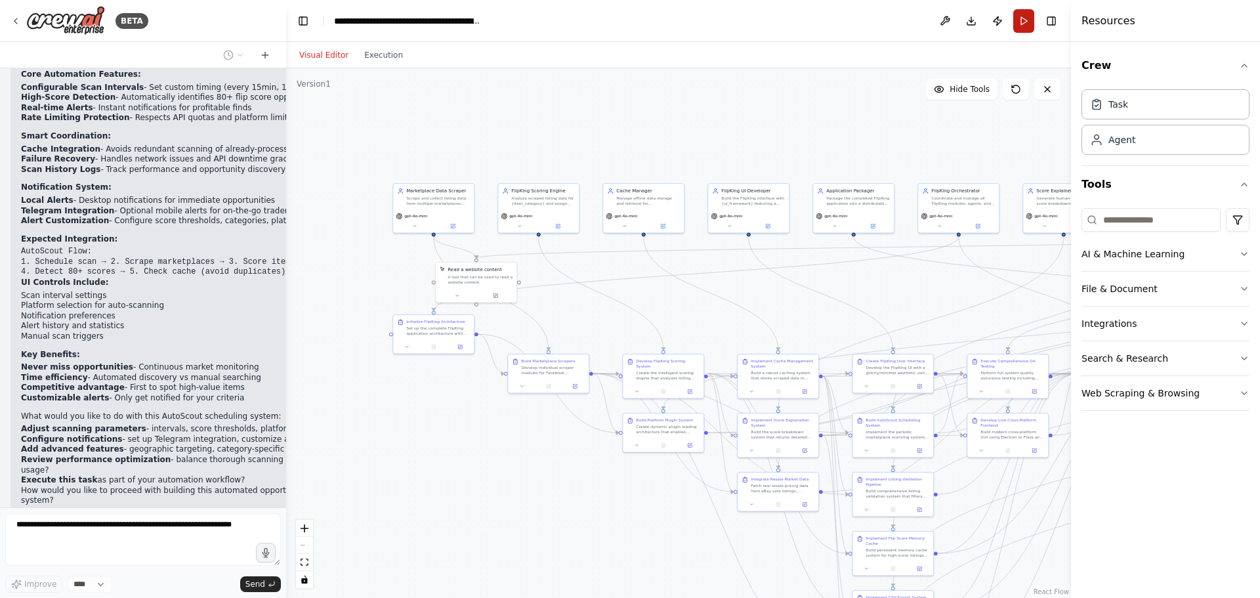
click at [1026, 24] on button "Run" at bounding box center [1023, 21] width 21 height 24
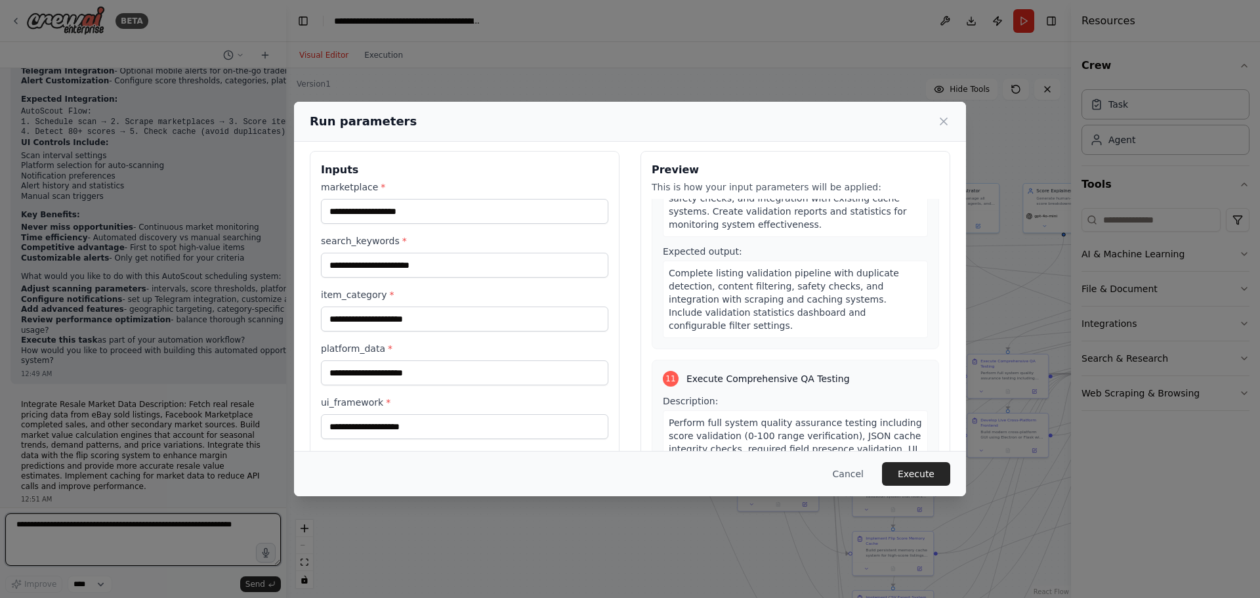
drag, startPoint x: 664, startPoint y: 302, endPoint x: 862, endPoint y: 245, distance: 206.0
click at [862, 245] on div "1 Initialize FlipKing Architecture Description: Set up the complete FlipKing ap…" at bounding box center [795, 325] width 287 height 252
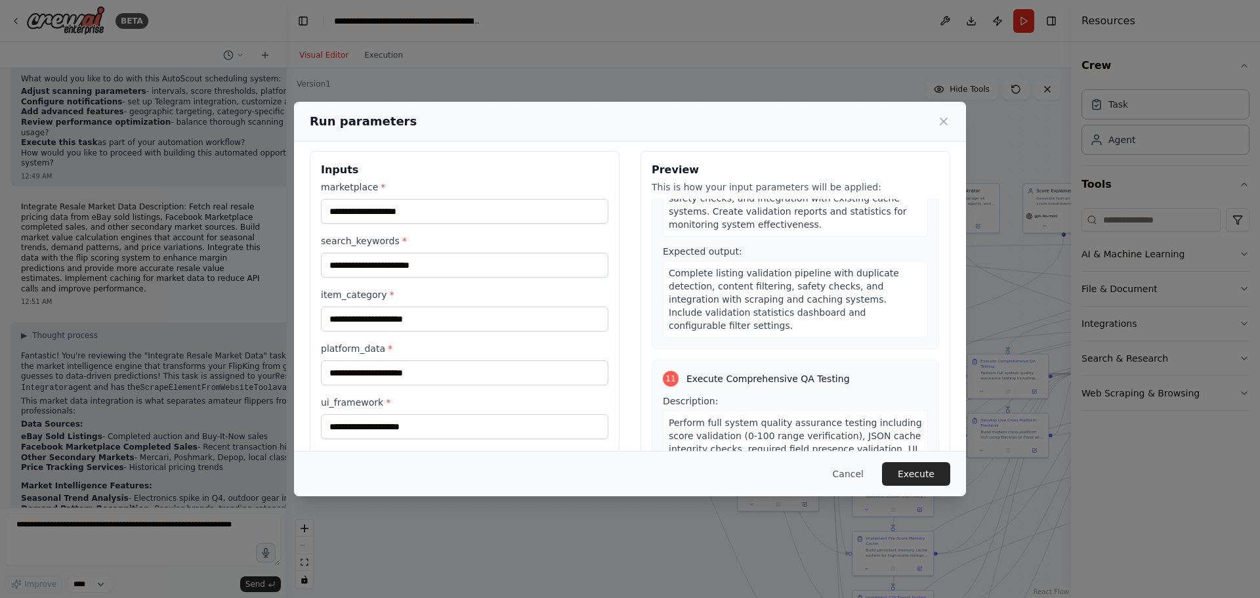
click at [867, 360] on div "11 Execute Comprehensive QA Testing Description: Perform full system quality as…" at bounding box center [795, 500] width 287 height 280
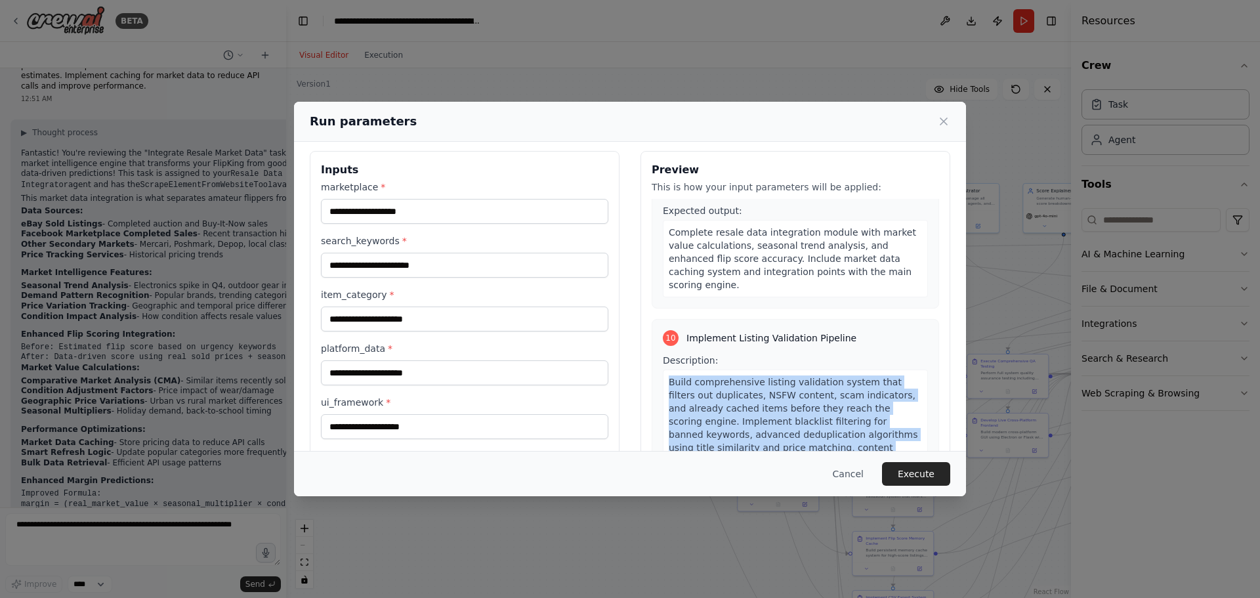
drag, startPoint x: 665, startPoint y: 276, endPoint x: 858, endPoint y: 369, distance: 214.0
click at [861, 371] on div "Build comprehensive listing validation system that filters out duplicates, NSFW…" at bounding box center [795, 434] width 265 height 130
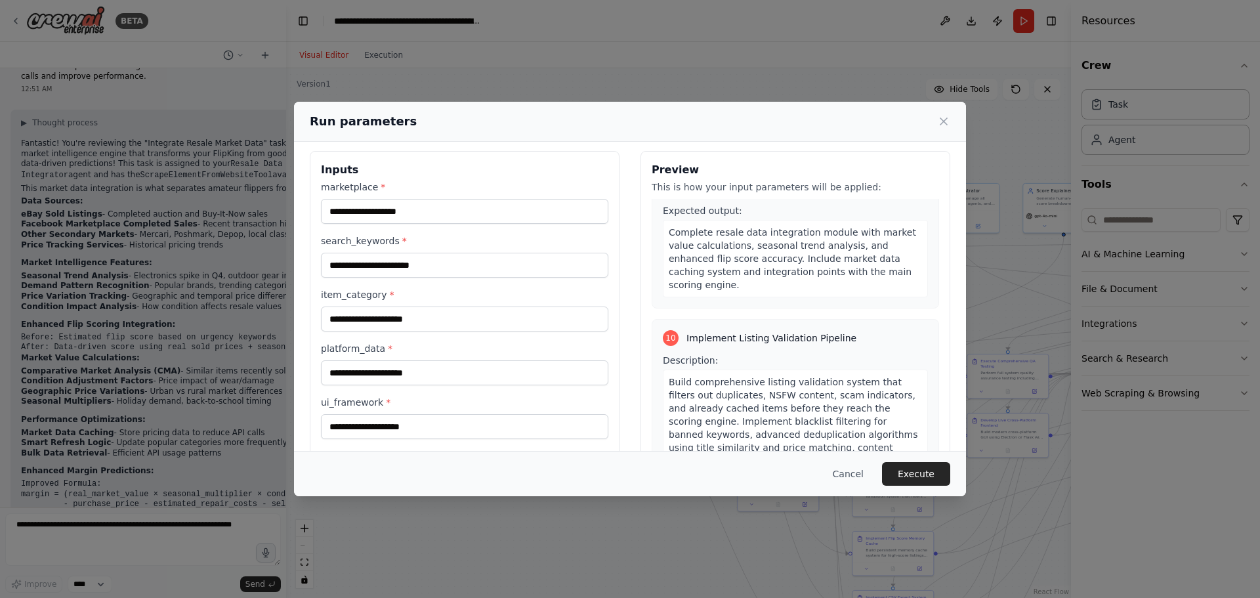
click at [182, 516] on div "Run parameters Inputs marketplace * search_keywords * item_category * platform_…" at bounding box center [630, 299] width 1260 height 598
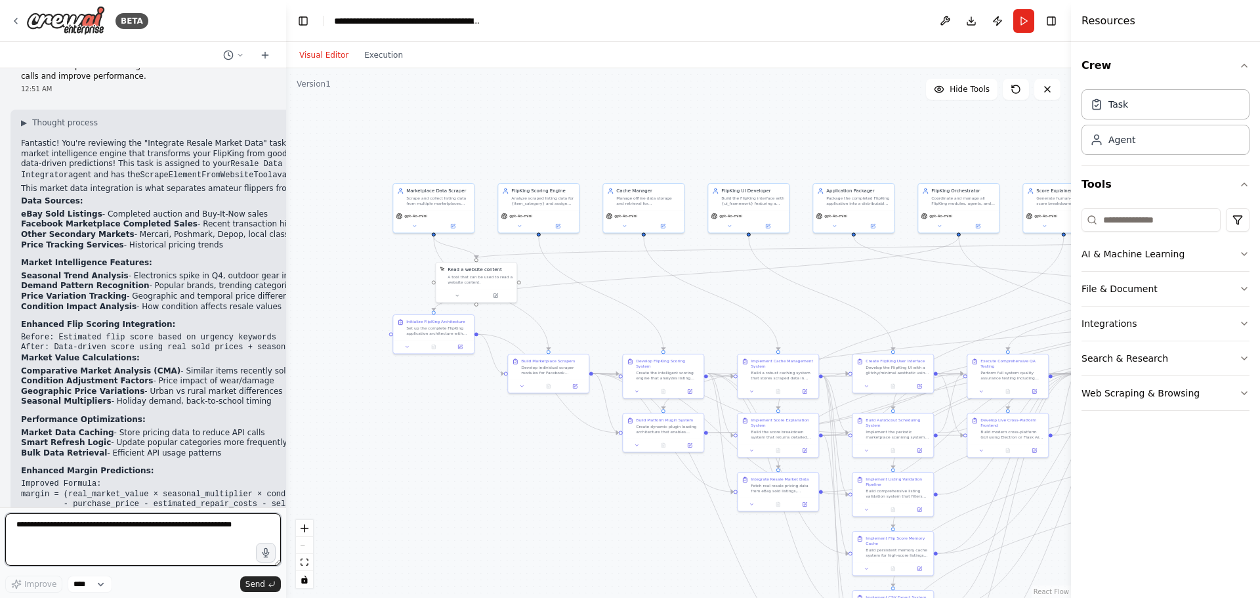
click at [175, 527] on textarea at bounding box center [143, 539] width 276 height 52
paste textarea "**********"
type textarea "**********"
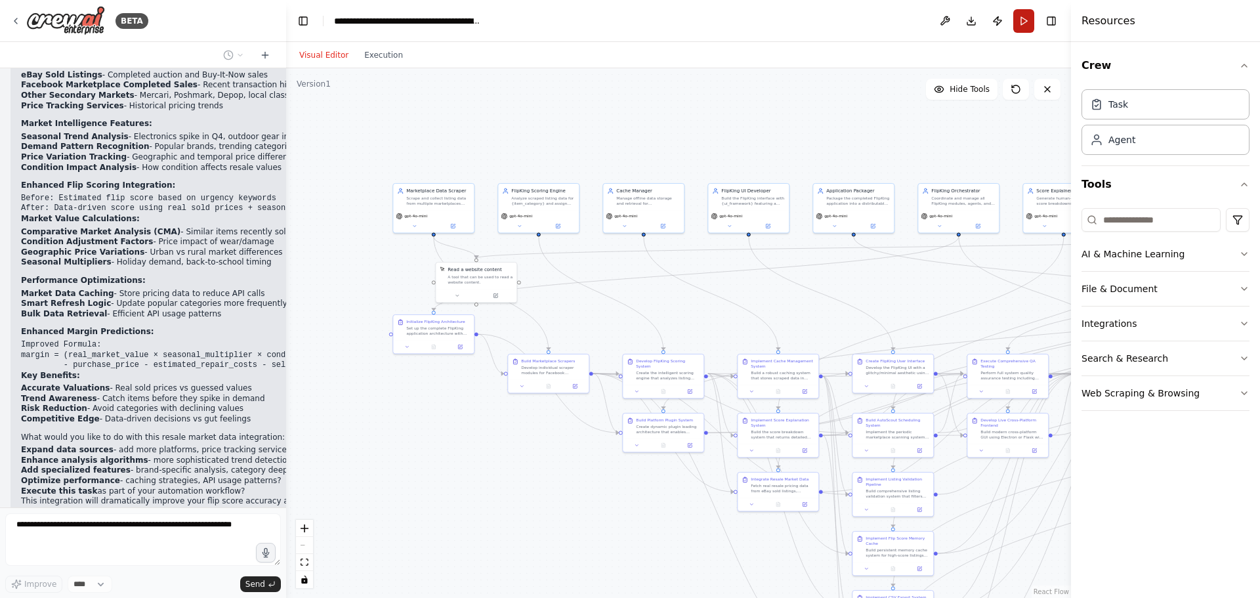
click at [1031, 18] on button "Run" at bounding box center [1023, 21] width 21 height 24
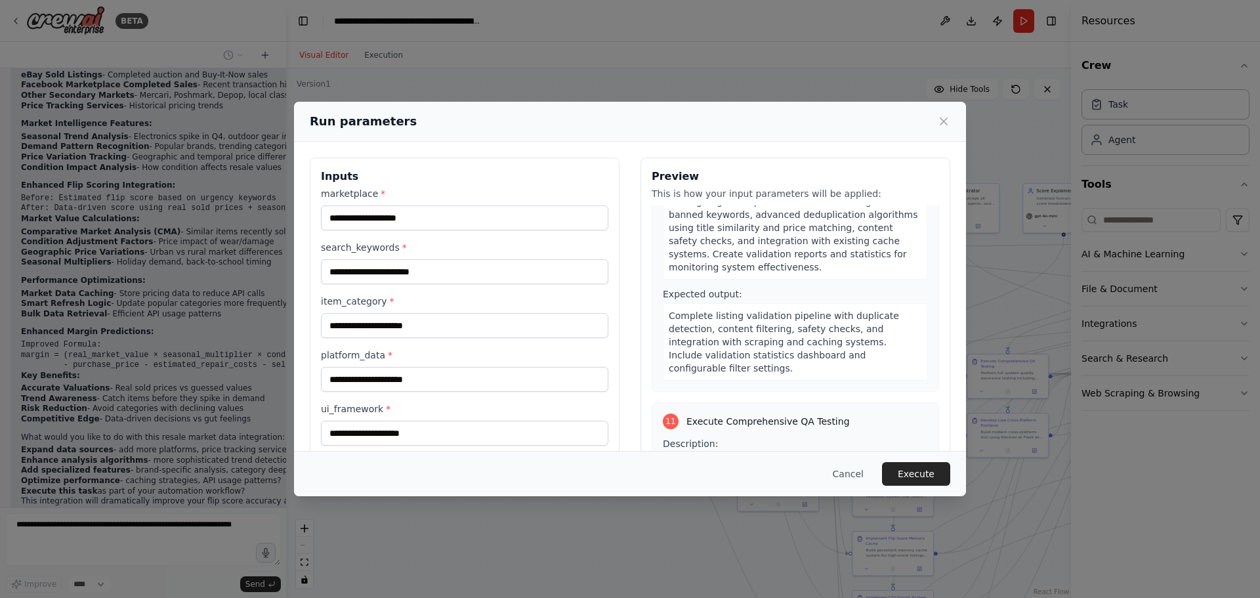
scroll to position [3150, 0]
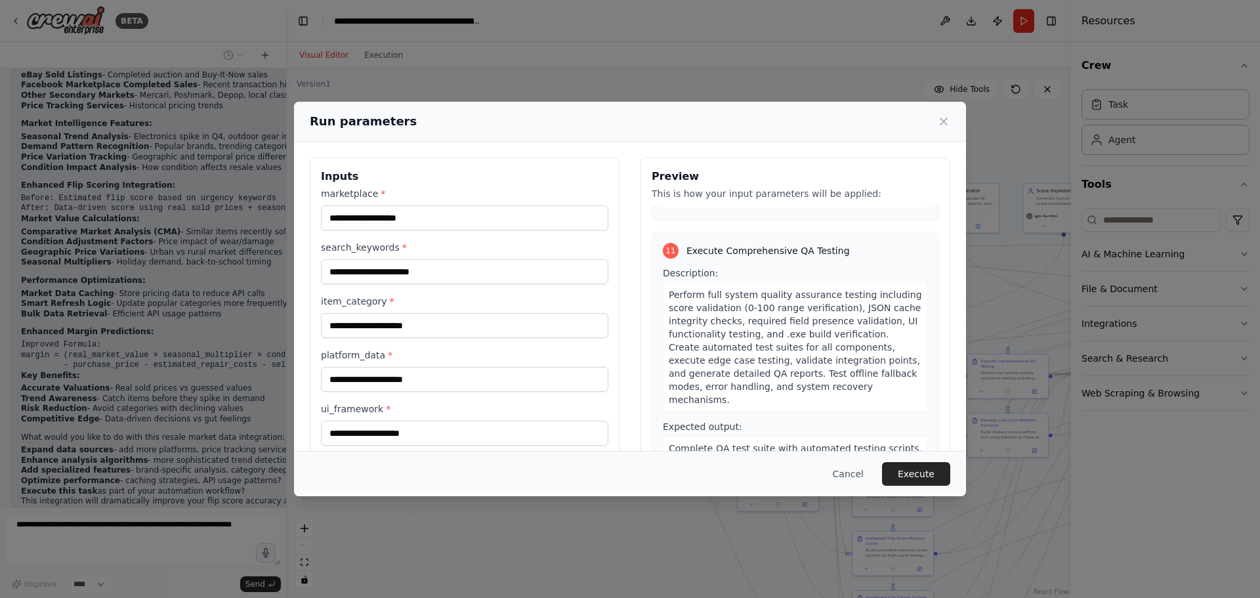
click at [196, 305] on div "Run parameters Inputs marketplace * search_keywords * item_category * platform_…" at bounding box center [630, 299] width 1260 height 598
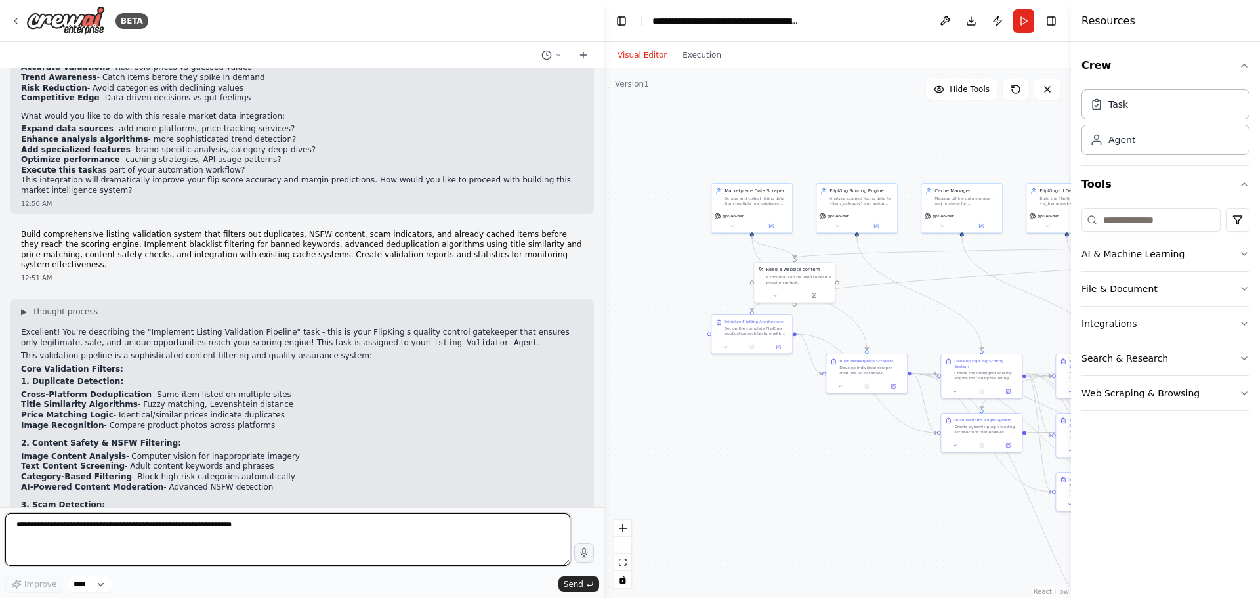
scroll to position [3597, 0]
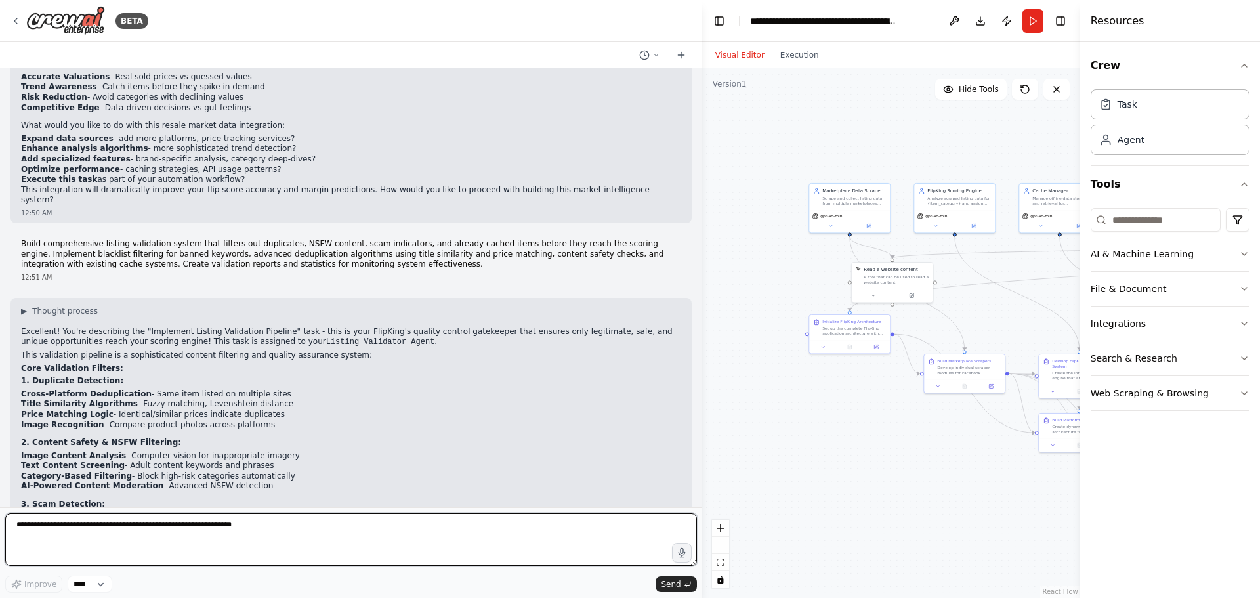
drag, startPoint x: 281, startPoint y: 421, endPoint x: 737, endPoint y: 308, distance: 469.2
click at [737, 308] on div "BETA Hello! I'm the CrewAI assistant. What kind of automation do you want to bu…" at bounding box center [630, 299] width 1260 height 598
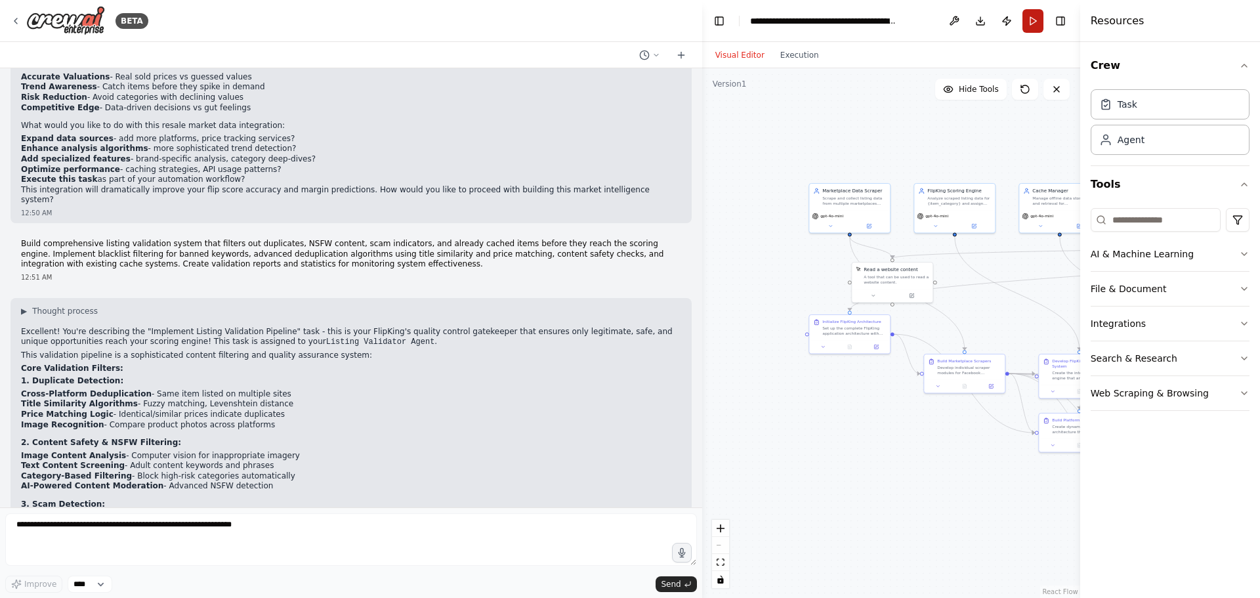
click at [1031, 21] on button "Run" at bounding box center [1032, 21] width 21 height 24
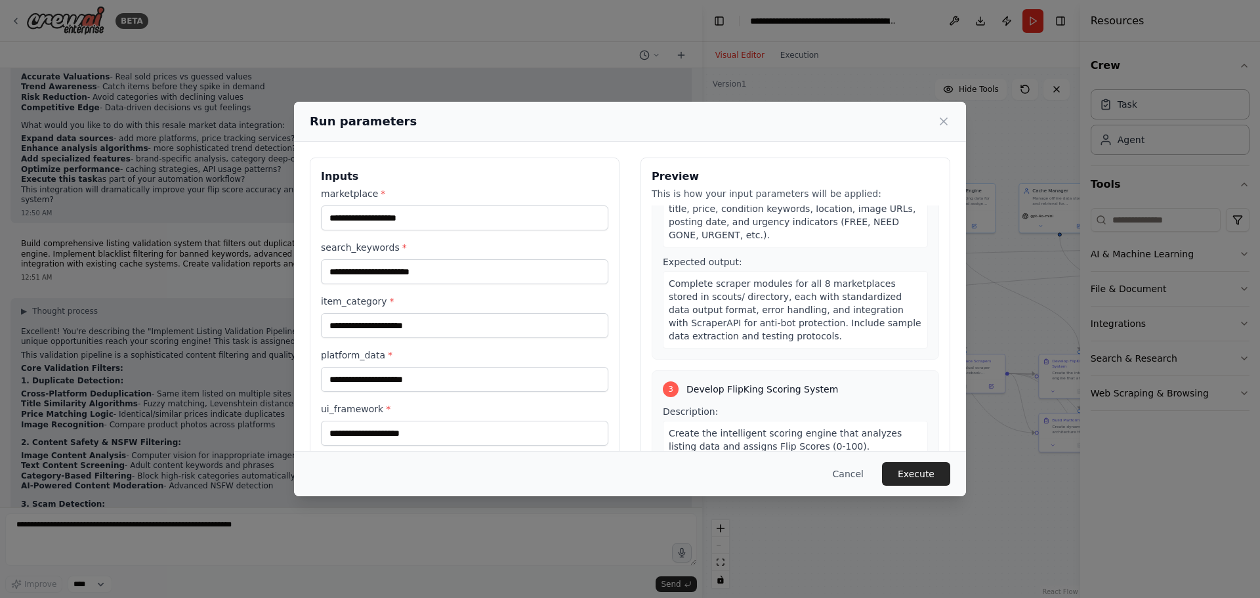
scroll to position [459, 0]
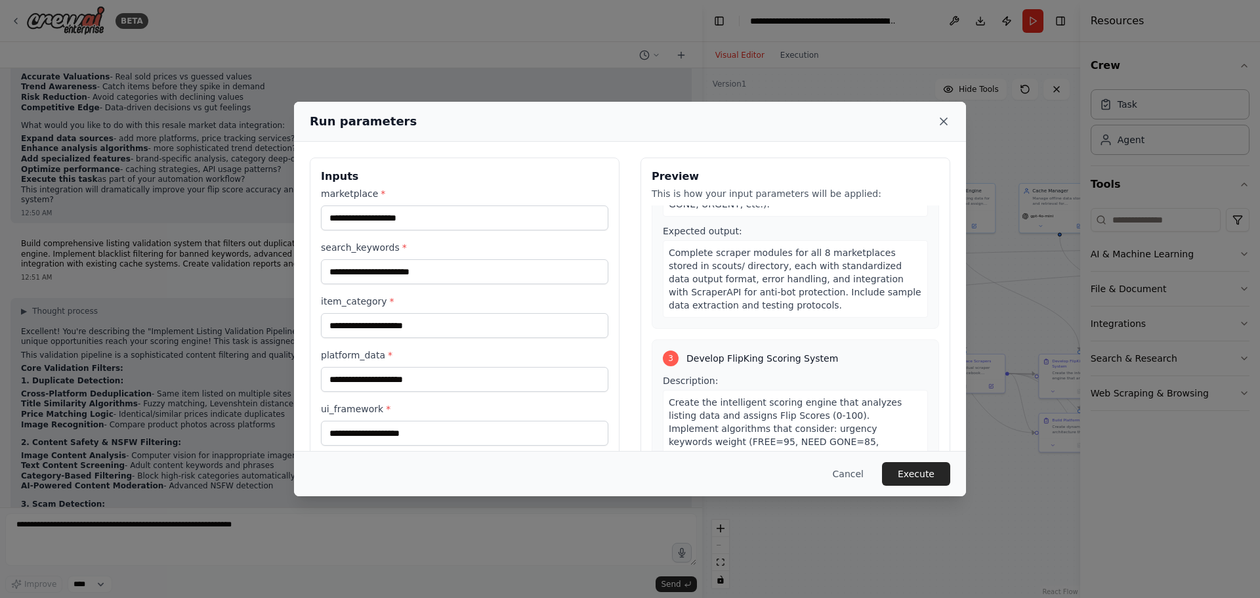
click at [946, 125] on icon at bounding box center [943, 121] width 13 height 13
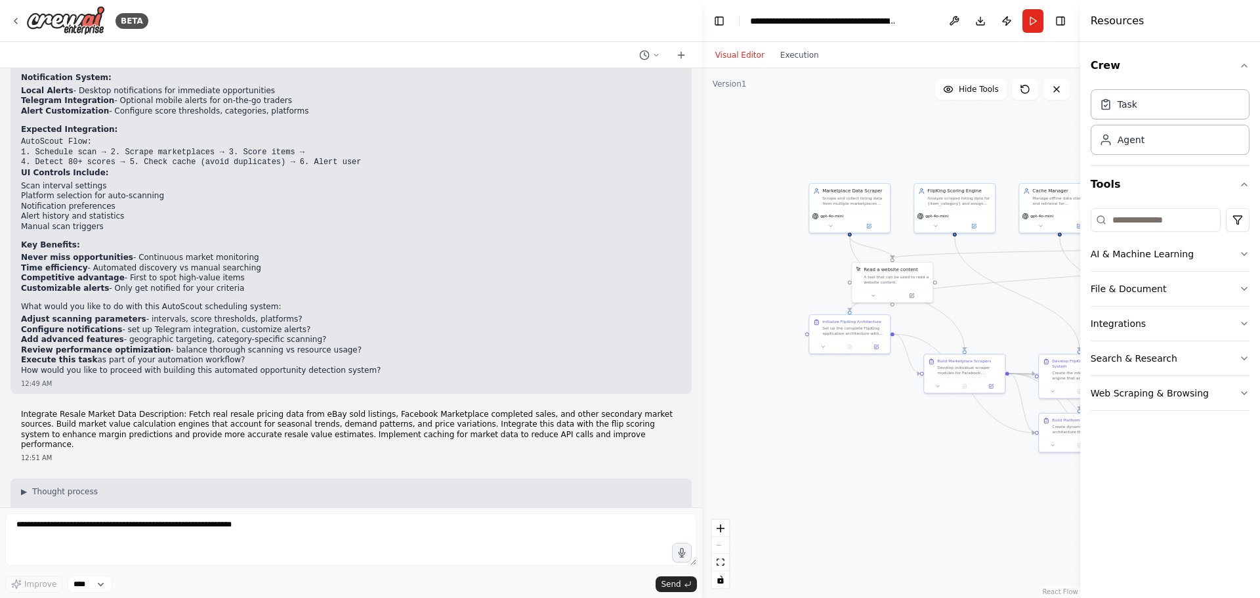
scroll to position [2770, 0]
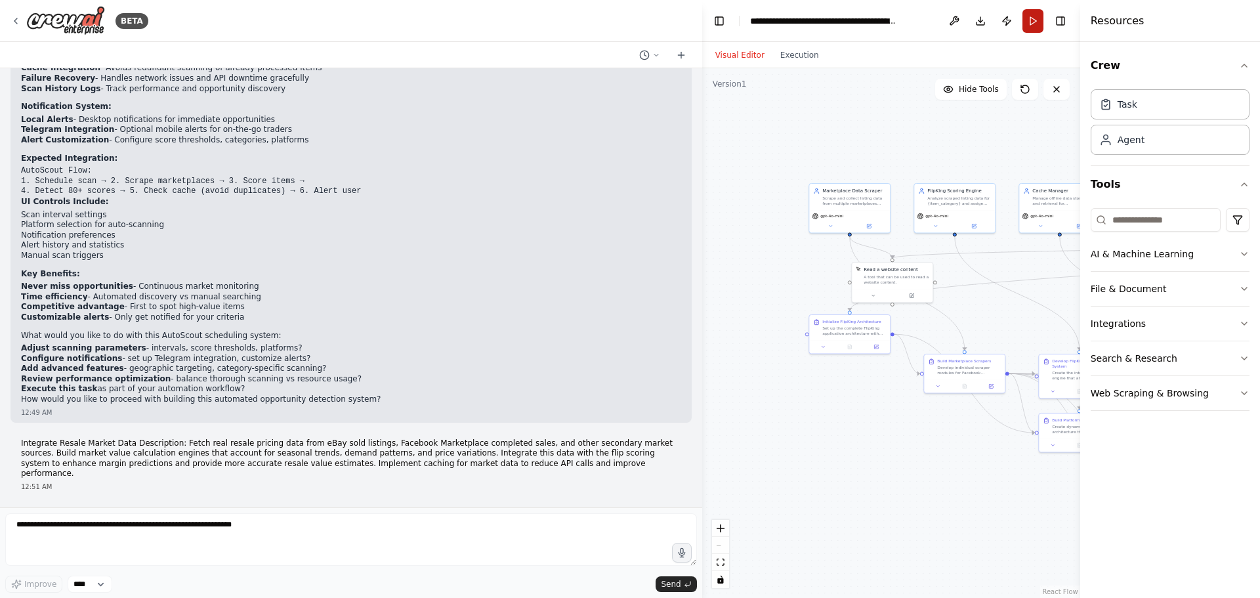
click at [1035, 20] on button "Run" at bounding box center [1032, 21] width 21 height 24
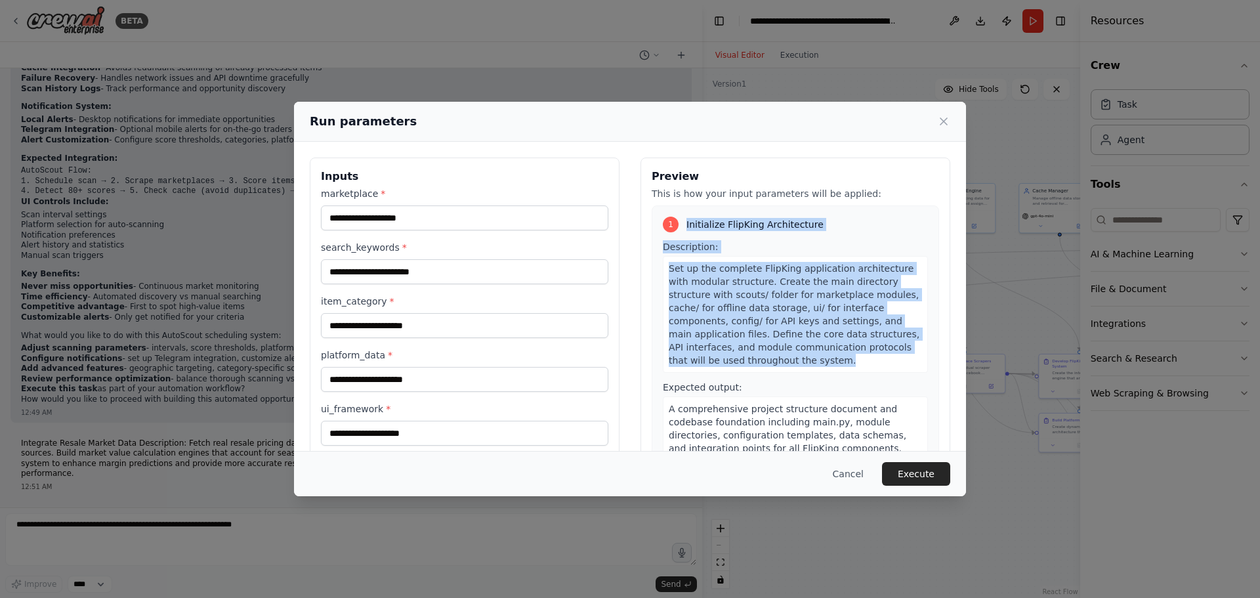
drag, startPoint x: 681, startPoint y: 226, endPoint x: 894, endPoint y: 361, distance: 252.1
click at [898, 365] on div "1 Initialize FlipKing Architecture Description: Set up the complete FlipKing ap…" at bounding box center [795, 338] width 287 height 266
click at [948, 125] on icon at bounding box center [943, 121] width 13 height 13
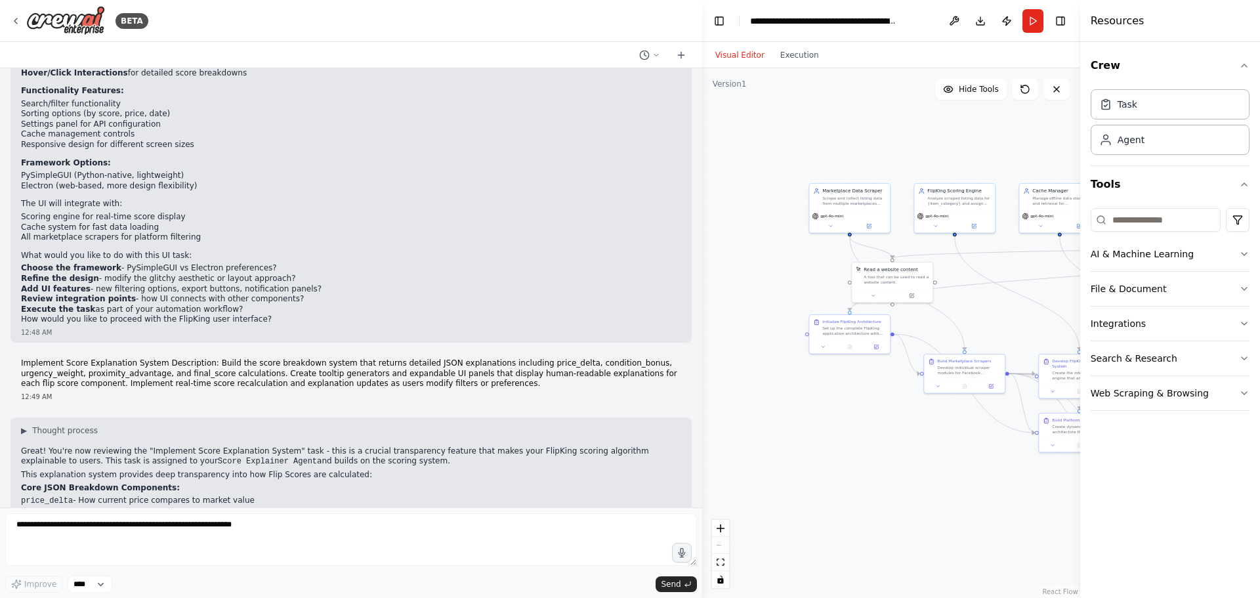
scroll to position [1732, 0]
drag, startPoint x: 697, startPoint y: 251, endPoint x: 697, endPoint y: 240, distance: 11.2
click at [697, 240] on div "BETA Hello! I'm the CrewAI assistant. What kind of automation do you want to bu…" at bounding box center [630, 299] width 1260 height 598
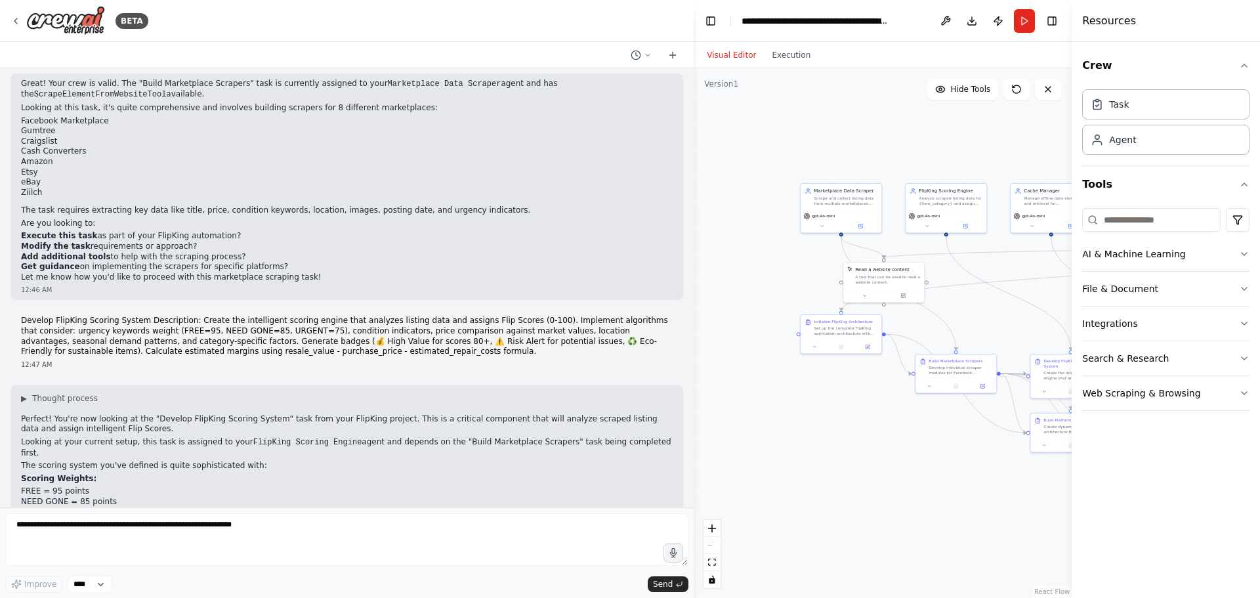
scroll to position [0, 0]
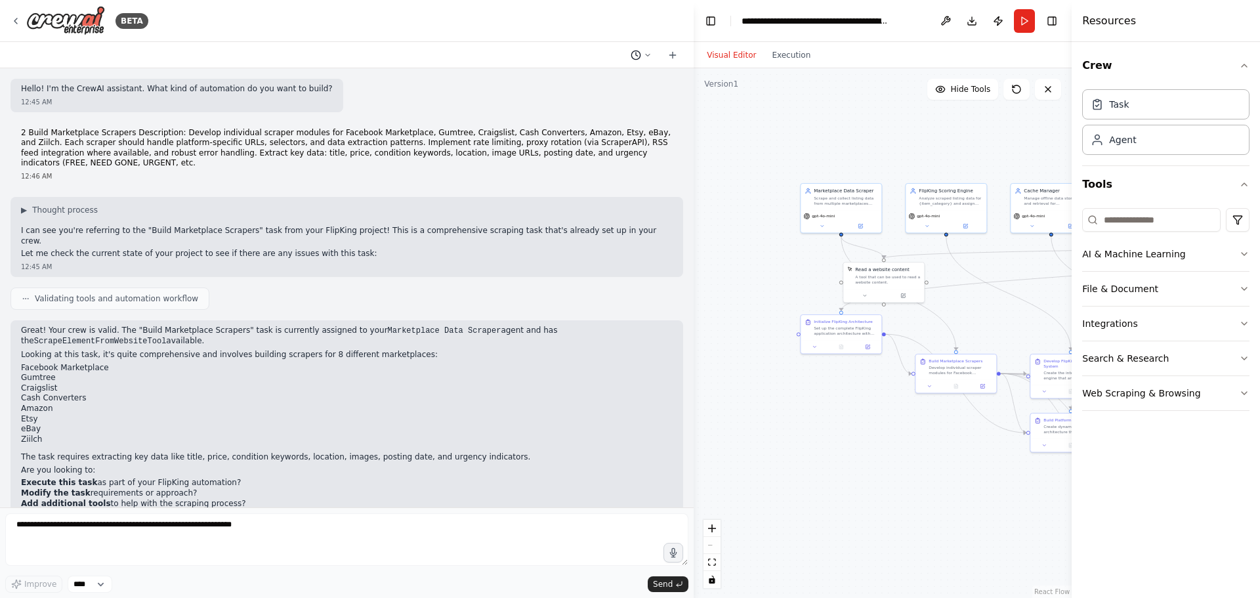
drag, startPoint x: 637, startPoint y: 50, endPoint x: 629, endPoint y: 53, distance: 8.5
click at [629, 53] on button at bounding box center [640, 55] width 31 height 16
click at [46, 530] on div at bounding box center [347, 299] width 694 height 598
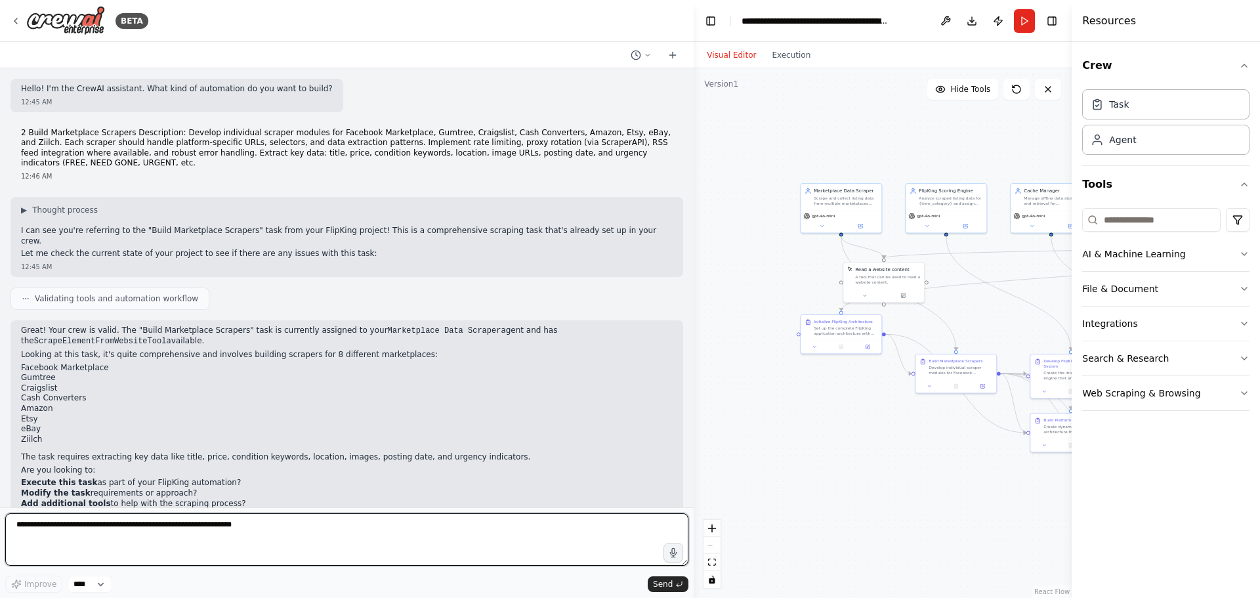
click at [47, 528] on textarea at bounding box center [346, 539] width 683 height 52
paste textarea "**********"
type textarea "**********"
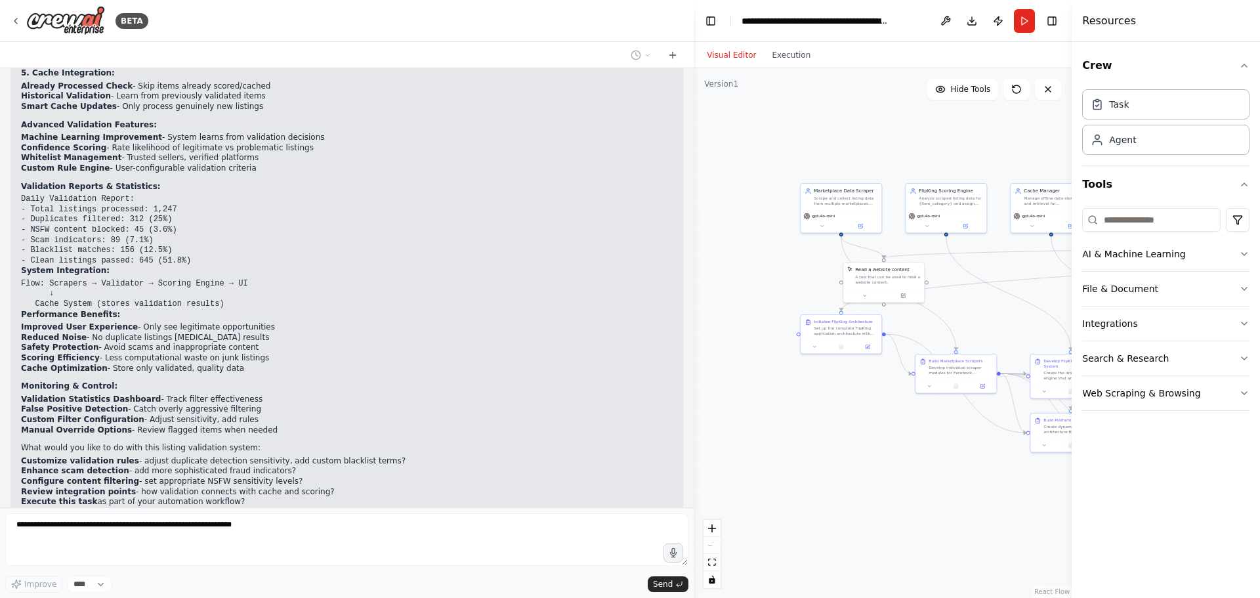
scroll to position [4229, 0]
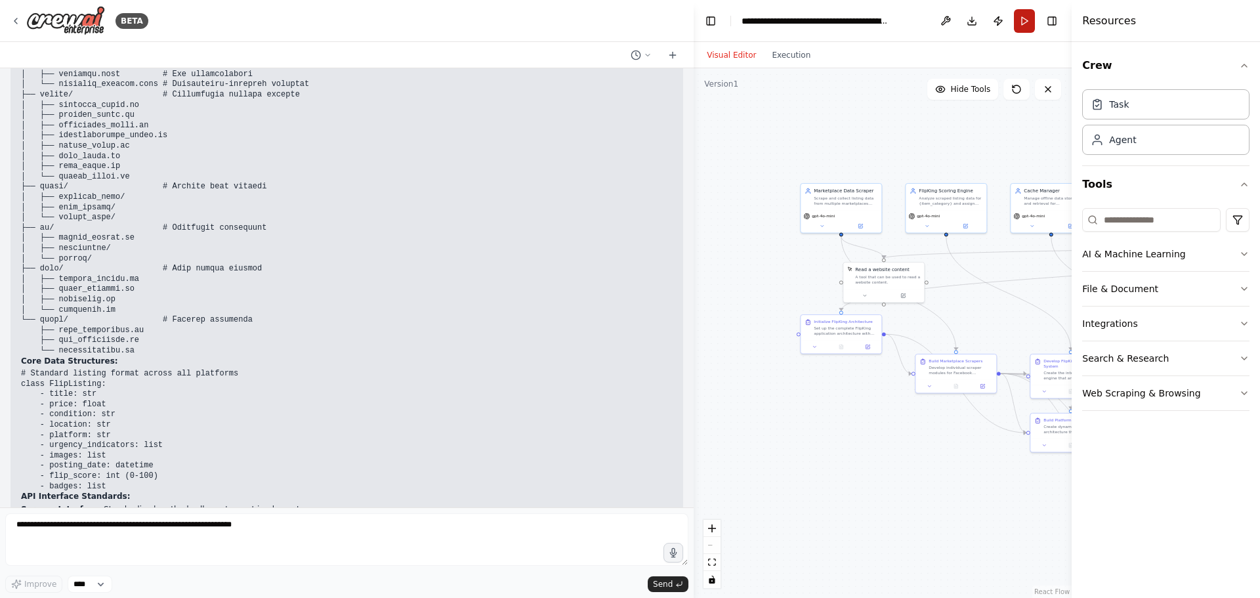
click at [1019, 28] on button "Run" at bounding box center [1024, 21] width 21 height 24
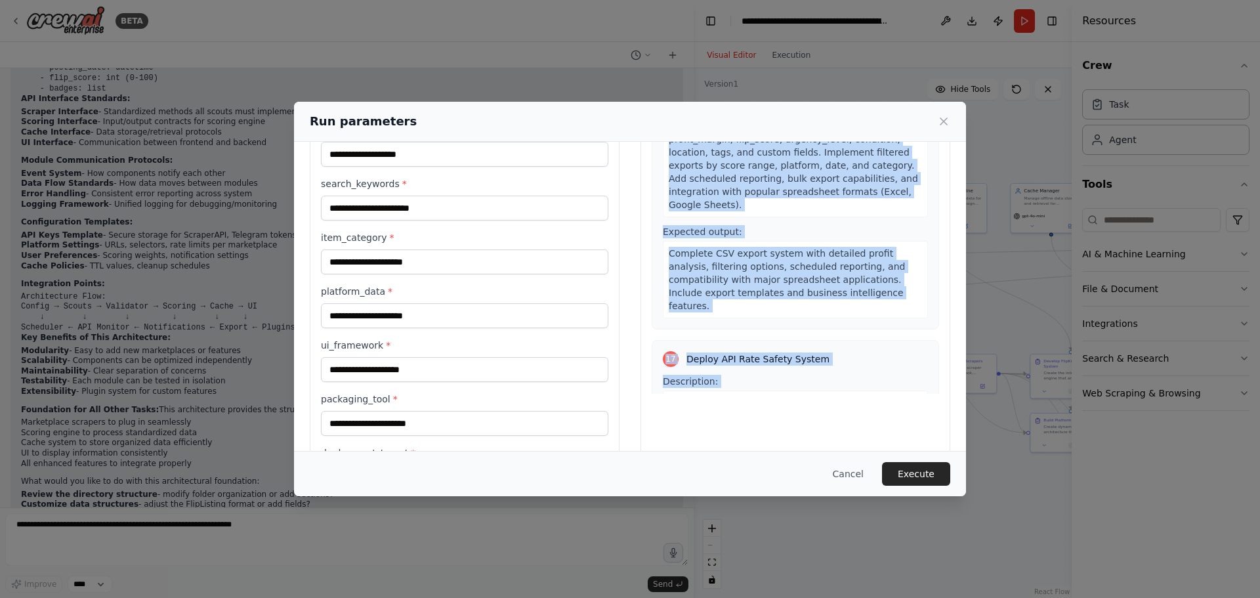
scroll to position [4904, 0]
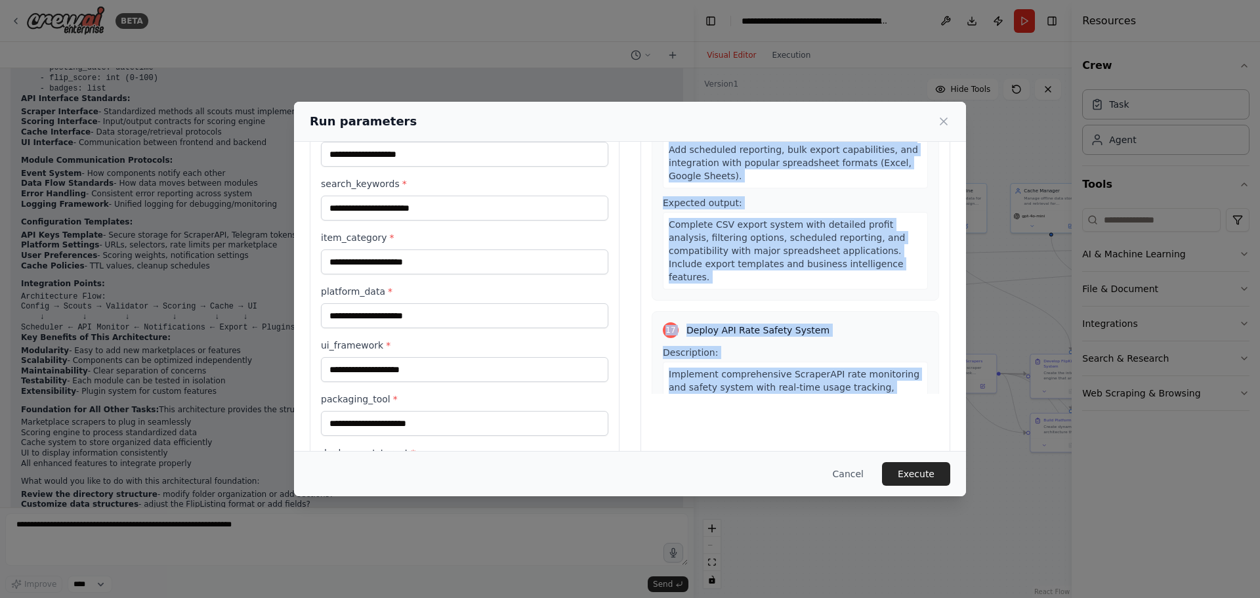
drag, startPoint x: 680, startPoint y: 299, endPoint x: 883, endPoint y: 367, distance: 214.1
click at [885, 371] on div "1 Initialize FlipKing Architecture Description: Set up the complete FlipKing ap…" at bounding box center [795, 268] width 287 height 252
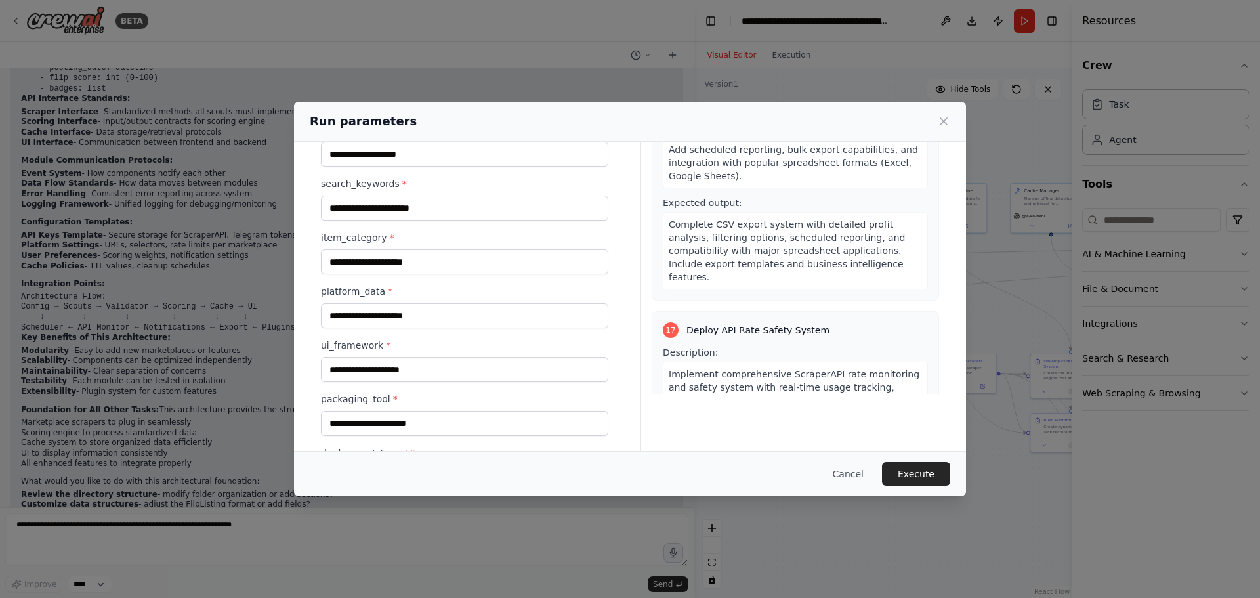
click at [205, 527] on div "Run parameters Inputs marketplace * search_keywords * item_category * platform_…" at bounding box center [630, 299] width 1260 height 598
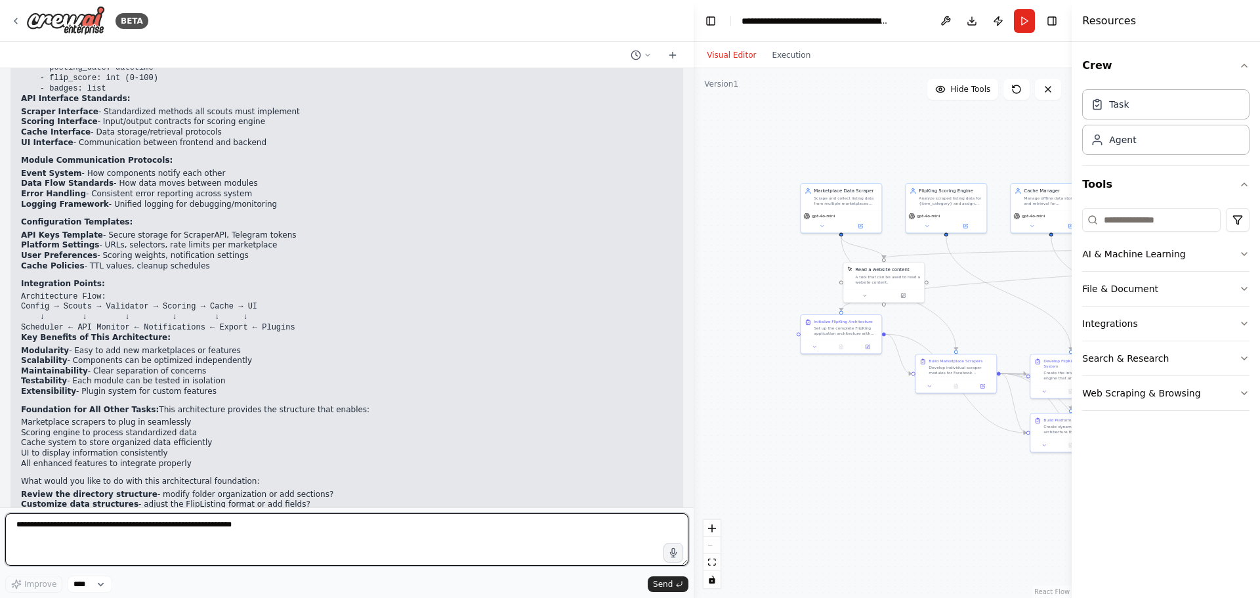
click at [213, 528] on textarea at bounding box center [346, 539] width 683 height 52
paste textarea "**********"
type textarea "**********"
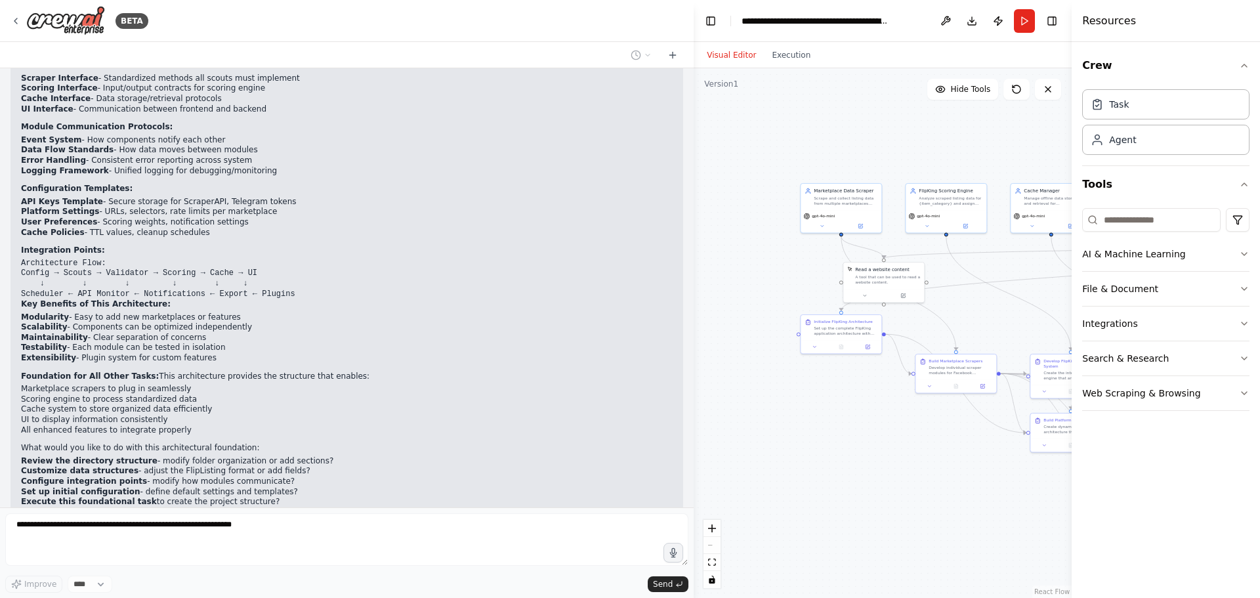
scroll to position [5648, 0]
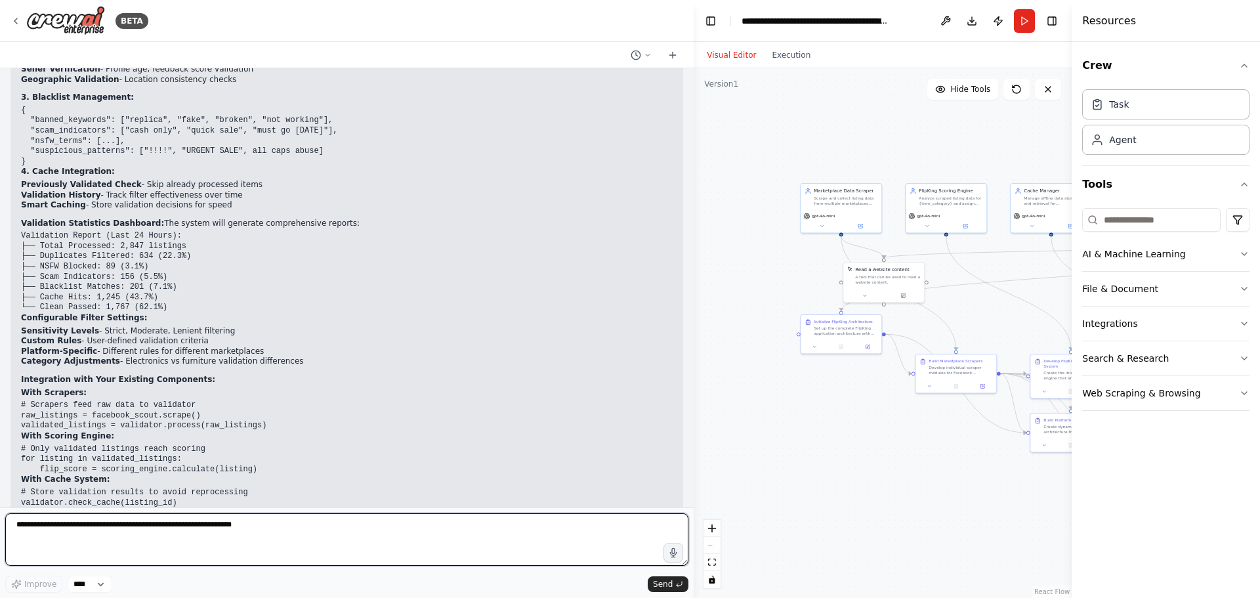
click at [173, 526] on textarea at bounding box center [346, 539] width 683 height 52
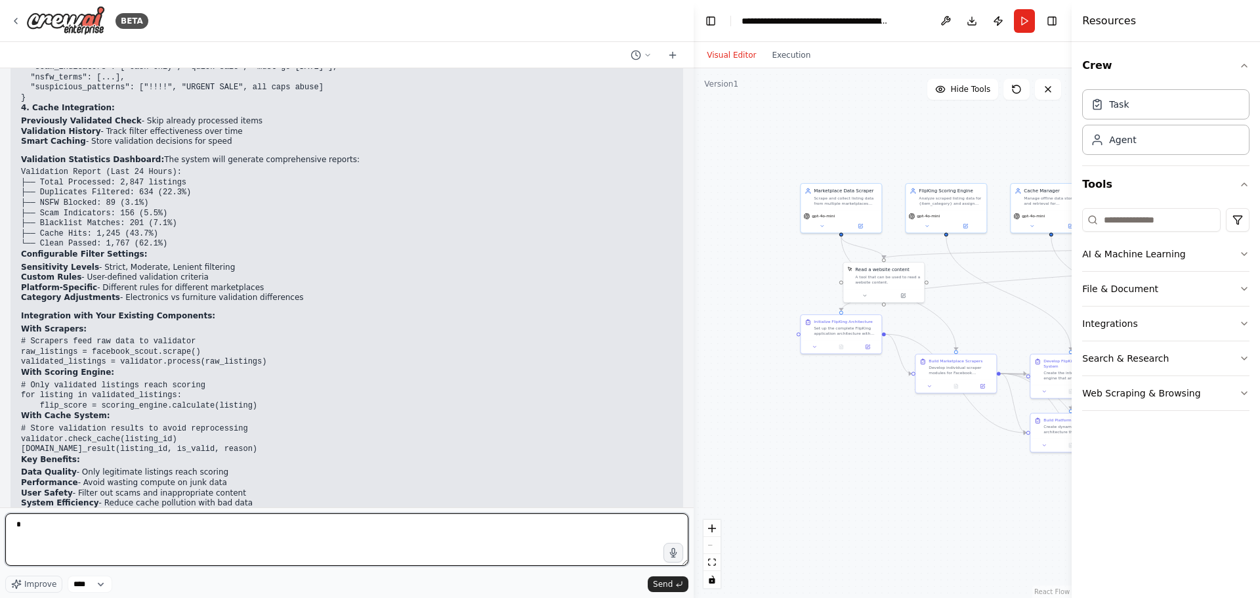
scroll to position [6565, 0]
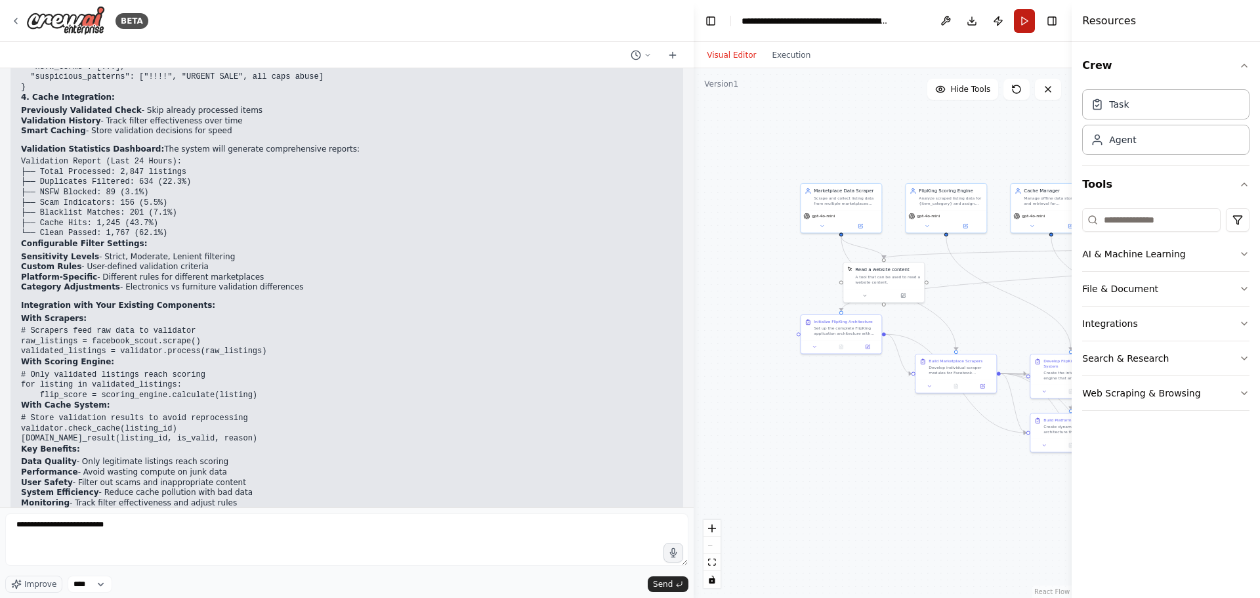
click at [1021, 17] on button "Run" at bounding box center [1024, 21] width 21 height 24
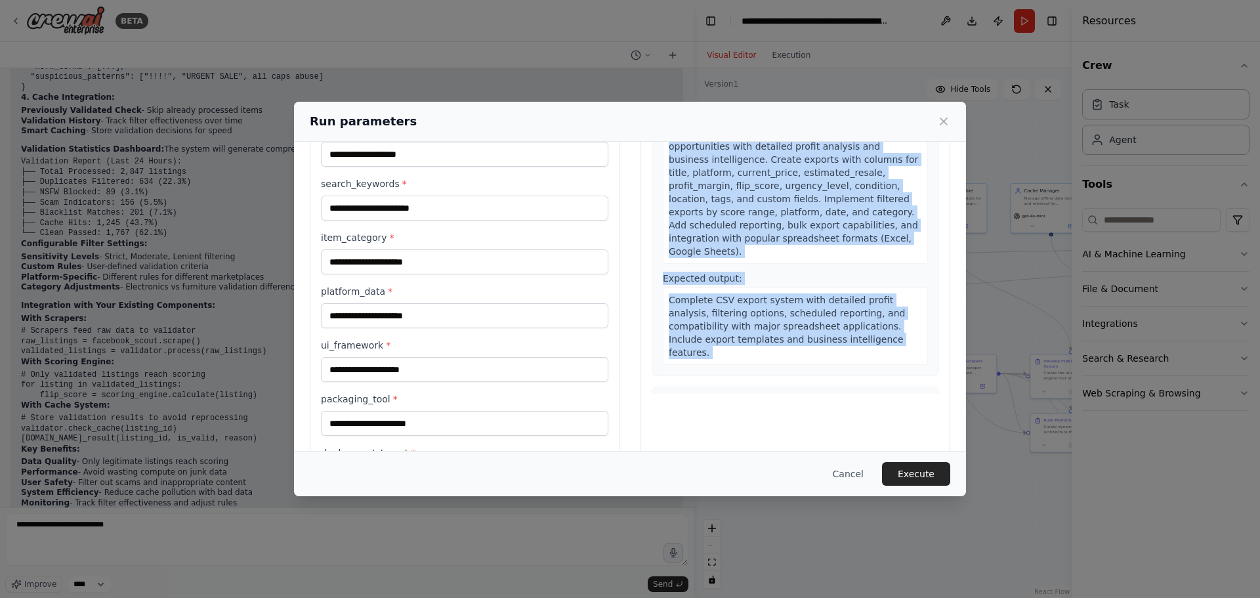
scroll to position [4904, 0]
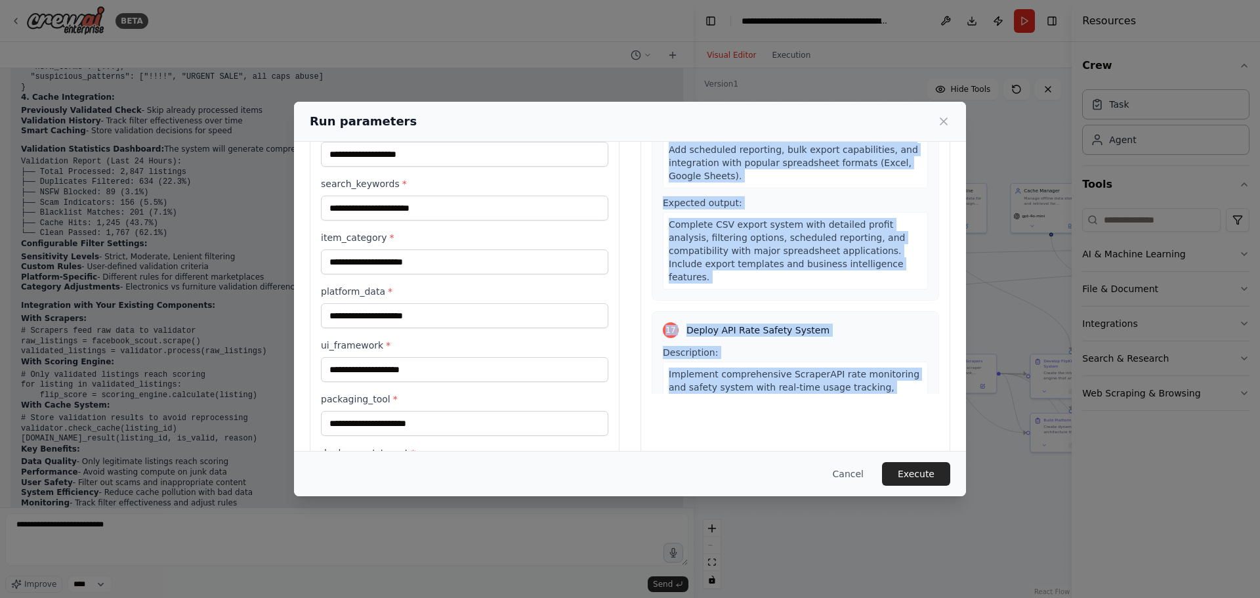
drag, startPoint x: 663, startPoint y: 216, endPoint x: 881, endPoint y: 375, distance: 270.1
click at [885, 378] on div "1 Initialize FlipKing Architecture Description: Set up the complete FlipKing ap…" at bounding box center [795, 268] width 287 height 252
click at [872, 477] on button "Cancel" at bounding box center [848, 474] width 52 height 24
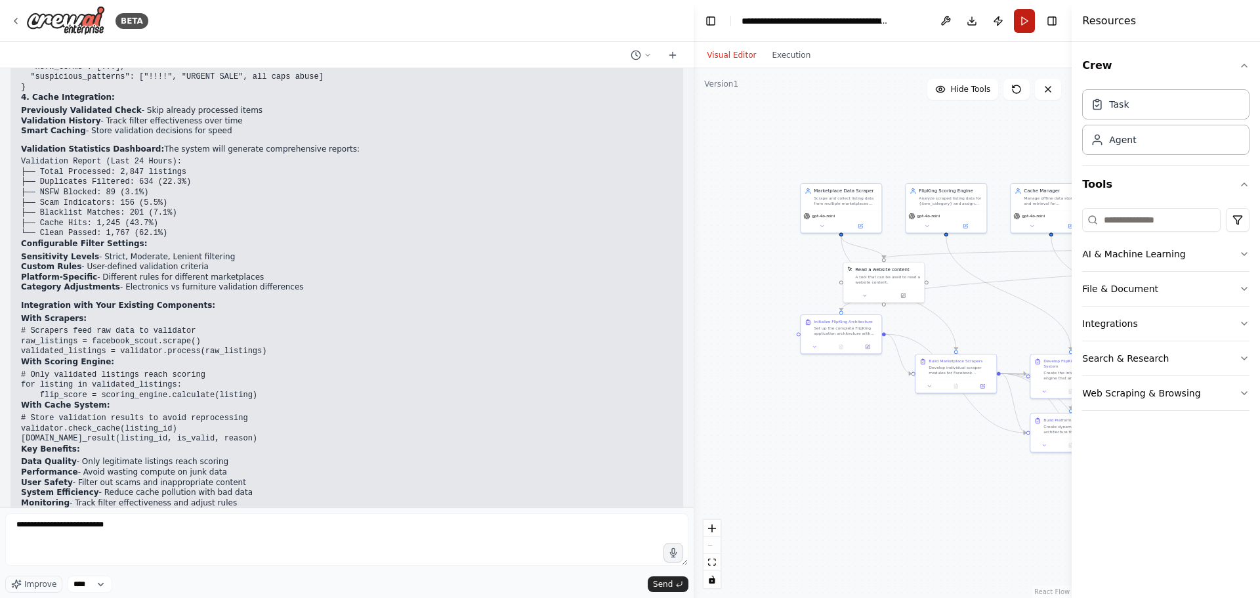
click at [1017, 25] on button "Run" at bounding box center [1024, 21] width 21 height 24
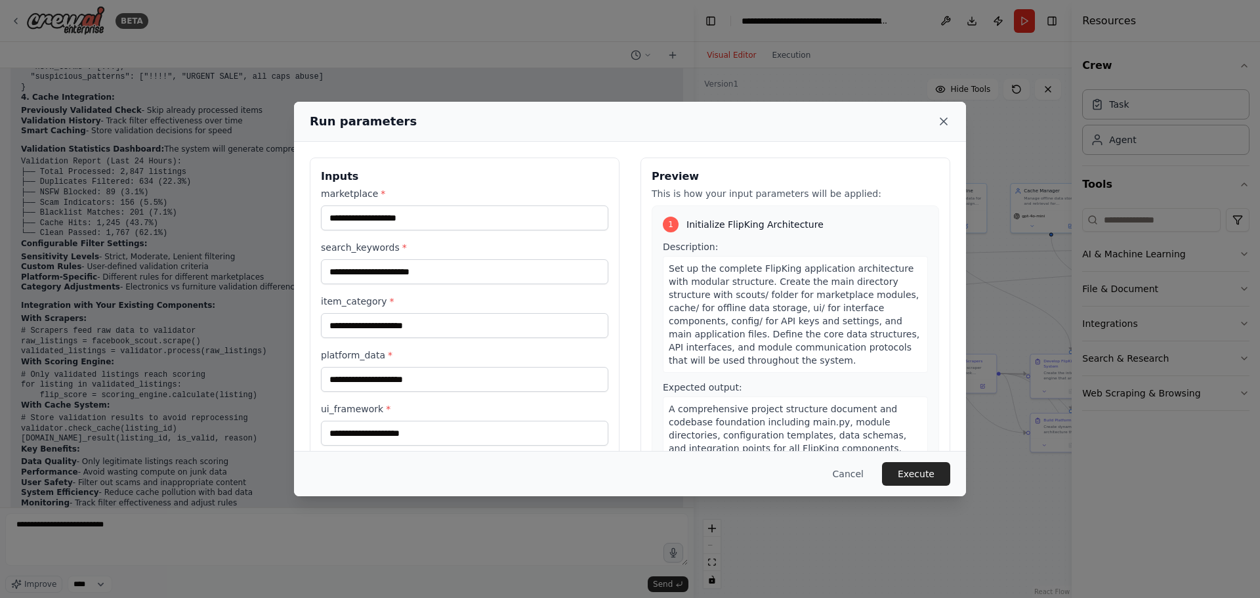
click at [946, 125] on icon at bounding box center [943, 121] width 13 height 13
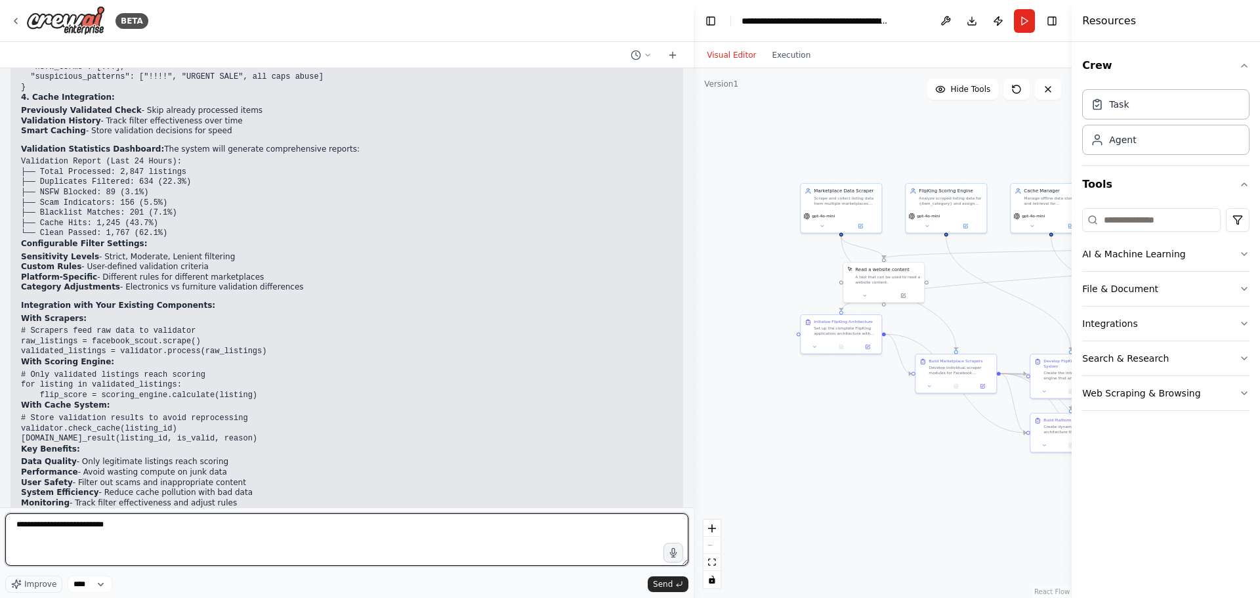
drag, startPoint x: 238, startPoint y: 528, endPoint x: 202, endPoint y: 528, distance: 35.4
click at [202, 528] on textarea "**********" at bounding box center [346, 539] width 683 height 52
paste textarea "**********"
type textarea "**********"
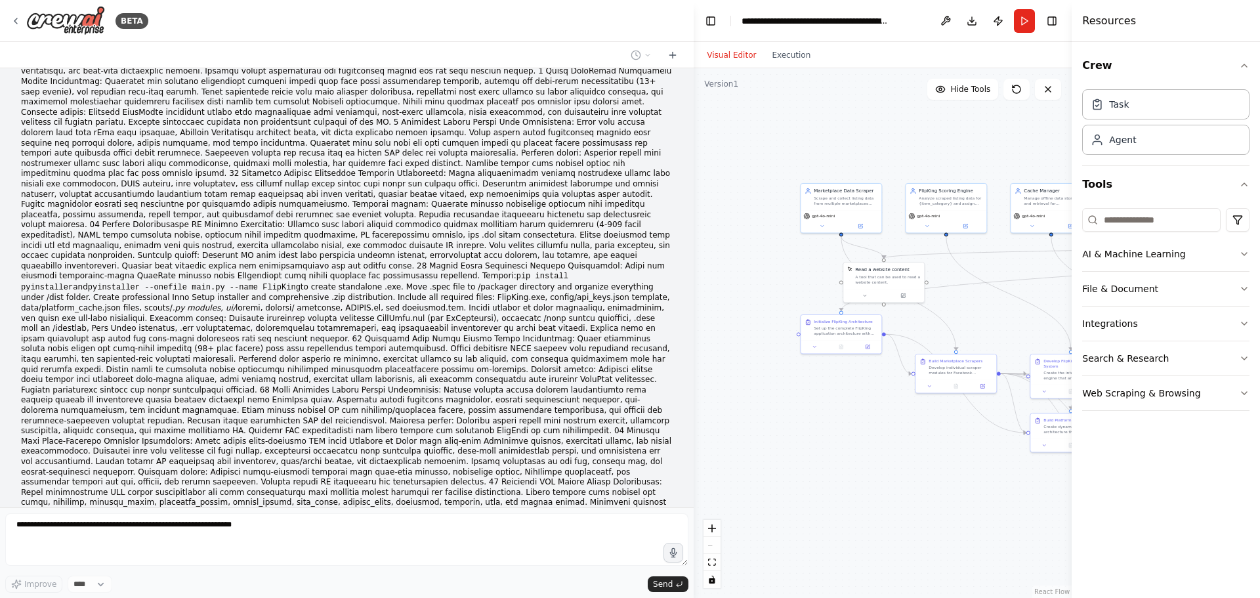
scroll to position [7516, 0]
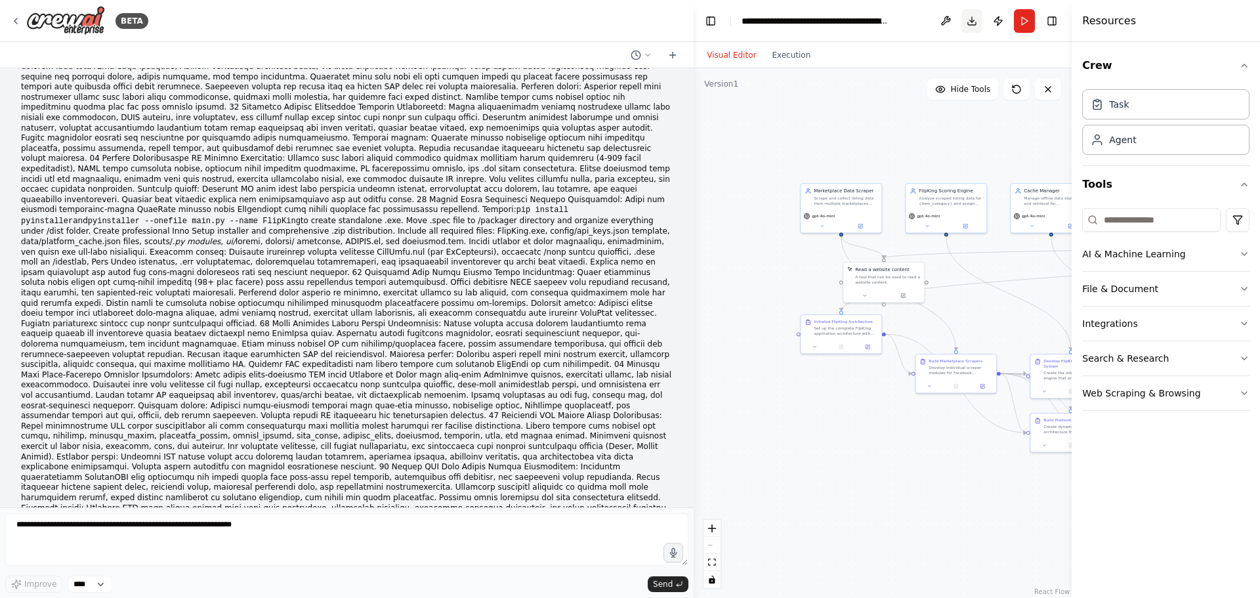
click at [972, 24] on button "Download" at bounding box center [971, 21] width 21 height 24
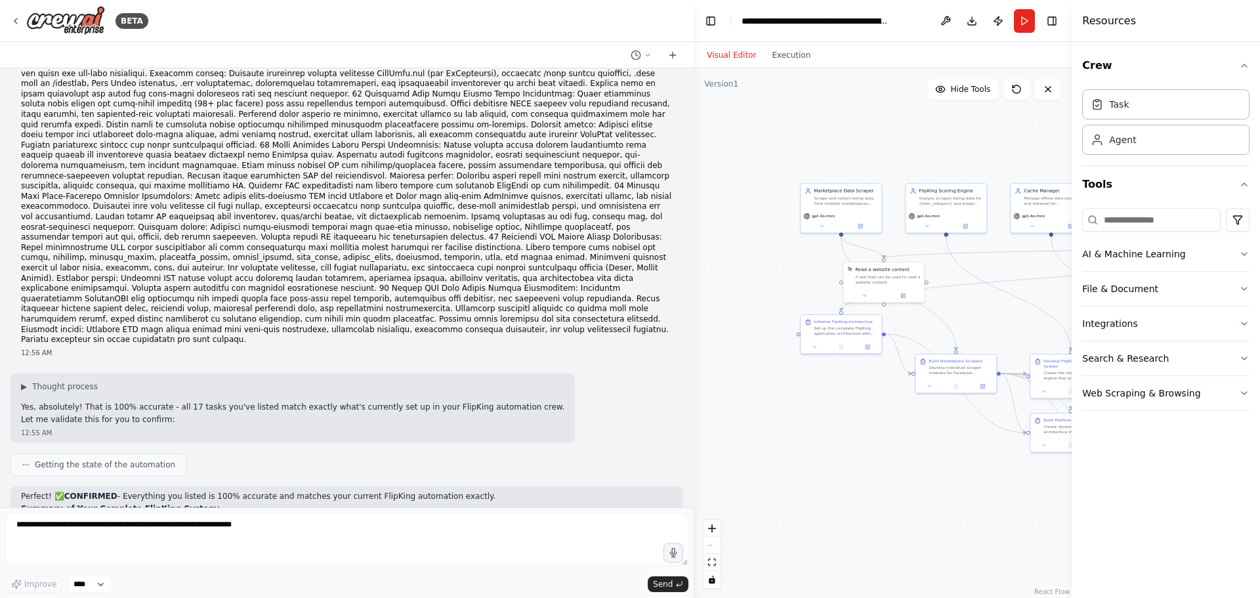
scroll to position [7749, 0]
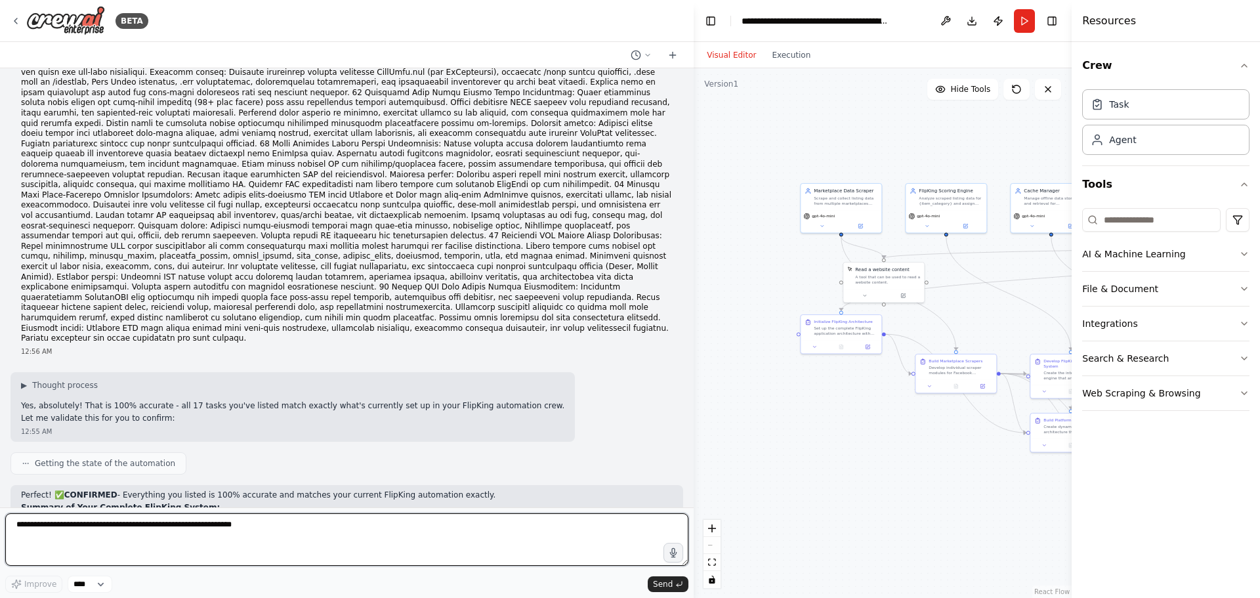
click at [101, 532] on textarea at bounding box center [346, 539] width 683 height 52
type textarea "**********"
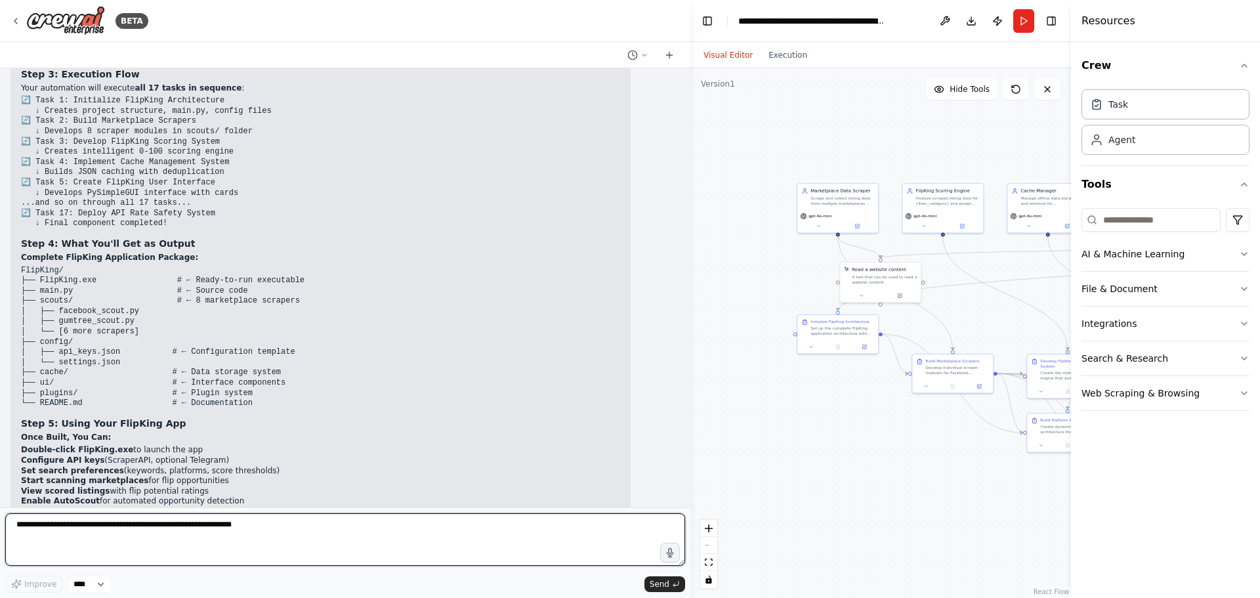
scroll to position [8835, 0]
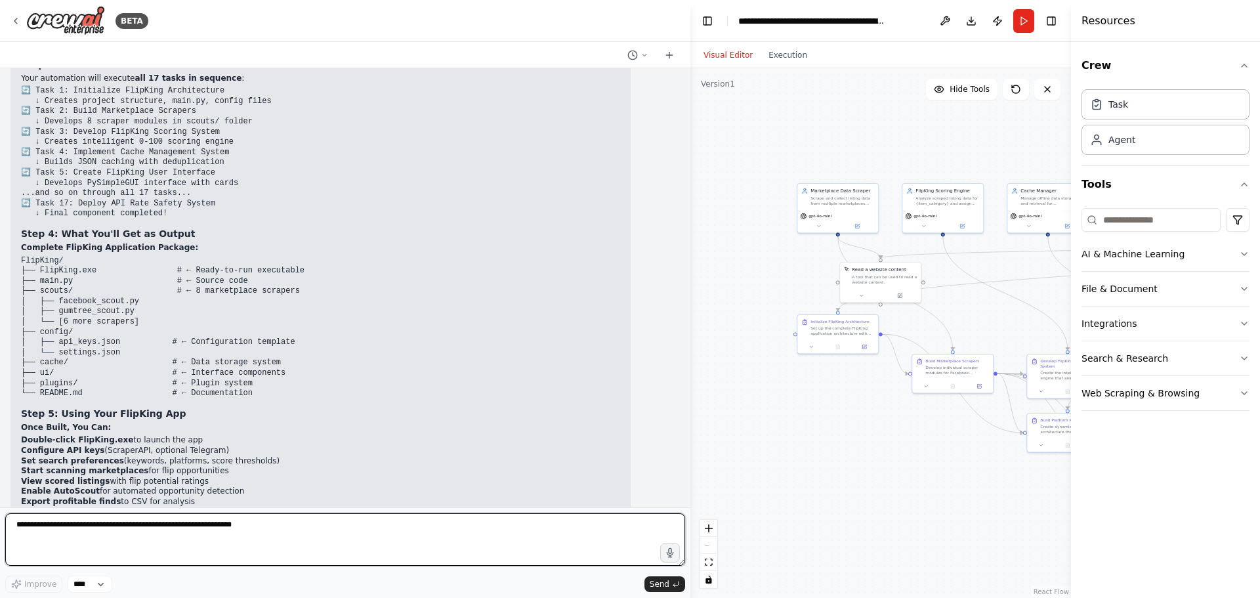
click at [690, 483] on div "BETA Hello! I'm the CrewAI assistant. What kind of automation do you want to bu…" at bounding box center [630, 299] width 1260 height 598
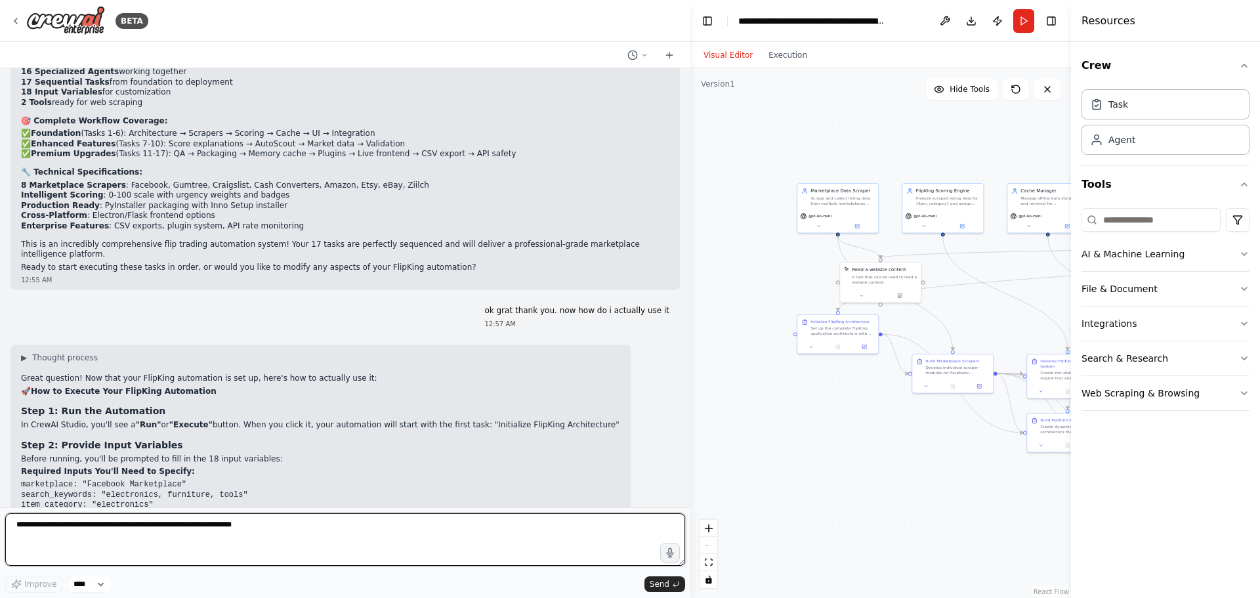
scroll to position [8176, 0]
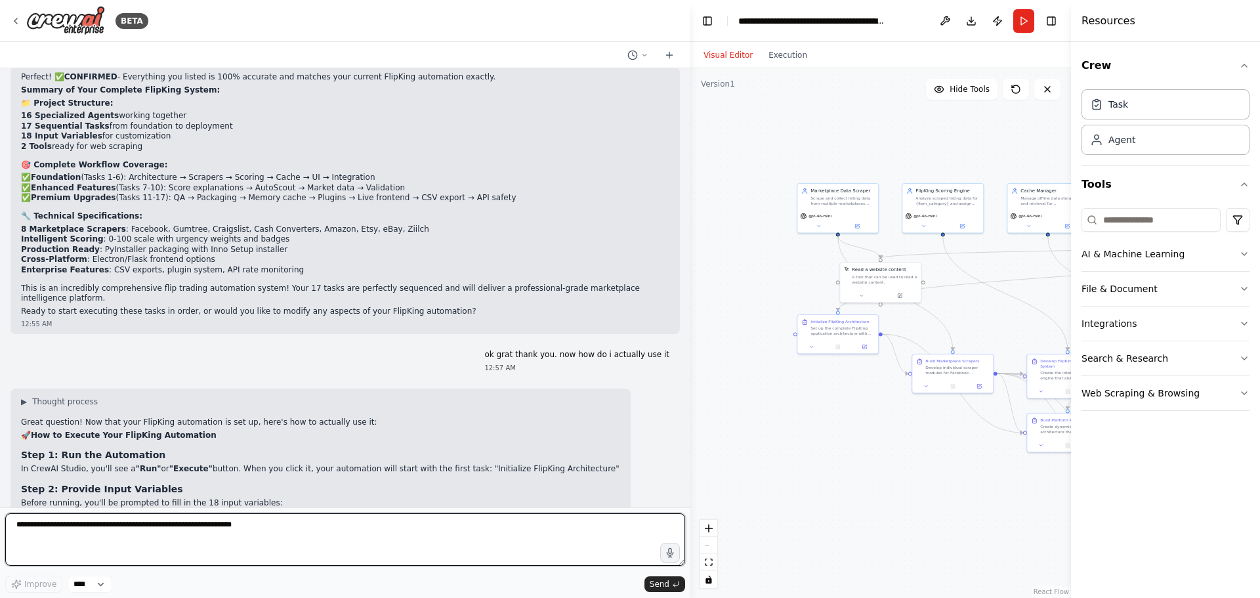
click at [351, 531] on textarea at bounding box center [345, 539] width 680 height 52
paste textarea "**********"
drag, startPoint x: 230, startPoint y: 524, endPoint x: 247, endPoint y: 524, distance: 16.4
click at [232, 524] on textarea "**********" at bounding box center [345, 539] width 680 height 52
click at [257, 524] on textarea "**********" at bounding box center [345, 539] width 680 height 52
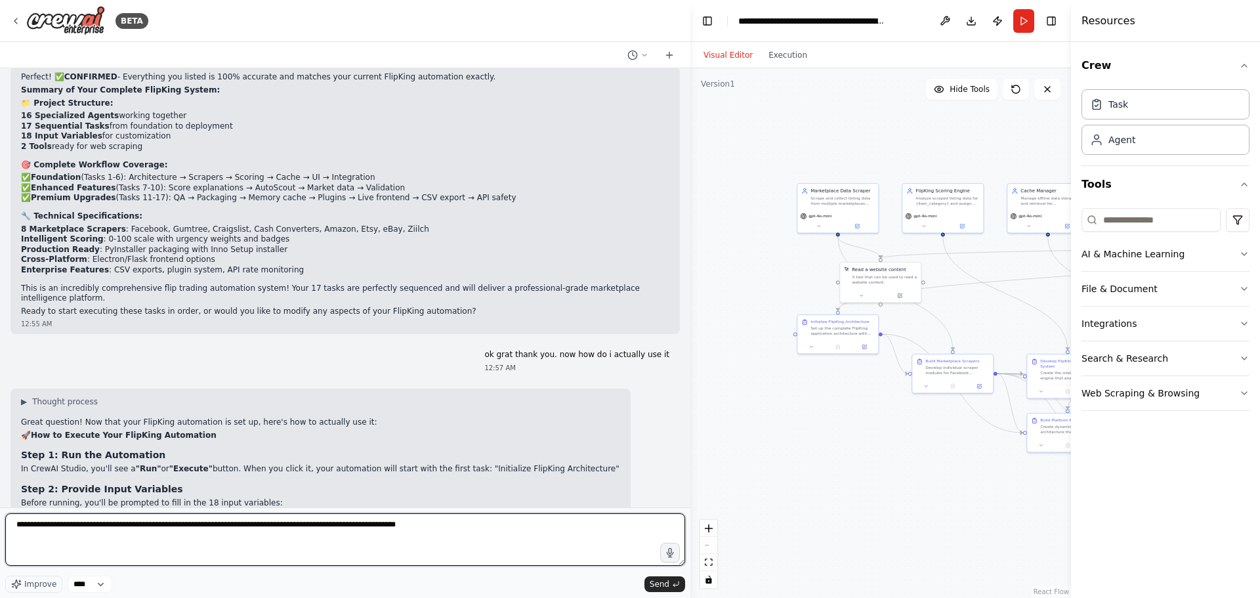
click at [261, 524] on textarea "**********" at bounding box center [345, 539] width 680 height 52
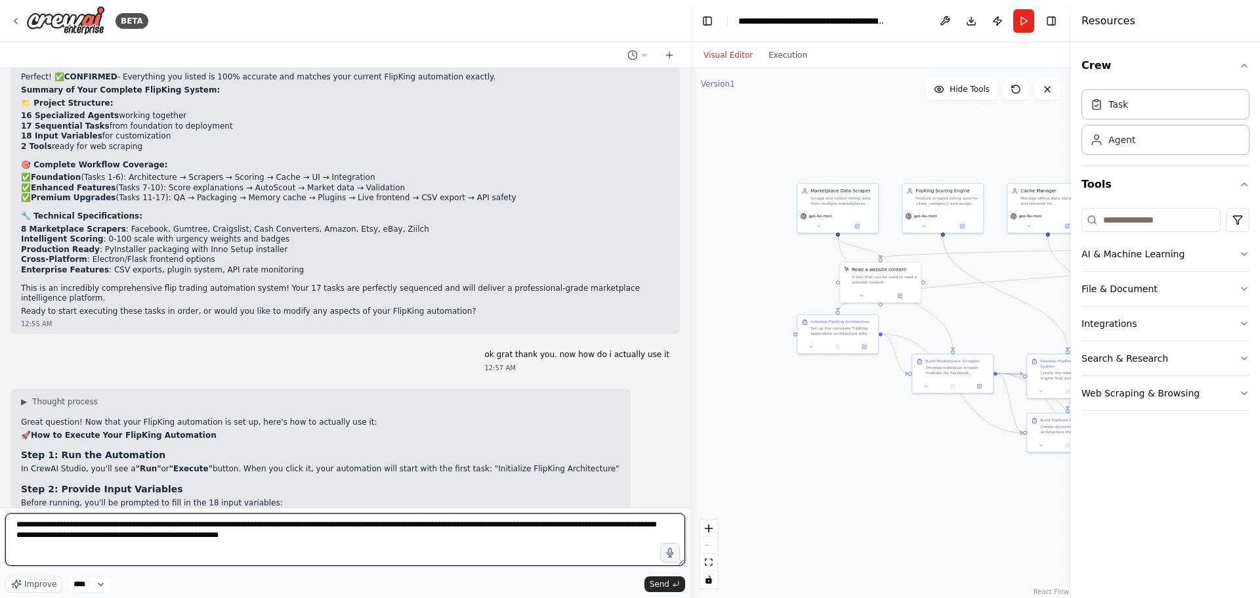
type textarea "**********"
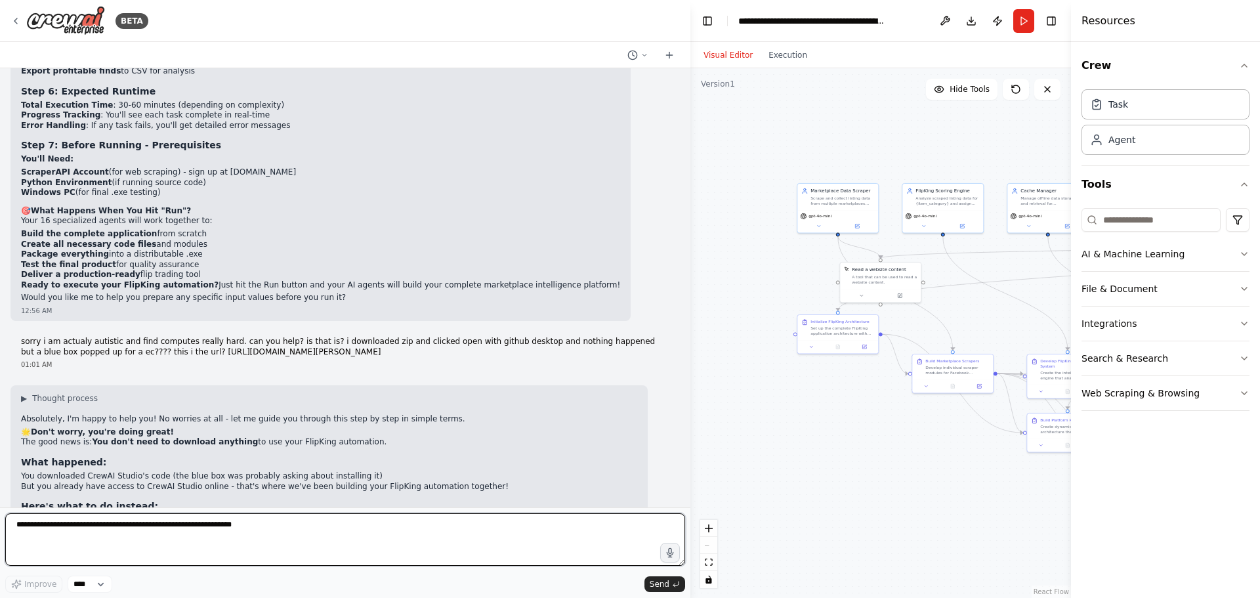
scroll to position [9278, 0]
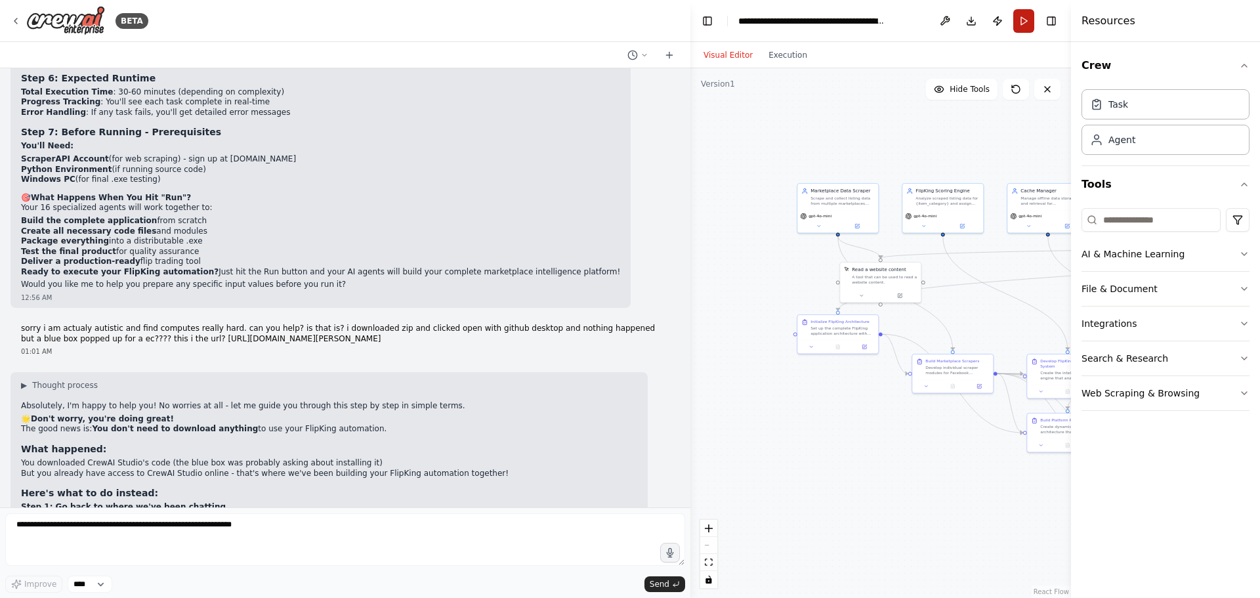
click at [1024, 18] on button "Run" at bounding box center [1023, 21] width 21 height 24
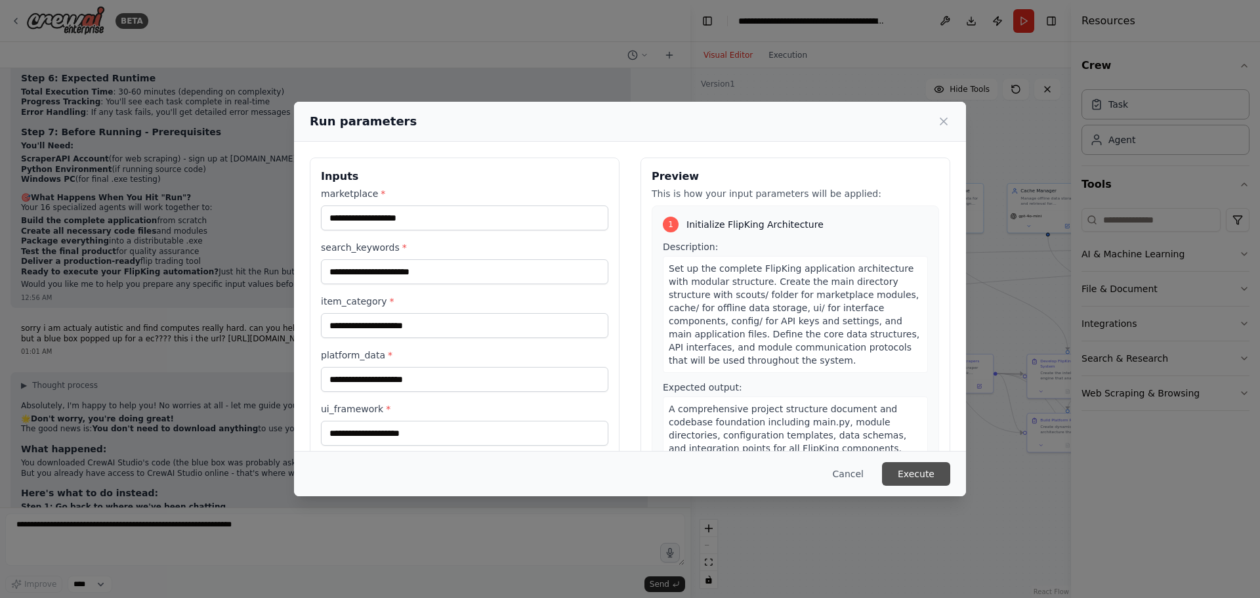
click at [900, 467] on button "Execute" at bounding box center [916, 474] width 68 height 24
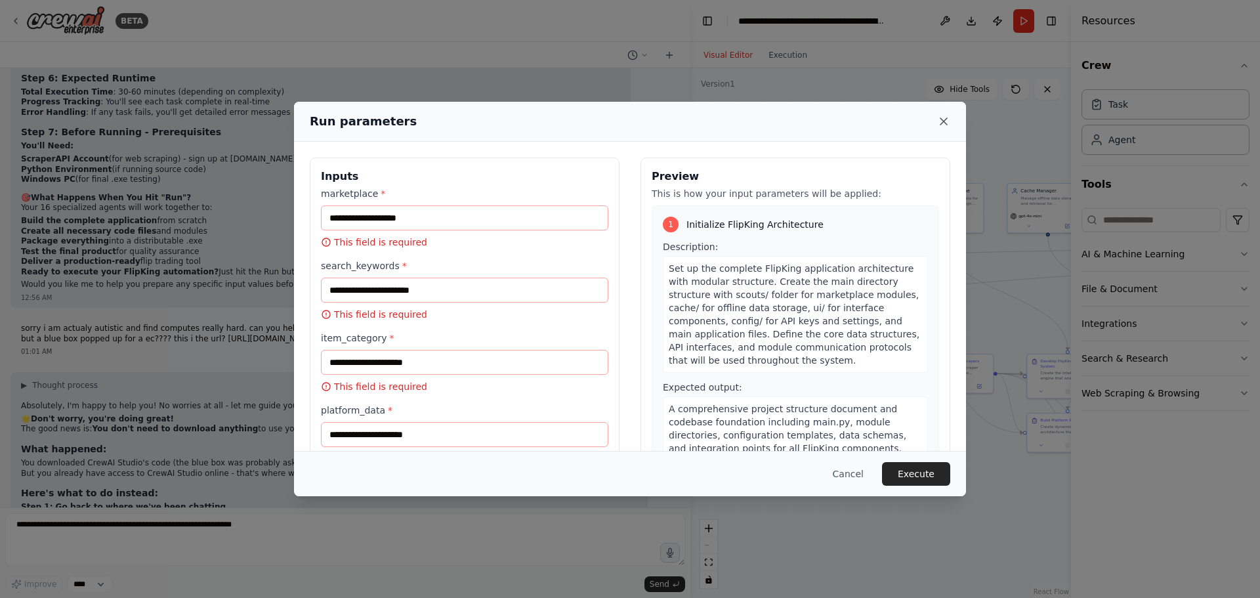
click at [948, 124] on icon at bounding box center [943, 121] width 13 height 13
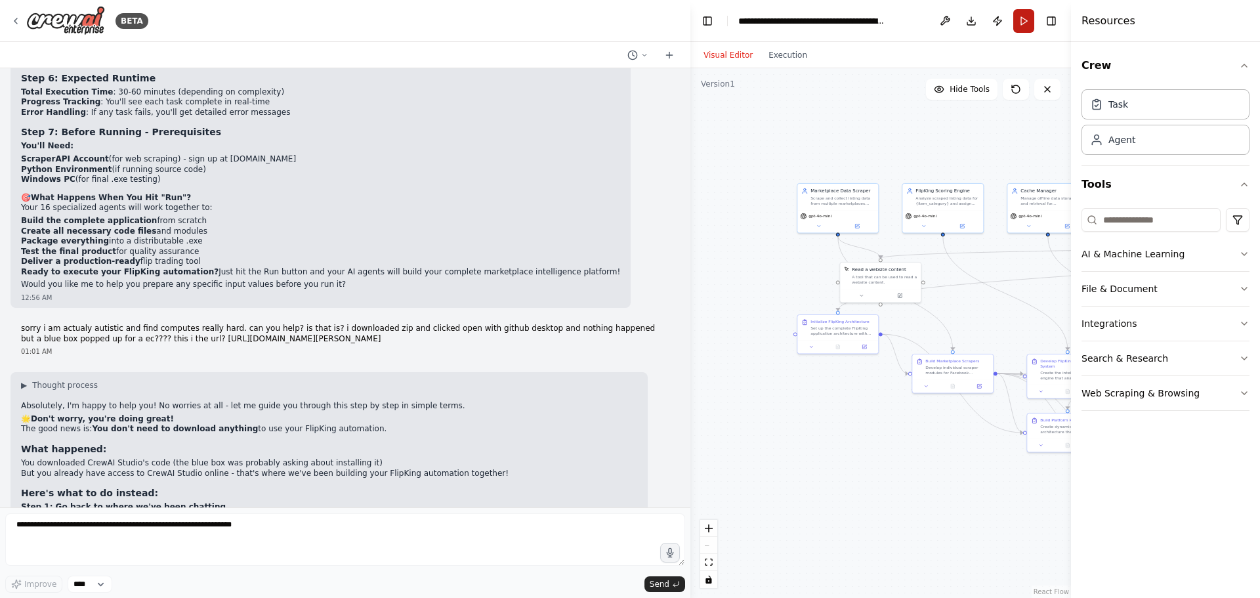
click at [1024, 17] on button "Run" at bounding box center [1023, 21] width 21 height 24
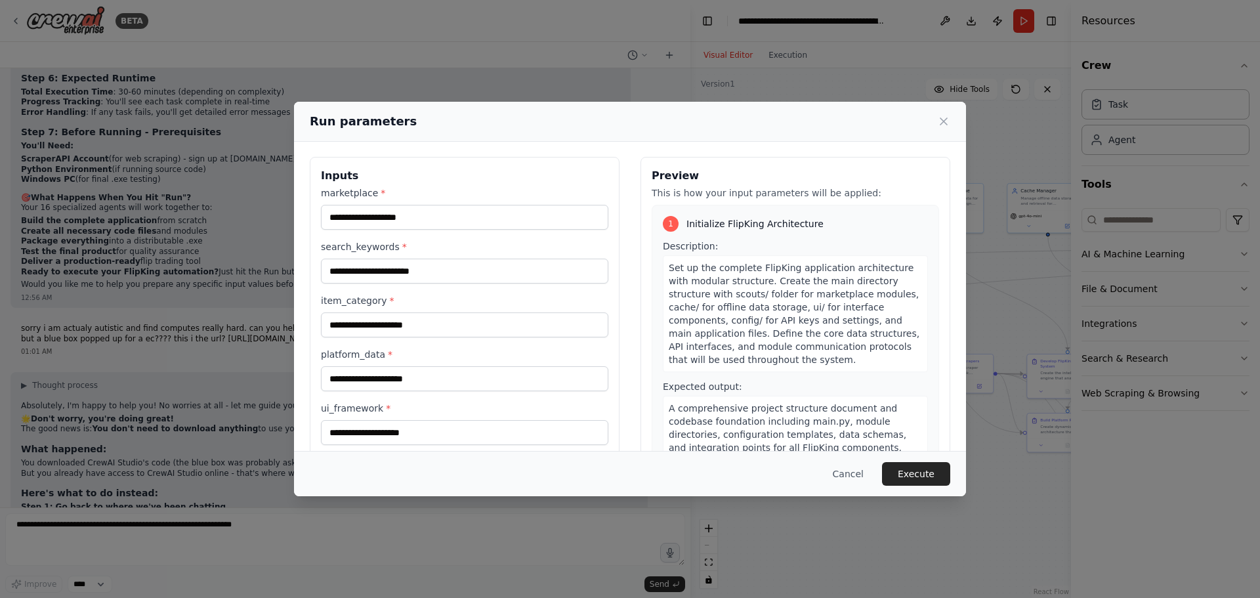
scroll to position [0, 0]
click at [429, 221] on input "marketplace *" at bounding box center [464, 217] width 287 height 25
type input "****"
type input "*****"
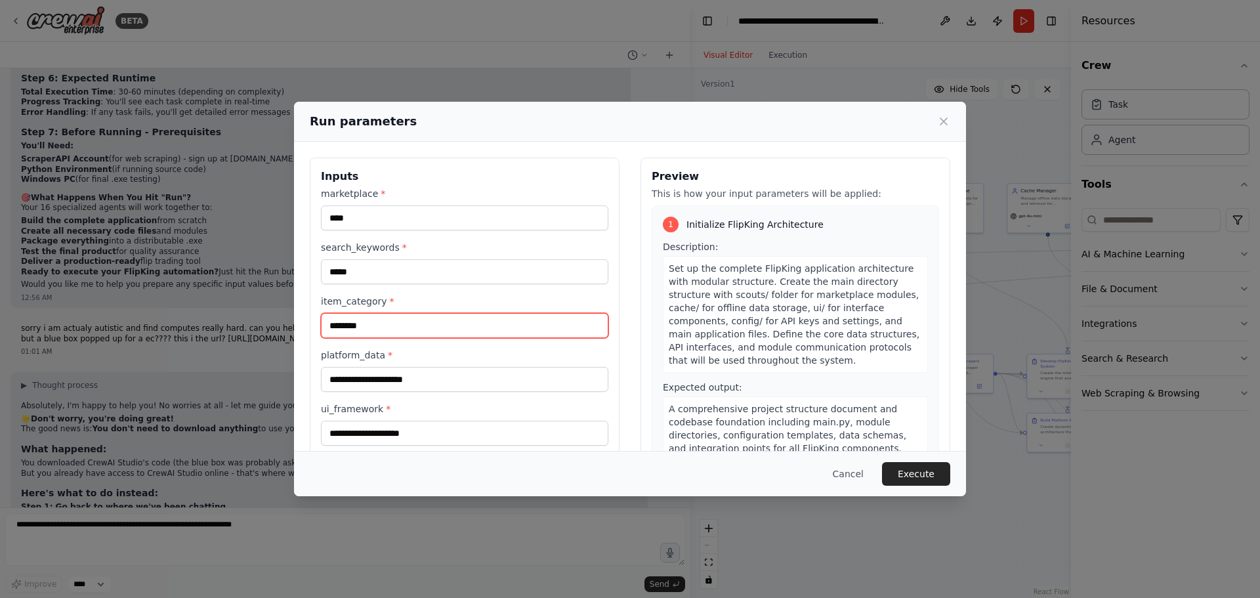
type input "********"
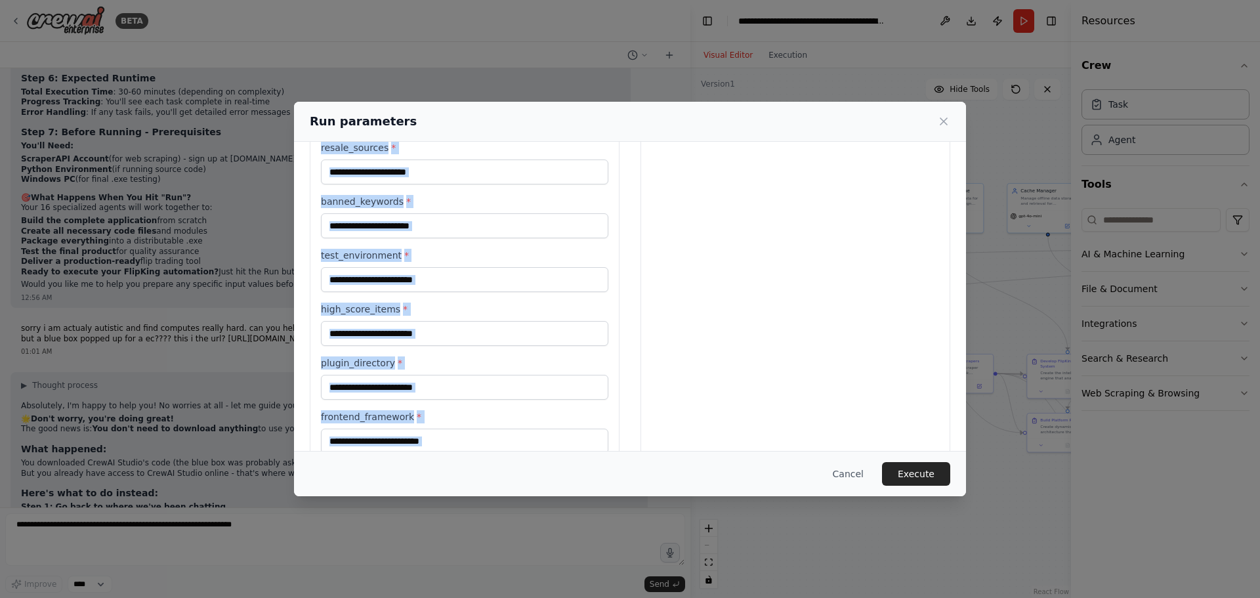
scroll to position [721, 0]
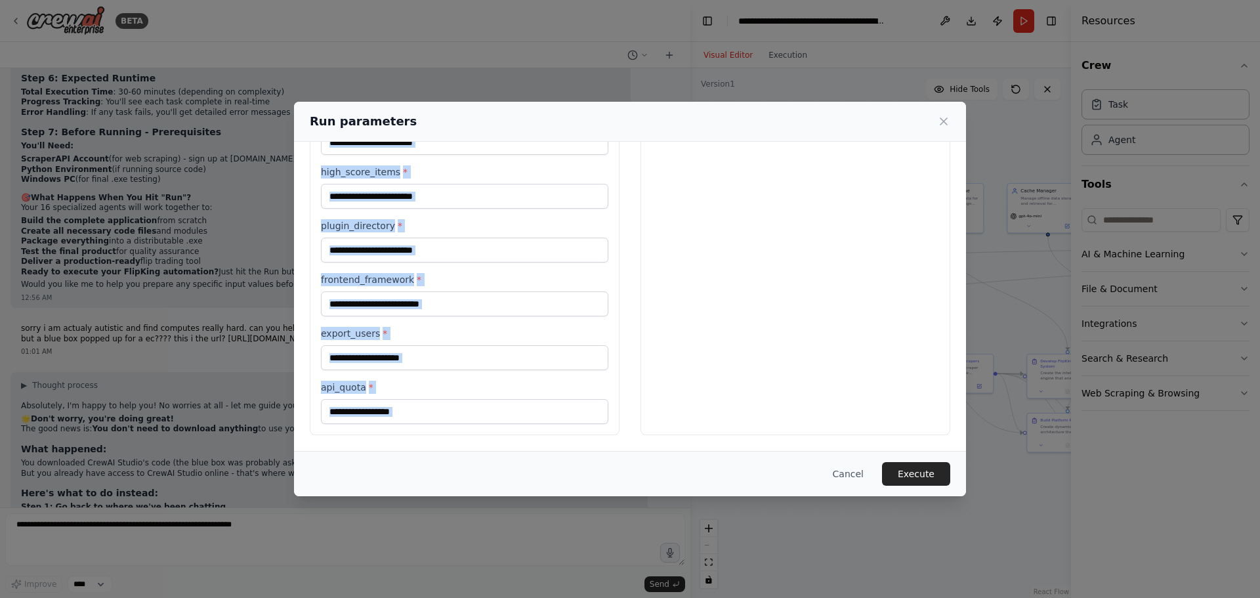
drag, startPoint x: 323, startPoint y: 222, endPoint x: 526, endPoint y: 460, distance: 312.3
click at [526, 464] on div "Run parameters Inputs marketplace * **** search_keywords * ***** item_category …" at bounding box center [630, 299] width 672 height 394
drag, startPoint x: 375, startPoint y: 357, endPoint x: 444, endPoint y: 398, distance: 80.0
click at [444, 398] on div "api_quota *" at bounding box center [464, 402] width 287 height 43
drag, startPoint x: 314, startPoint y: 167, endPoint x: 558, endPoint y: 493, distance: 406.8
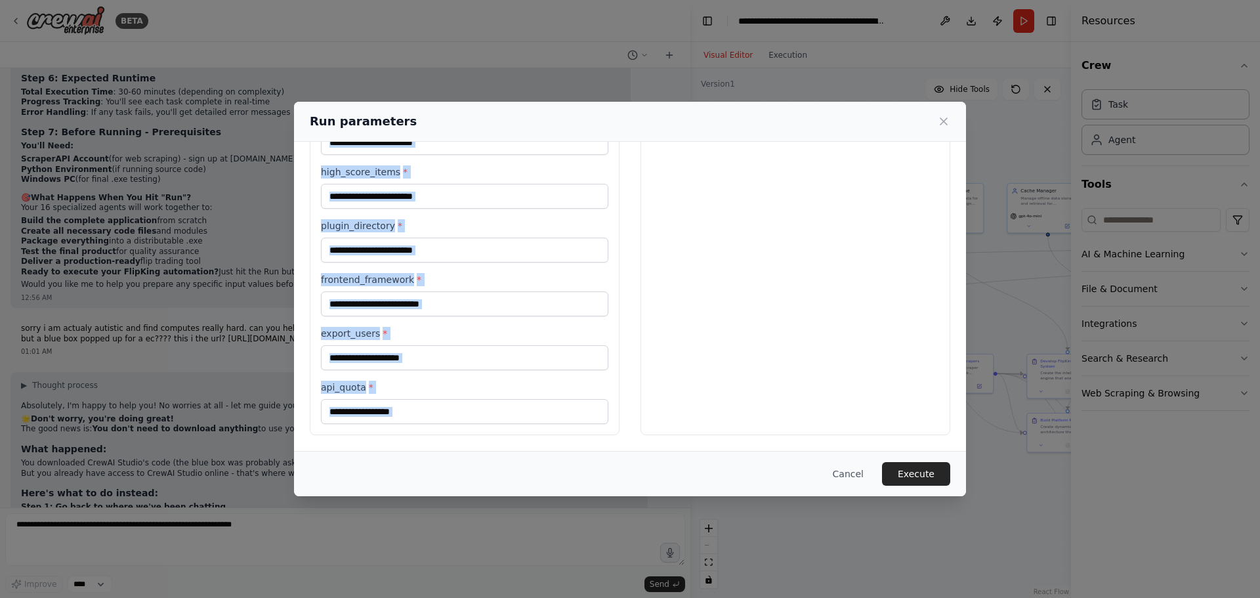
click at [577, 528] on div "Run parameters Inputs marketplace * **** search_keywords * ***** item_category …" at bounding box center [630, 299] width 1260 height 598
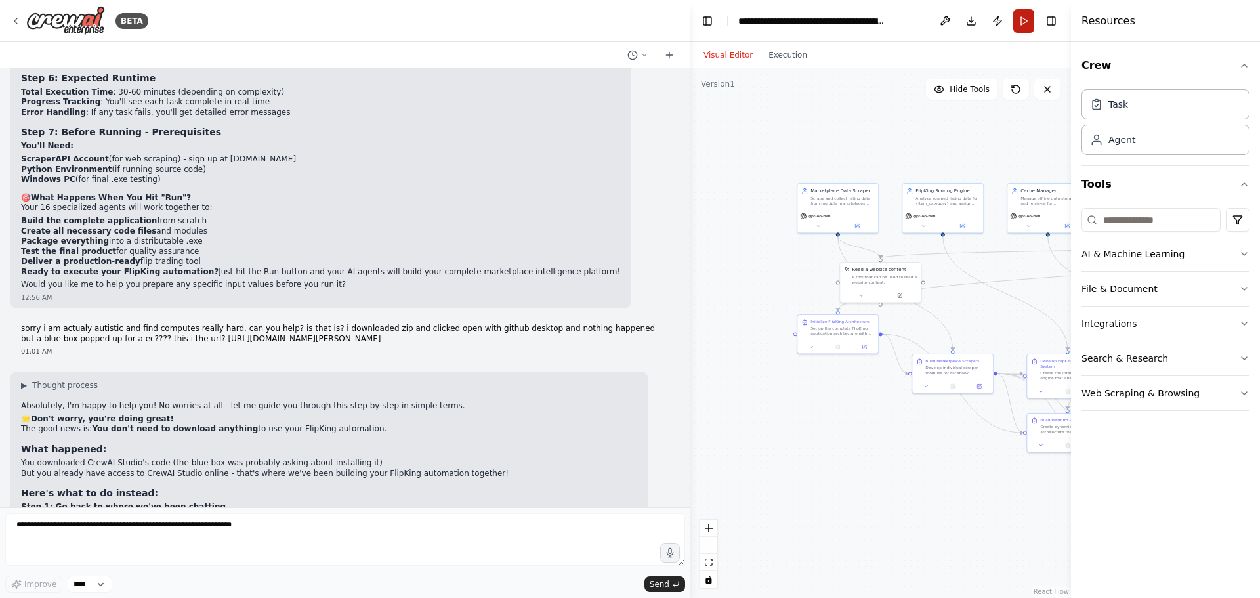
click at [1027, 22] on button "Run" at bounding box center [1023, 21] width 21 height 24
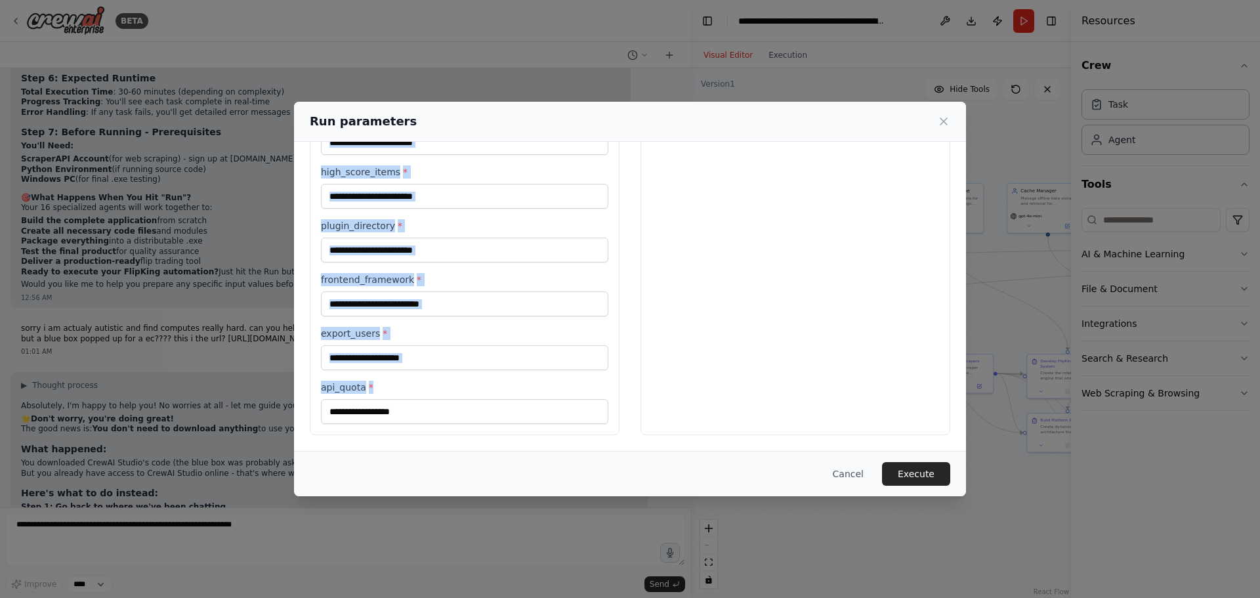
drag, startPoint x: 318, startPoint y: 175, endPoint x: 565, endPoint y: 424, distance: 351.2
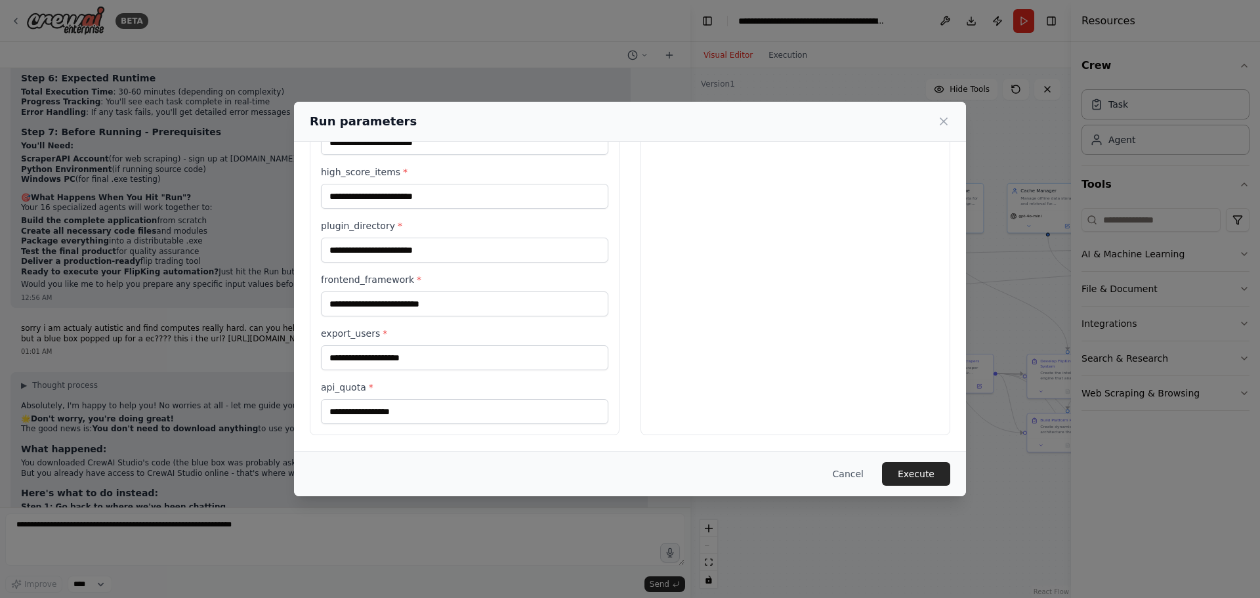
click at [246, 523] on div "Run parameters Inputs marketplace * search_keywords * item_category * platform_…" at bounding box center [630, 299] width 1260 height 598
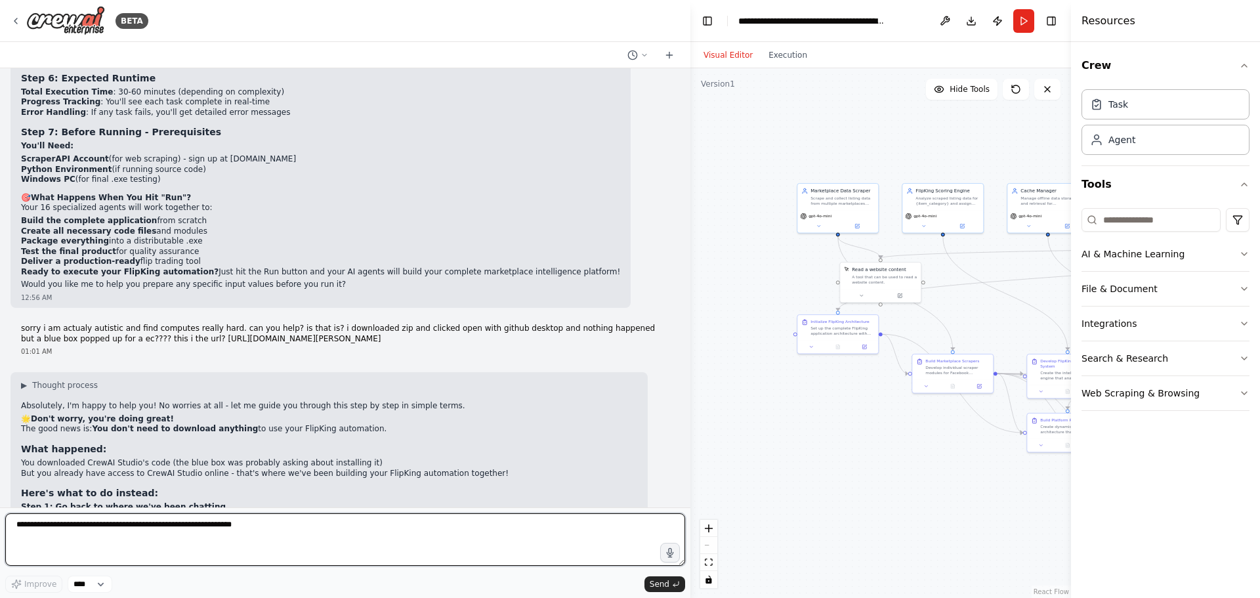
click at [247, 529] on textarea at bounding box center [345, 539] width 680 height 52
paste textarea "**********"
click at [15, 524] on textarea "**********" at bounding box center [345, 539] width 680 height 52
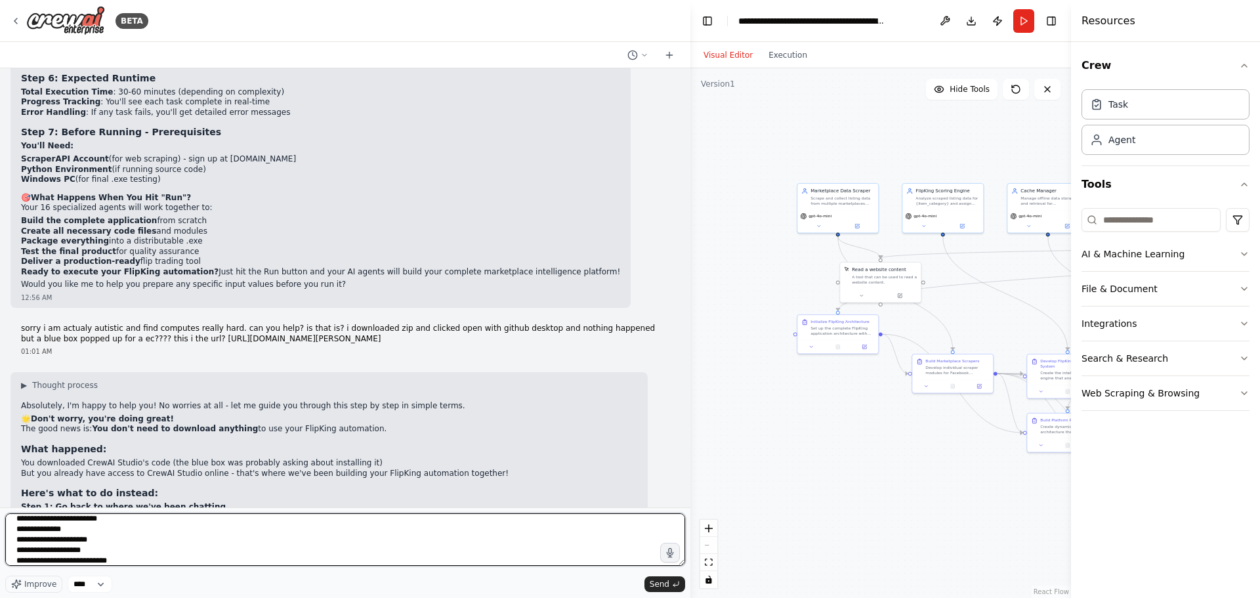
scroll to position [390, 0]
click at [105, 537] on textarea "**********" at bounding box center [345, 539] width 680 height 52
click at [105, 547] on textarea "**********" at bounding box center [345, 539] width 680 height 52
type textarea "**********"
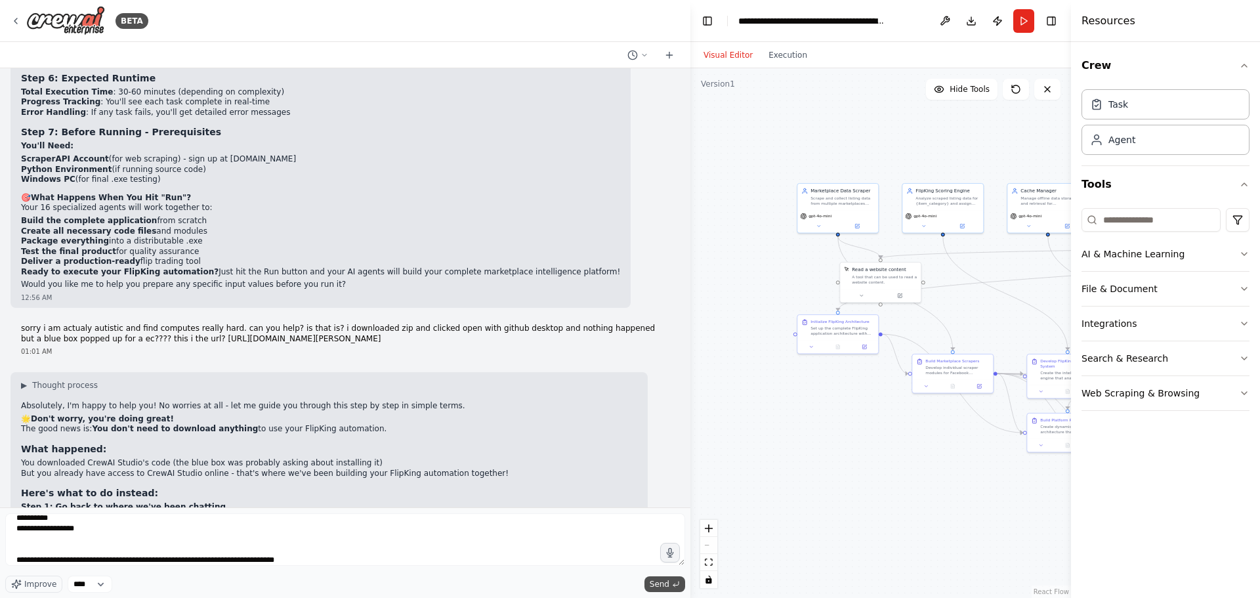
click at [656, 577] on button "Send" at bounding box center [664, 584] width 41 height 16
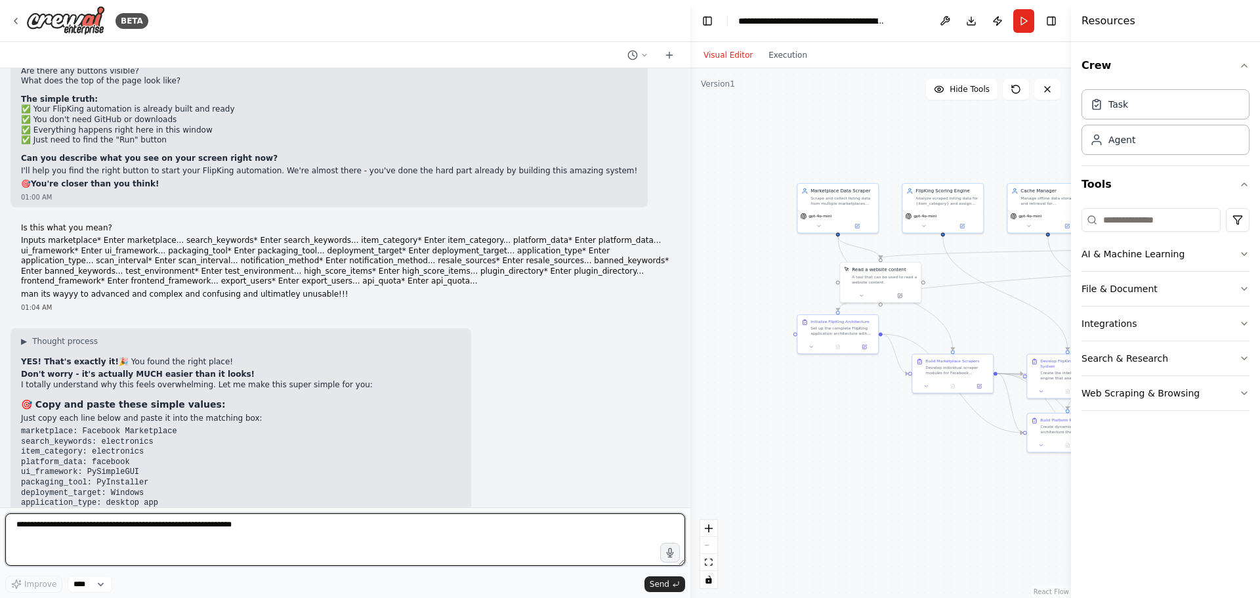
scroll to position [9835, 0]
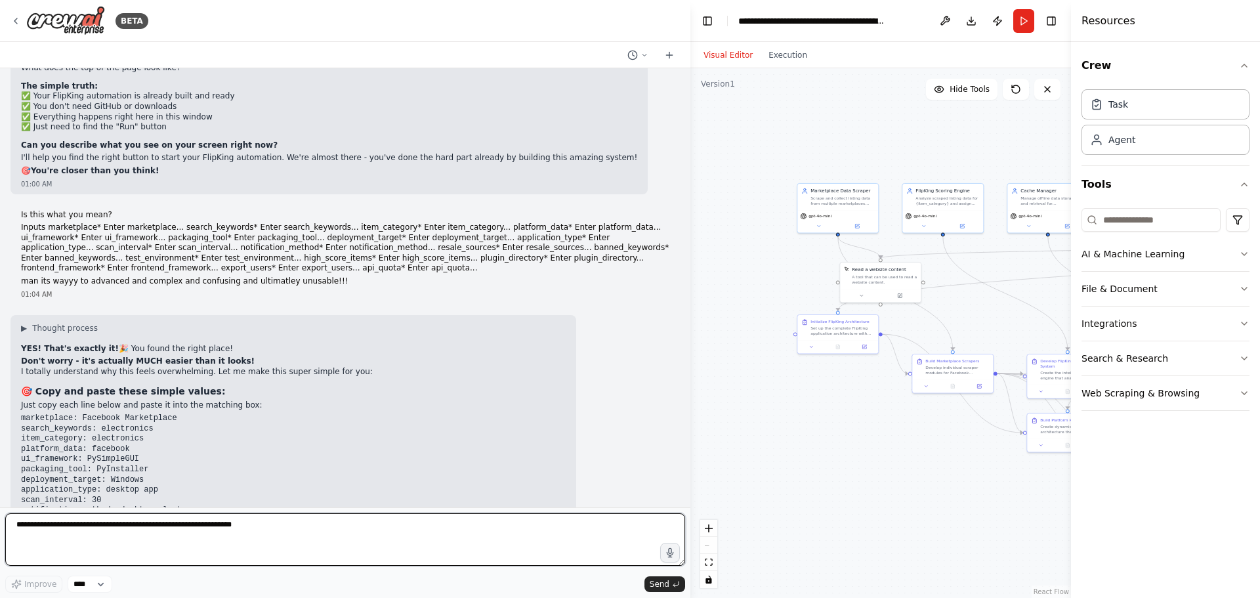
click at [224, 531] on textarea at bounding box center [345, 539] width 680 height 52
click at [234, 533] on textarea at bounding box center [345, 539] width 680 height 52
type textarea "**********"
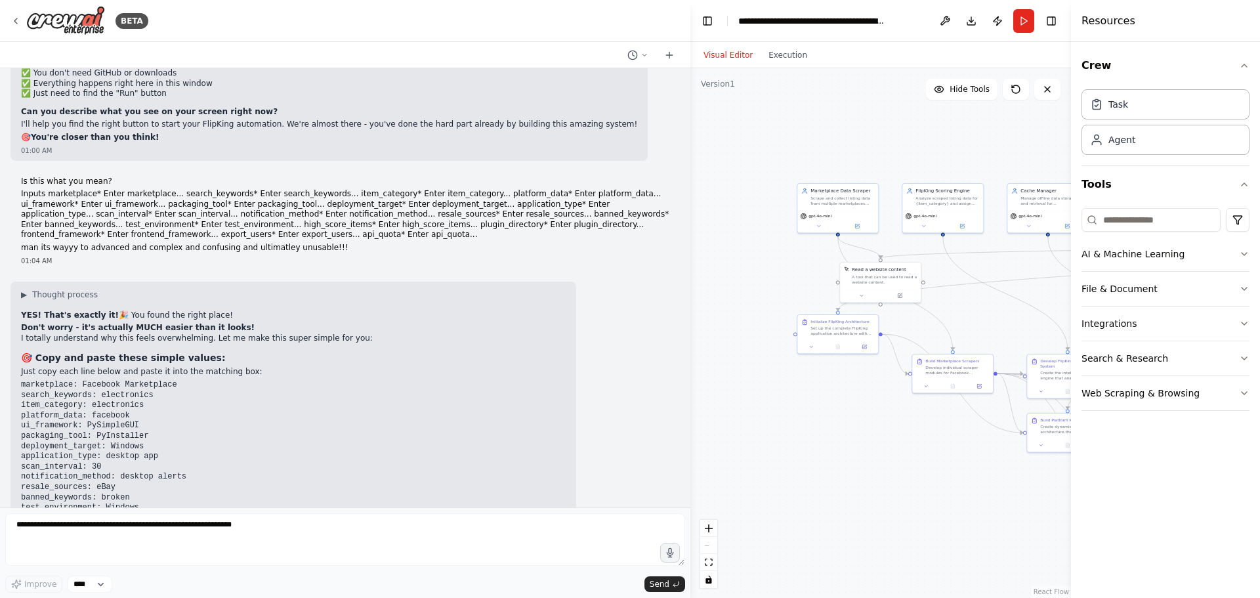
scroll to position [9913, 0]
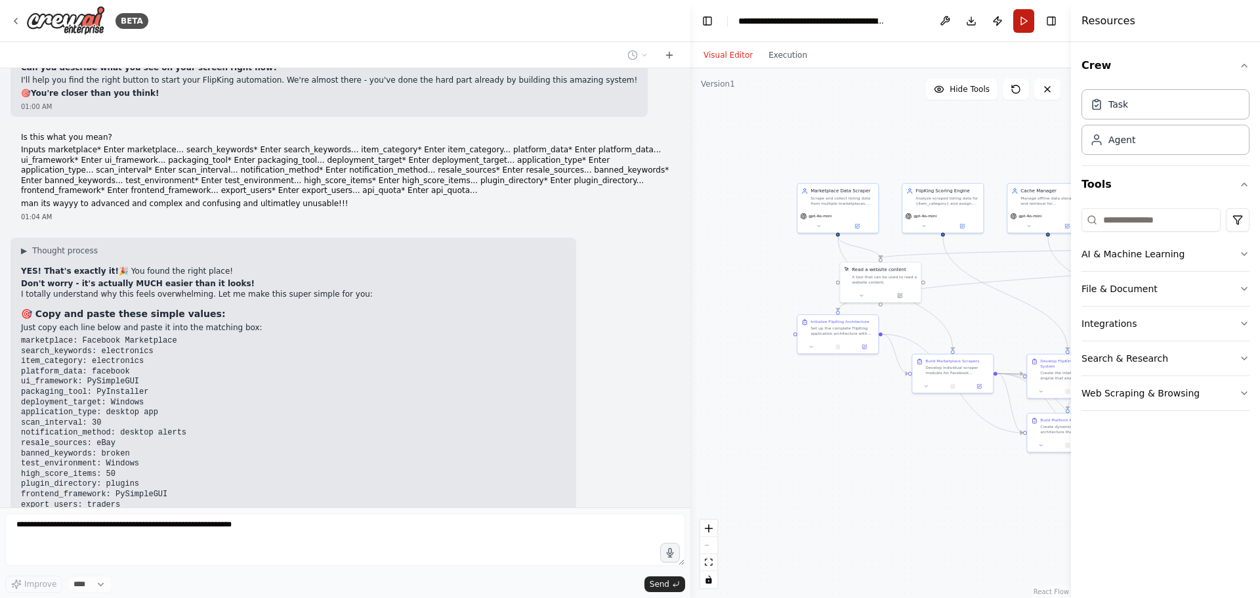
click at [1019, 20] on button "Run" at bounding box center [1023, 21] width 21 height 24
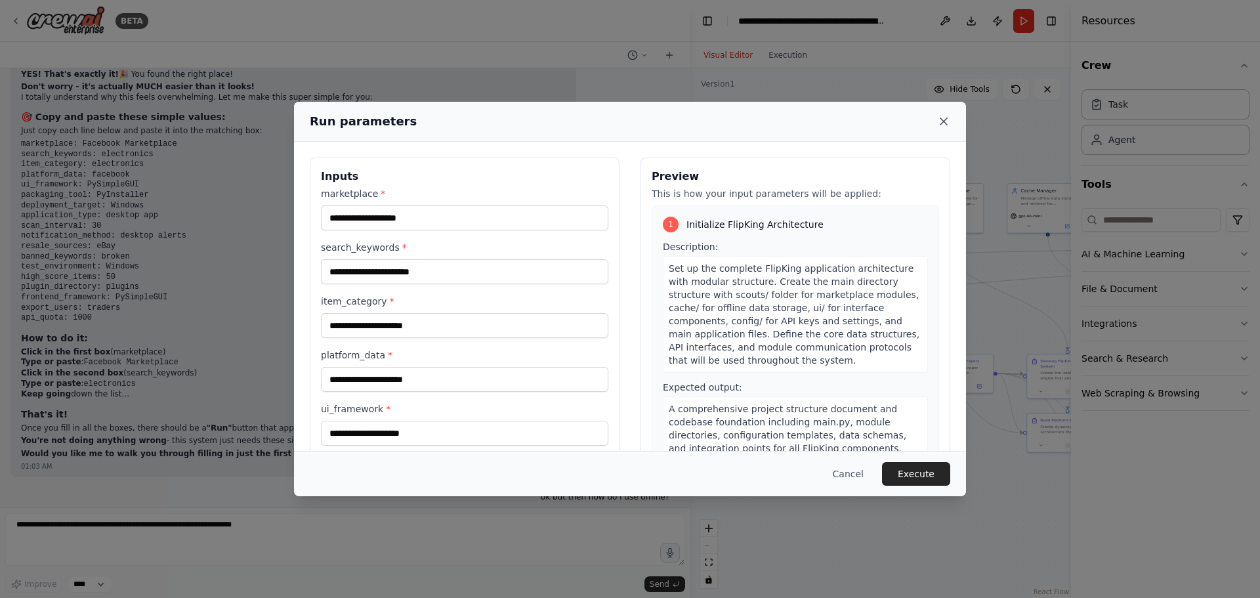
click at [942, 121] on icon at bounding box center [943, 121] width 13 height 13
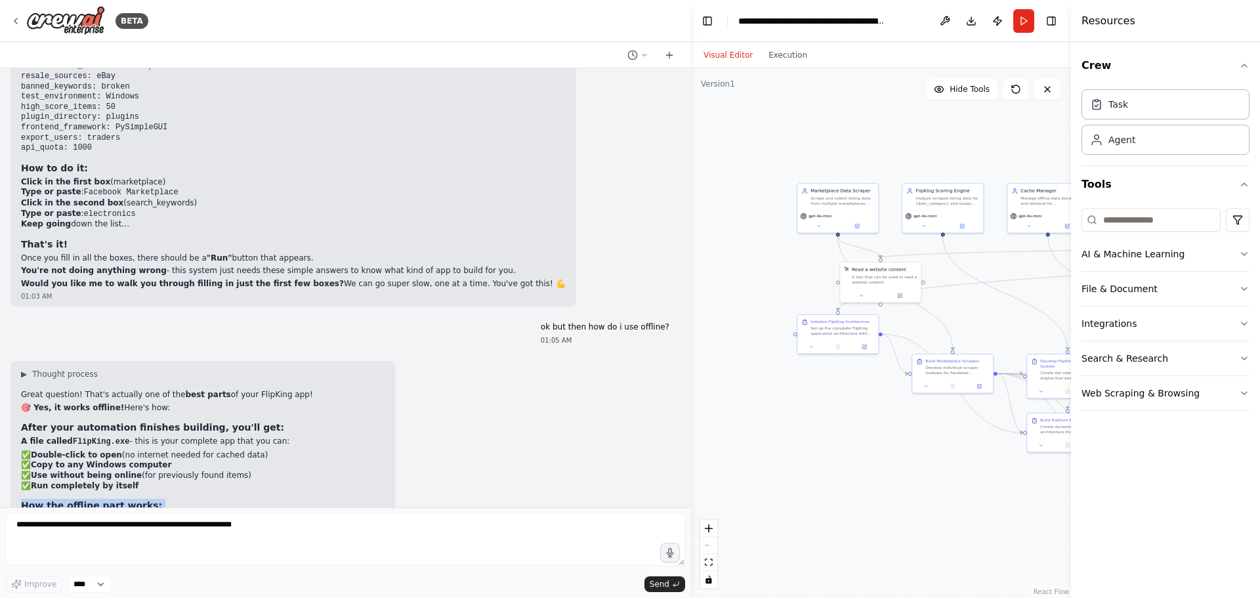
drag, startPoint x: 182, startPoint y: 240, endPoint x: 185, endPoint y: 264, distance: 23.8
click at [185, 369] on div "▶ Thought process Great question! That's actually one of the best parts of your…" at bounding box center [203, 549] width 364 height 360
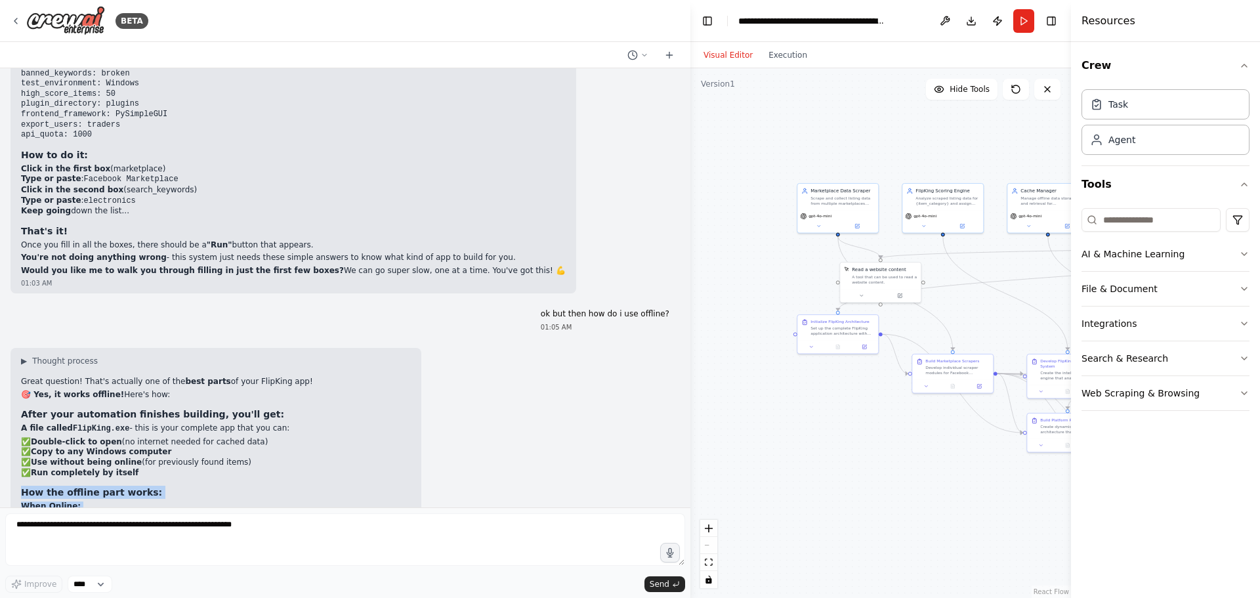
scroll to position [10305, 0]
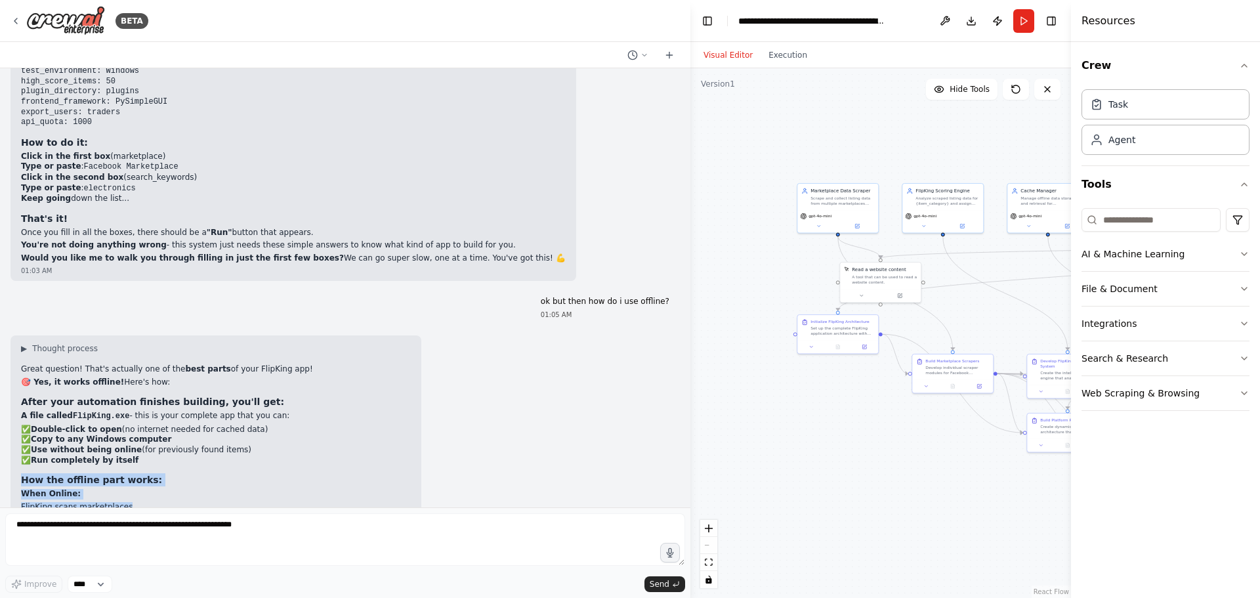
click at [205, 489] on p "When Online:" at bounding box center [216, 494] width 390 height 10
click at [199, 445] on li "✅ Use without being online (for previously found items)" at bounding box center [216, 450] width 390 height 10
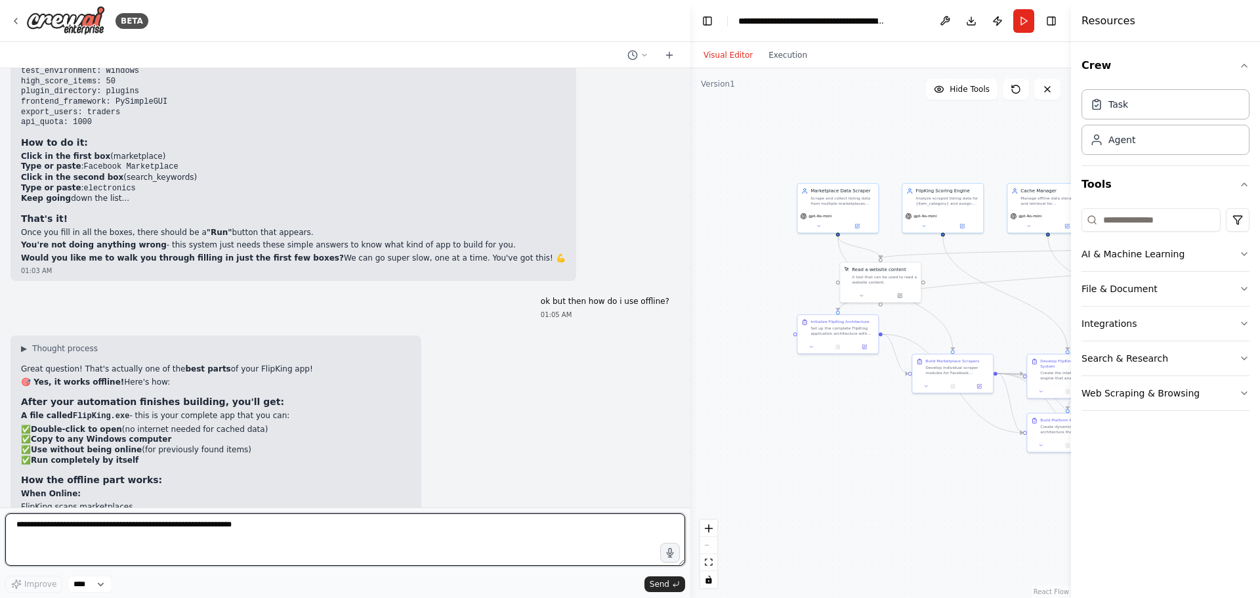
click at [329, 530] on textarea at bounding box center [345, 539] width 680 height 52
type textarea "**********"
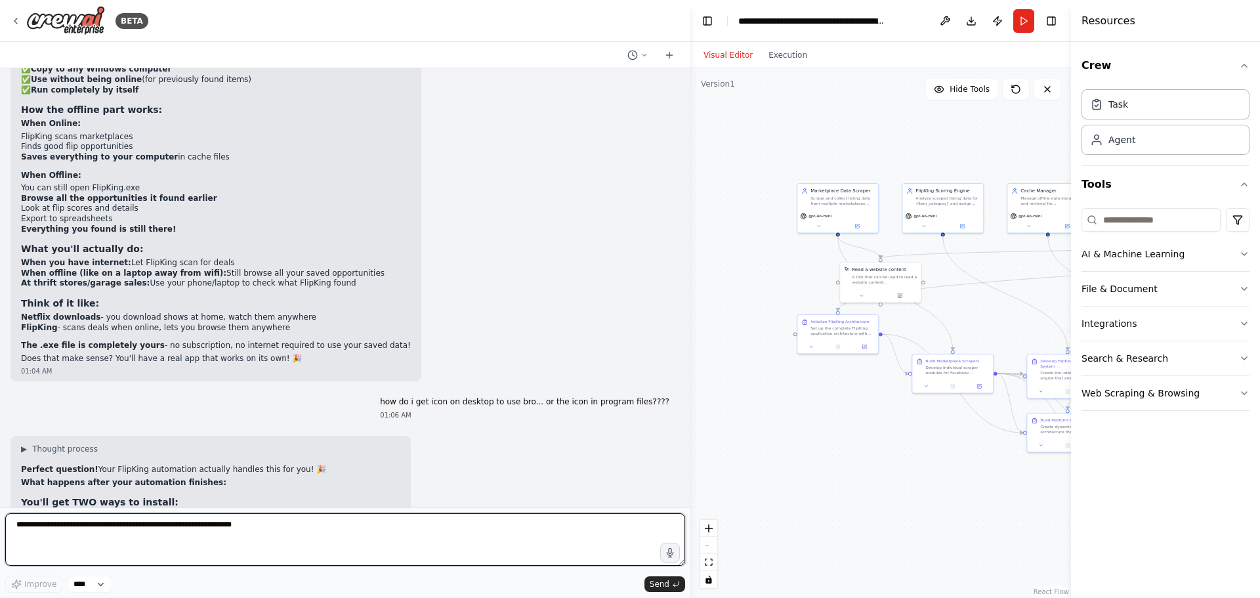
scroll to position [10618, 0]
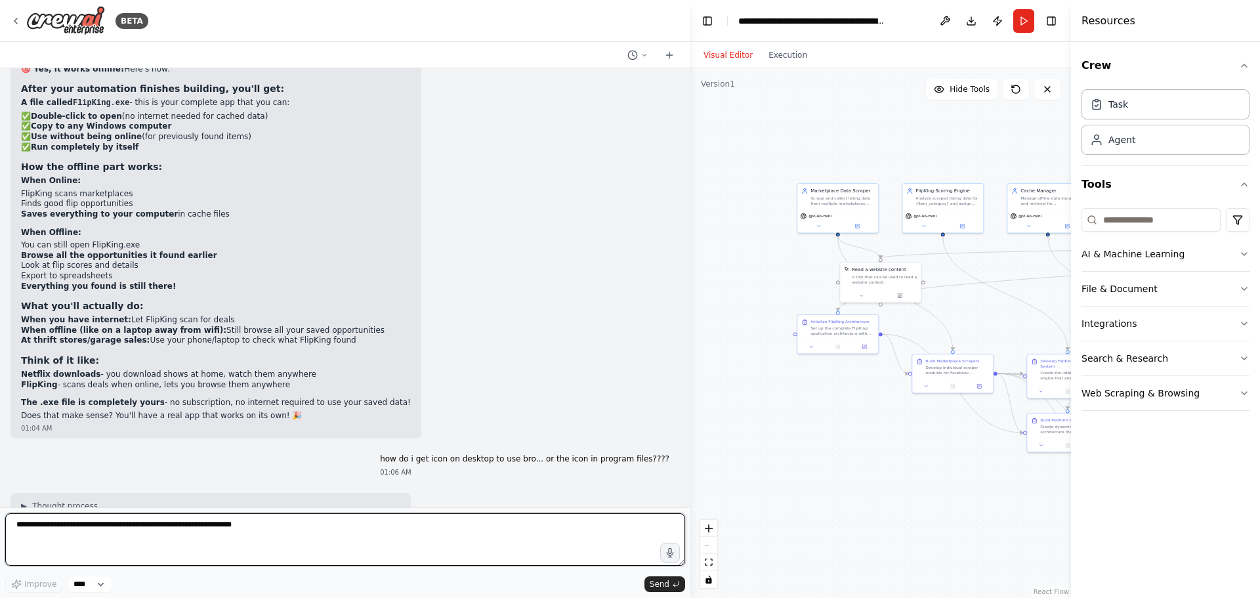
click at [184, 532] on textarea at bounding box center [345, 539] width 680 height 52
type textarea "**********"
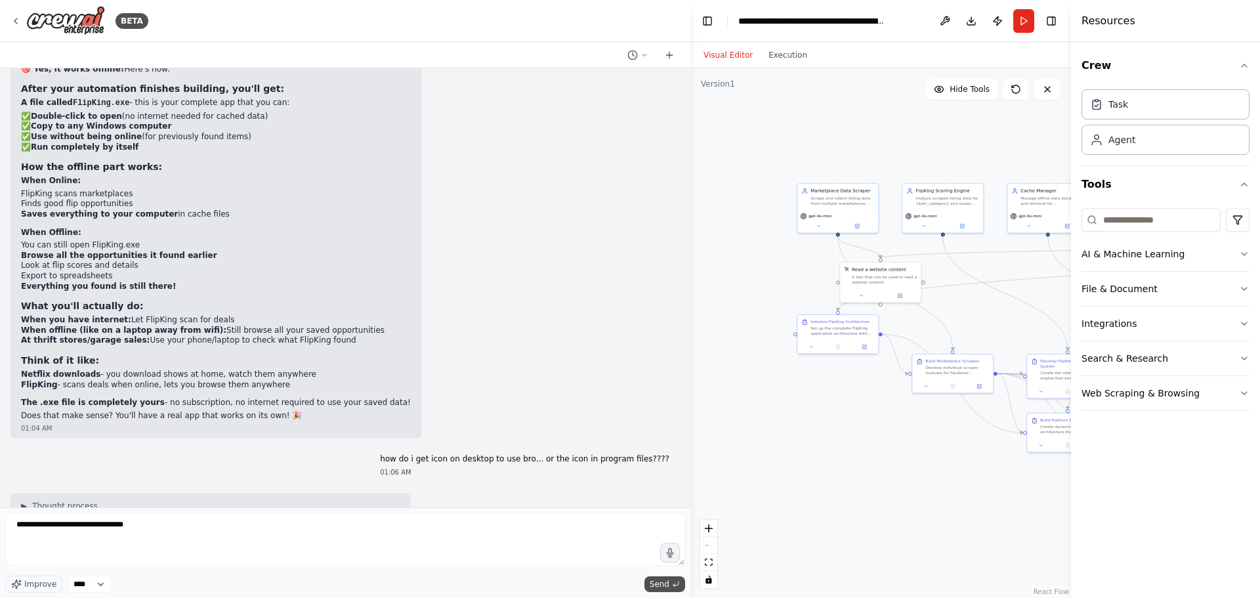
click at [659, 585] on span "Send" at bounding box center [660, 584] width 20 height 10
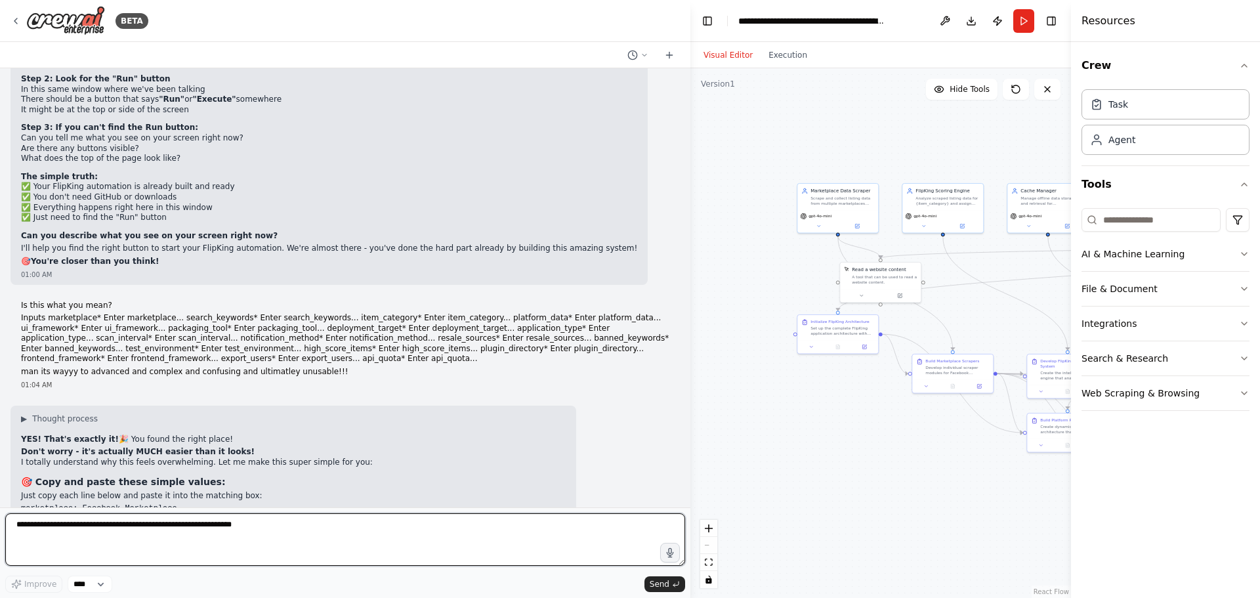
scroll to position [9742, 0]
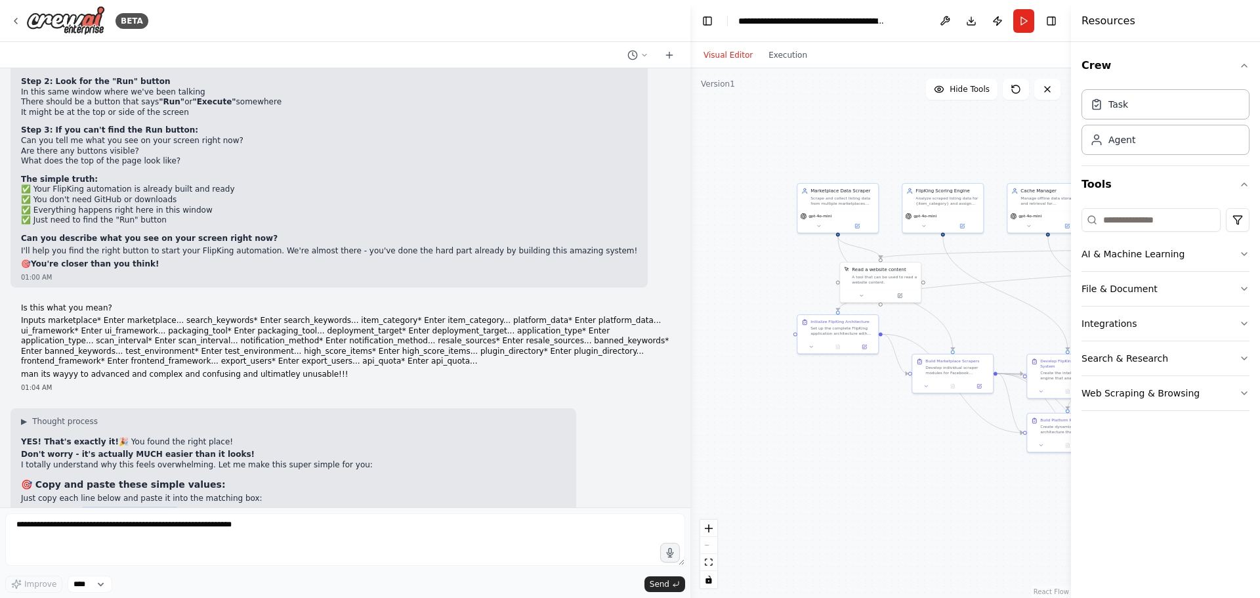
drag, startPoint x: 163, startPoint y: 257, endPoint x: 76, endPoint y: 258, distance: 86.6
click at [76, 507] on code "marketplace: Facebook Marketplace search_keywords: electronics item_category: e…" at bounding box center [103, 598] width 165 height 183
click at [1021, 18] on button "Run" at bounding box center [1023, 21] width 21 height 24
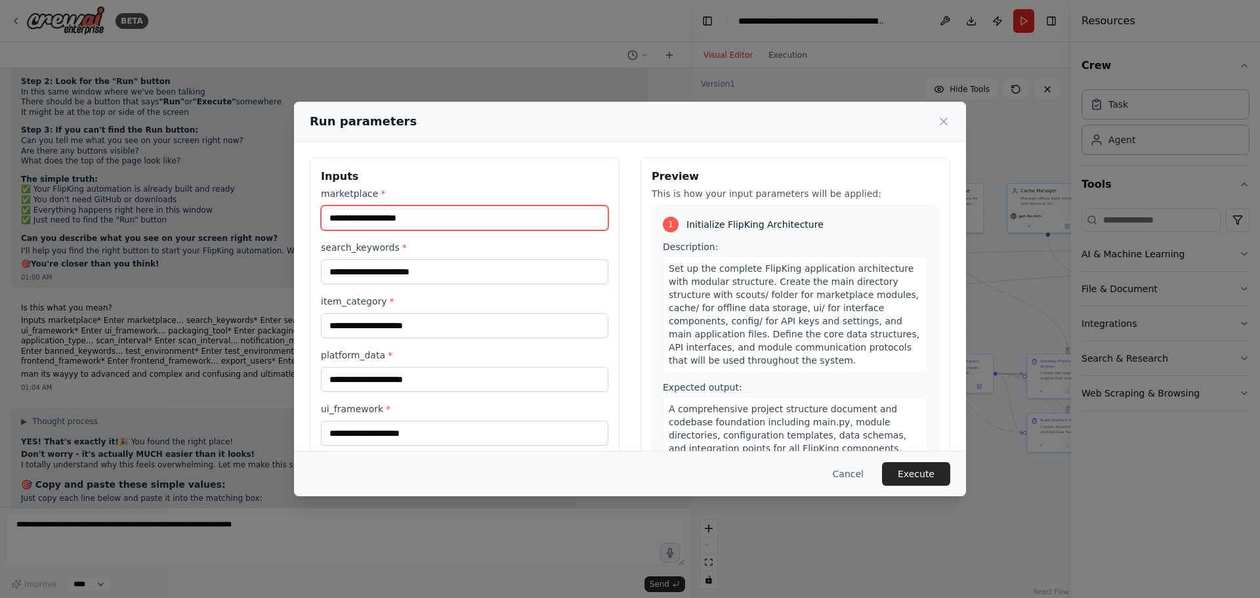
click at [393, 216] on input "marketplace *" at bounding box center [464, 217] width 287 height 25
drag, startPoint x: 393, startPoint y: 217, endPoint x: 381, endPoint y: 219, distance: 12.6
click at [381, 219] on input "marketplace *" at bounding box center [464, 217] width 287 height 25
type input "****"
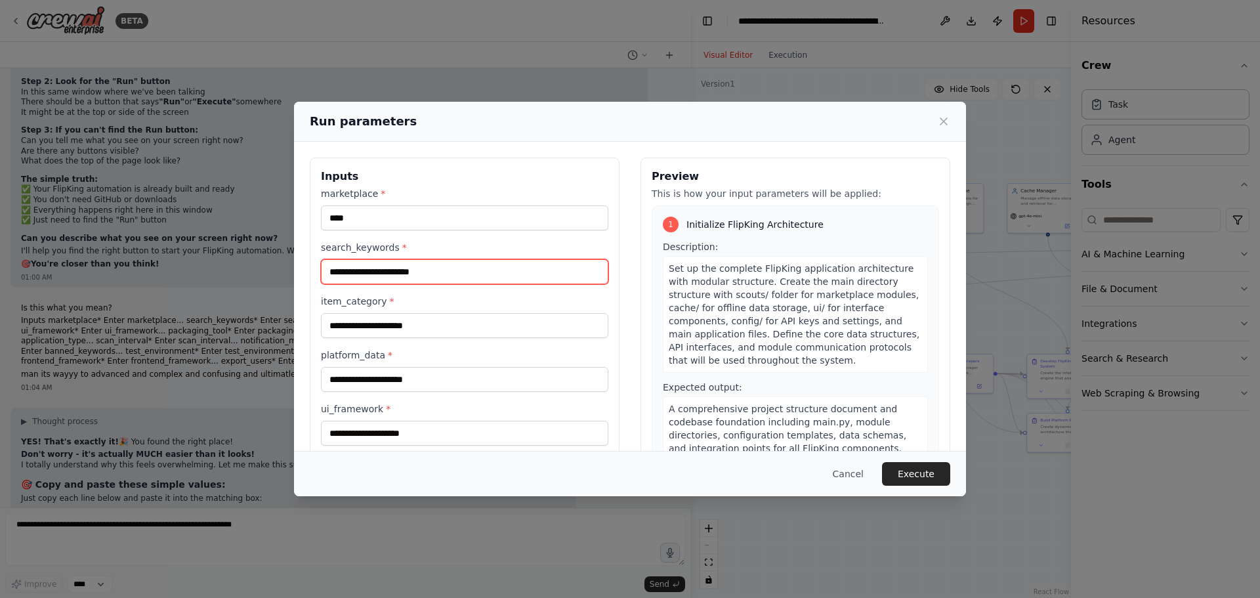
click at [379, 274] on input "search_keywords *" at bounding box center [464, 271] width 287 height 25
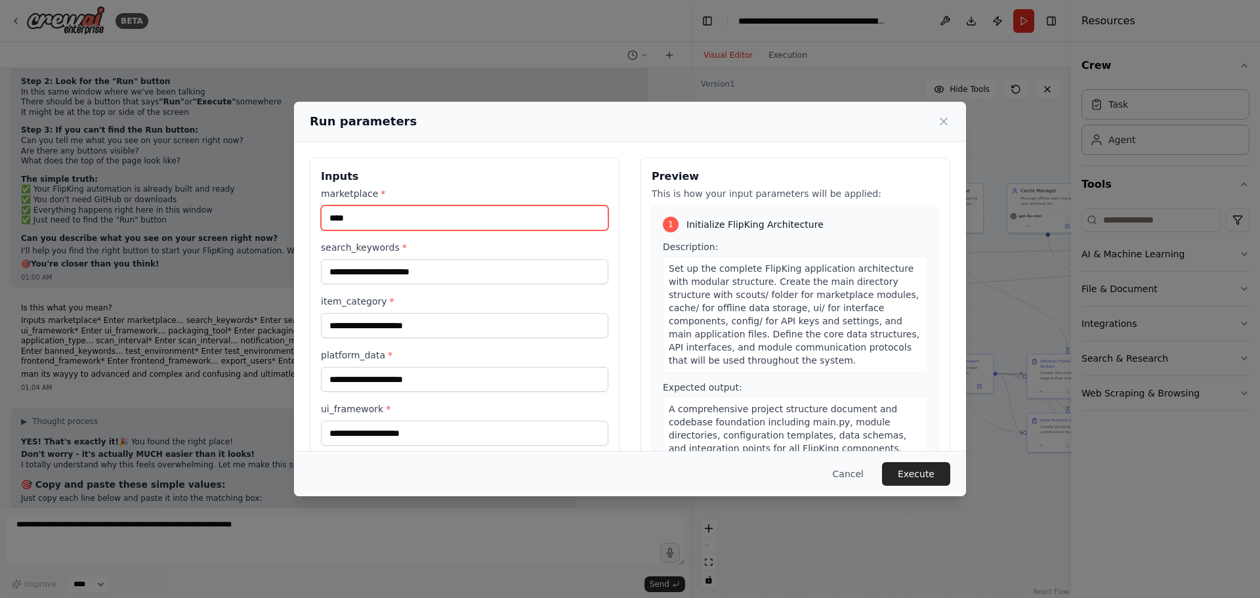
click at [394, 226] on input "****" at bounding box center [464, 217] width 287 height 25
paste input "**********"
type input "**********"
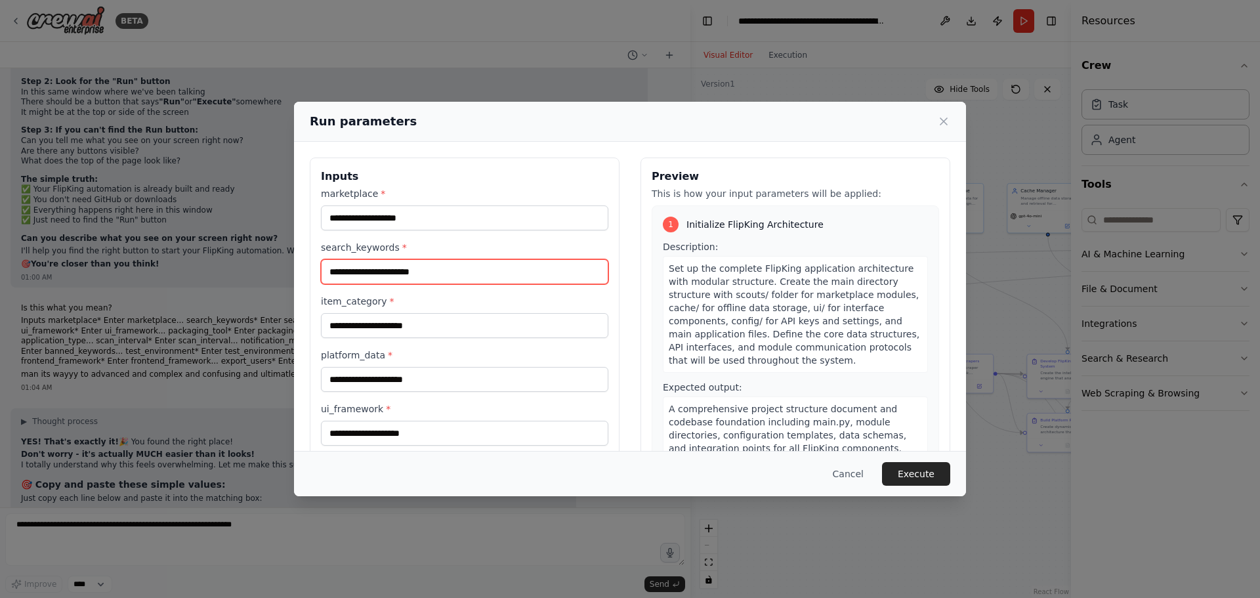
click at [339, 270] on input "search_keywords *" at bounding box center [464, 271] width 287 height 25
type input "**********"
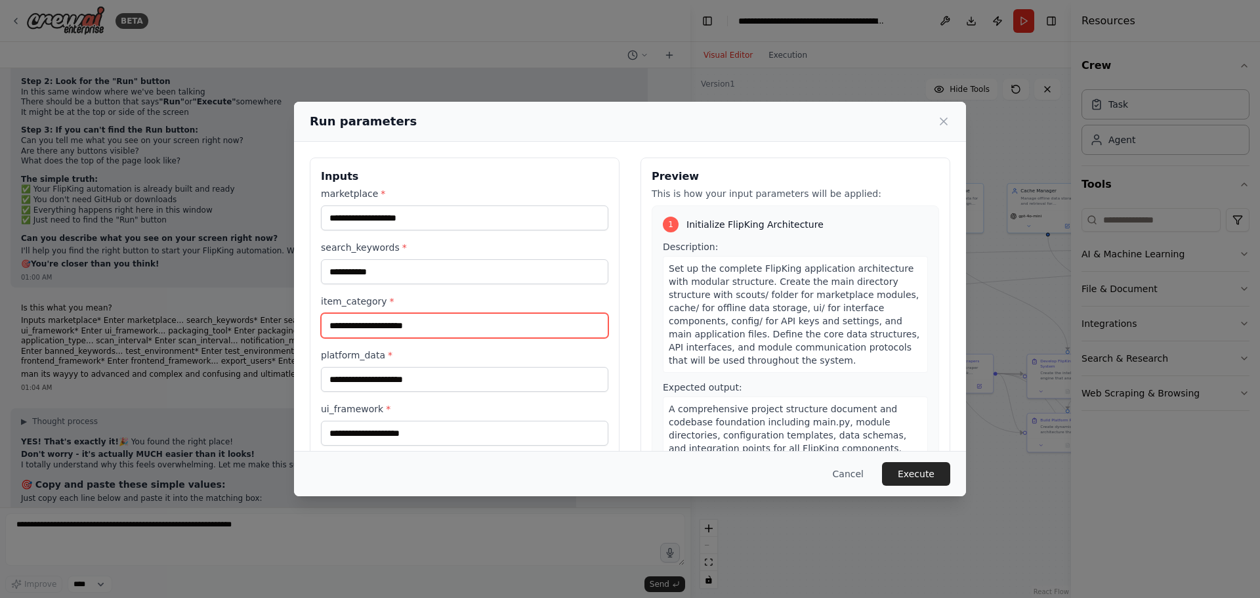
click at [392, 329] on input "item_category *" at bounding box center [464, 325] width 287 height 25
type input "**********"
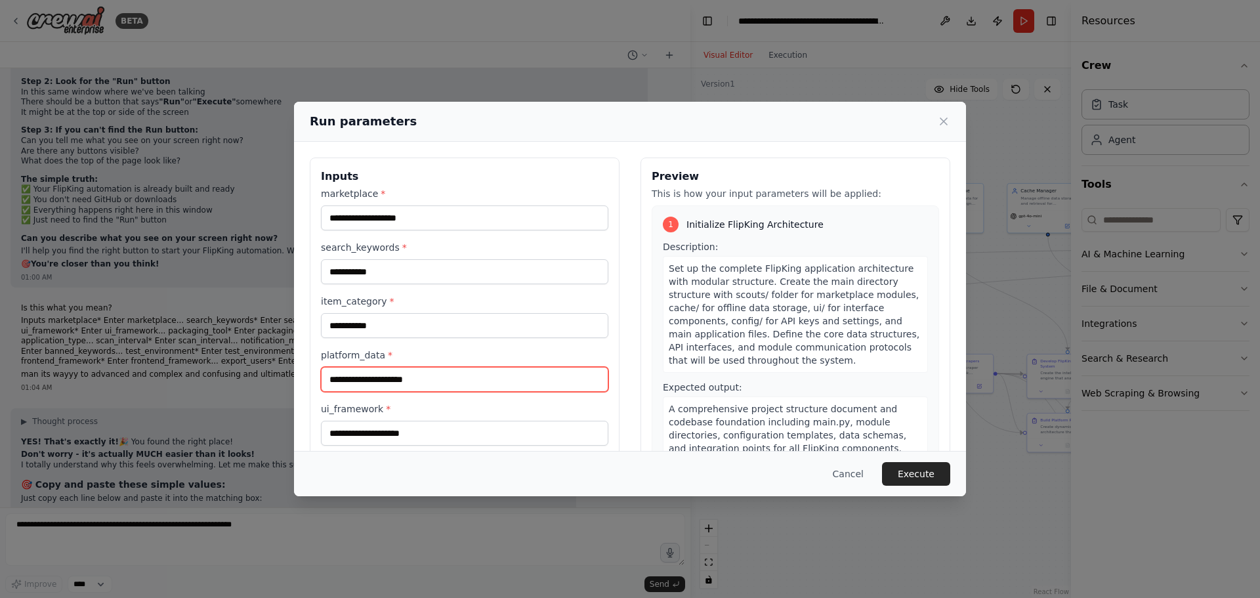
click at [388, 379] on input "platform_data *" at bounding box center [464, 379] width 287 height 25
type input "********"
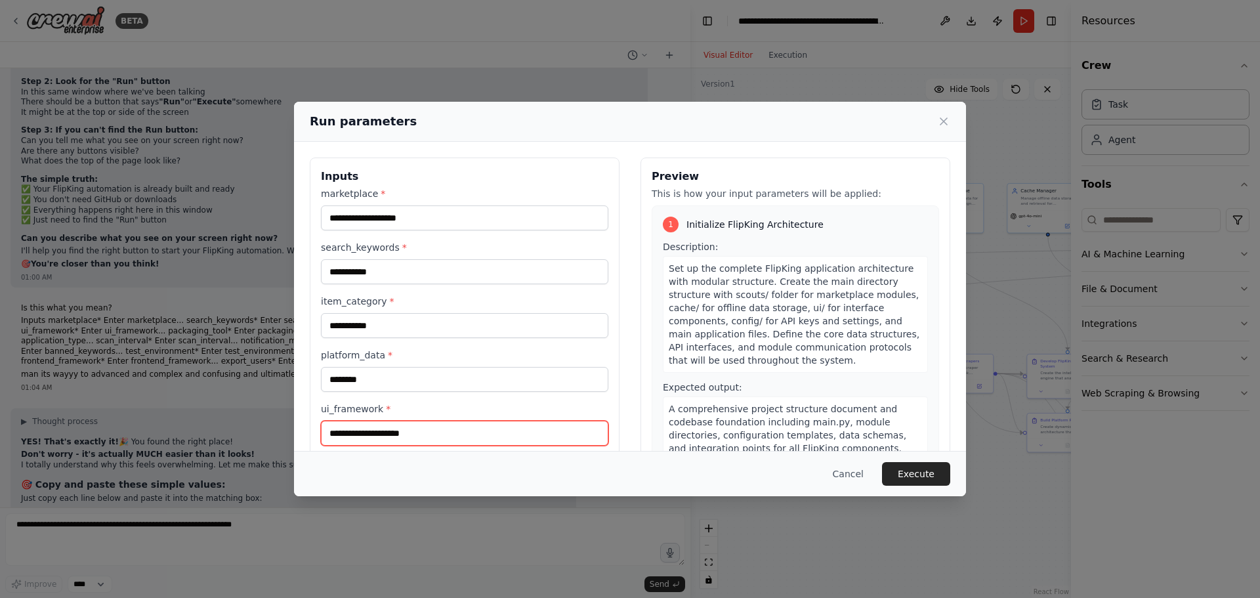
click at [386, 436] on input "ui_framework *" at bounding box center [464, 433] width 287 height 25
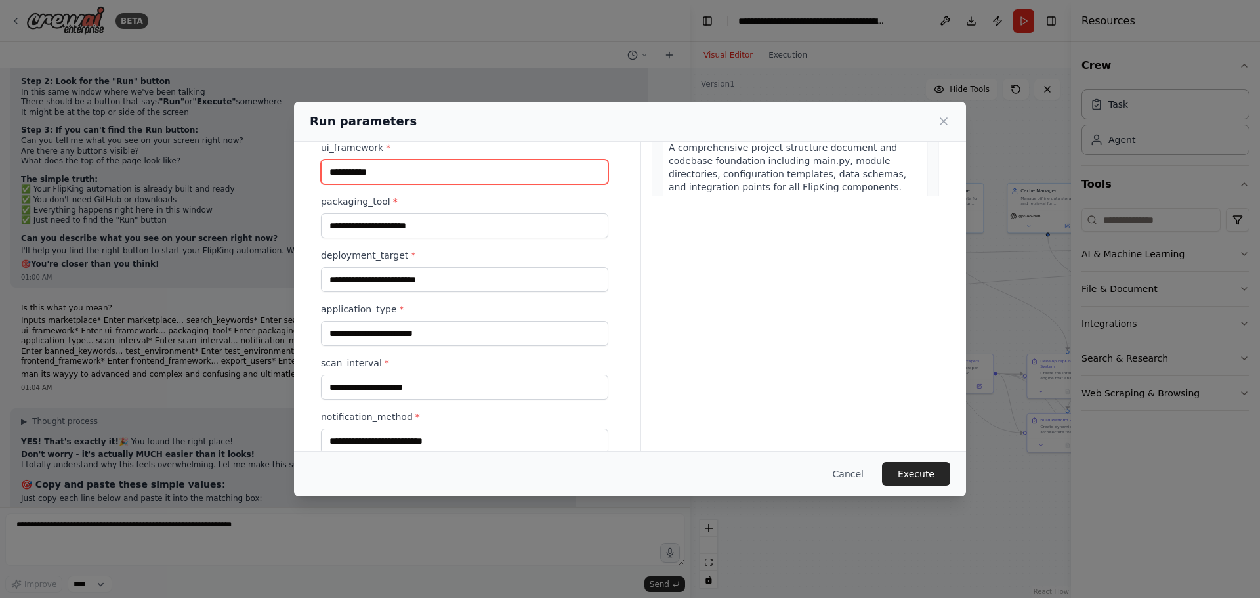
scroll to position [262, 0]
type input "**********"
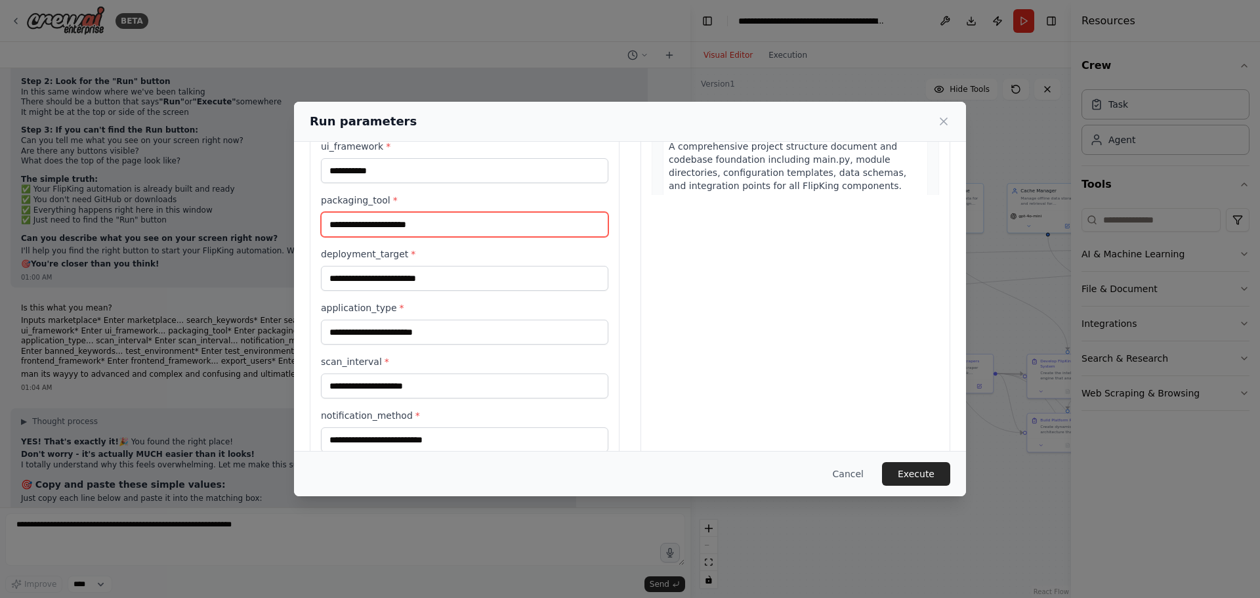
click at [413, 225] on input "packaging_tool *" at bounding box center [464, 224] width 287 height 25
type input "**********"
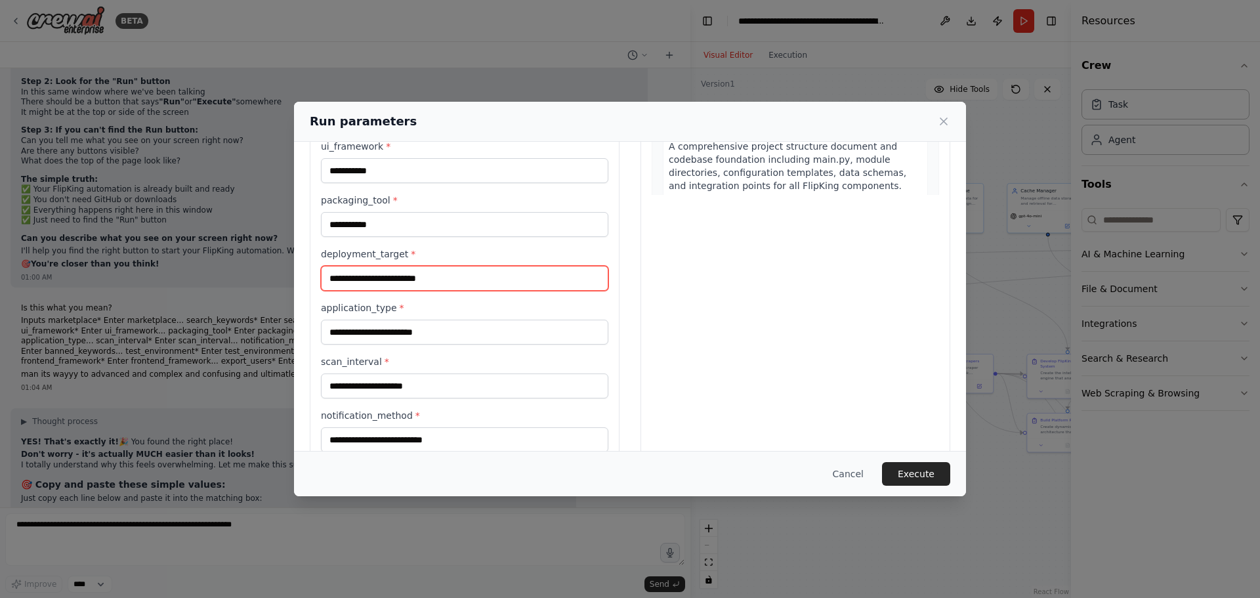
click at [406, 280] on input "deployment_target *" at bounding box center [464, 278] width 287 height 25
type input "*******"
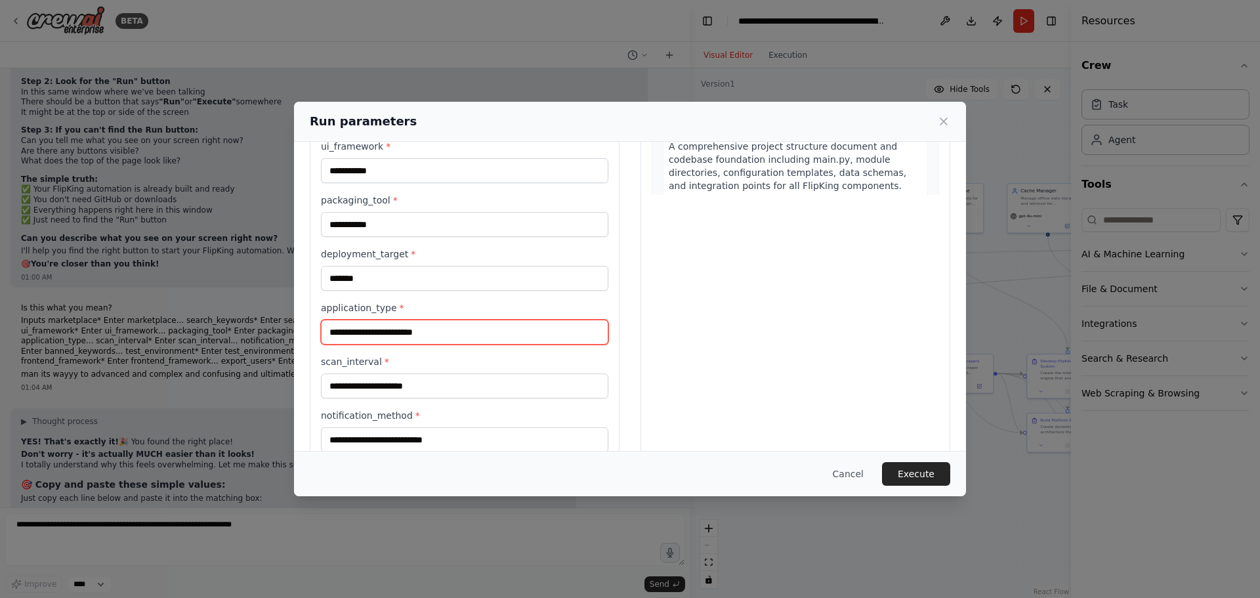
click at [387, 331] on input "application_type *" at bounding box center [464, 332] width 287 height 25
type input "**********"
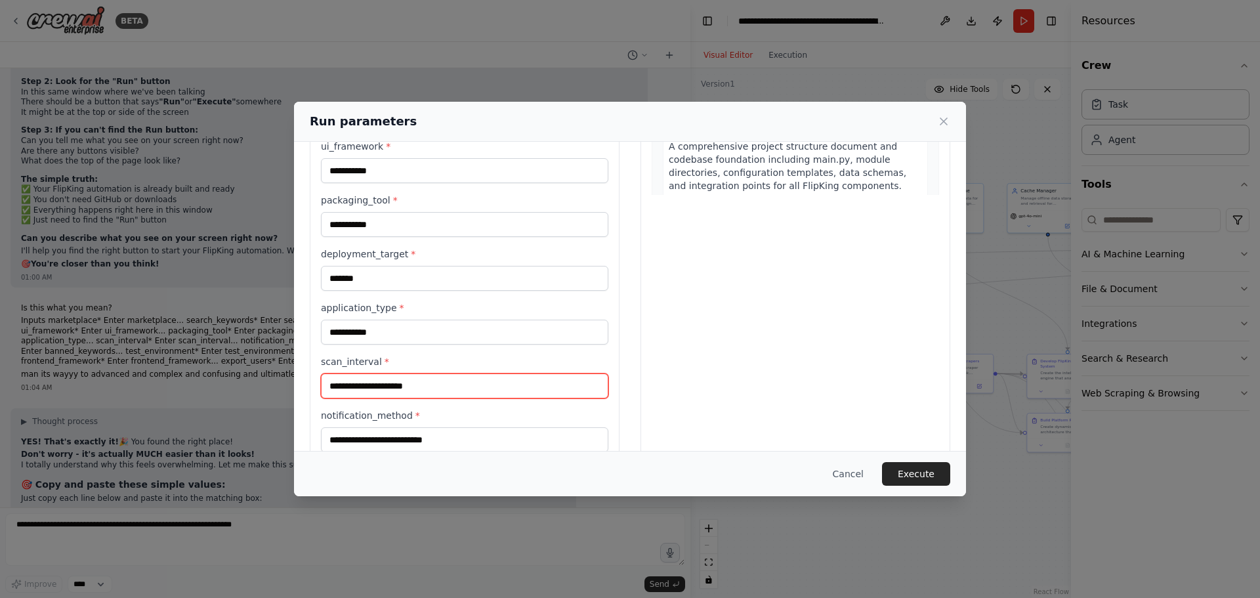
click at [380, 383] on input "scan_interval *" at bounding box center [464, 385] width 287 height 25
type input "**"
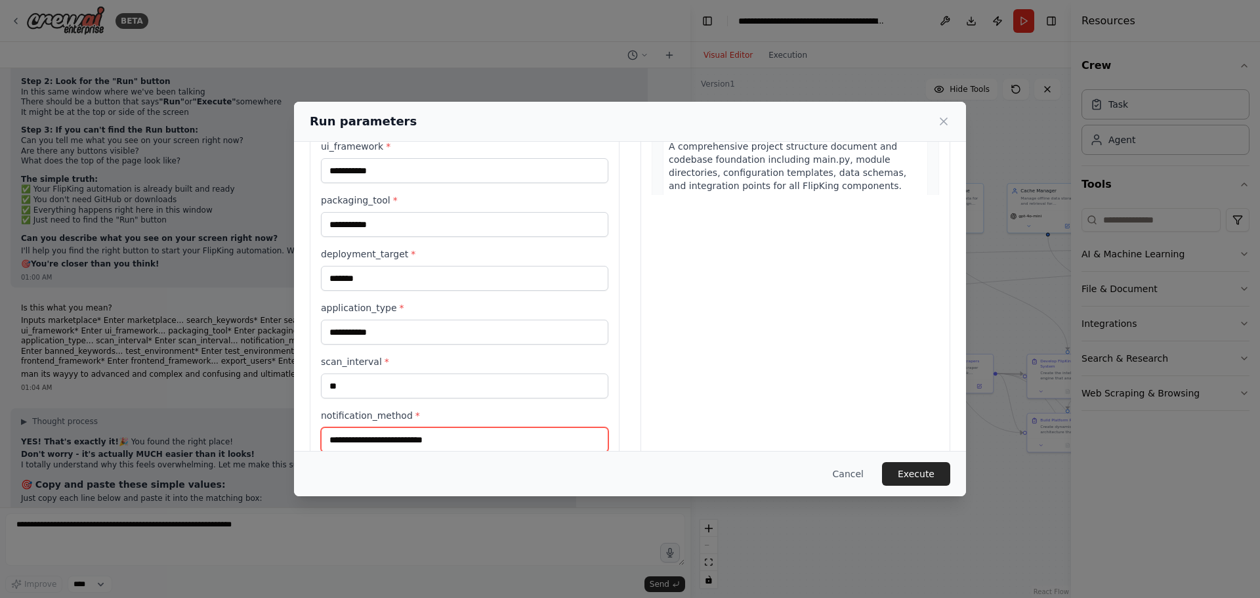
click at [373, 444] on input "notification_method *" at bounding box center [464, 439] width 287 height 25
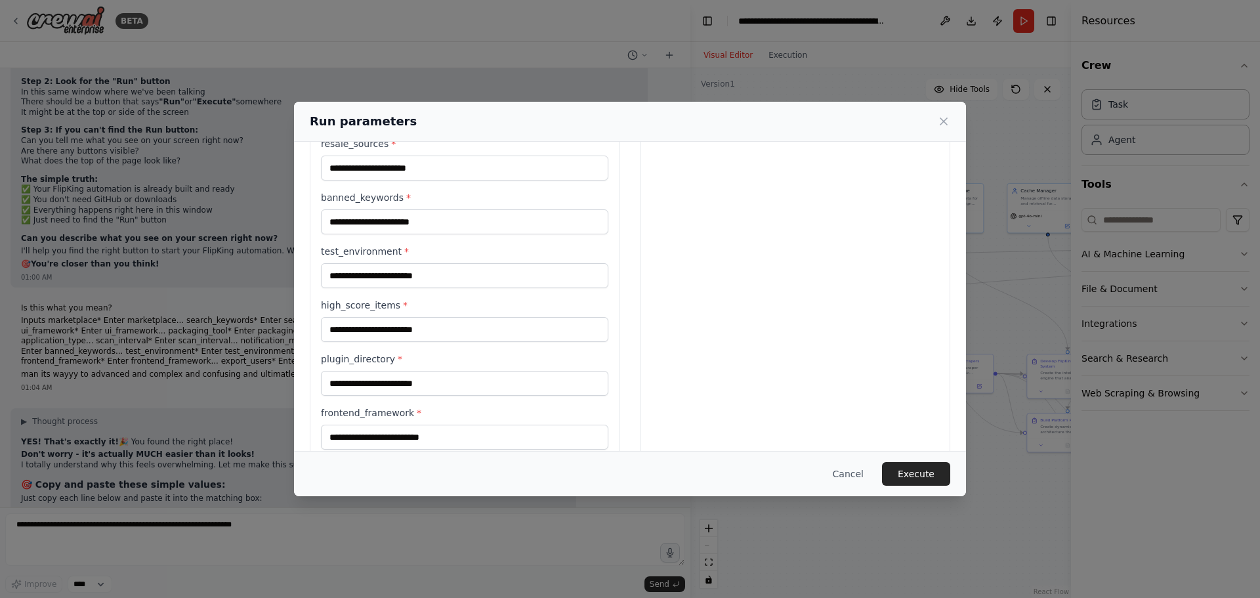
scroll to position [591, 0]
type input "**********"
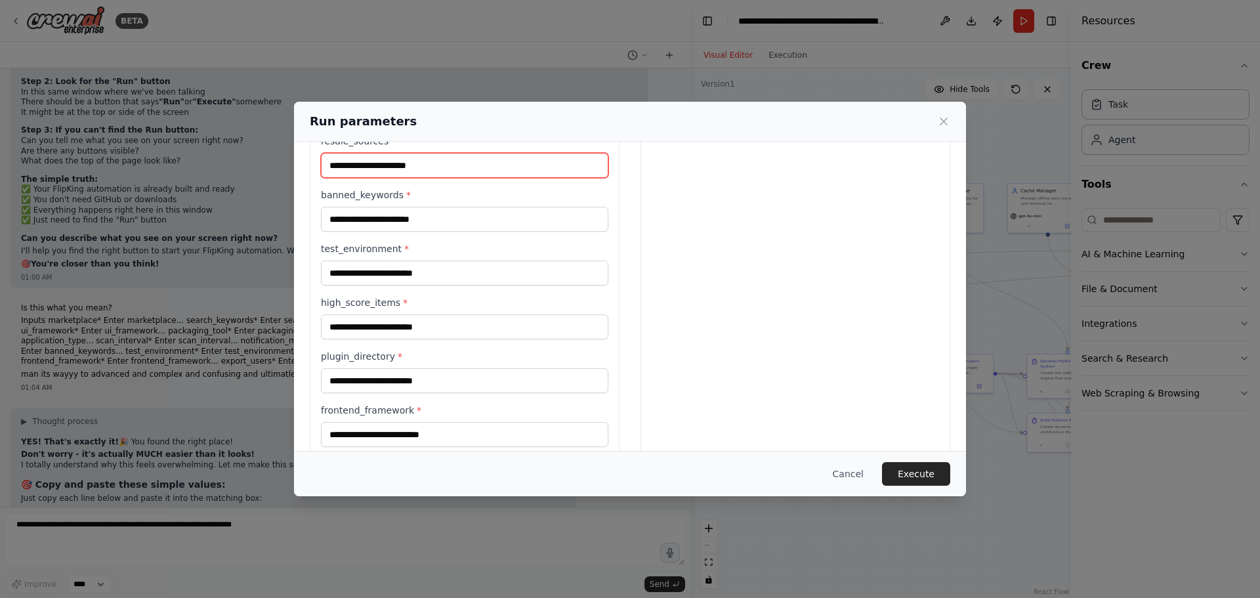
click at [379, 164] on input "resale_sources *" at bounding box center [464, 165] width 287 height 25
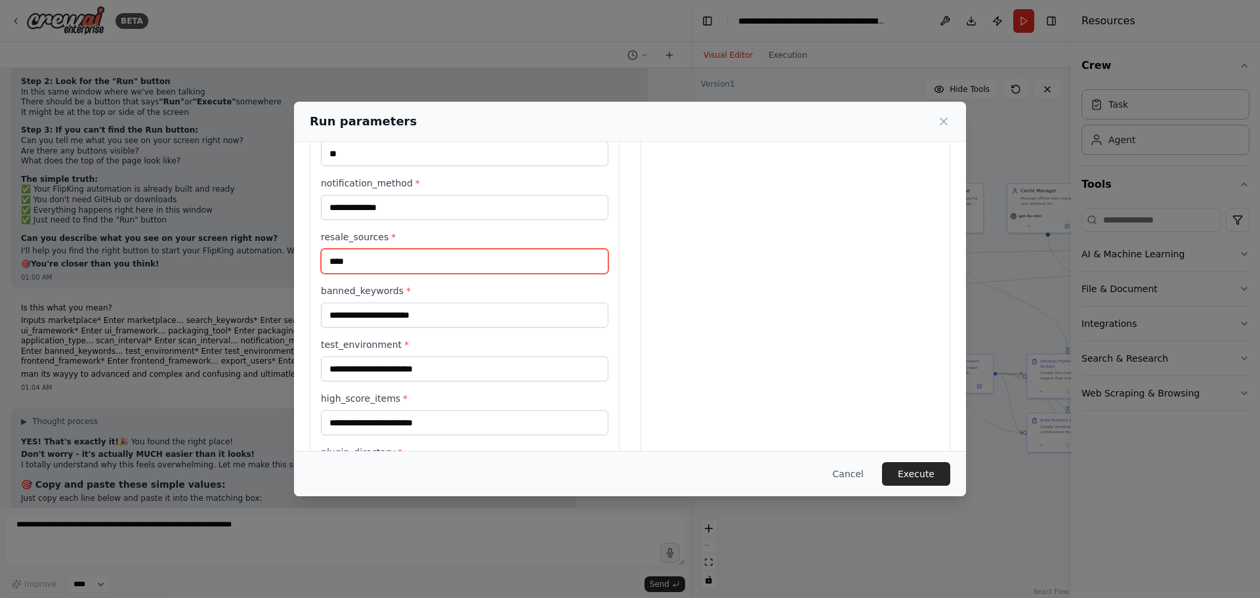
scroll to position [525, 0]
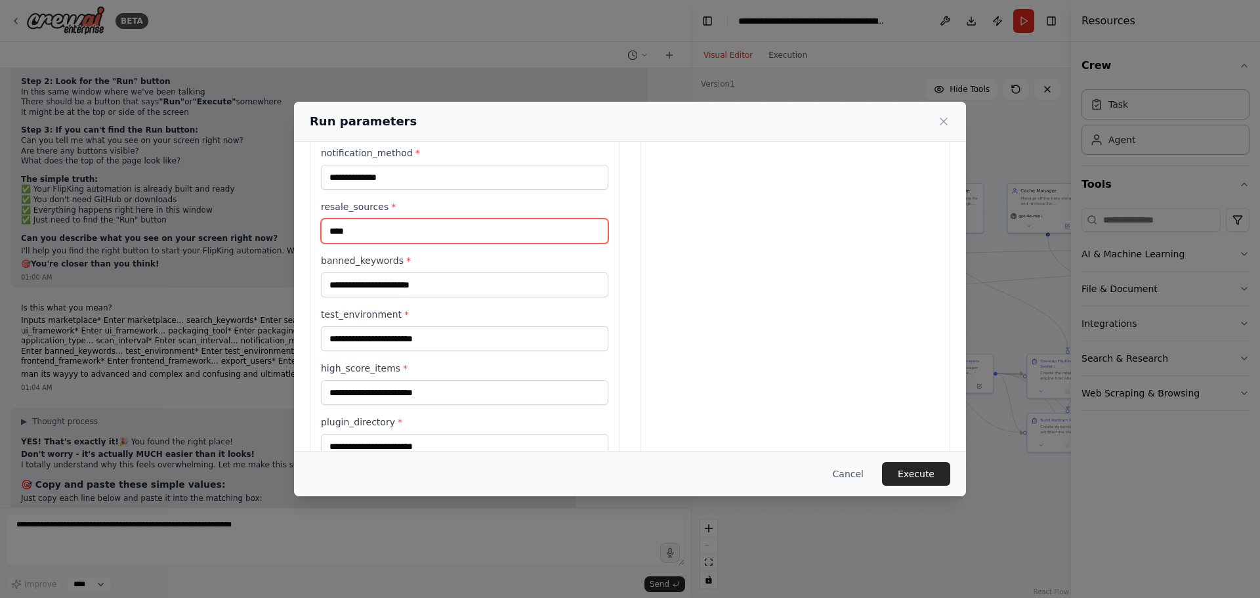
type input "****"
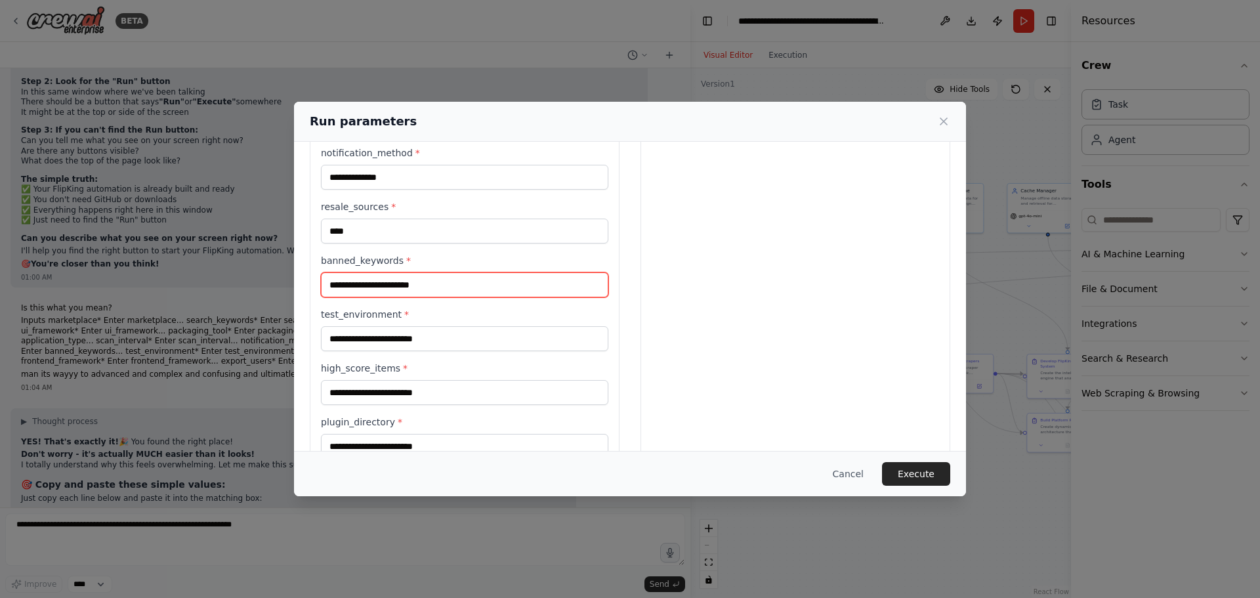
click at [369, 287] on input "banned_keywords *" at bounding box center [464, 284] width 287 height 25
drag, startPoint x: 369, startPoint y: 287, endPoint x: 316, endPoint y: 277, distance: 54.2
click at [316, 277] on div "**********" at bounding box center [465, 132] width 310 height 999
type input "****"
click at [356, 341] on input "test_environment *" at bounding box center [464, 338] width 287 height 25
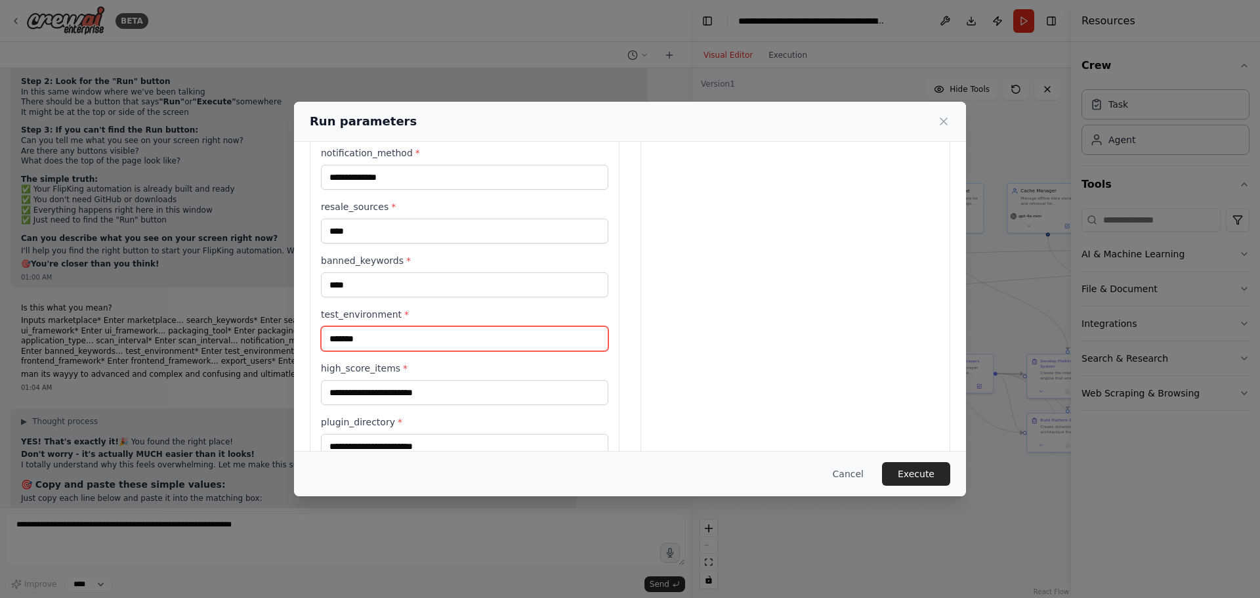
type input "*******"
drag, startPoint x: 362, startPoint y: 288, endPoint x: 299, endPoint y: 283, distance: 63.2
click at [299, 283] on div "**********" at bounding box center [630, 132] width 672 height 1030
type input "******"
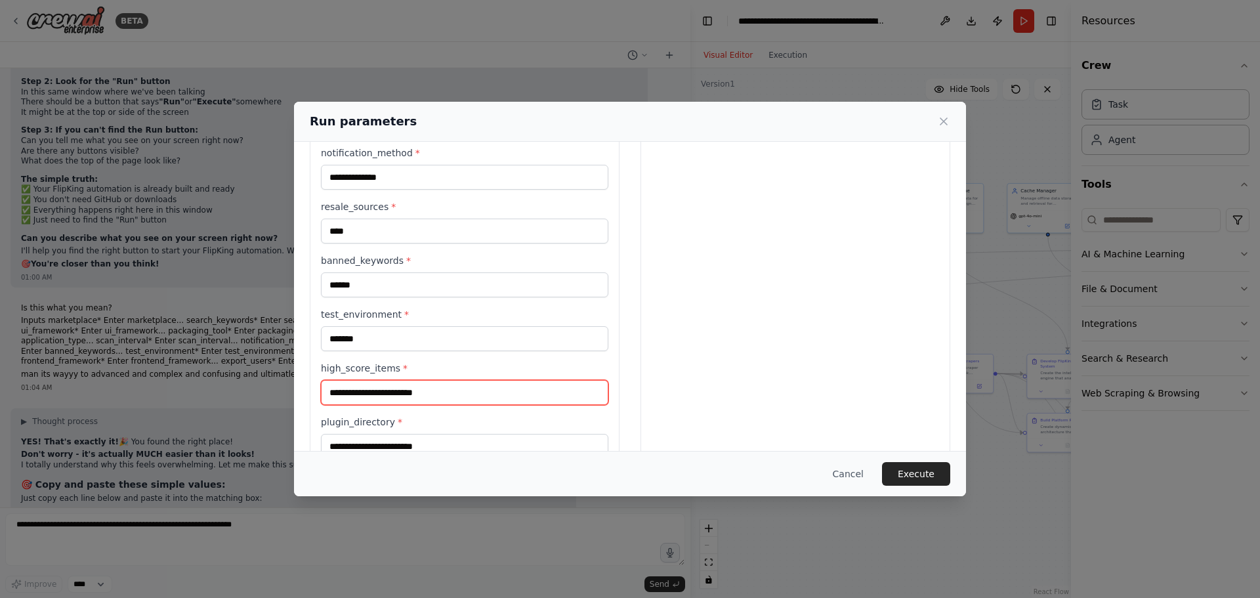
click at [368, 397] on input "high_score_items *" at bounding box center [464, 392] width 287 height 25
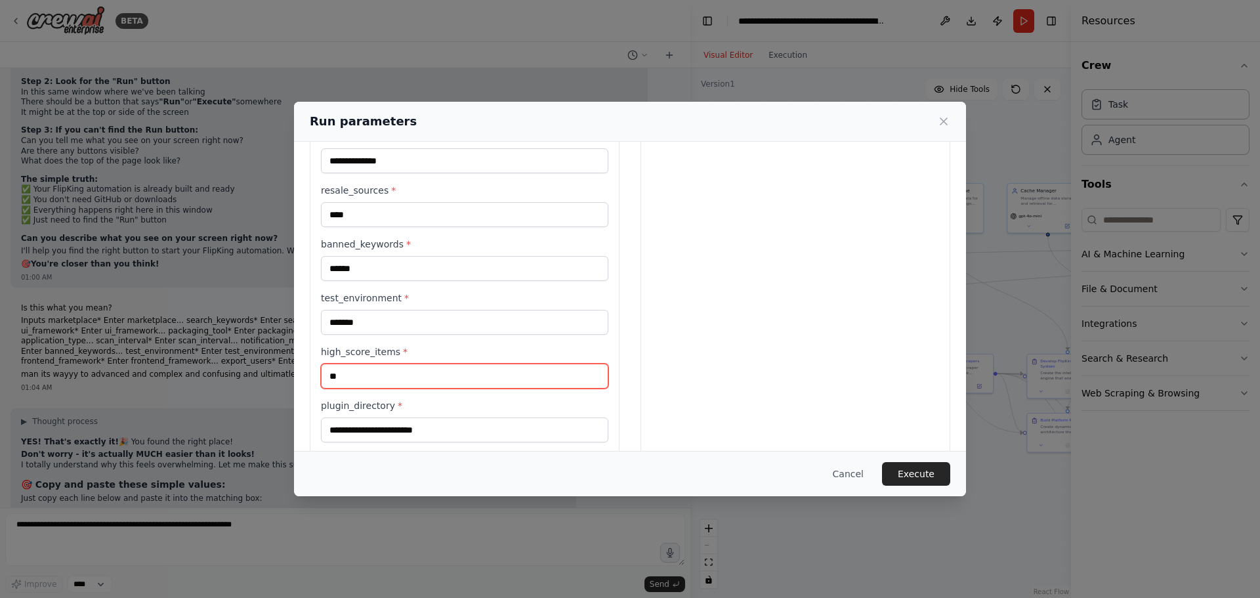
scroll to position [591, 0]
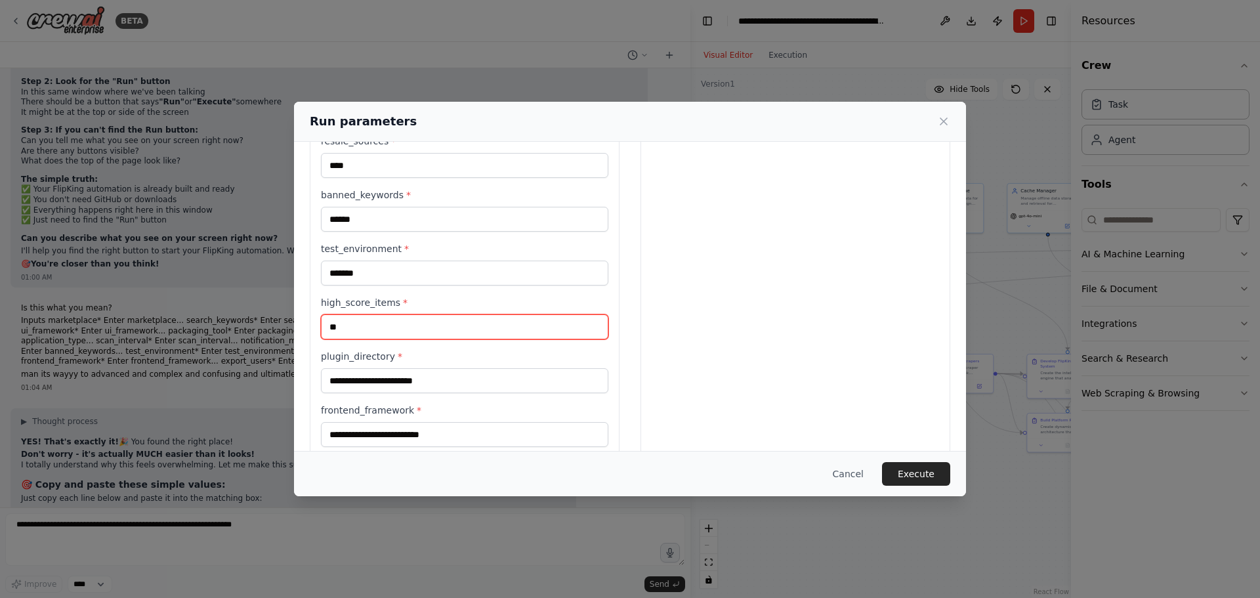
type input "**"
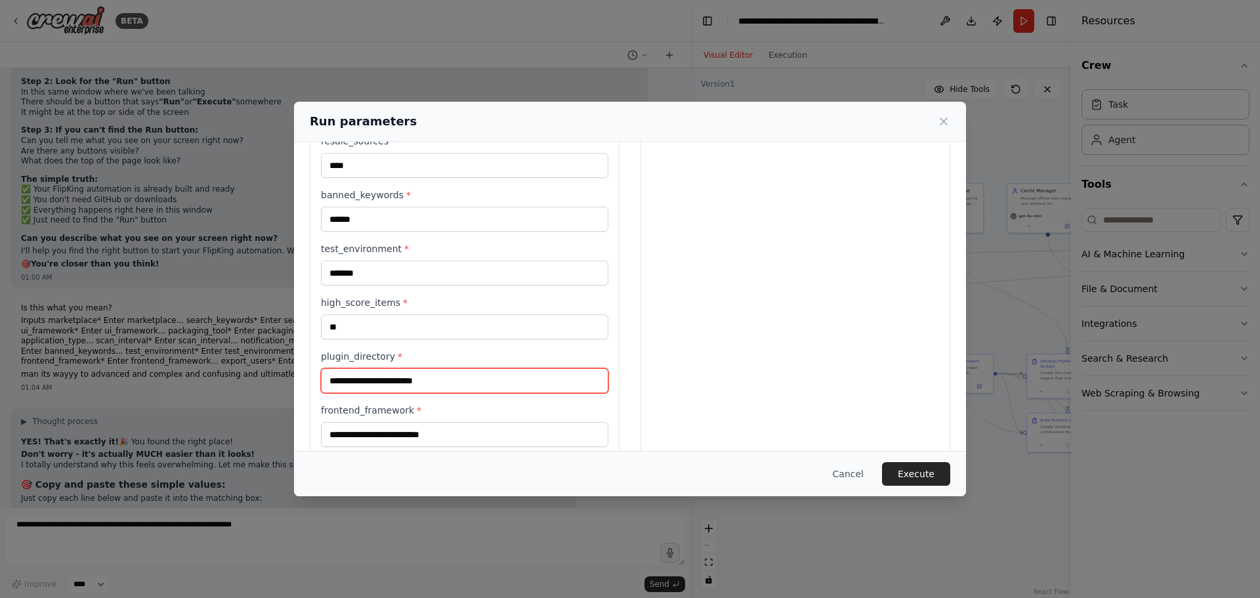
click at [373, 388] on input "plugin_directory *" at bounding box center [464, 380] width 287 height 25
type input "*******"
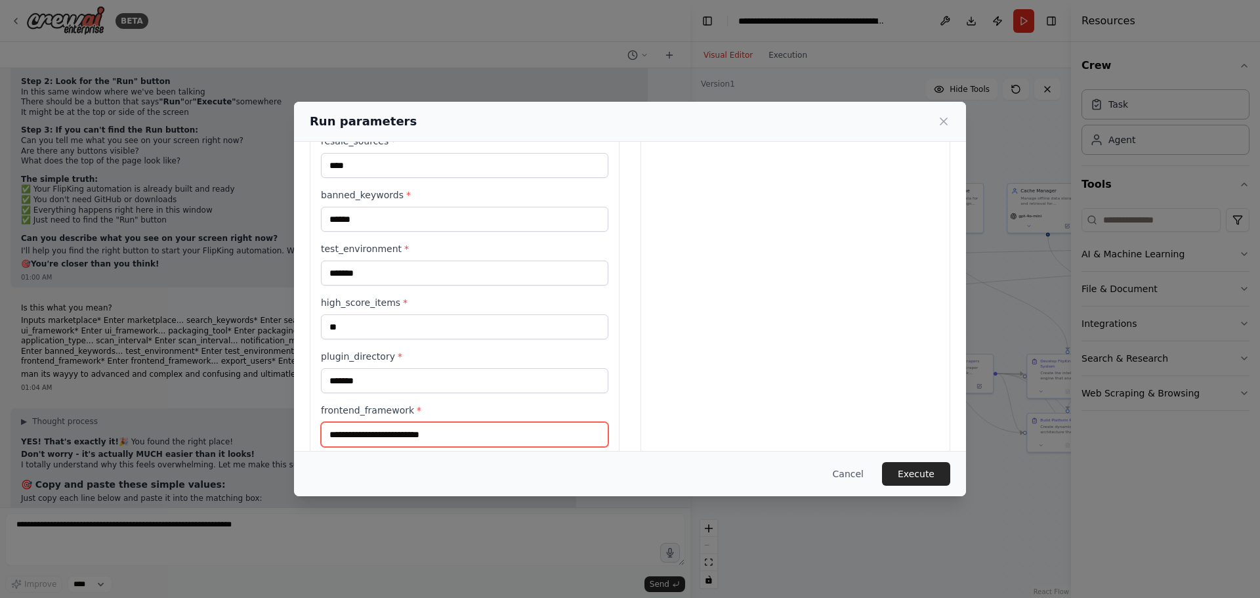
click at [376, 434] on input "frontend_framework *" at bounding box center [464, 434] width 287 height 25
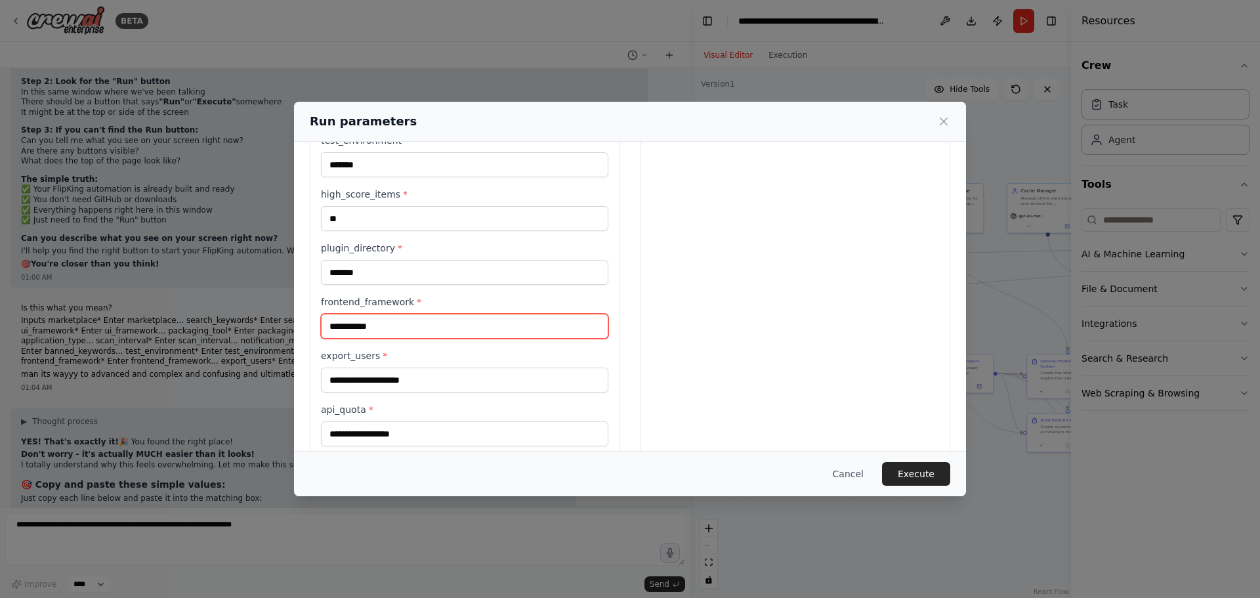
scroll to position [721, 0]
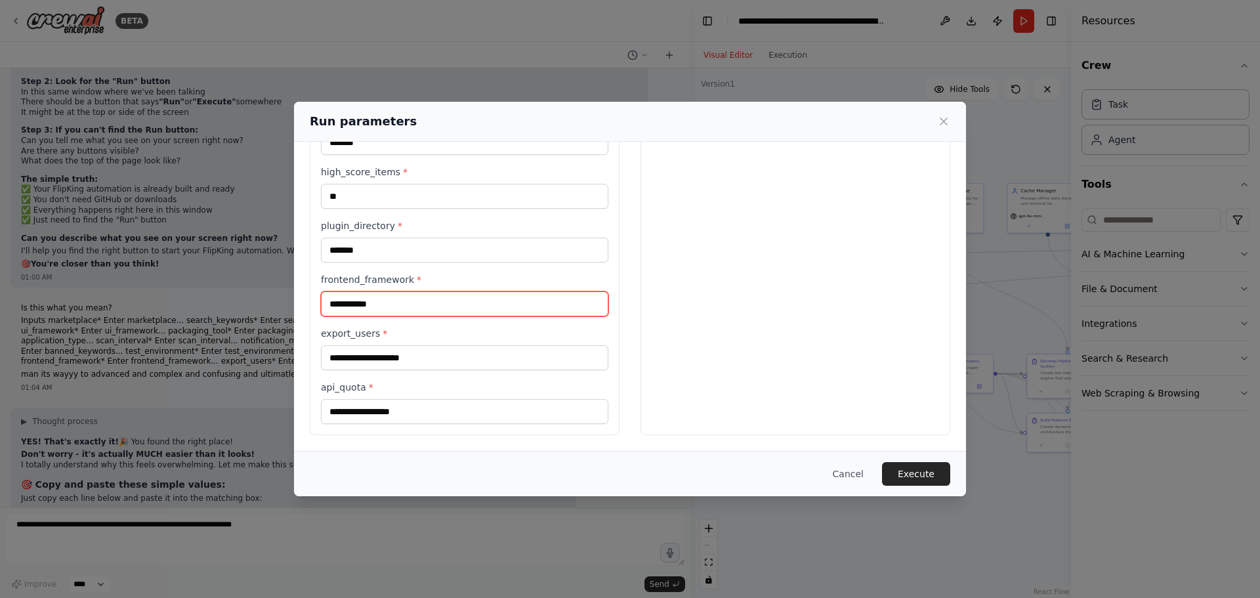
type input "**********"
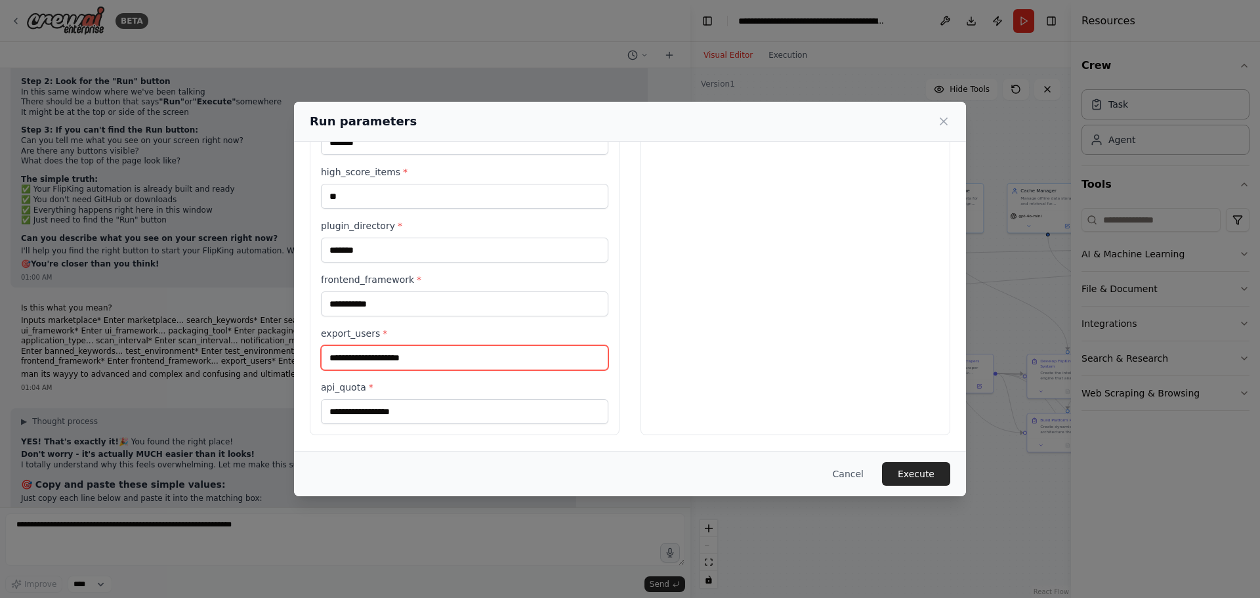
click at [447, 360] on input "export_users *" at bounding box center [464, 357] width 287 height 25
type input "*******"
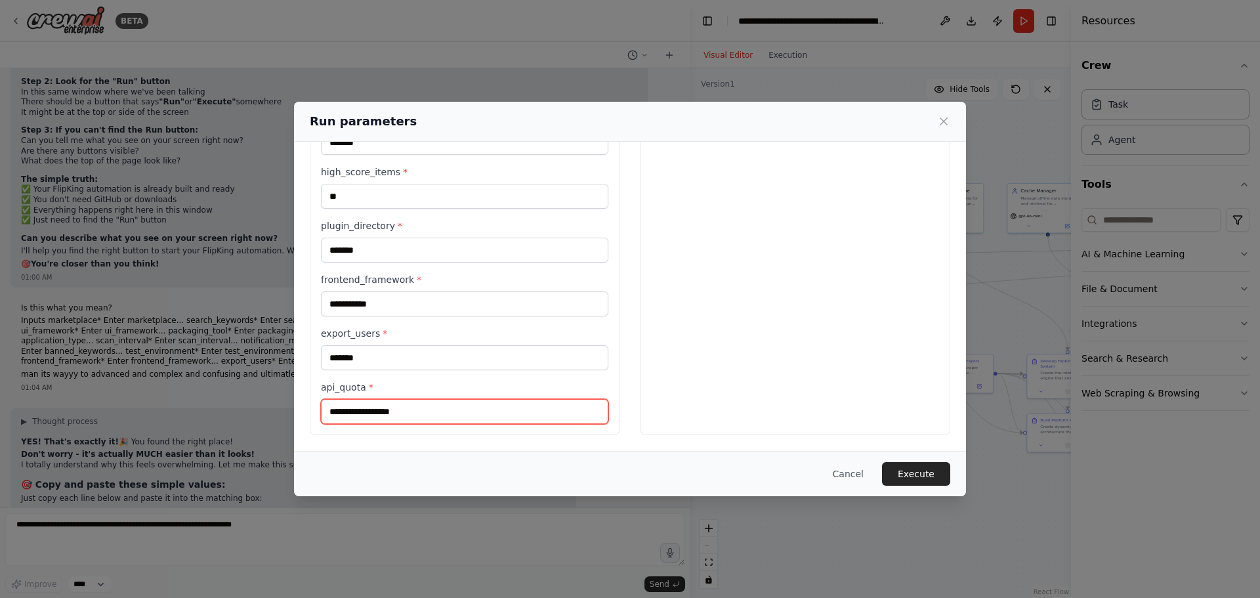
click at [421, 415] on input "api_quota *" at bounding box center [464, 411] width 287 height 25
type input "*****"
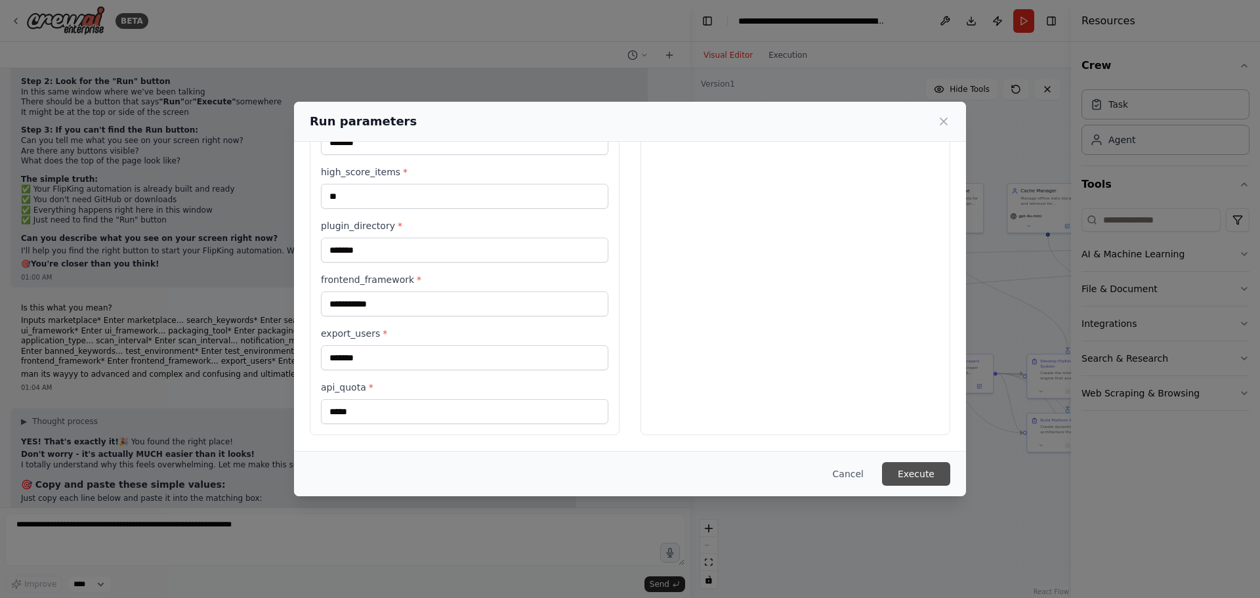
click at [918, 467] on button "Execute" at bounding box center [916, 474] width 68 height 24
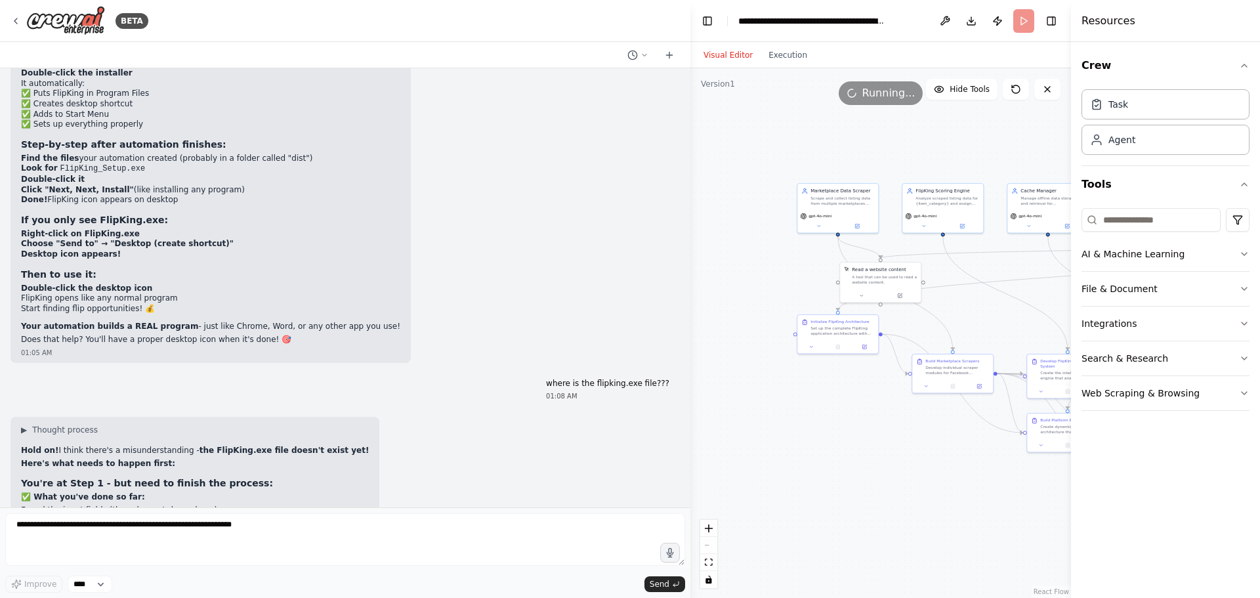
scroll to position [11251, 0]
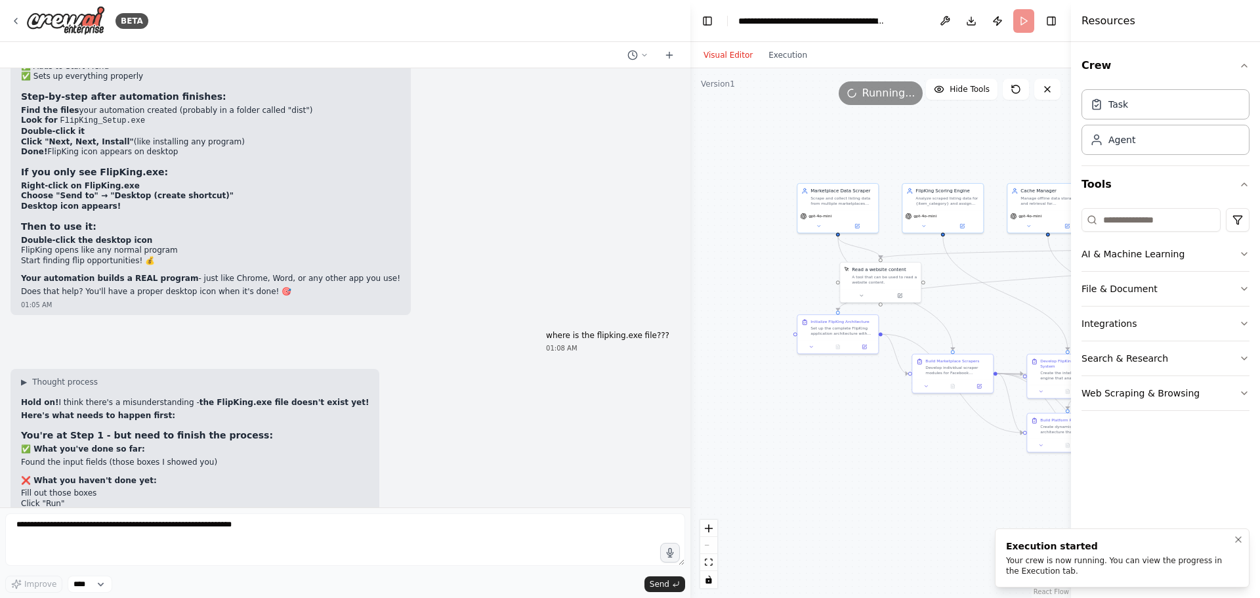
click at [1096, 566] on div "Your crew is now running. You can view the progress in the Execution tab." at bounding box center [1119, 565] width 227 height 21
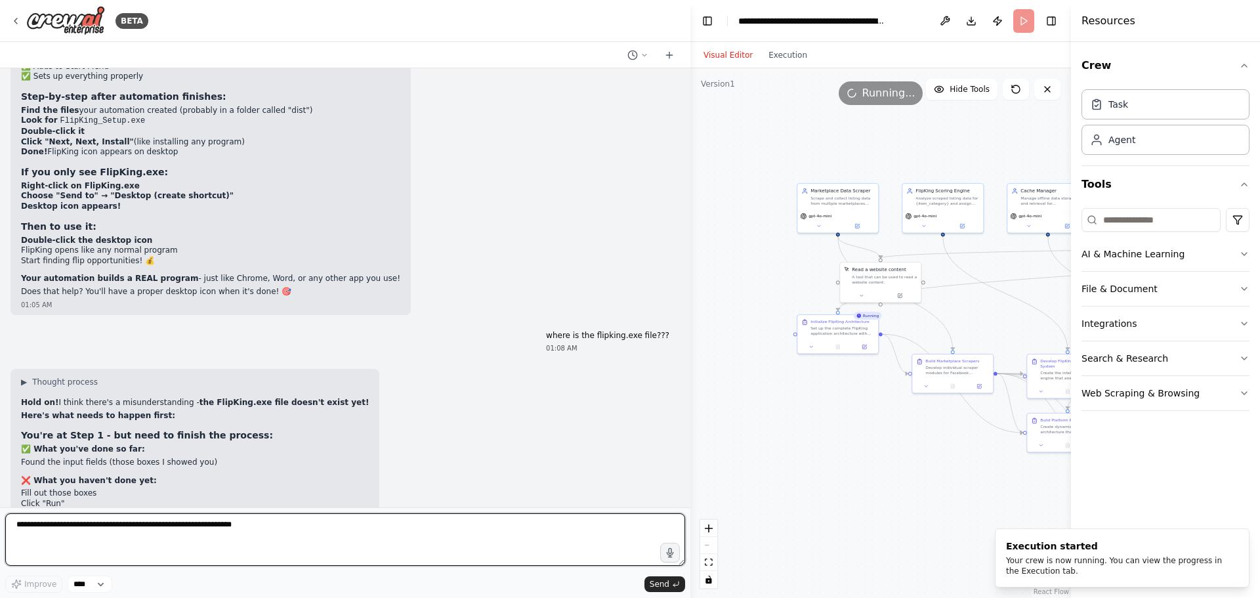
click at [247, 534] on textarea at bounding box center [345, 539] width 680 height 52
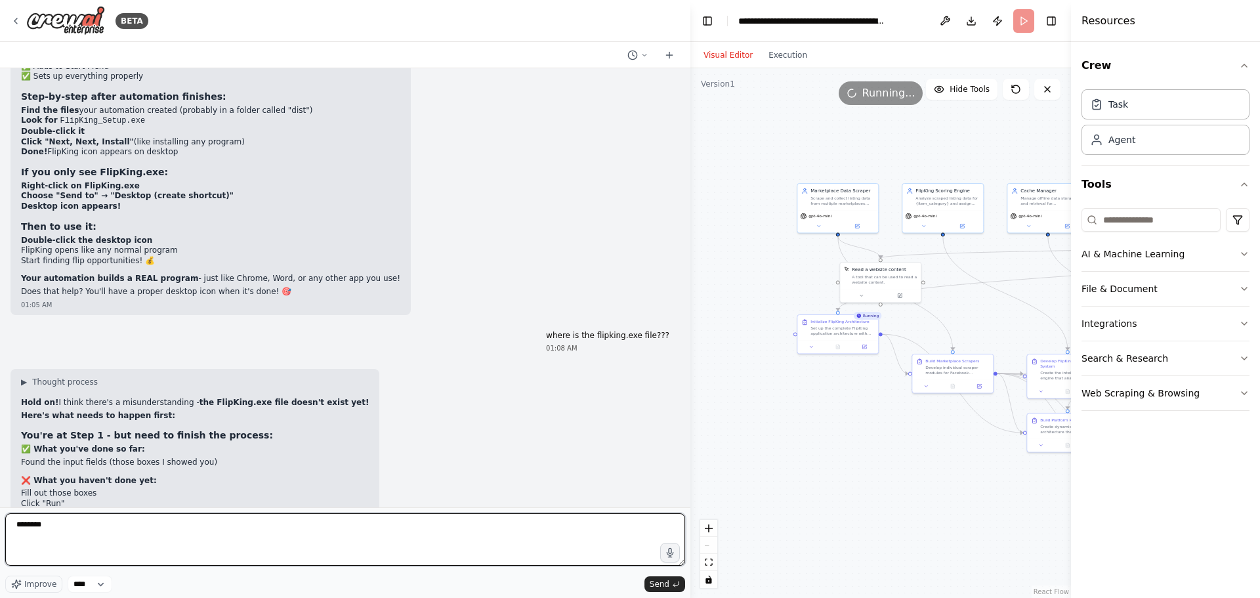
type textarea "*********"
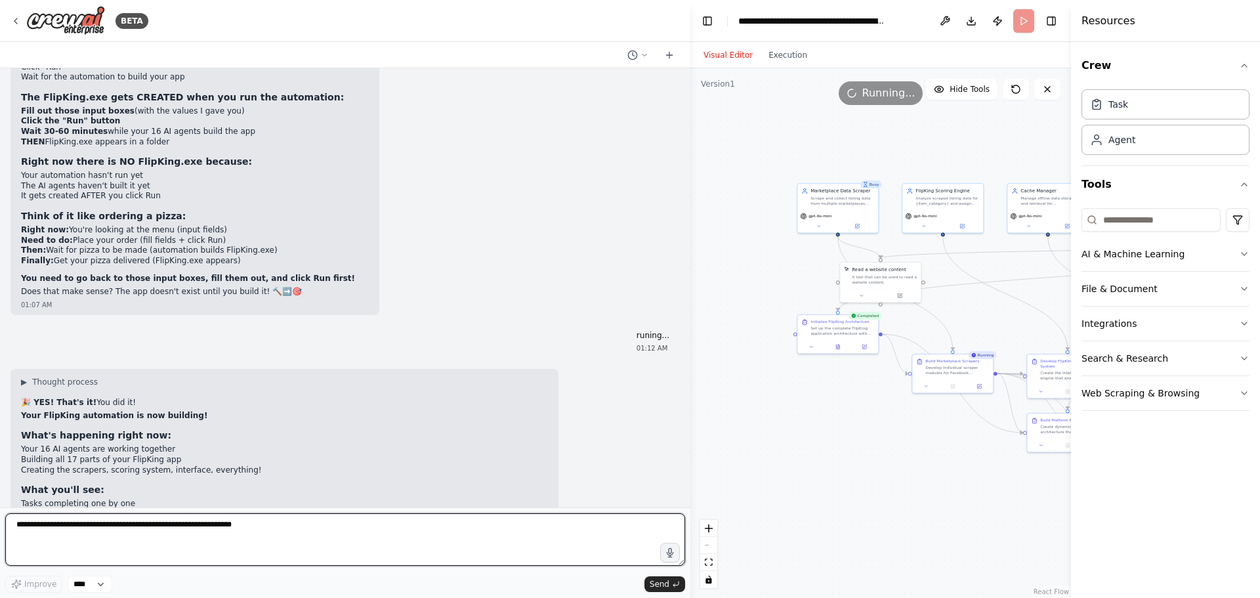
scroll to position [11701, 0]
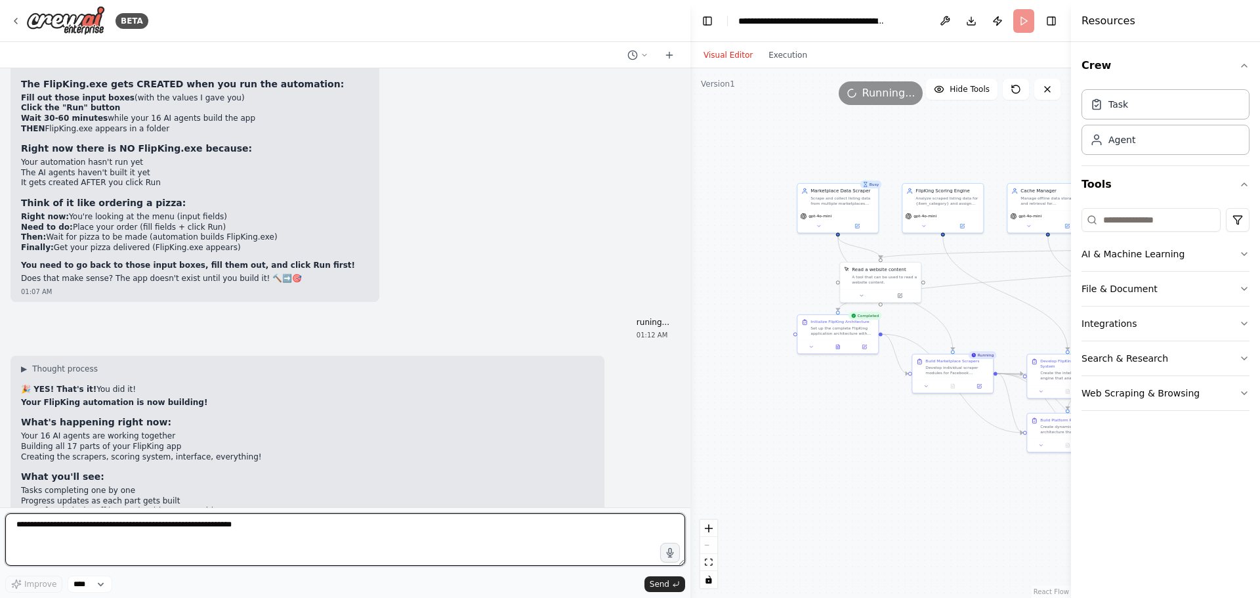
click at [170, 522] on textarea at bounding box center [345, 539] width 680 height 52
type textarea "**********"
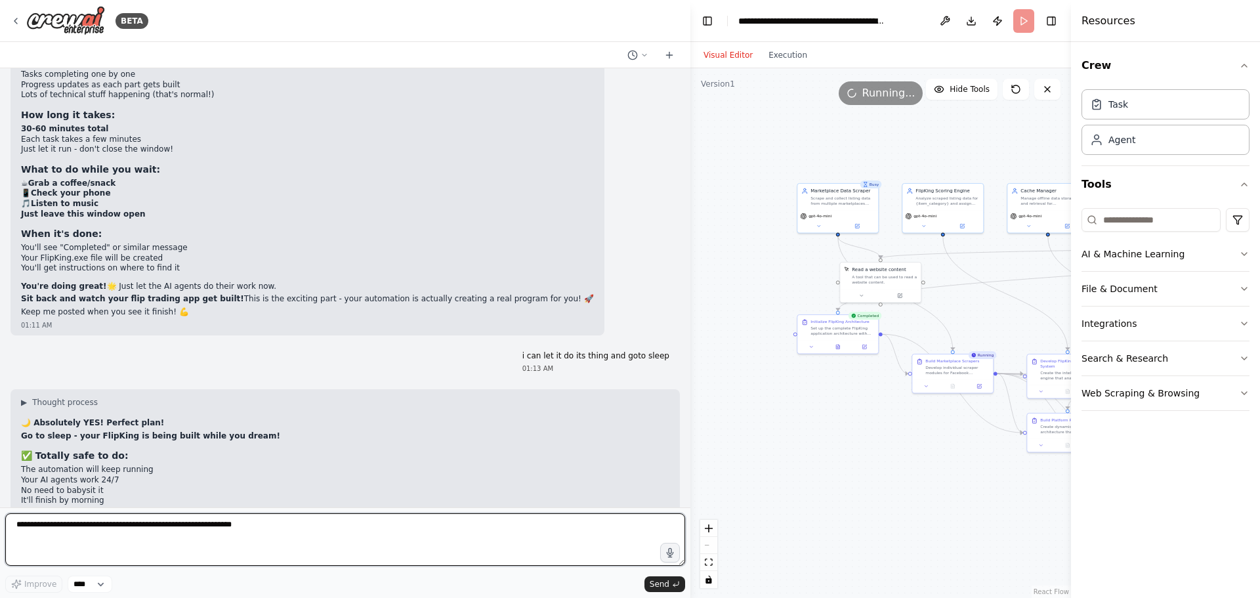
scroll to position [12129, 0]
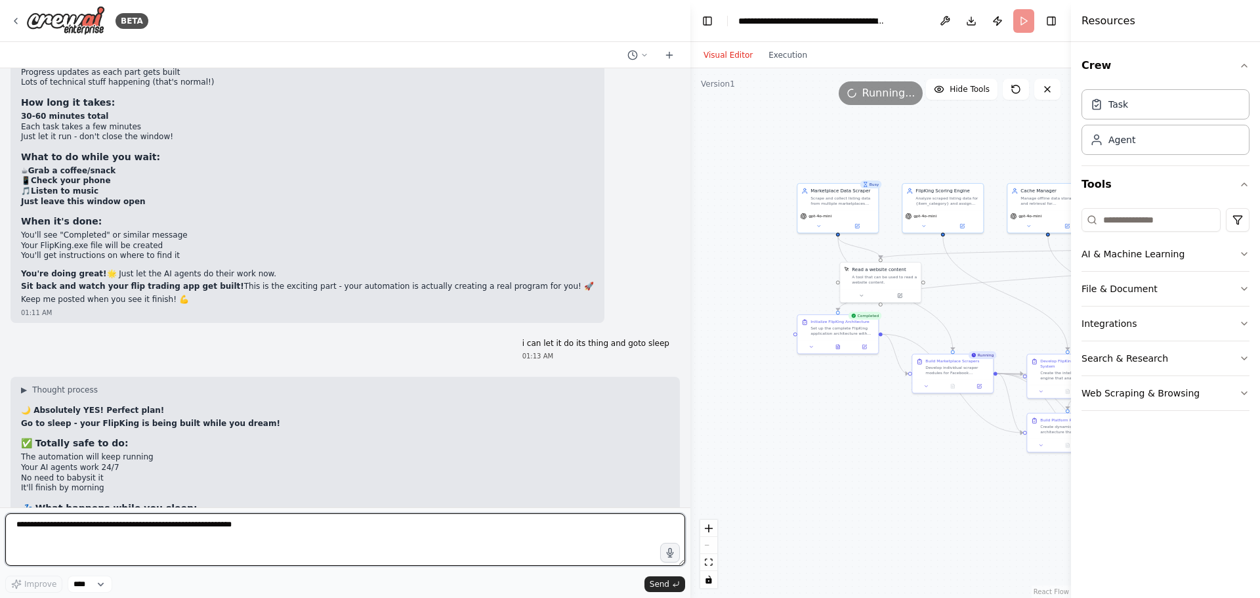
click at [113, 530] on textarea at bounding box center [345, 539] width 680 height 52
click at [222, 527] on textarea "**********" at bounding box center [345, 539] width 680 height 52
type textarea "**********"
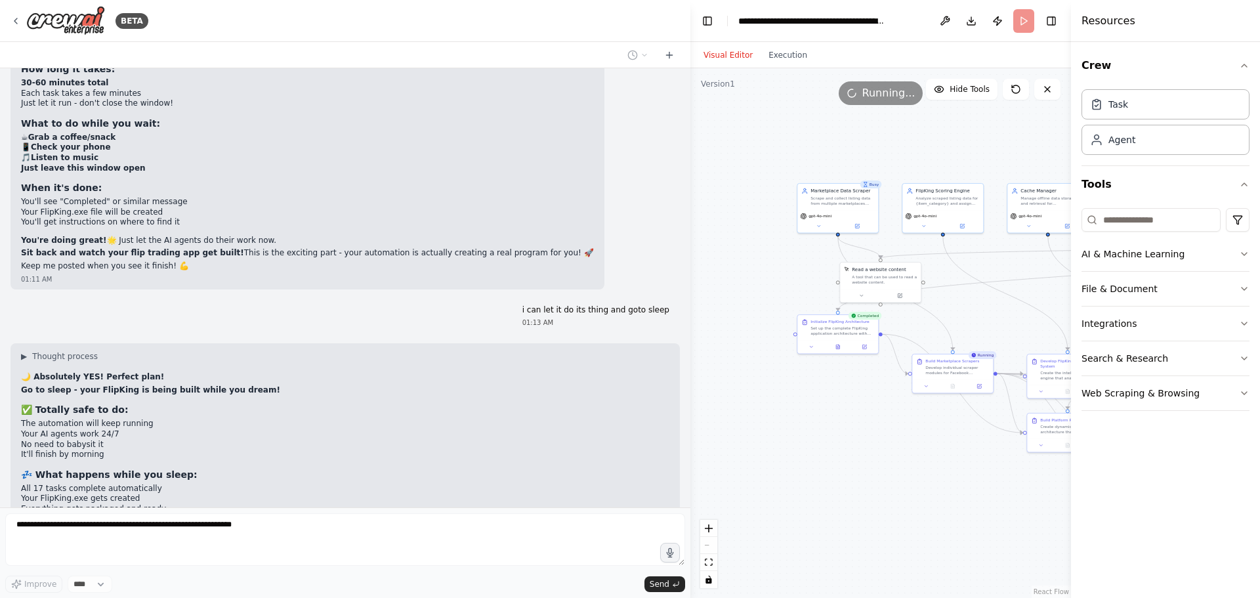
scroll to position [12207, 0]
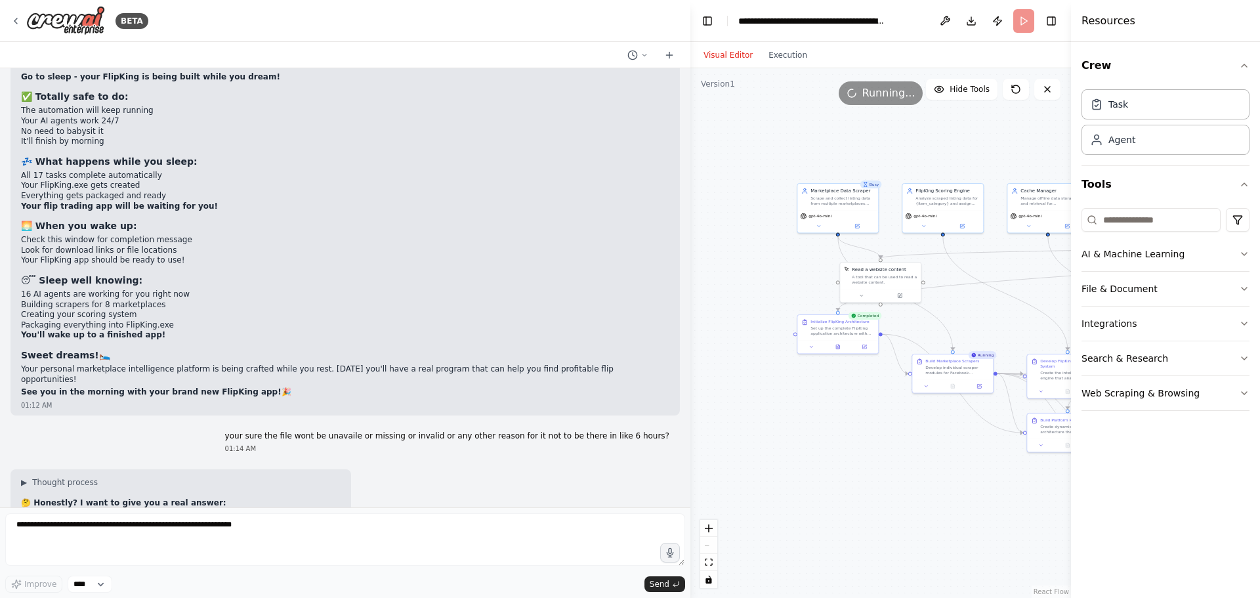
drag, startPoint x: 175, startPoint y: 339, endPoint x: 160, endPoint y: 359, distance: 24.4
click at [160, 477] on div "▶ Thought process 🤔 Honestly? I want to give you a real answer: Most likely YES…" at bounding box center [181, 607] width 320 height 261
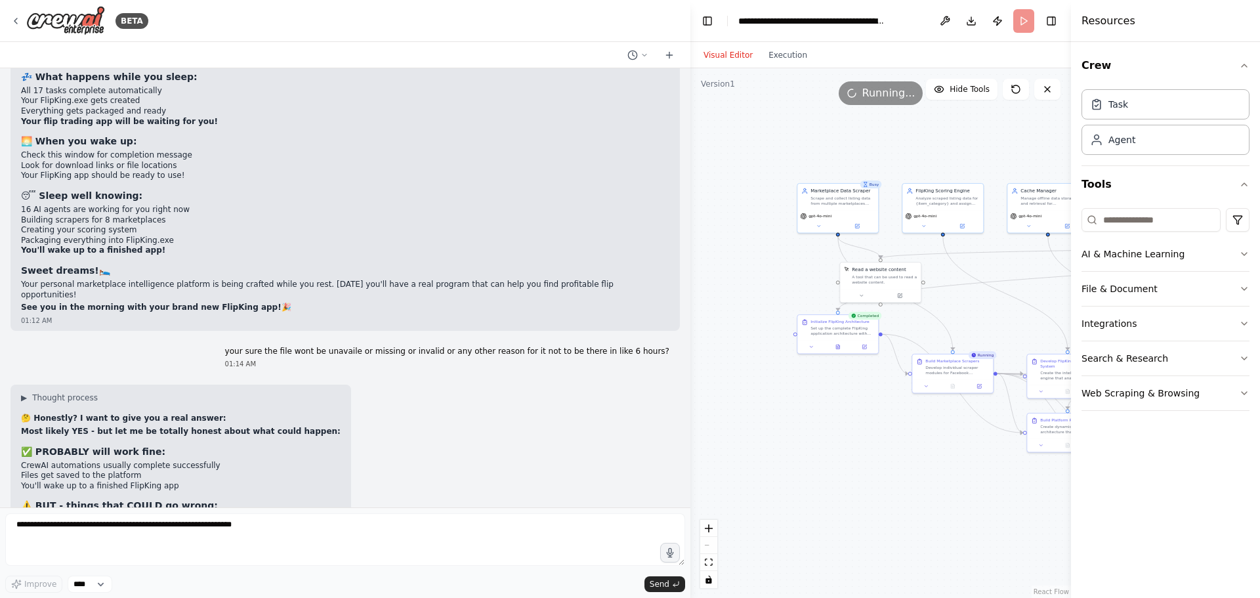
click at [172, 525] on li "Internet connection issues could interrupt it" at bounding box center [181, 530] width 320 height 10
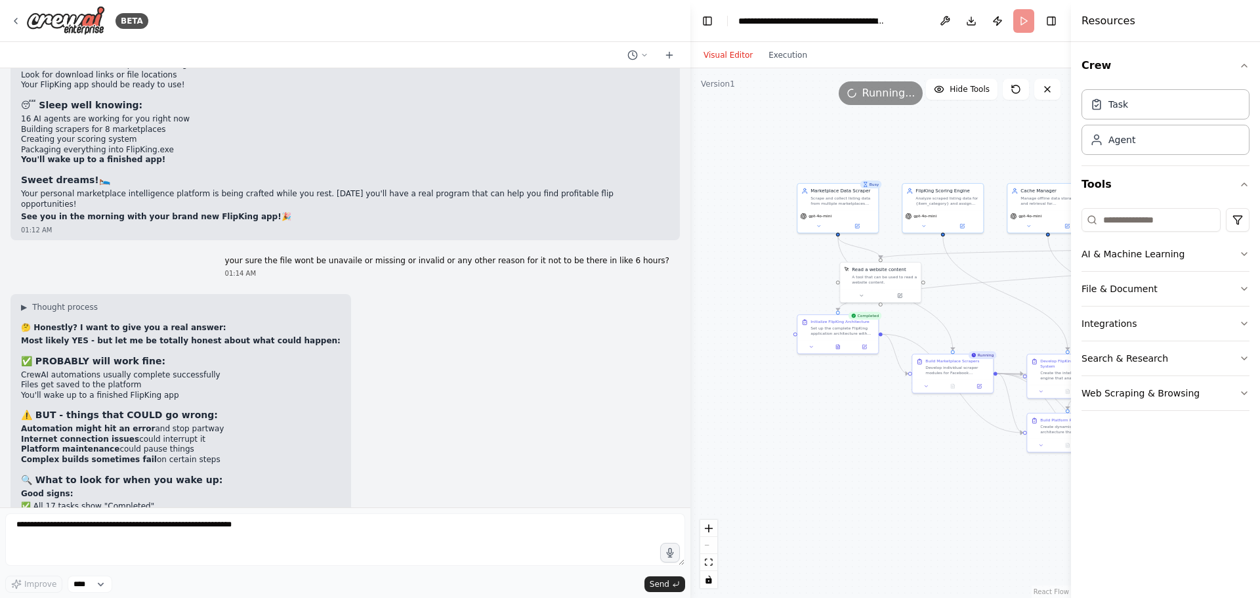
scroll to position [12664, 0]
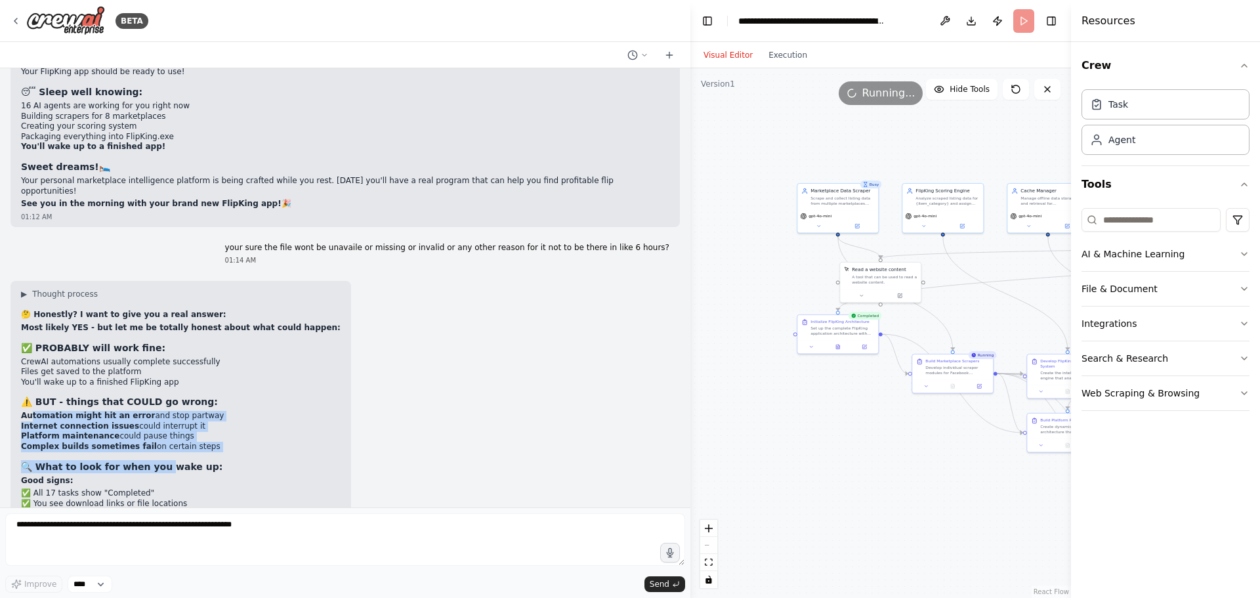
drag, startPoint x: 35, startPoint y: 153, endPoint x: 152, endPoint y: 194, distance: 123.7
click at [155, 289] on div "▶ Thought process 🤔 Honestly? I want to give you a real answer: Most likely YES…" at bounding box center [181, 516] width 320 height 455
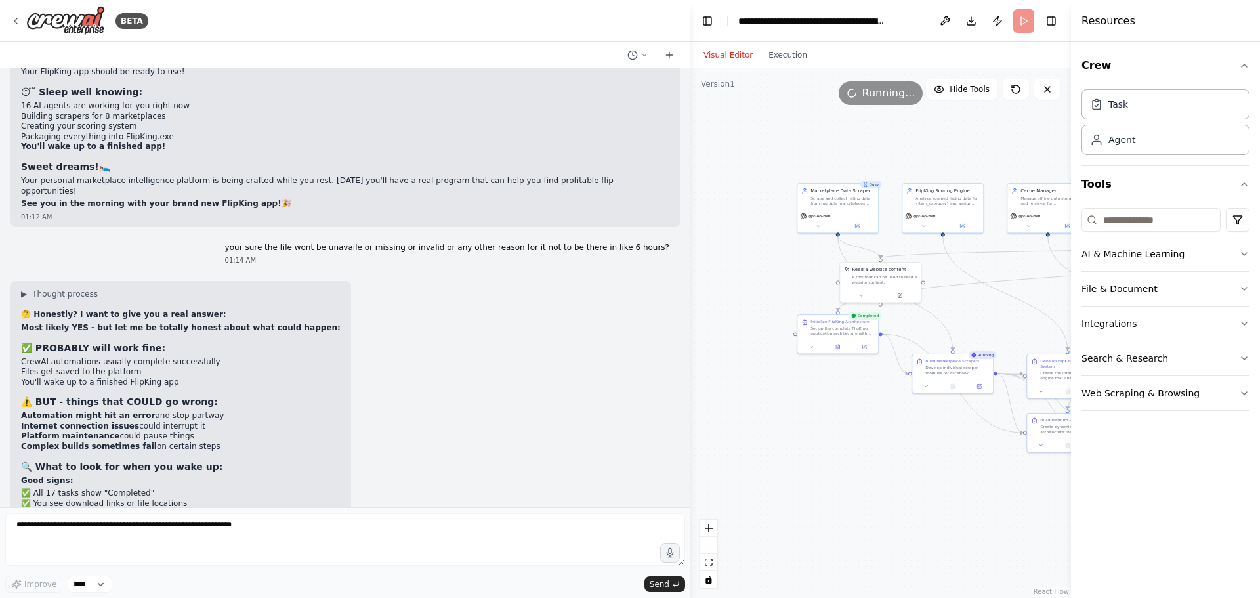
click at [116, 499] on li "✅ You see download links or file locations" at bounding box center [181, 504] width 320 height 10
drag, startPoint x: 45, startPoint y: 214, endPoint x: 93, endPoint y: 269, distance: 72.6
click at [93, 289] on div "▶ Thought process 🤔 Honestly? I want to give you a real answer: Most likely YES…" at bounding box center [181, 516] width 320 height 455
click at [97, 550] on li "❌ Red error messages" at bounding box center [181, 555] width 320 height 10
drag, startPoint x: 30, startPoint y: 341, endPoint x: 108, endPoint y: 356, distance: 79.7
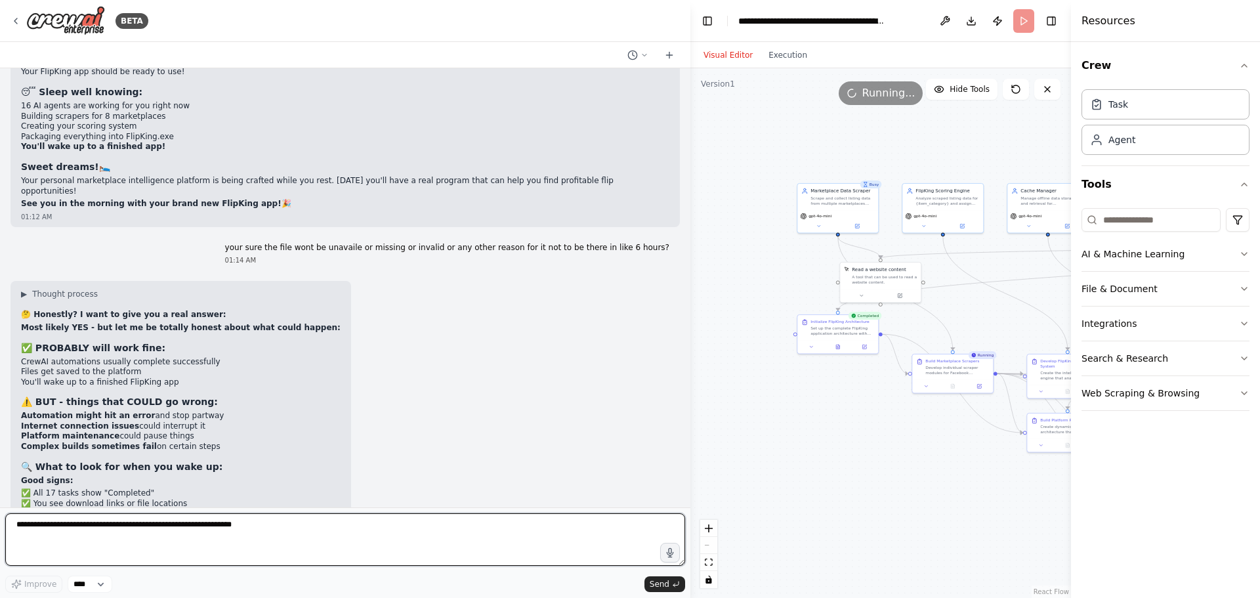
drag, startPoint x: 178, startPoint y: 535, endPoint x: 171, endPoint y: 535, distance: 7.2
click at [175, 535] on textarea at bounding box center [345, 539] width 680 height 52
type textarea "*"
type textarea "**********"
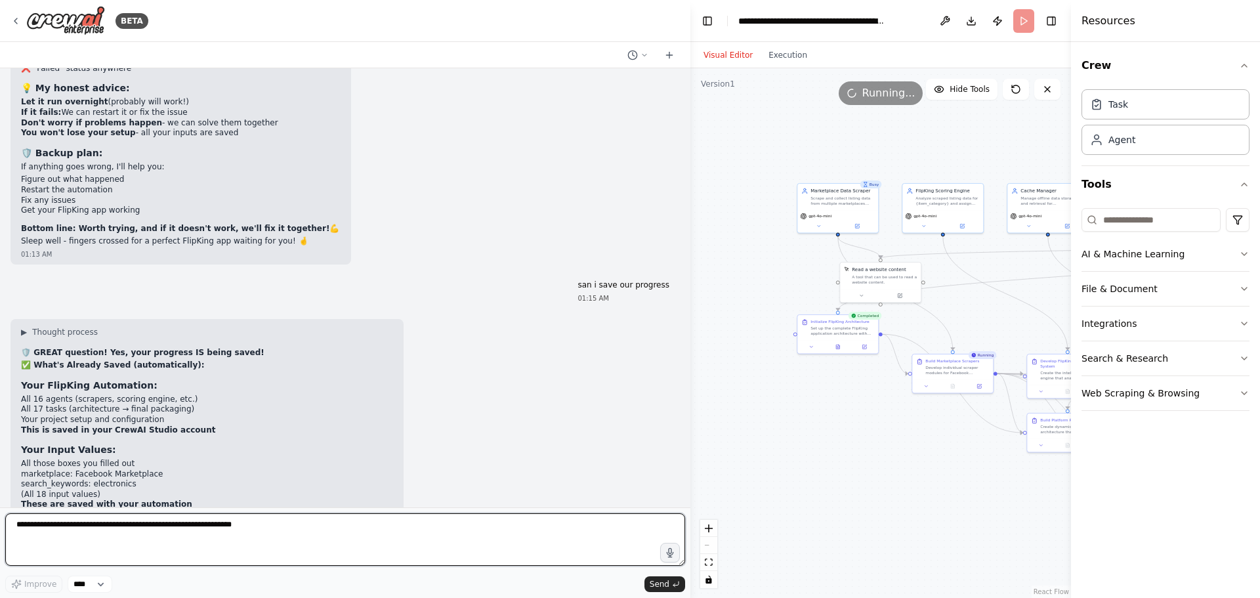
scroll to position [13174, 0]
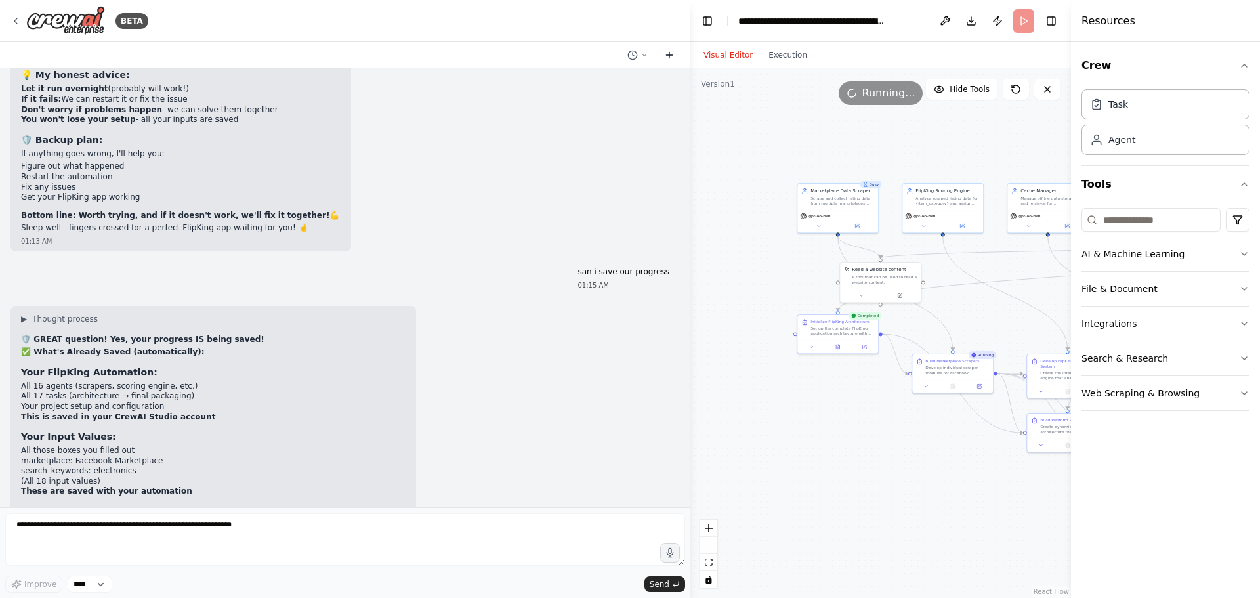
click at [671, 56] on icon at bounding box center [669, 55] width 10 height 10
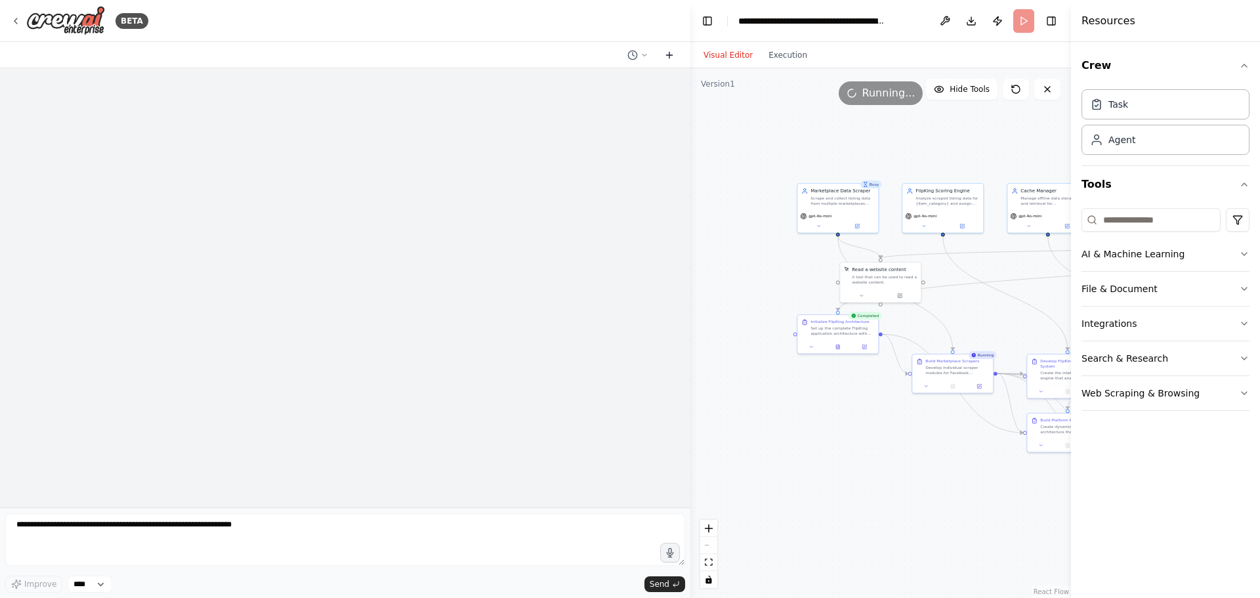
scroll to position [0, 0]
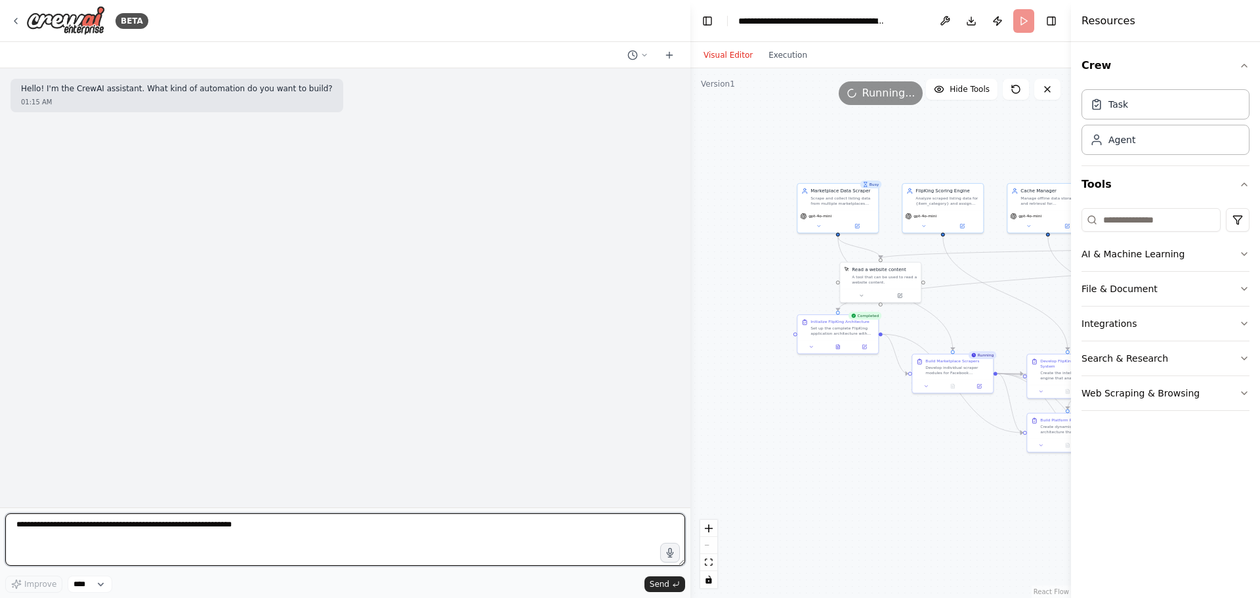
click at [214, 537] on textarea at bounding box center [345, 539] width 680 height 52
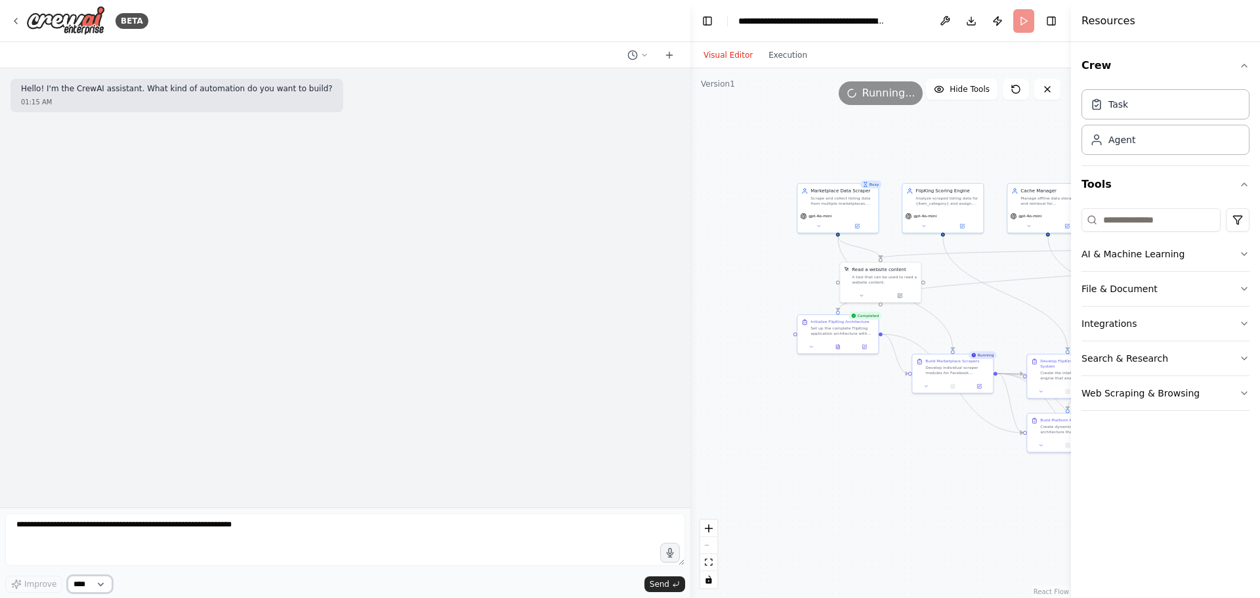
click at [96, 580] on select "****" at bounding box center [90, 583] width 45 height 17
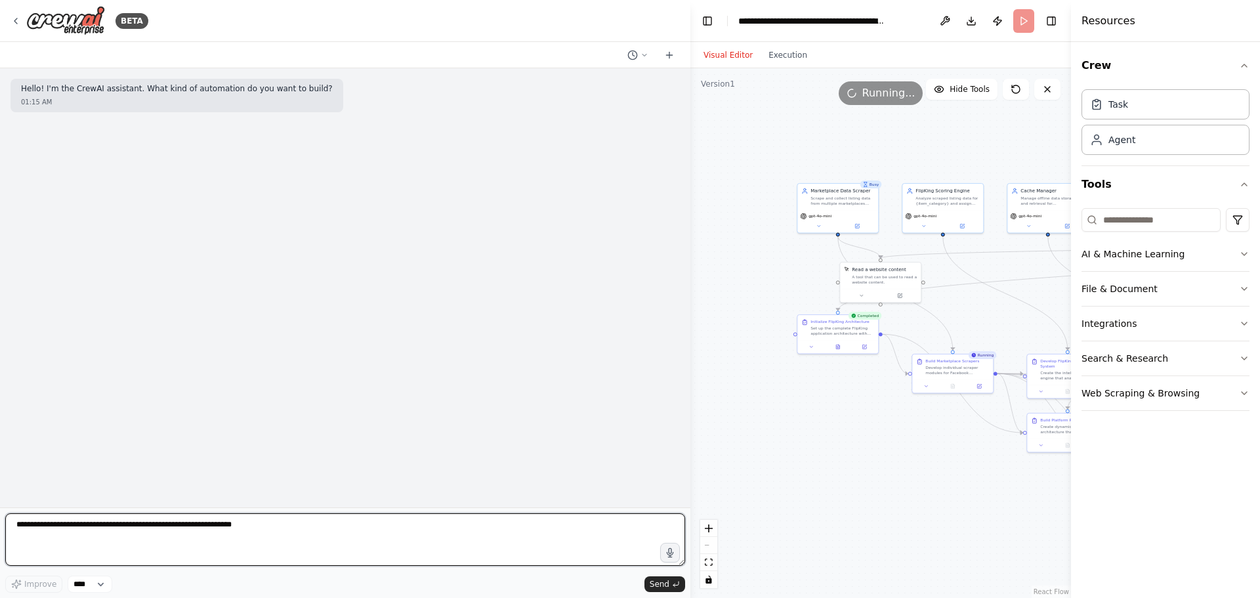
click at [162, 547] on textarea at bounding box center [345, 539] width 680 height 52
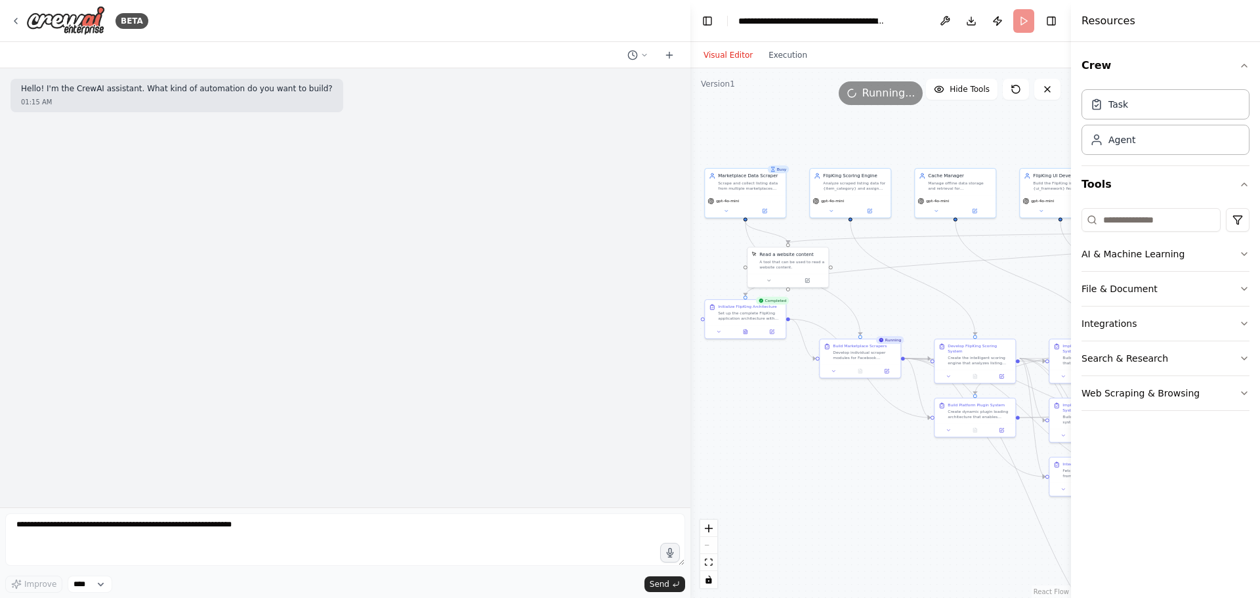
drag, startPoint x: 951, startPoint y: 484, endPoint x: 859, endPoint y: 469, distance: 93.7
click at [859, 469] on div ".deletable-edge-delete-btn { width: 20px; height: 20px; border: 0px solid #ffff…" at bounding box center [880, 333] width 381 height 530
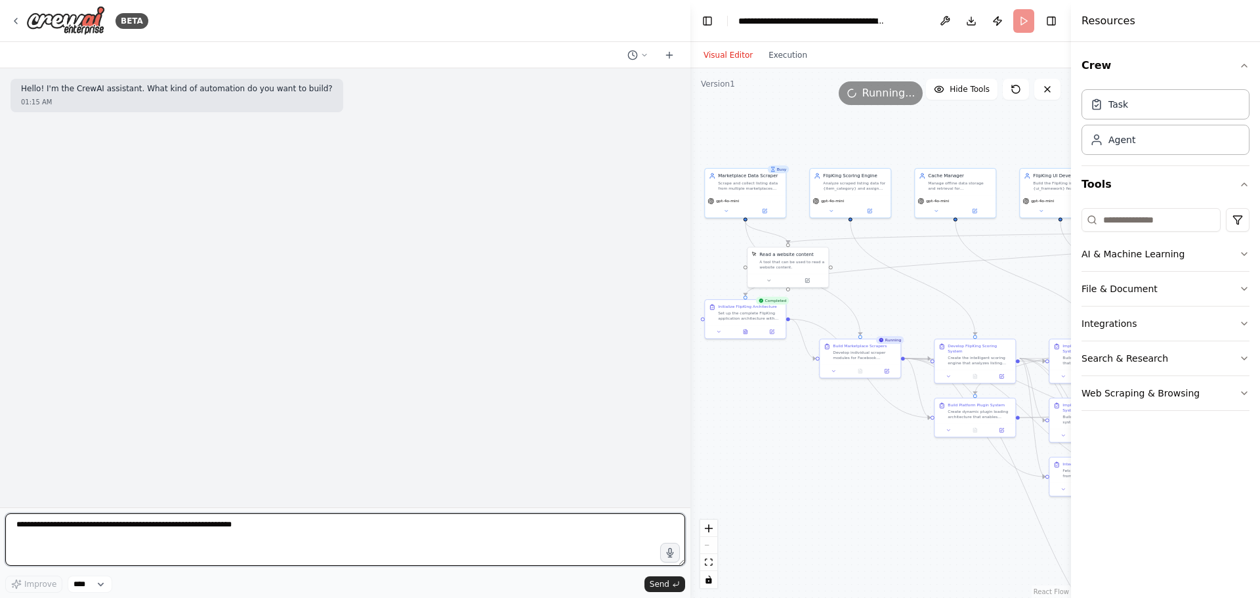
click at [343, 530] on textarea at bounding box center [345, 539] width 680 height 52
type textarea "**********"
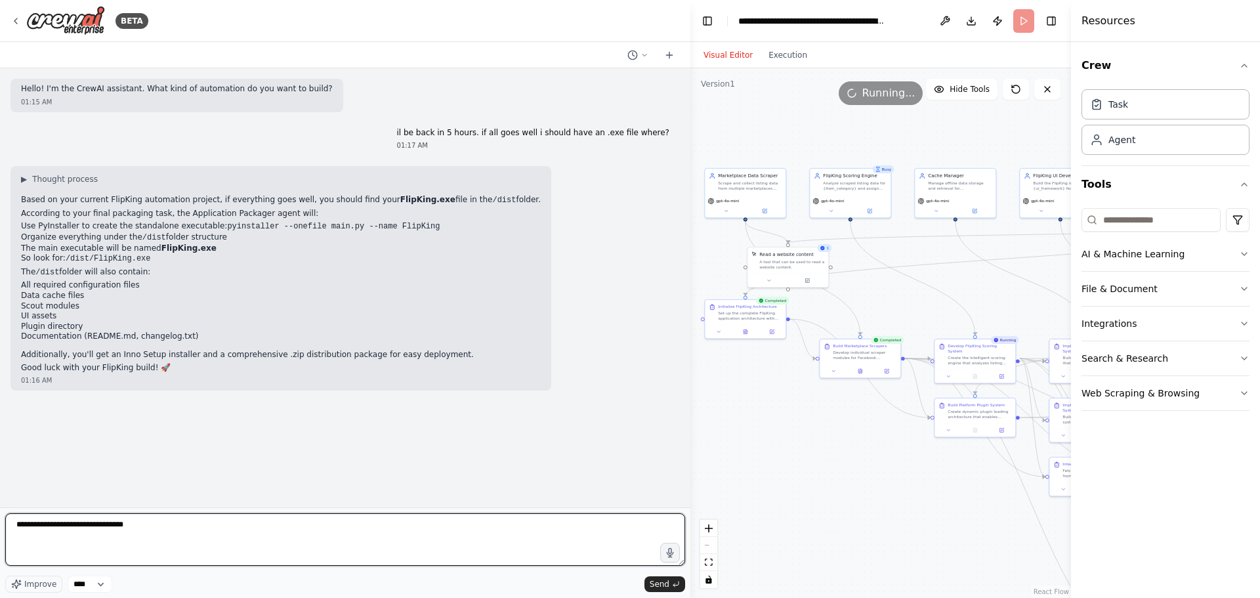
type textarea "**********"
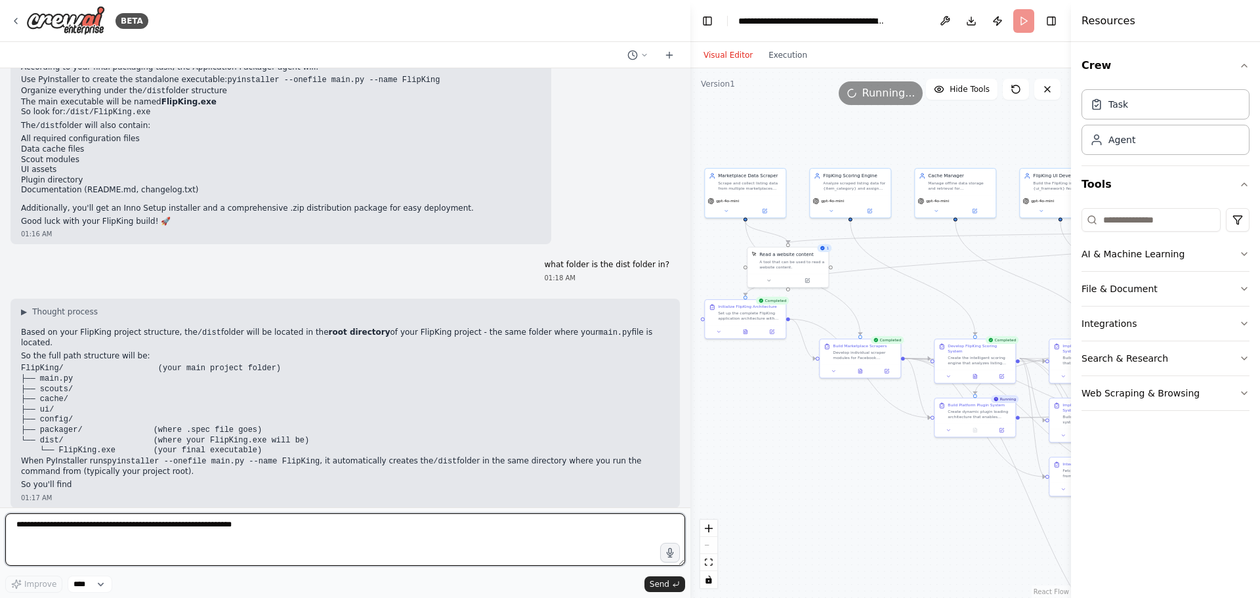
scroll to position [147, 0]
click at [153, 527] on textarea at bounding box center [345, 539] width 680 height 52
type textarea "**********"
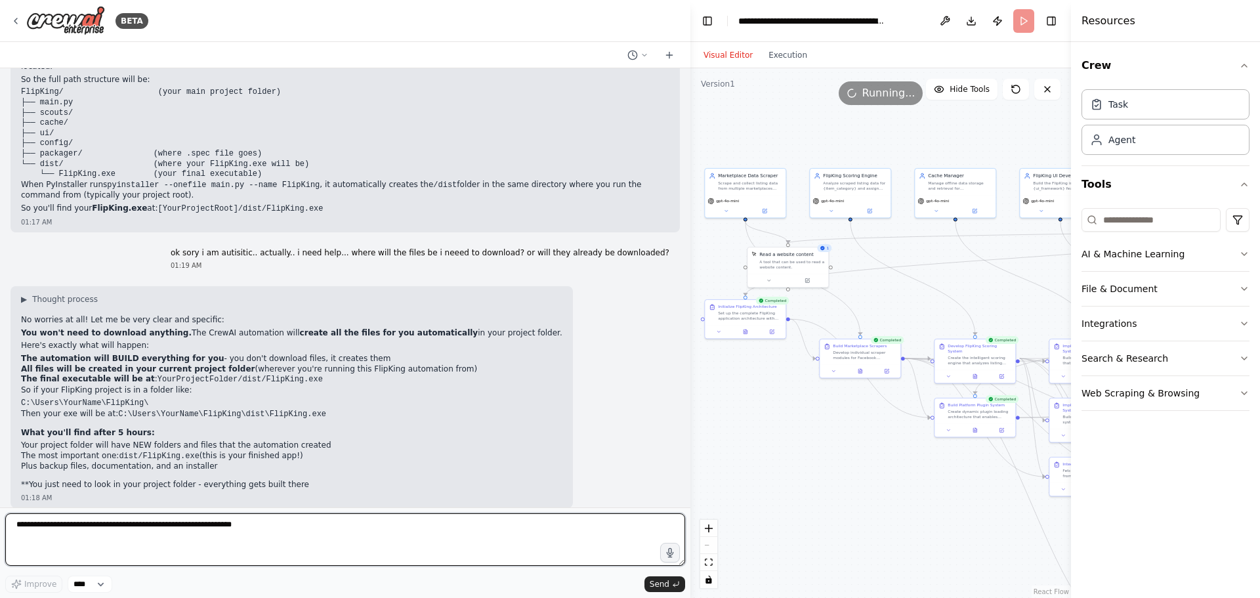
scroll to position [436, 0]
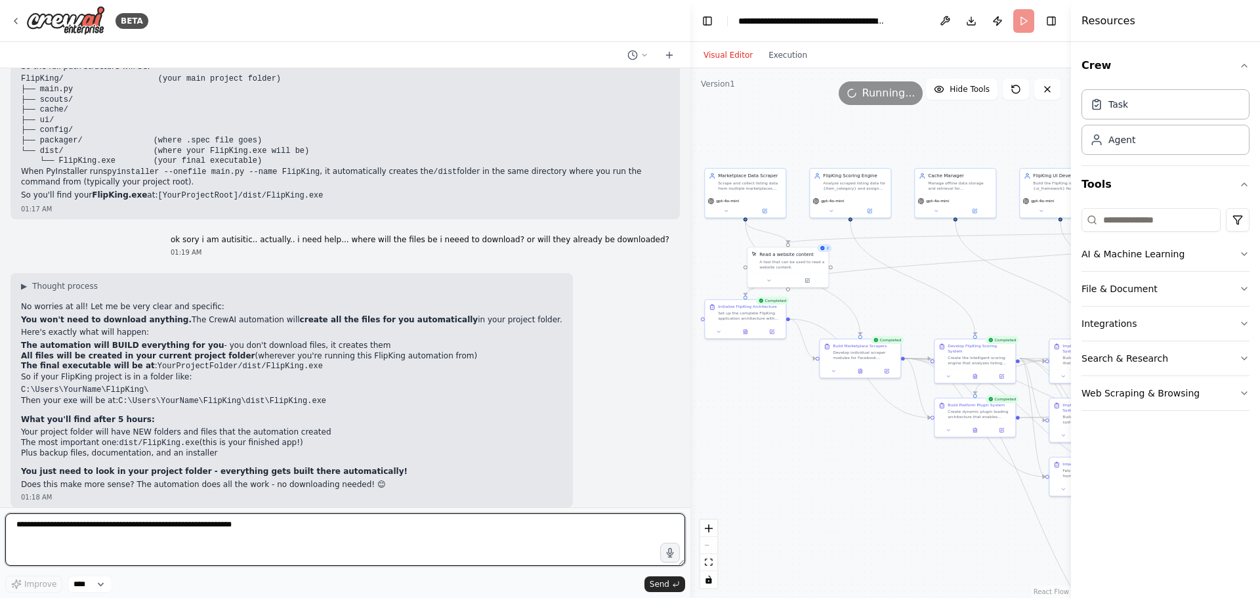
click at [122, 524] on textarea at bounding box center [345, 539] width 680 height 52
type textarea "**********"
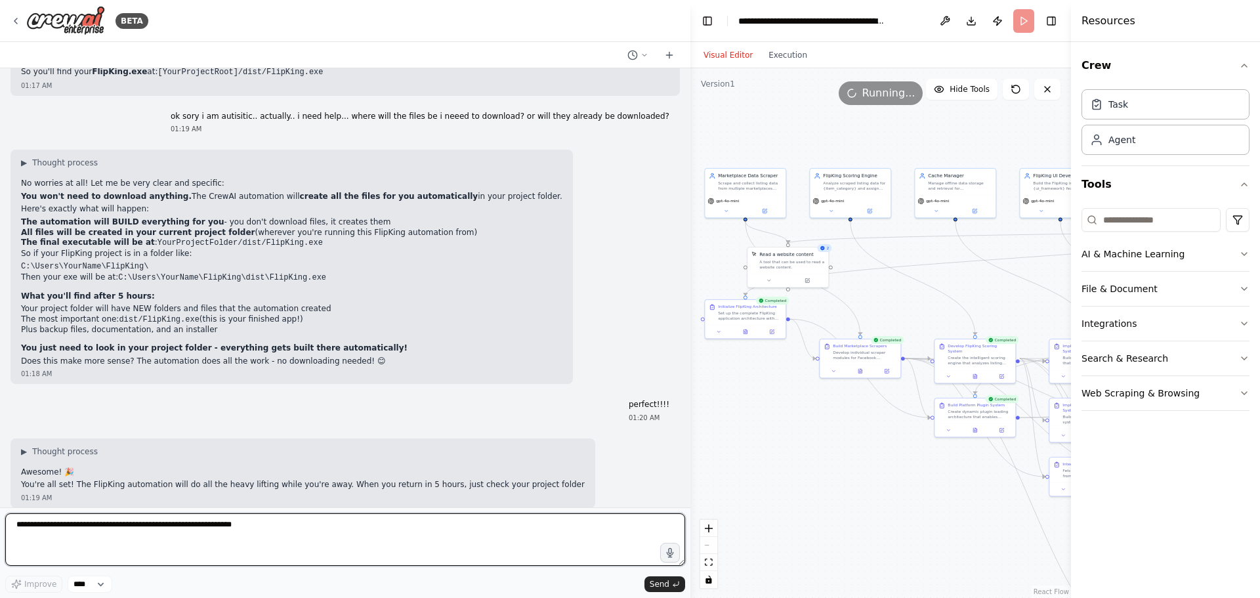
scroll to position [583, 0]
